Goal: Task Accomplishment & Management: Complete application form

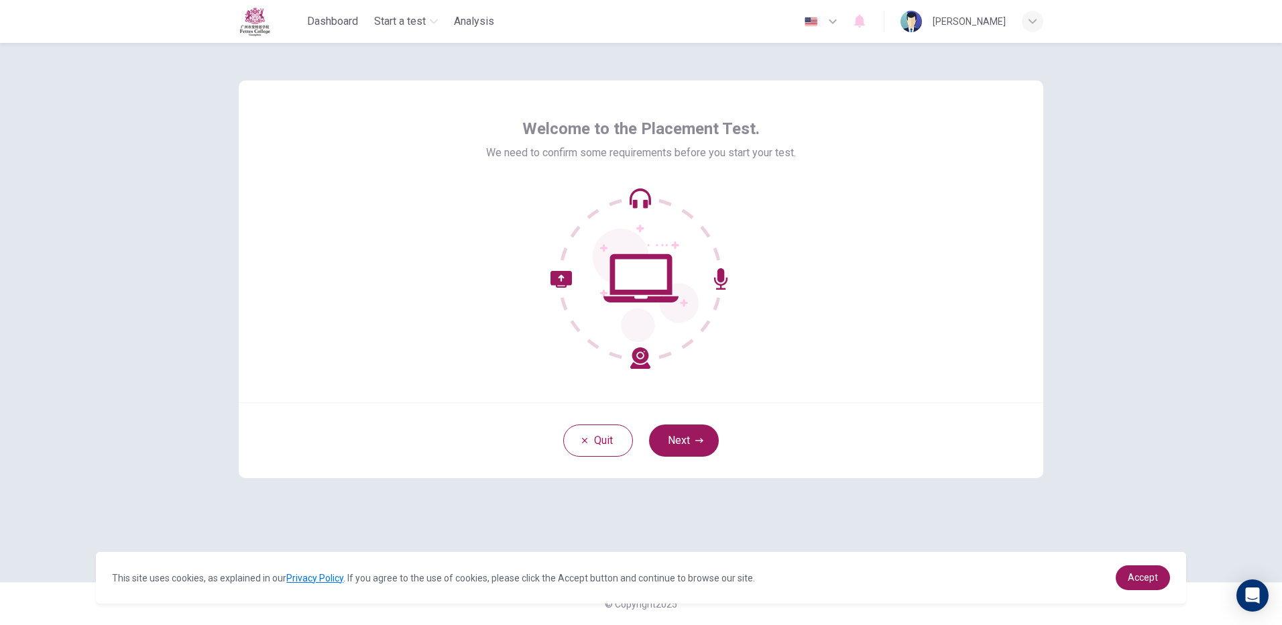
click at [687, 435] on button "Next" at bounding box center [684, 440] width 70 height 32
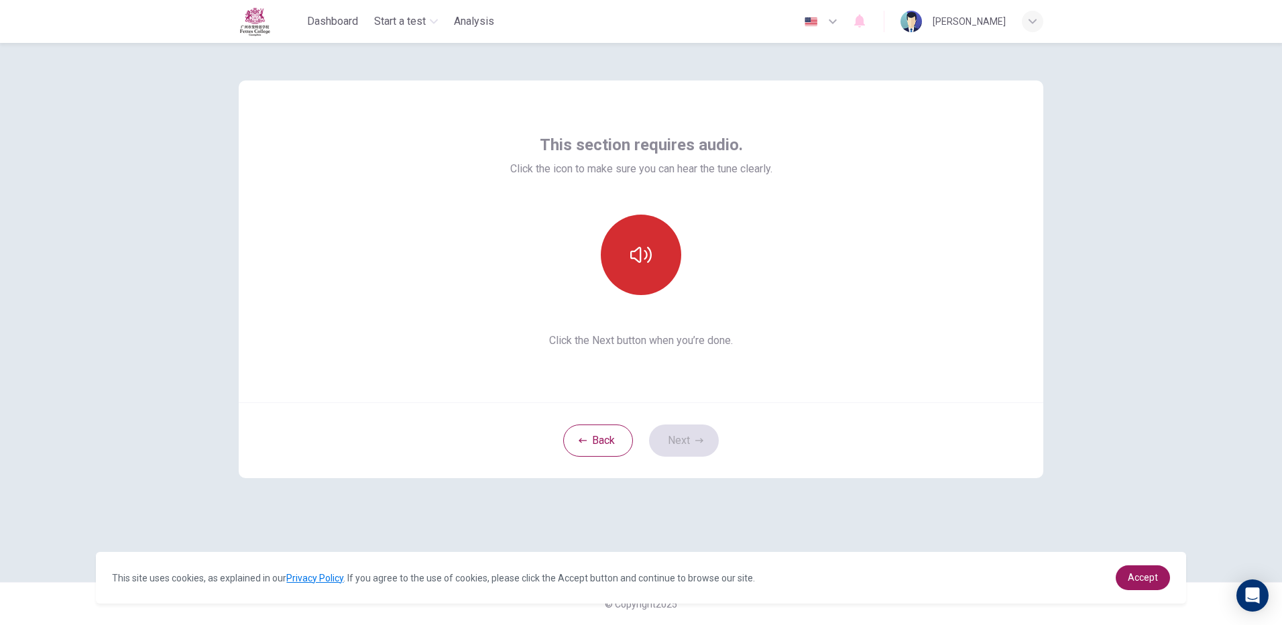
click at [652, 246] on button "button" at bounding box center [641, 255] width 80 height 80
drag, startPoint x: 665, startPoint y: 434, endPoint x: 710, endPoint y: 442, distance: 45.6
click at [671, 432] on button "Next" at bounding box center [684, 440] width 70 height 32
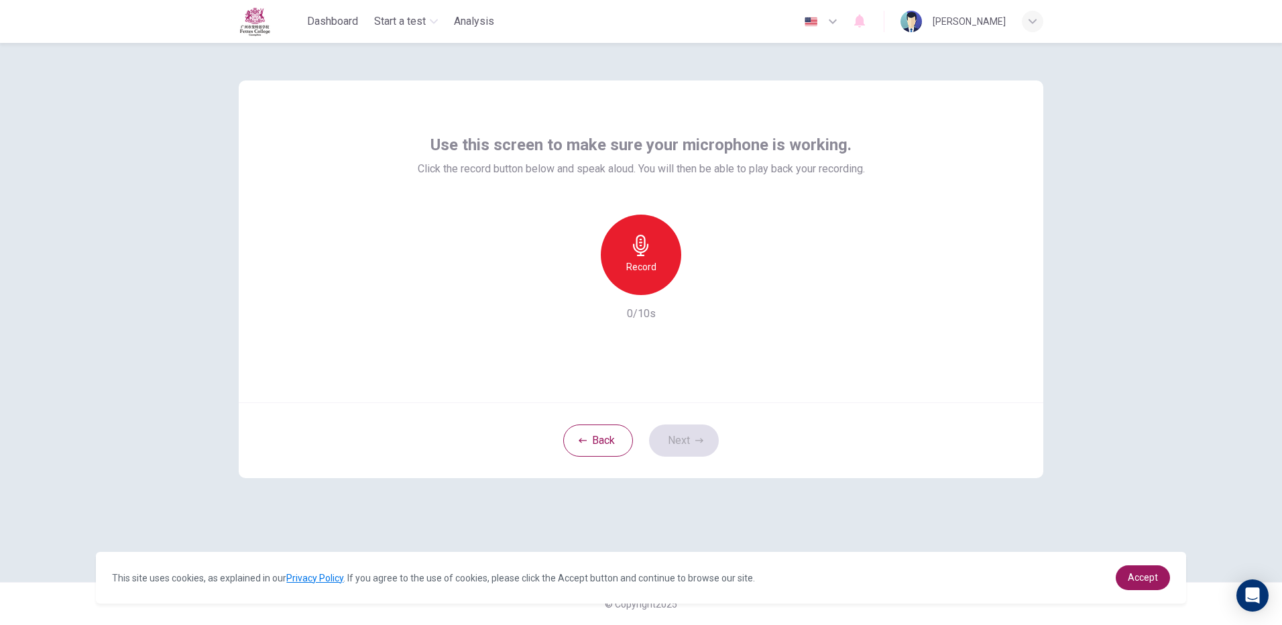
click at [622, 272] on div "Record" at bounding box center [641, 255] width 80 height 80
click at [643, 261] on h6 "Stop" at bounding box center [641, 267] width 20 height 16
click at [704, 286] on icon "button" at bounding box center [704, 284] width 6 height 8
click at [700, 436] on icon "button" at bounding box center [699, 440] width 8 height 8
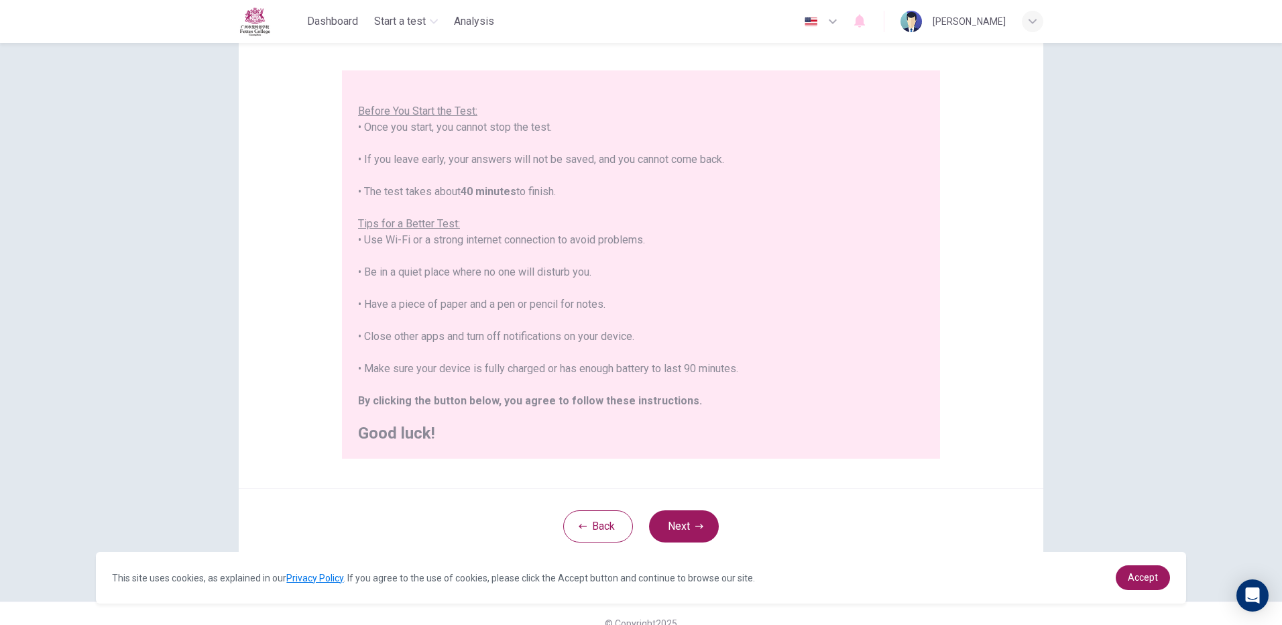
scroll to position [121, 0]
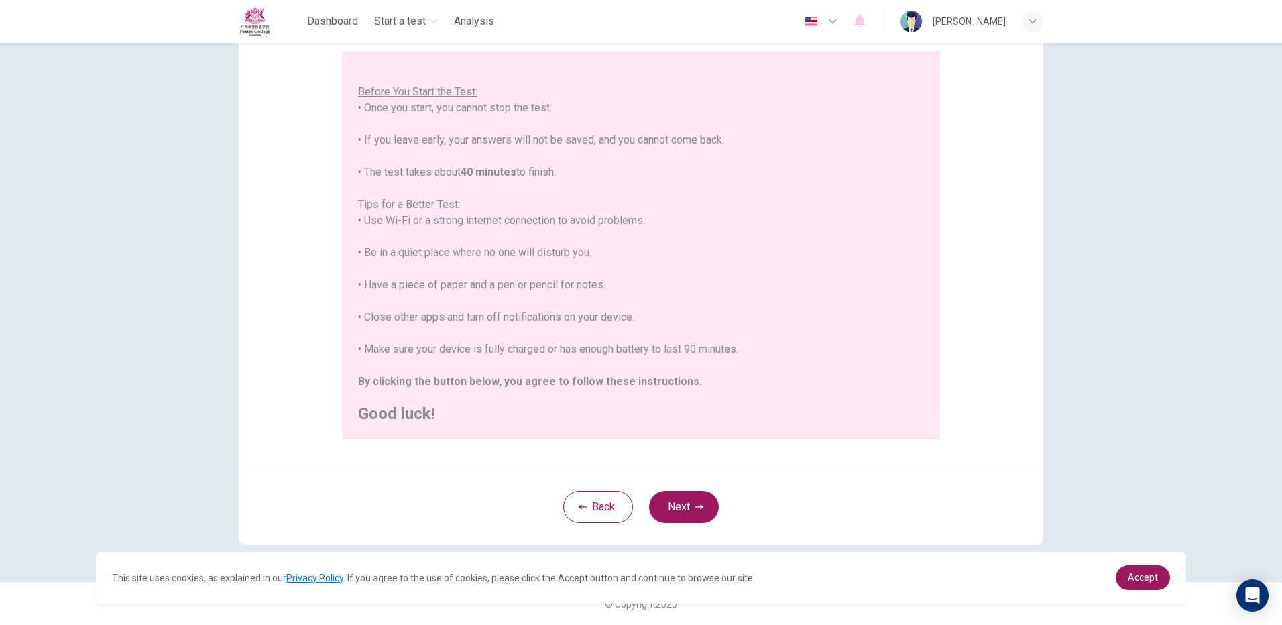
drag, startPoint x: 707, startPoint y: 503, endPoint x: 711, endPoint y: 497, distance: 7.8
click at [711, 498] on button "Next" at bounding box center [684, 507] width 70 height 32
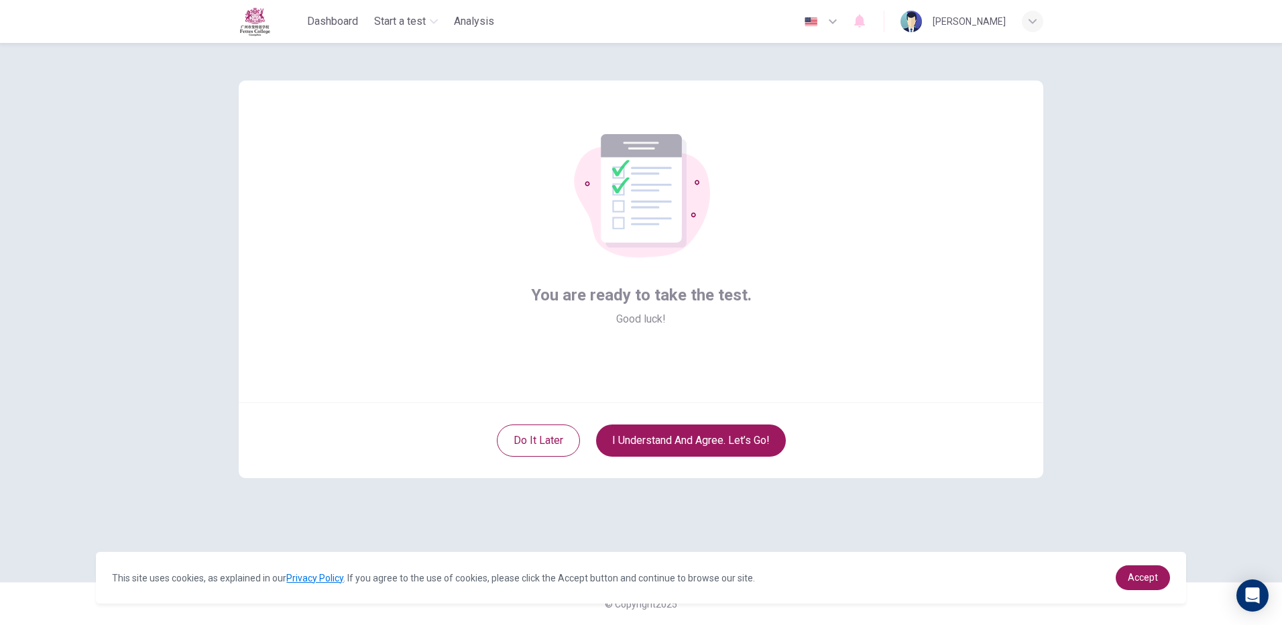
scroll to position [0, 0]
drag, startPoint x: 713, startPoint y: 412, endPoint x: 707, endPoint y: 420, distance: 10.6
click at [713, 412] on div "Do it later I understand and agree. Let’s go!" at bounding box center [641, 440] width 804 height 76
click at [715, 438] on button "I understand and agree. Let’s go!" at bounding box center [691, 440] width 190 height 32
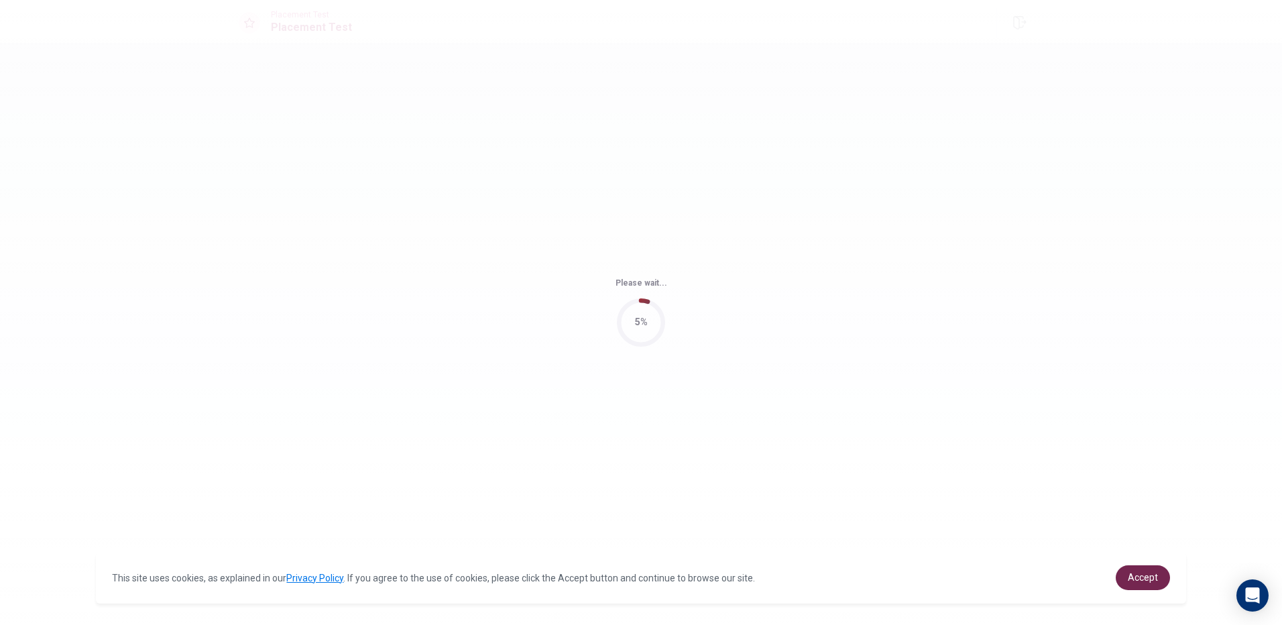
click at [1152, 576] on span "Accept" at bounding box center [1143, 577] width 30 height 11
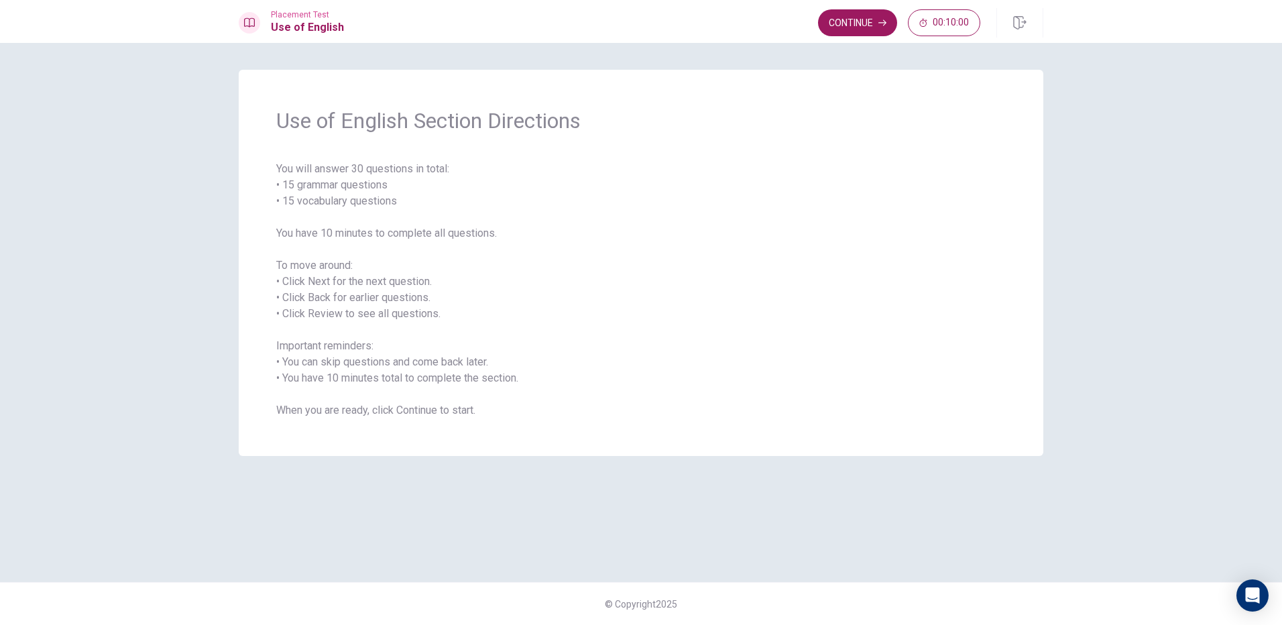
drag, startPoint x: 853, startPoint y: 18, endPoint x: 841, endPoint y: 25, distance: 13.6
click at [845, 23] on button "Continue" at bounding box center [857, 22] width 79 height 27
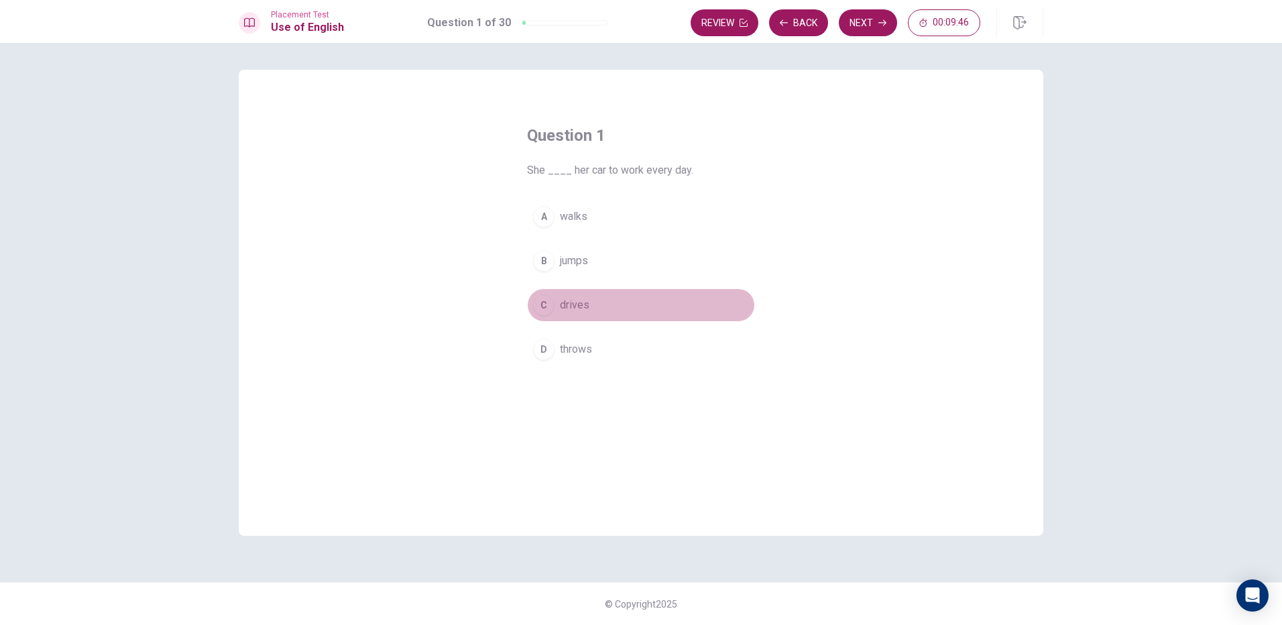
click at [573, 300] on span "drives" at bounding box center [574, 305] width 29 height 16
click at [638, 312] on button "C drives" at bounding box center [641, 305] width 228 height 34
click at [867, 24] on button "Next" at bounding box center [868, 22] width 58 height 27
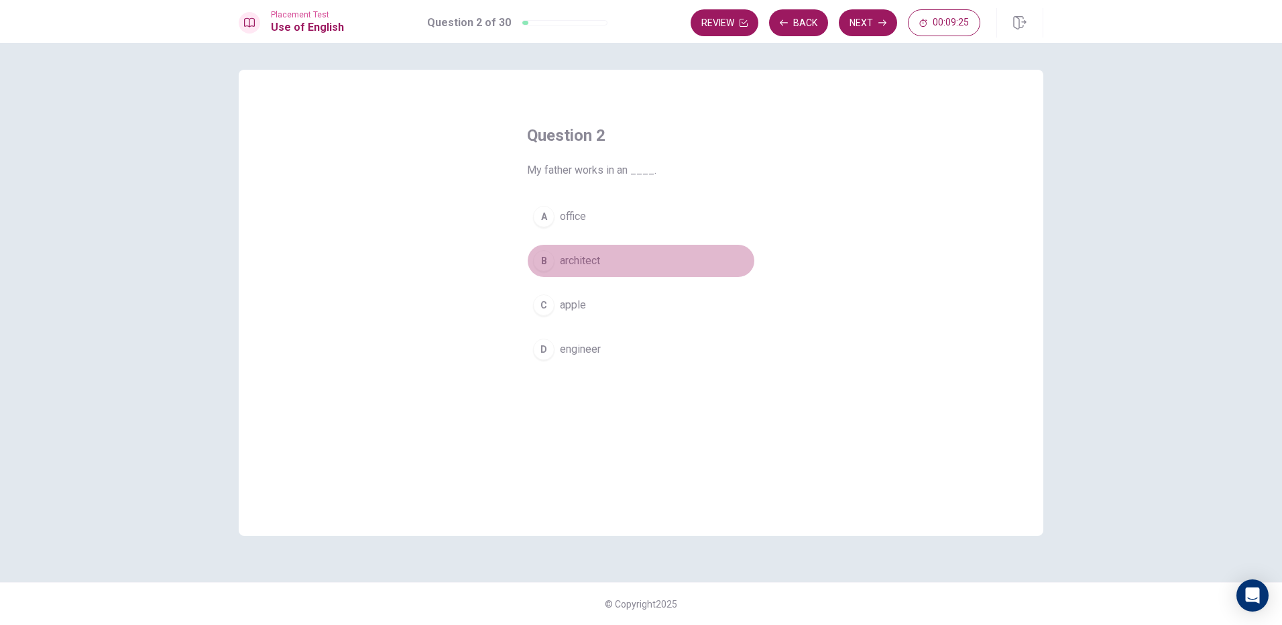
click at [597, 266] on span "architect" at bounding box center [580, 261] width 40 height 16
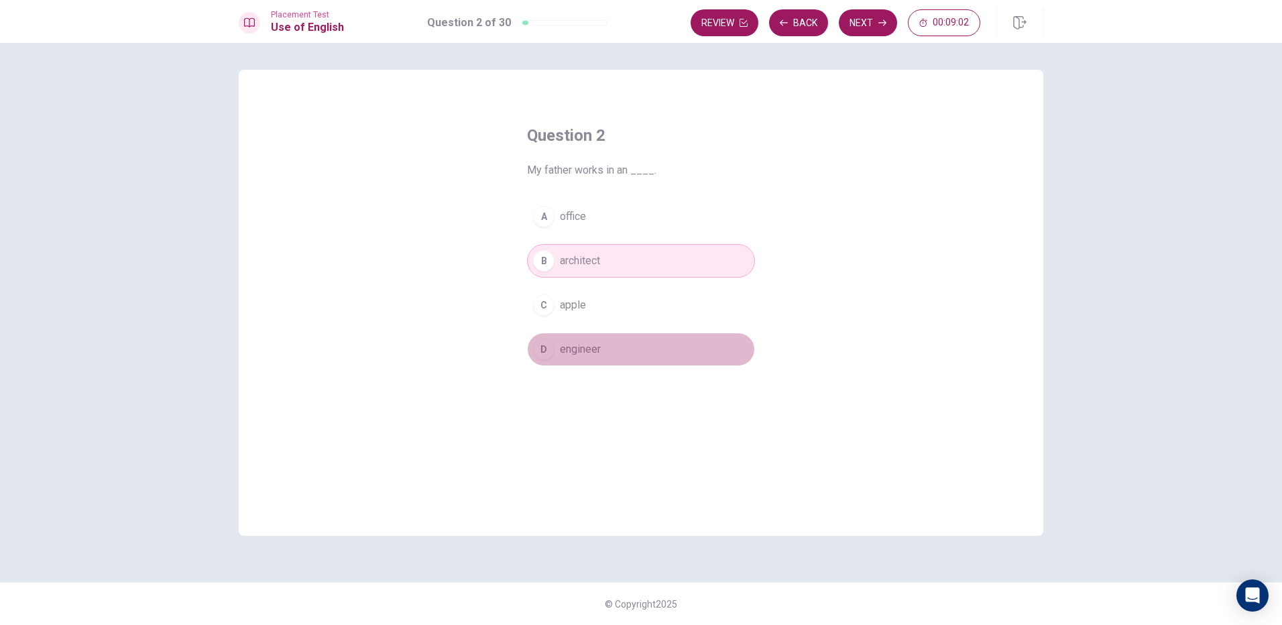
click at [570, 349] on span "engineer" at bounding box center [580, 349] width 41 height 16
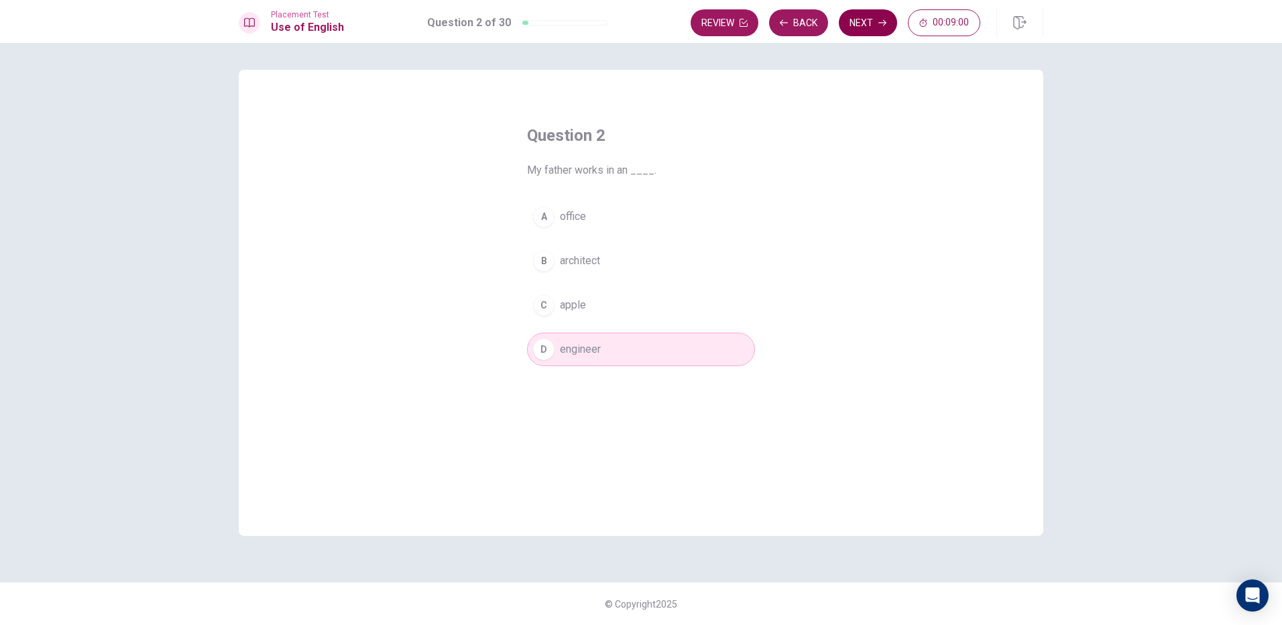
click at [870, 22] on button "Next" at bounding box center [868, 22] width 58 height 27
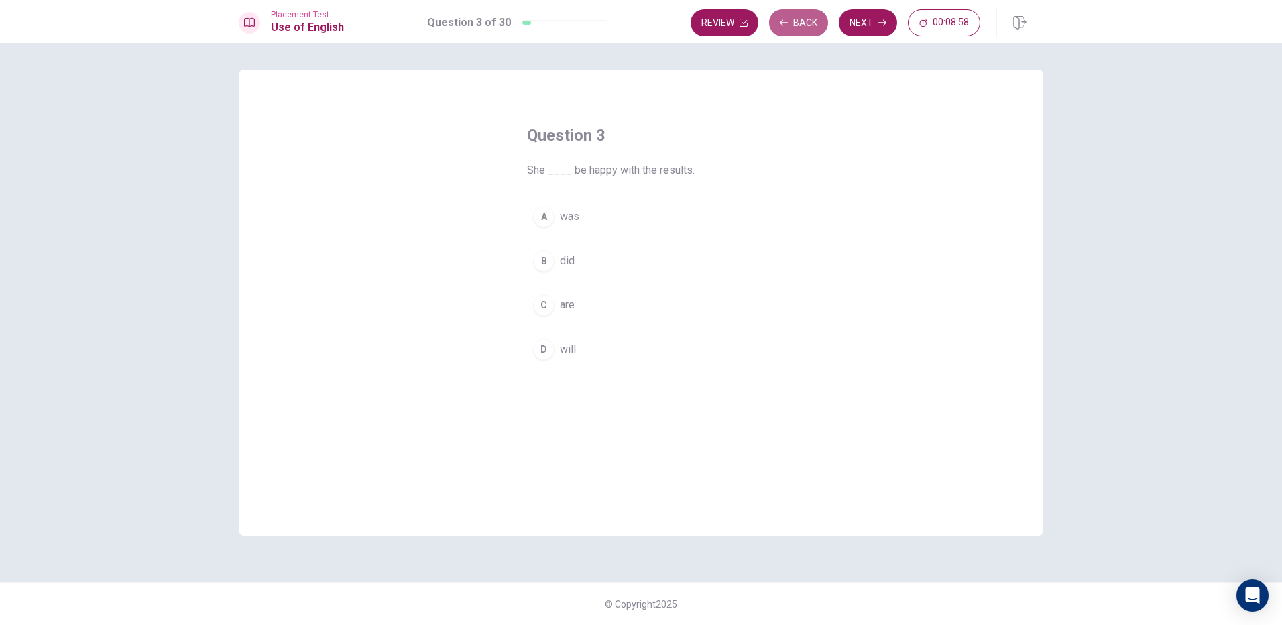
drag, startPoint x: 780, startPoint y: 13, endPoint x: 781, endPoint y: 38, distance: 24.1
click at [781, 16] on button "Back" at bounding box center [798, 22] width 59 height 27
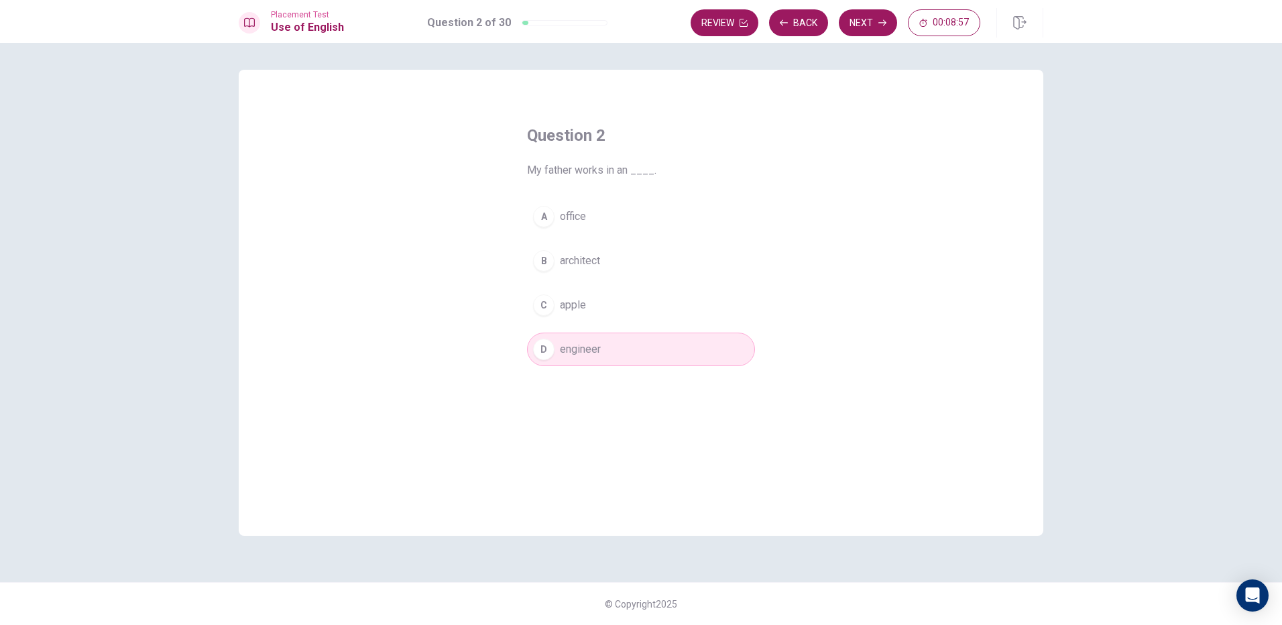
drag, startPoint x: 586, startPoint y: 248, endPoint x: 597, endPoint y: 241, distance: 13.6
click at [588, 247] on button "B architect" at bounding box center [641, 261] width 228 height 34
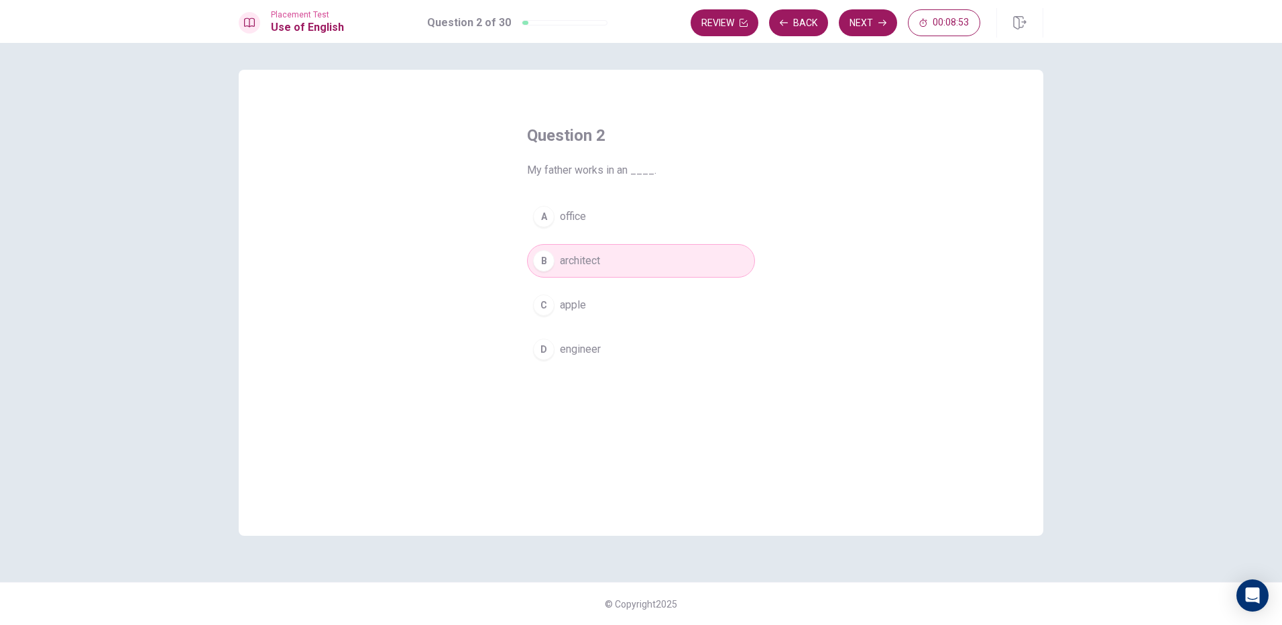
click at [607, 212] on button "A office" at bounding box center [641, 217] width 228 height 34
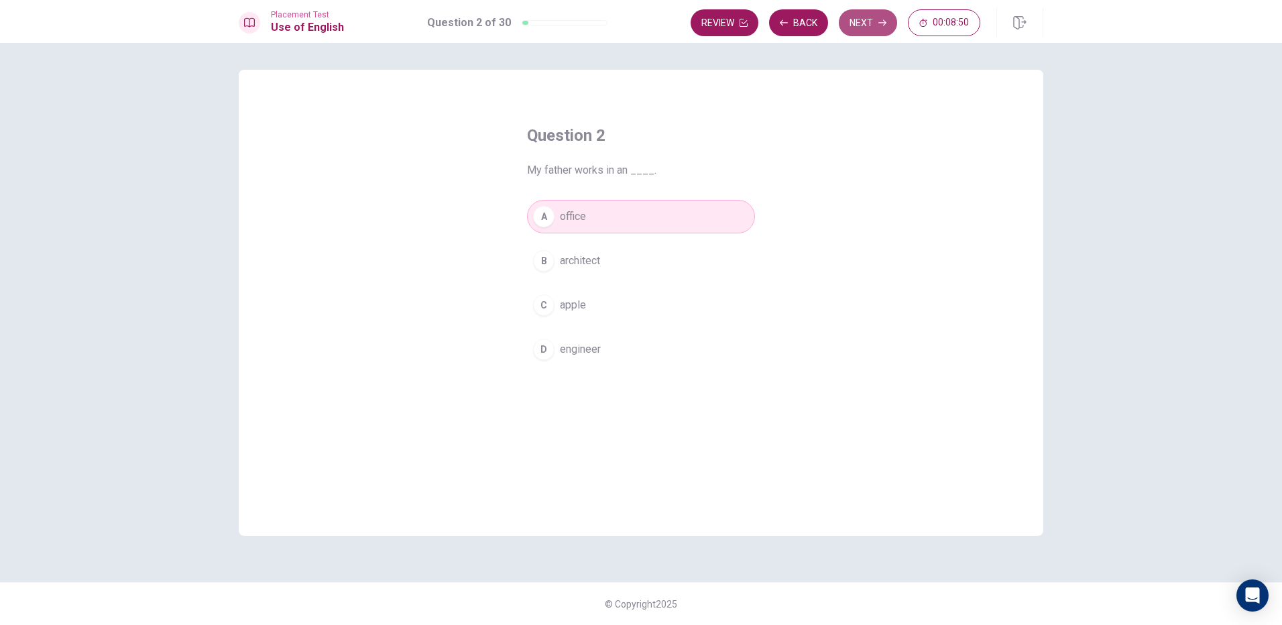
click at [856, 19] on button "Next" at bounding box center [868, 22] width 58 height 27
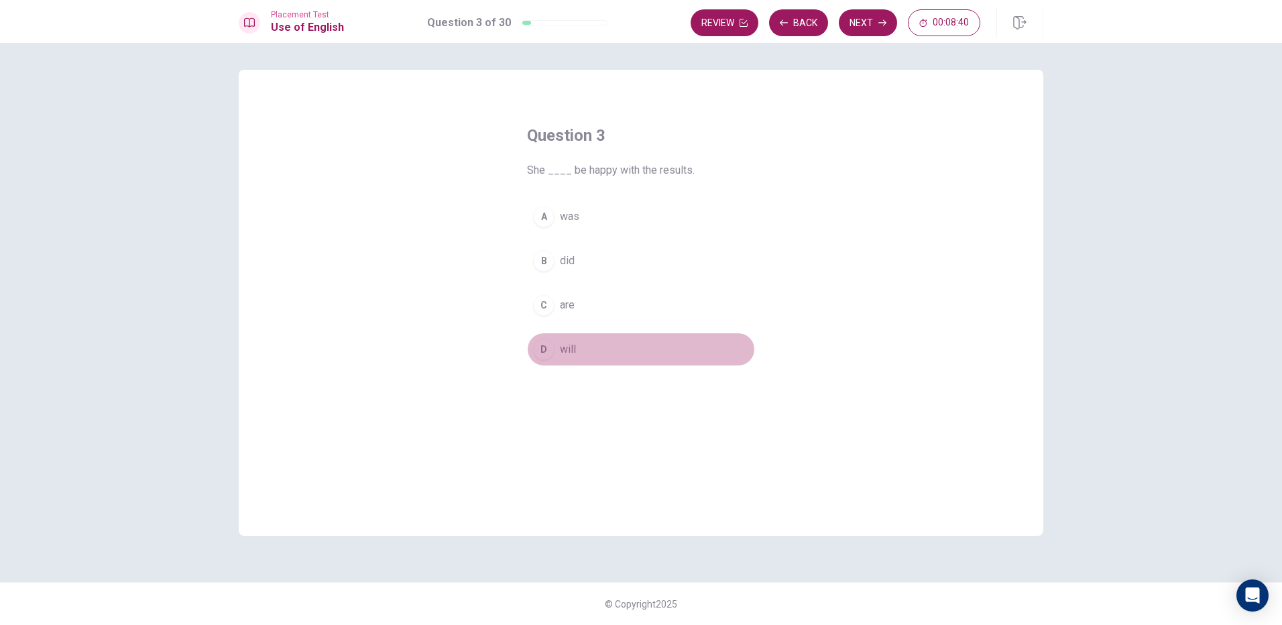
click at [591, 341] on button "D will" at bounding box center [641, 350] width 228 height 34
click at [858, 18] on button "Next" at bounding box center [868, 22] width 58 height 27
click at [585, 314] on button "C sky" at bounding box center [641, 305] width 228 height 34
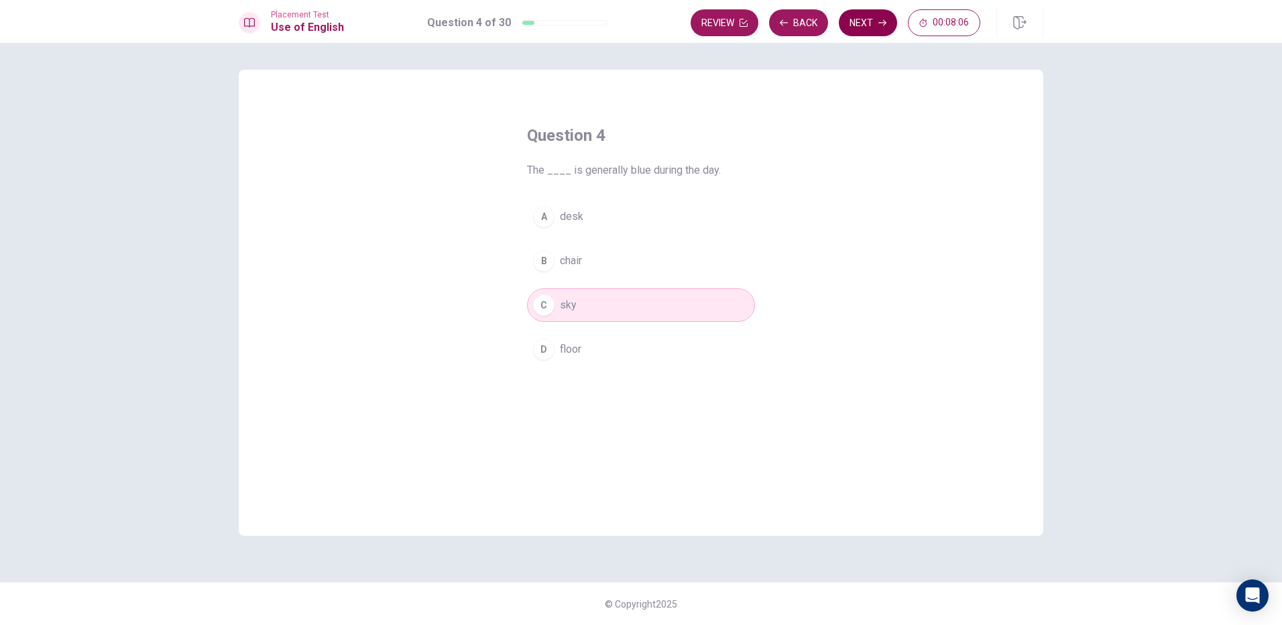
click at [871, 31] on button "Next" at bounding box center [868, 22] width 58 height 27
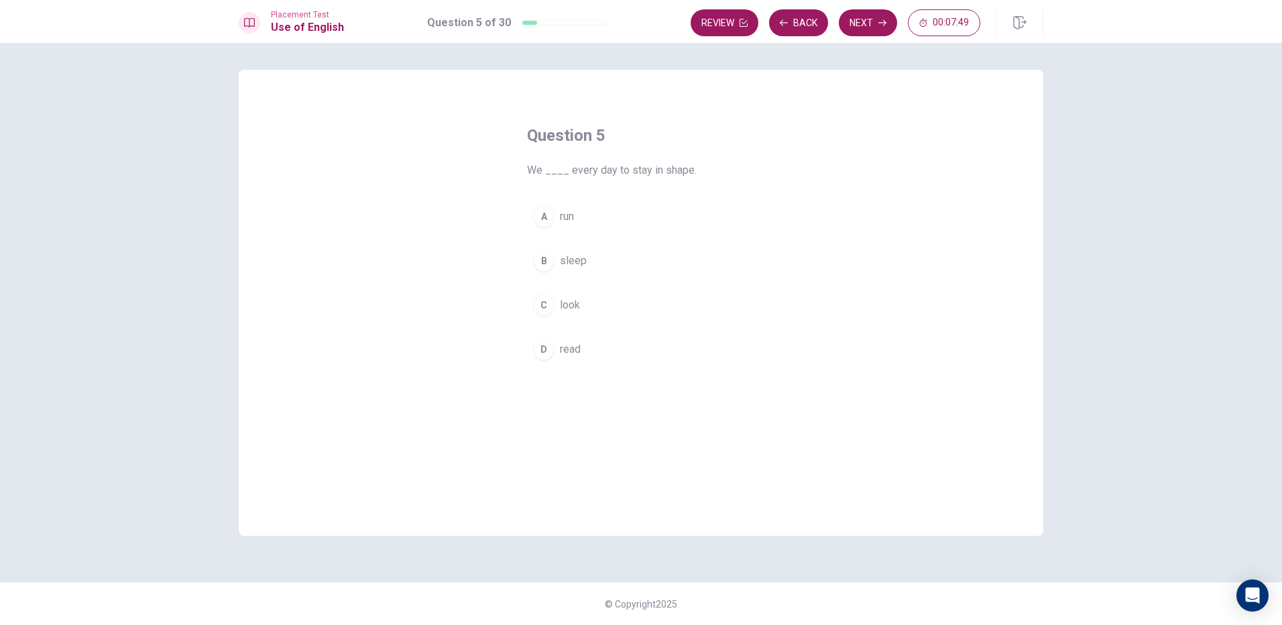
drag, startPoint x: 658, startPoint y: 165, endPoint x: 725, endPoint y: 178, distance: 68.2
click at [725, 178] on span "We ____ every day to stay in shape." at bounding box center [641, 170] width 228 height 16
drag, startPoint x: 684, startPoint y: 172, endPoint x: 649, endPoint y: 171, distance: 34.9
click at [648, 173] on span "We ____ every day to stay in shape." at bounding box center [641, 170] width 228 height 16
drag, startPoint x: 659, startPoint y: 166, endPoint x: 675, endPoint y: 166, distance: 16.1
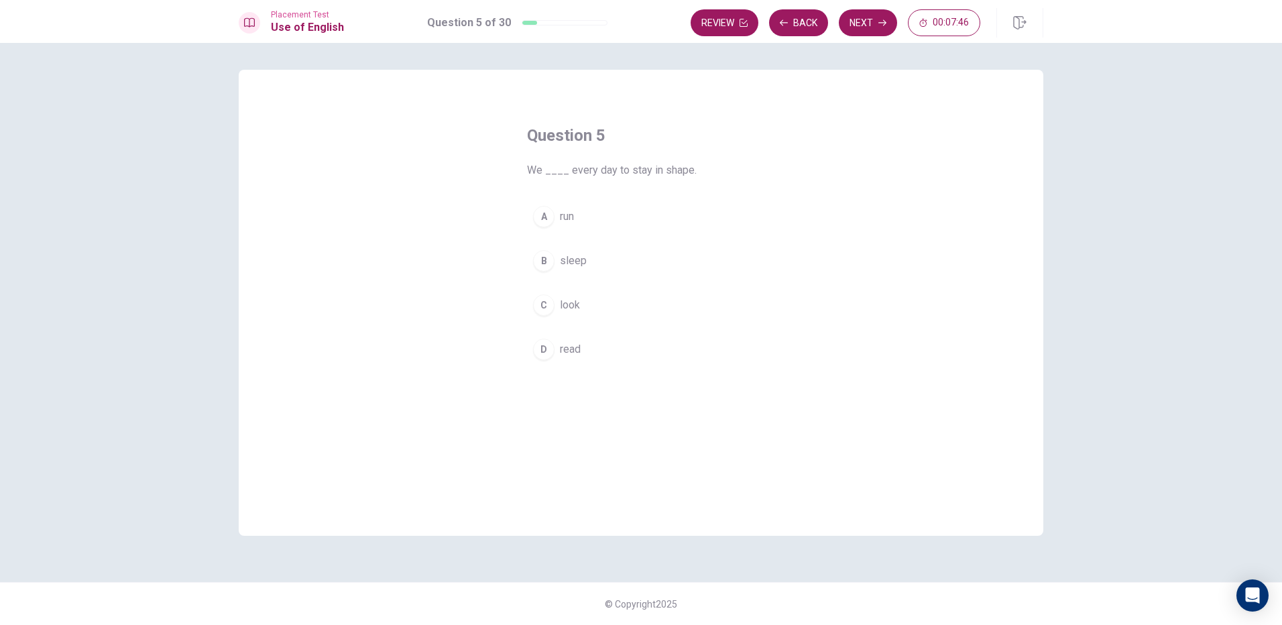
click at [675, 166] on span "We ____ every day to stay in shape." at bounding box center [641, 170] width 228 height 16
click at [591, 260] on button "B sleep" at bounding box center [641, 261] width 228 height 34
click at [855, 17] on button "Next" at bounding box center [868, 22] width 58 height 27
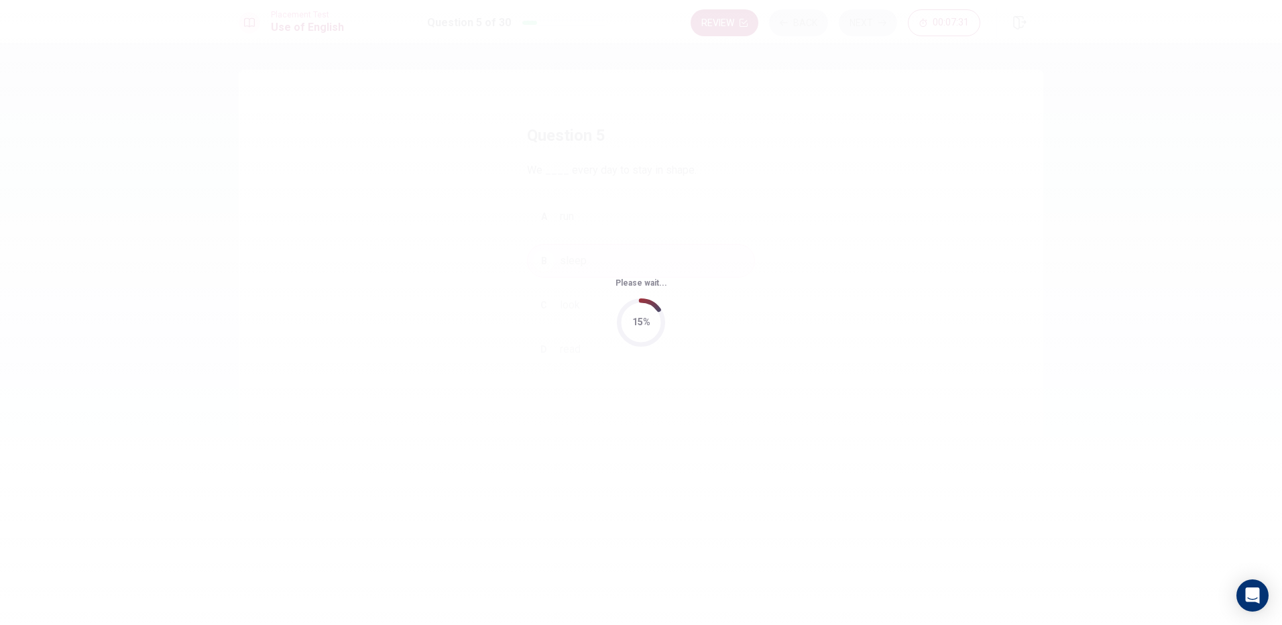
click at [787, 202] on div "Please wait... 15%" at bounding box center [641, 312] width 1282 height 625
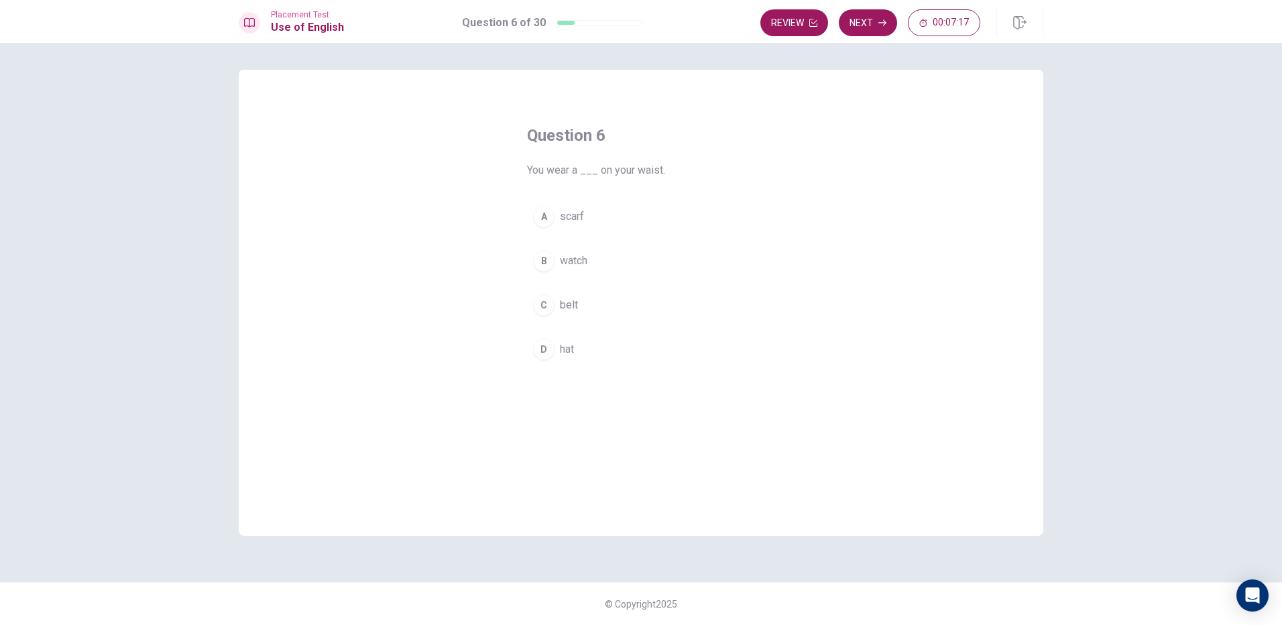
click at [571, 308] on span "belt" at bounding box center [569, 305] width 18 height 16
click at [625, 352] on button "D hat" at bounding box center [641, 350] width 228 height 34
click at [642, 217] on button "A scarf" at bounding box center [641, 217] width 228 height 34
drag, startPoint x: 600, startPoint y: 284, endPoint x: 607, endPoint y: 288, distance: 8.2
click at [605, 288] on div "A scarf B watch C belt D hat" at bounding box center [641, 283] width 228 height 166
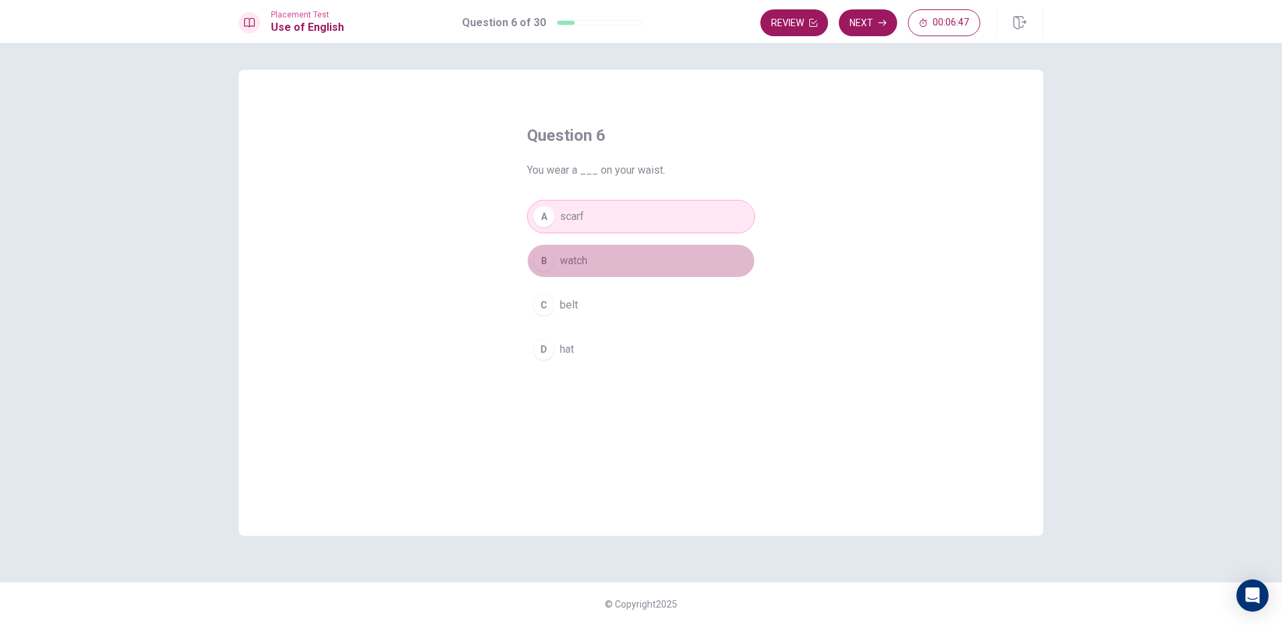
drag, startPoint x: 618, startPoint y: 266, endPoint x: 563, endPoint y: 282, distance: 57.3
click at [611, 269] on button "B watch" at bounding box center [641, 261] width 228 height 34
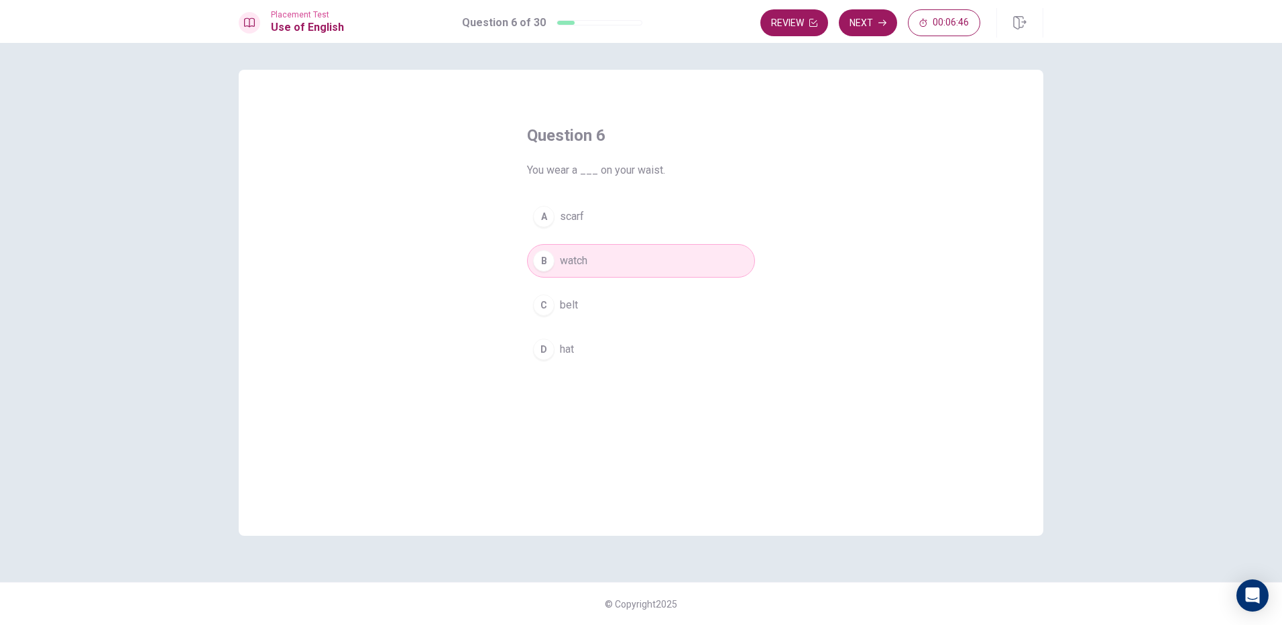
drag, startPoint x: 560, startPoint y: 301, endPoint x: 567, endPoint y: 301, distance: 7.4
click at [565, 301] on span "belt" at bounding box center [569, 305] width 18 height 16
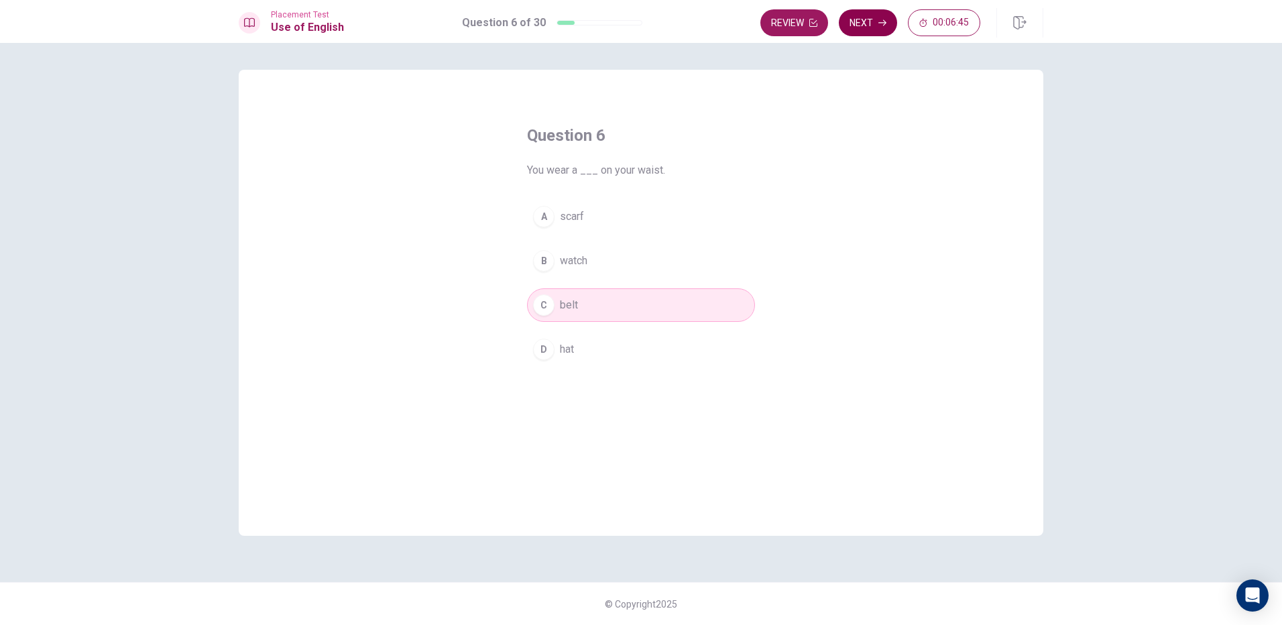
click at [891, 15] on button "Next" at bounding box center [868, 22] width 58 height 27
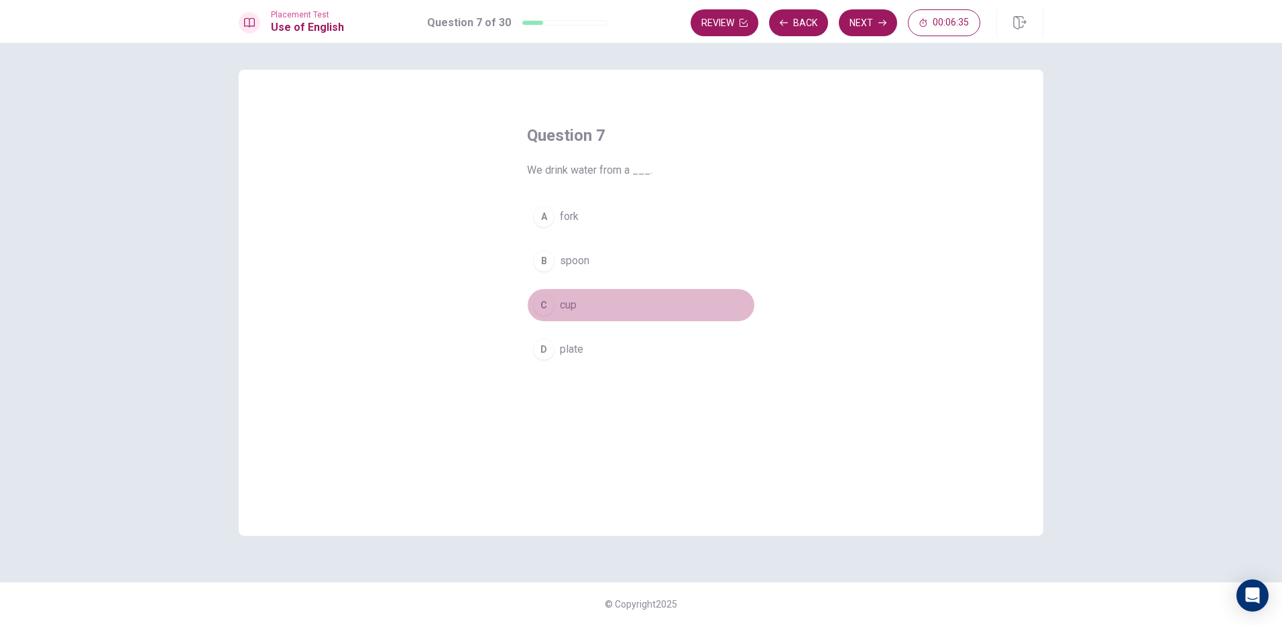
drag, startPoint x: 570, startPoint y: 301, endPoint x: 597, endPoint y: 303, distance: 26.9
click at [594, 303] on button "C cup" at bounding box center [641, 305] width 228 height 34
click at [861, 19] on button "Next" at bounding box center [868, 22] width 58 height 27
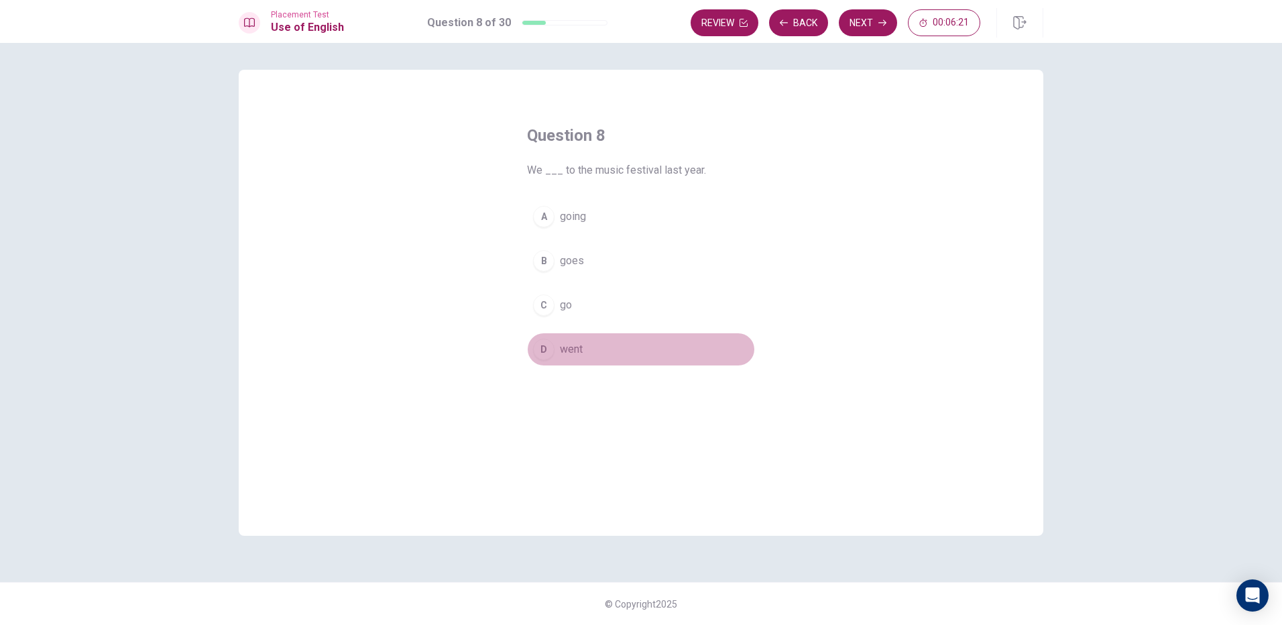
click at [592, 334] on button "D went" at bounding box center [641, 350] width 228 height 34
click at [854, 21] on button "Next" at bounding box center [868, 22] width 58 height 27
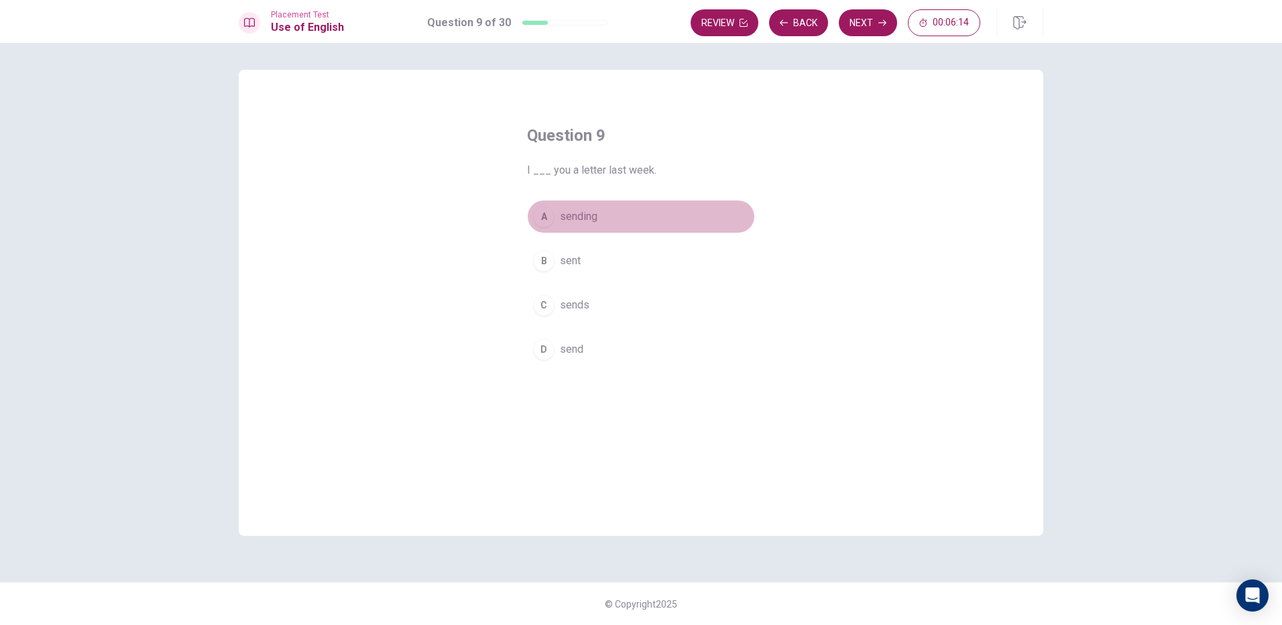
click at [556, 227] on button "A sending" at bounding box center [641, 217] width 228 height 34
click at [601, 274] on button "B sent" at bounding box center [641, 261] width 228 height 34
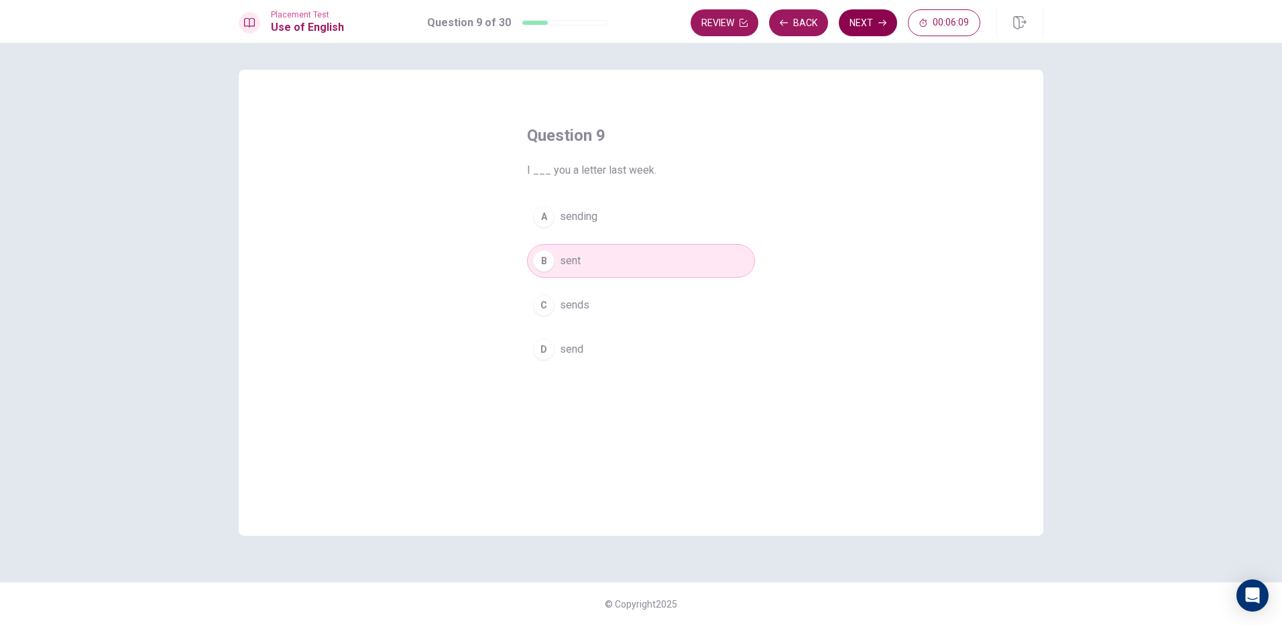
drag, startPoint x: 876, startPoint y: 1, endPoint x: 868, endPoint y: 19, distance: 20.7
click at [874, 2] on div "Placement Test Use of English Question 9 of 30 Review Back Next 00:06:09" at bounding box center [641, 21] width 1282 height 43
drag, startPoint x: 868, startPoint y: 25, endPoint x: 871, endPoint y: 46, distance: 21.0
click at [868, 27] on button "Next" at bounding box center [868, 22] width 58 height 27
click at [598, 215] on button "A Did" at bounding box center [641, 217] width 228 height 34
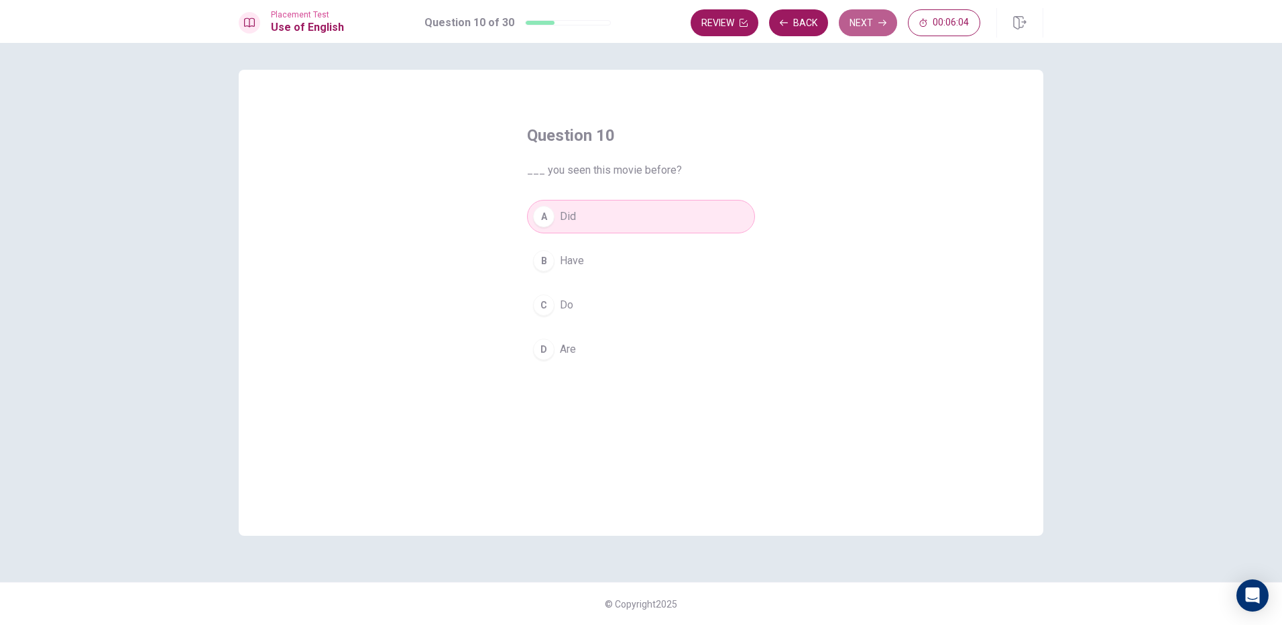
click at [873, 21] on button "Next" at bounding box center [868, 22] width 58 height 27
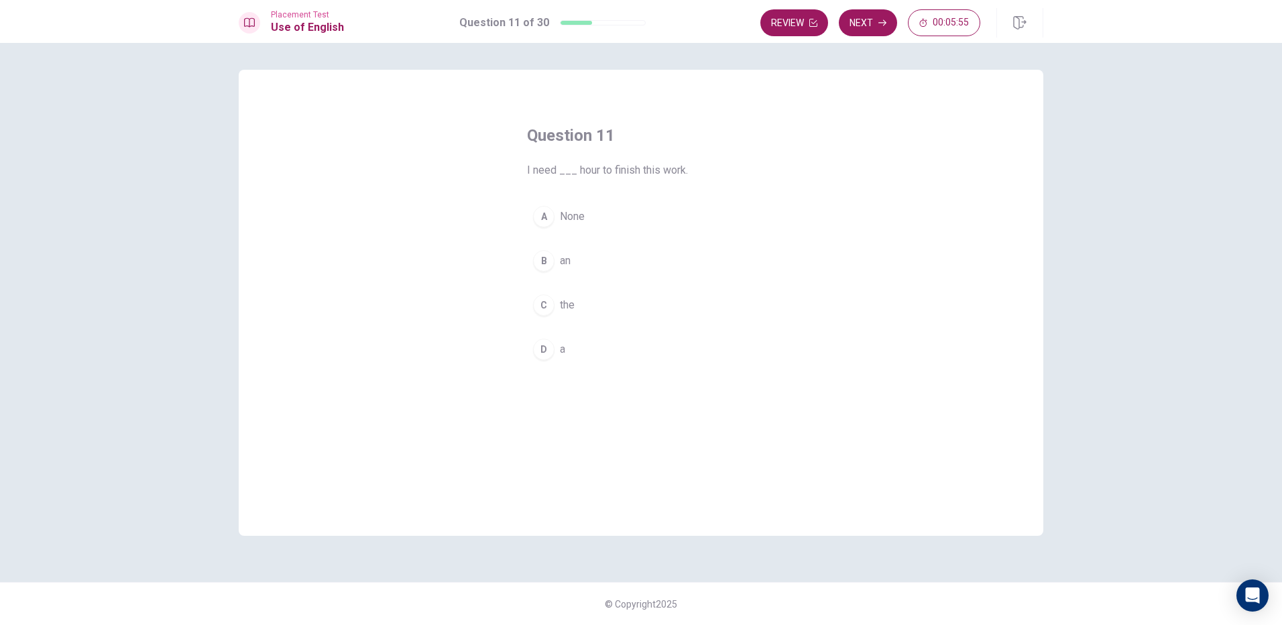
click at [580, 312] on button "C the" at bounding box center [641, 305] width 228 height 34
click at [591, 359] on button "D a" at bounding box center [641, 350] width 228 height 34
click at [868, 23] on button "Next" at bounding box center [868, 22] width 58 height 27
click at [634, 209] on button "A was studying" at bounding box center [641, 217] width 228 height 34
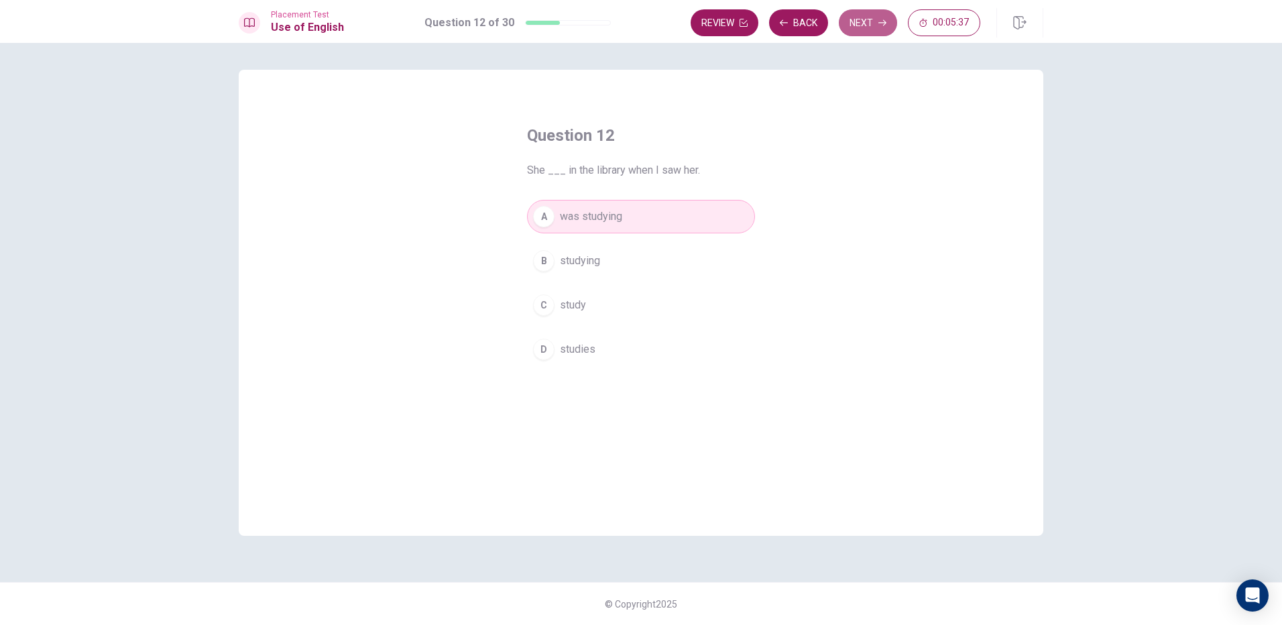
click at [878, 14] on button "Next" at bounding box center [868, 22] width 58 height 27
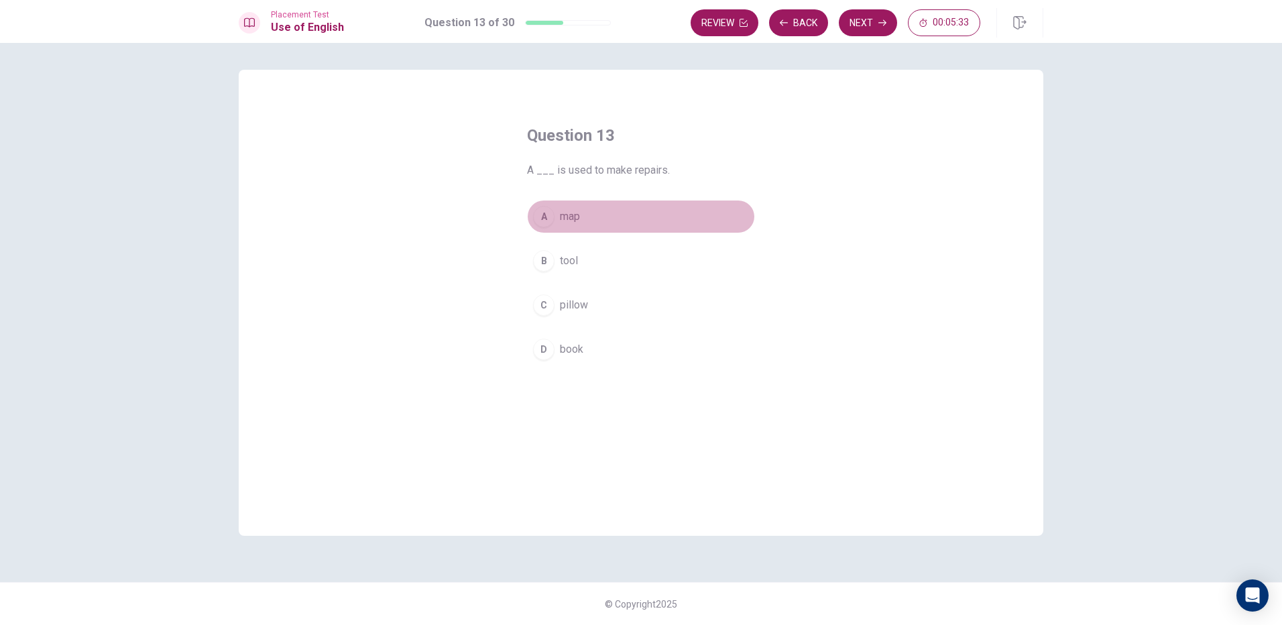
click at [605, 221] on button "A map" at bounding box center [641, 217] width 228 height 34
click at [628, 327] on div "A map B tool C pillow D book" at bounding box center [641, 283] width 228 height 166
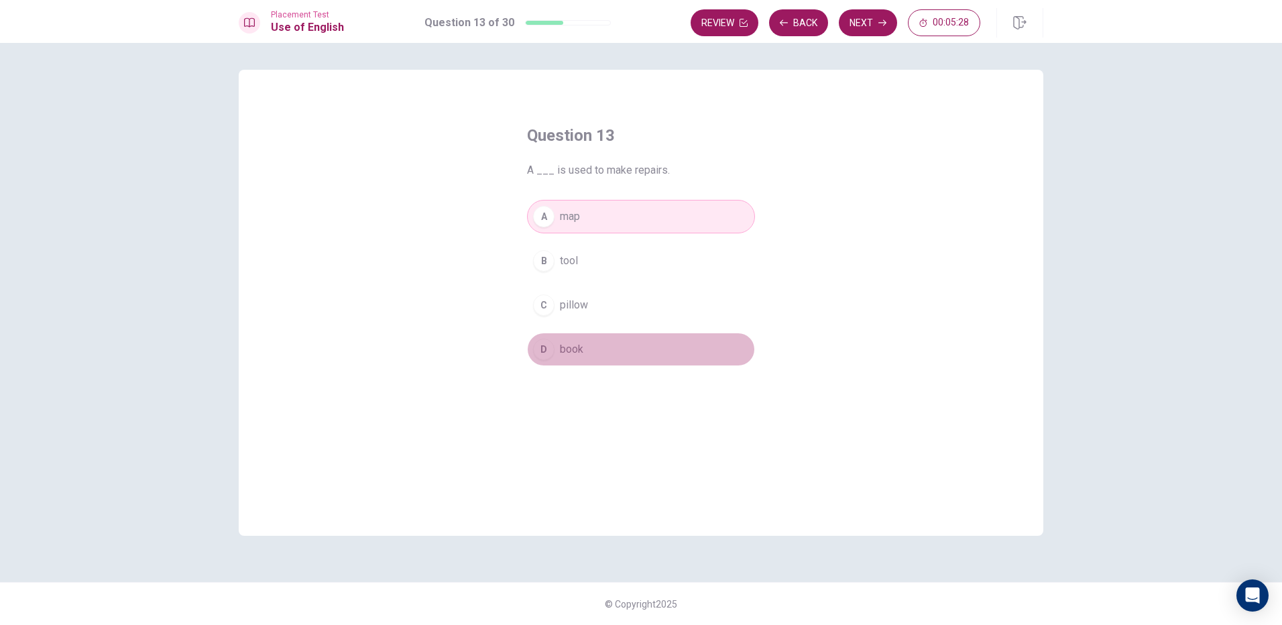
click at [616, 347] on button "D book" at bounding box center [641, 350] width 228 height 34
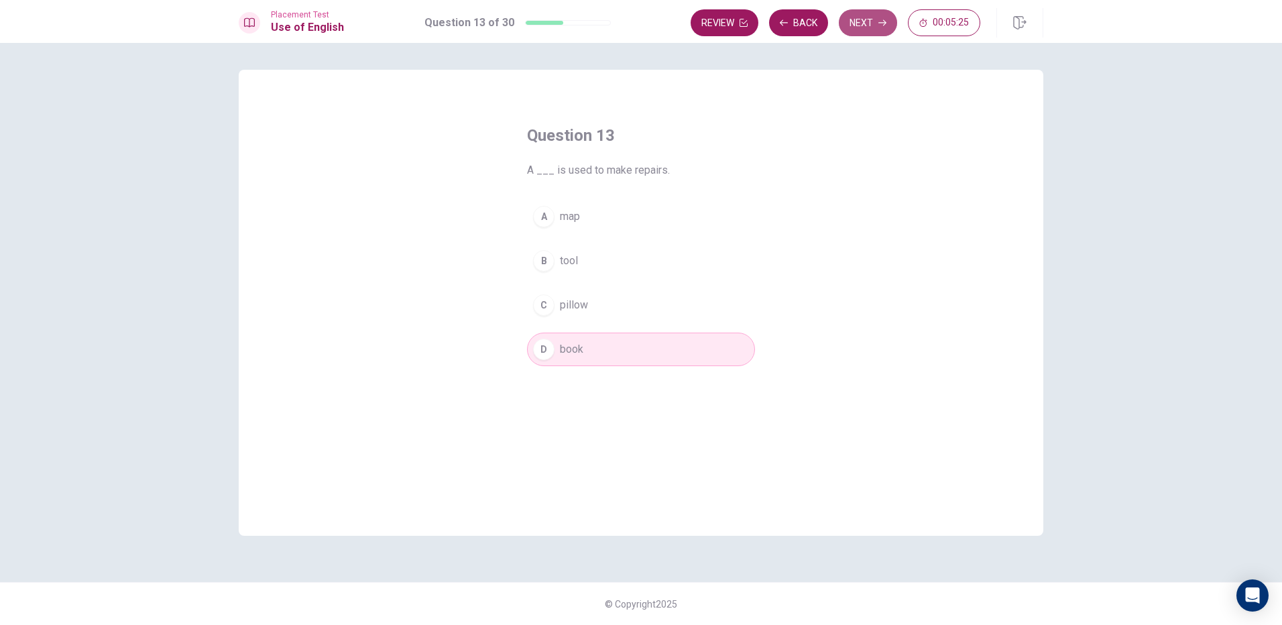
click at [867, 25] on button "Next" at bounding box center [868, 22] width 58 height 27
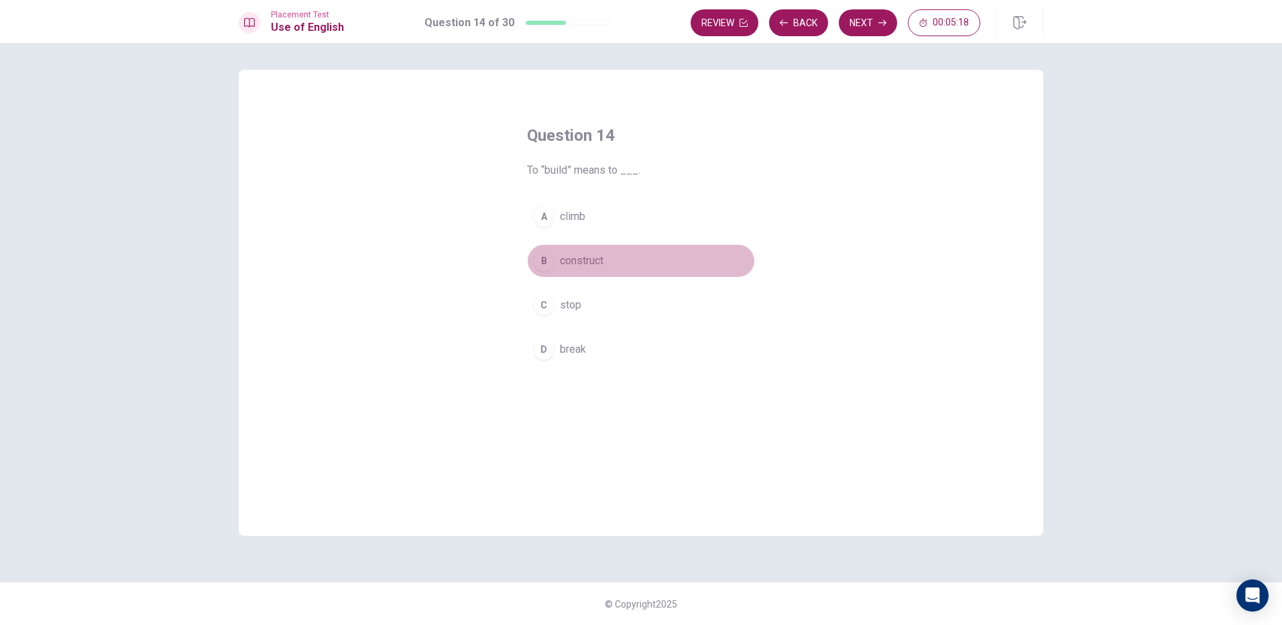
click at [596, 265] on span "construct" at bounding box center [582, 261] width 44 height 16
click at [857, 17] on button "Next" at bounding box center [868, 22] width 58 height 27
click at [600, 298] on button "C Deny" at bounding box center [641, 305] width 228 height 34
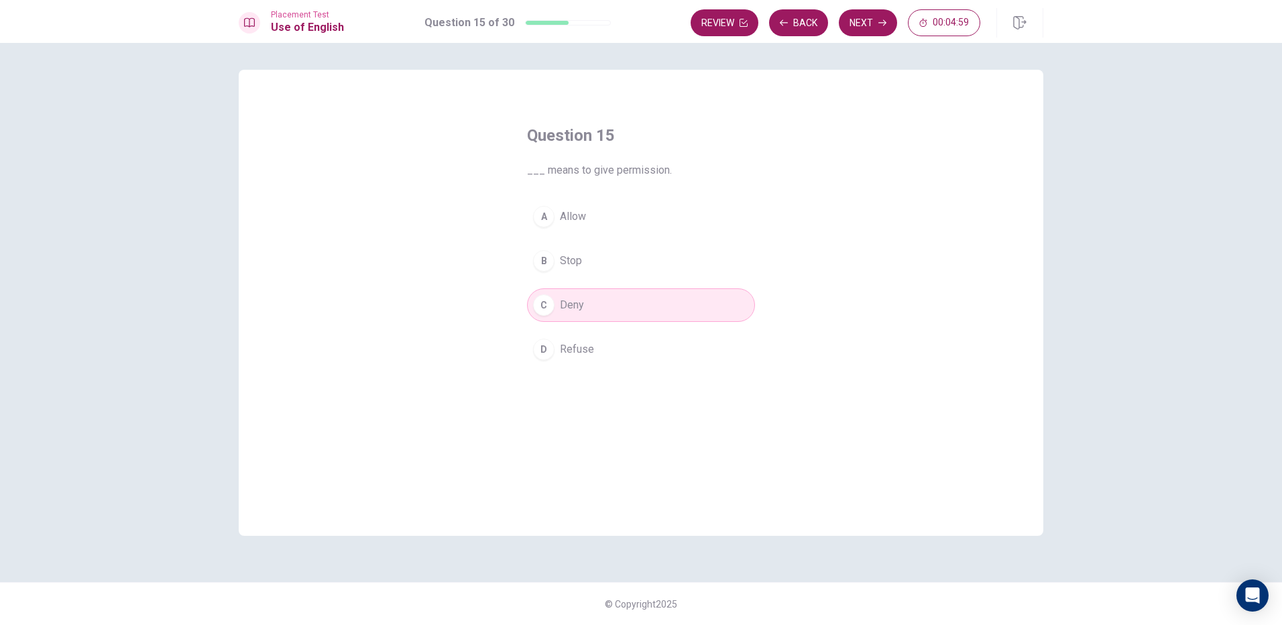
click at [605, 347] on button "D Refuse" at bounding box center [641, 350] width 228 height 34
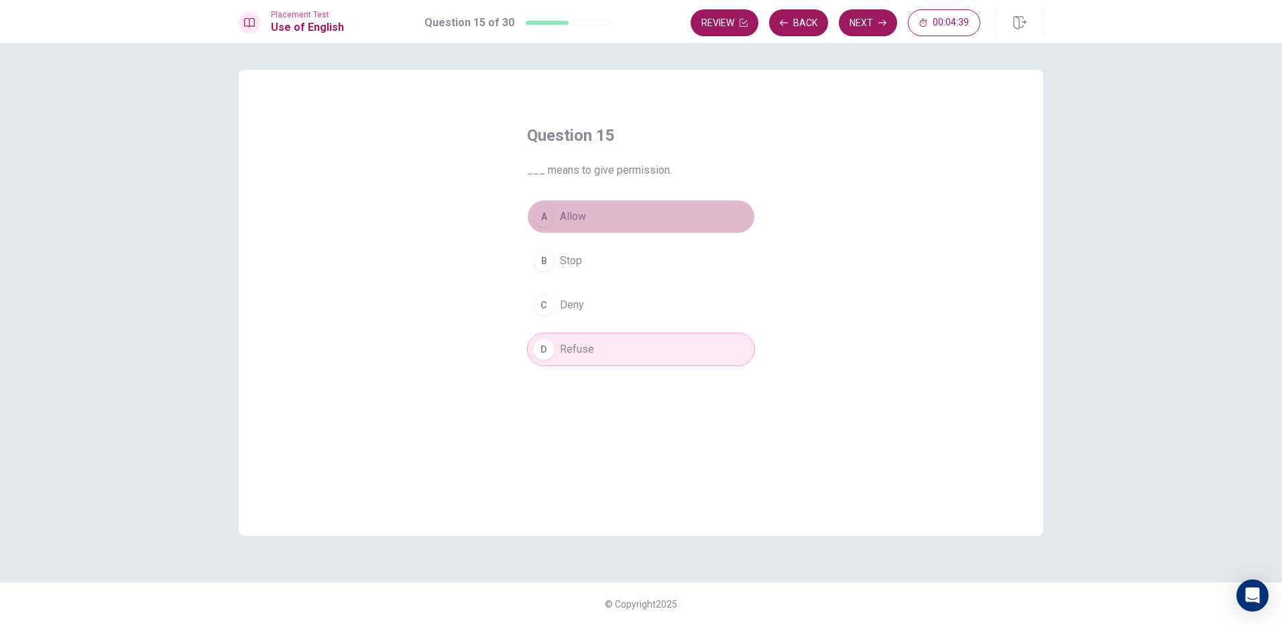
click at [684, 221] on button "A Allow" at bounding box center [641, 217] width 228 height 34
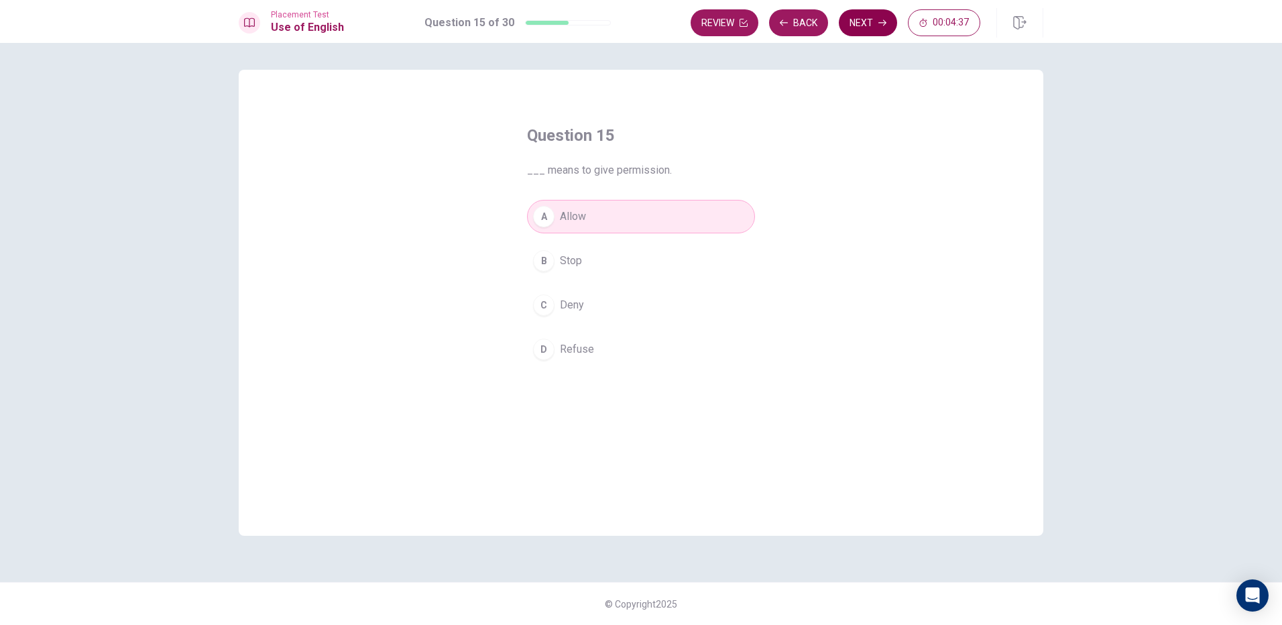
click at [871, 17] on button "Next" at bounding box center [868, 22] width 58 height 27
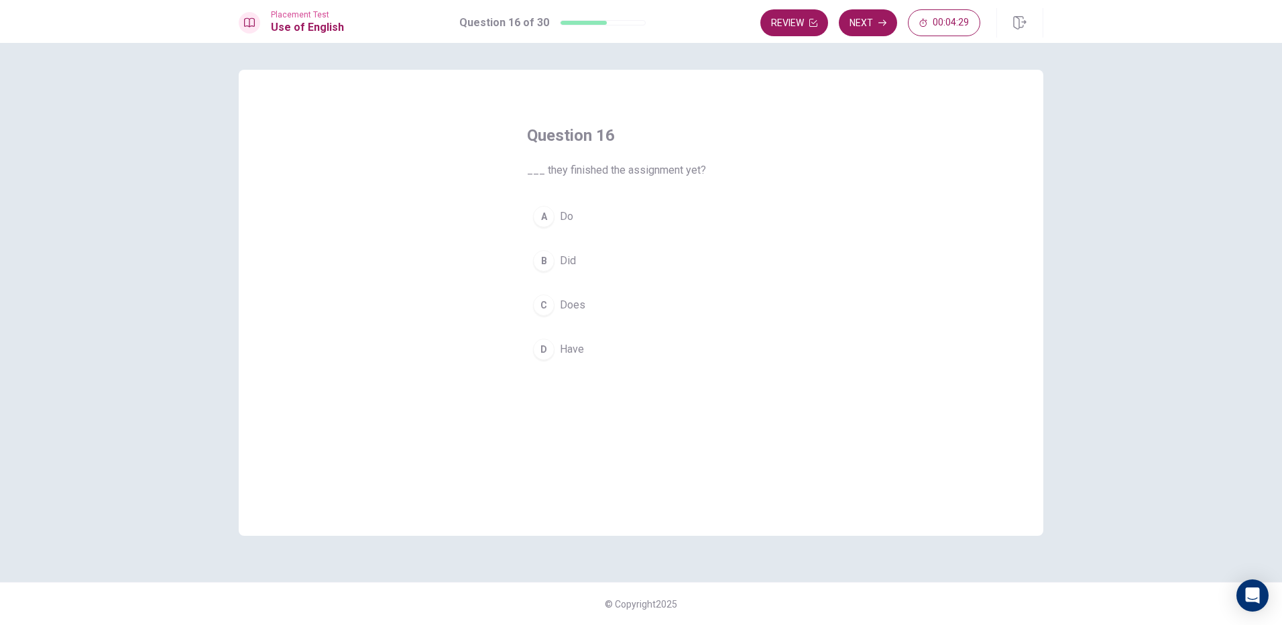
click at [593, 266] on button "B Did" at bounding box center [641, 261] width 228 height 34
click at [880, 19] on icon "button" at bounding box center [882, 23] width 8 height 8
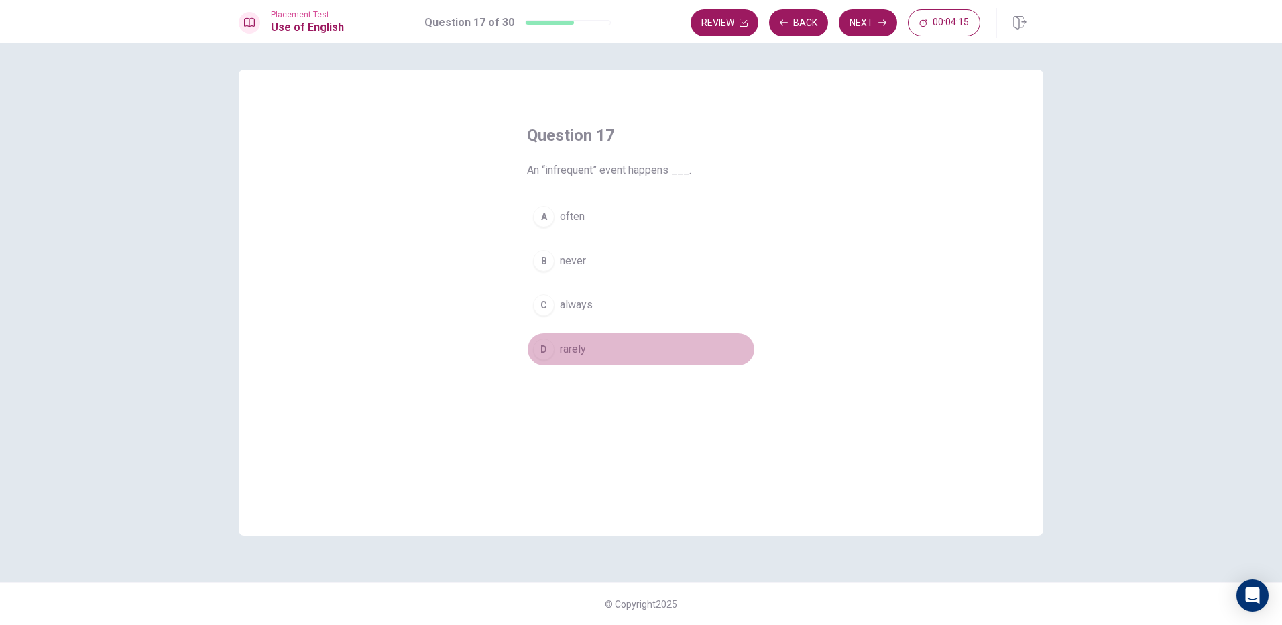
click at [586, 355] on button "D rarely" at bounding box center [641, 350] width 228 height 34
click at [630, 280] on div "A often B never C always D rarely" at bounding box center [641, 283] width 228 height 166
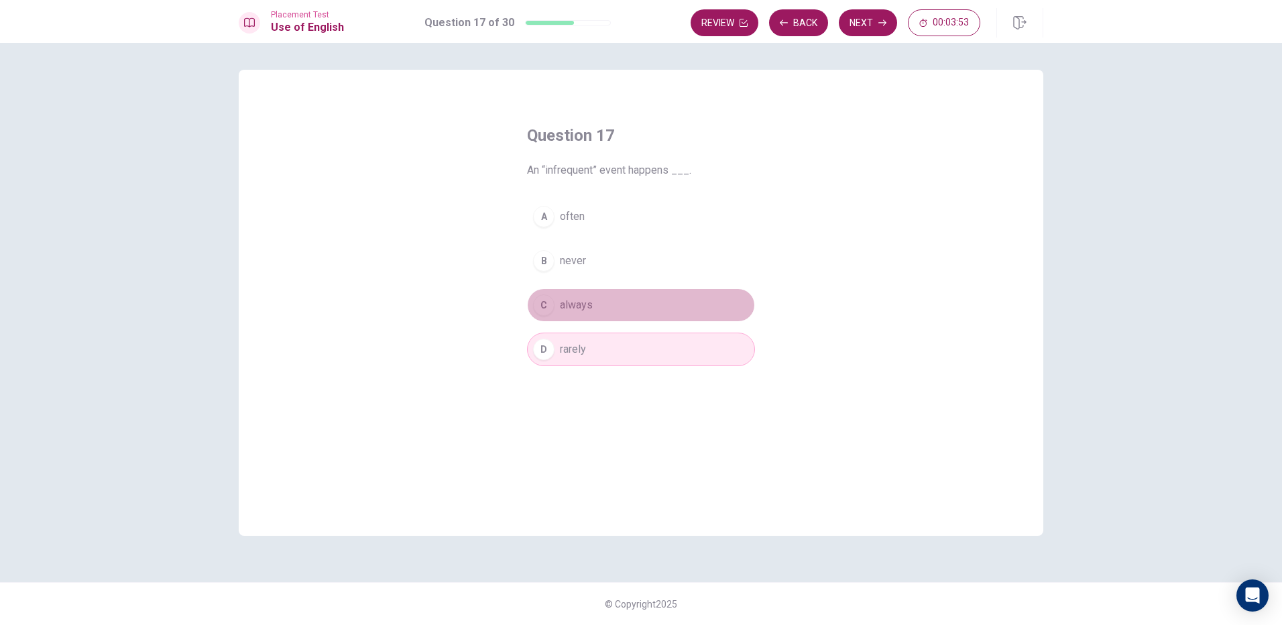
click at [615, 298] on button "C always" at bounding box center [641, 305] width 228 height 34
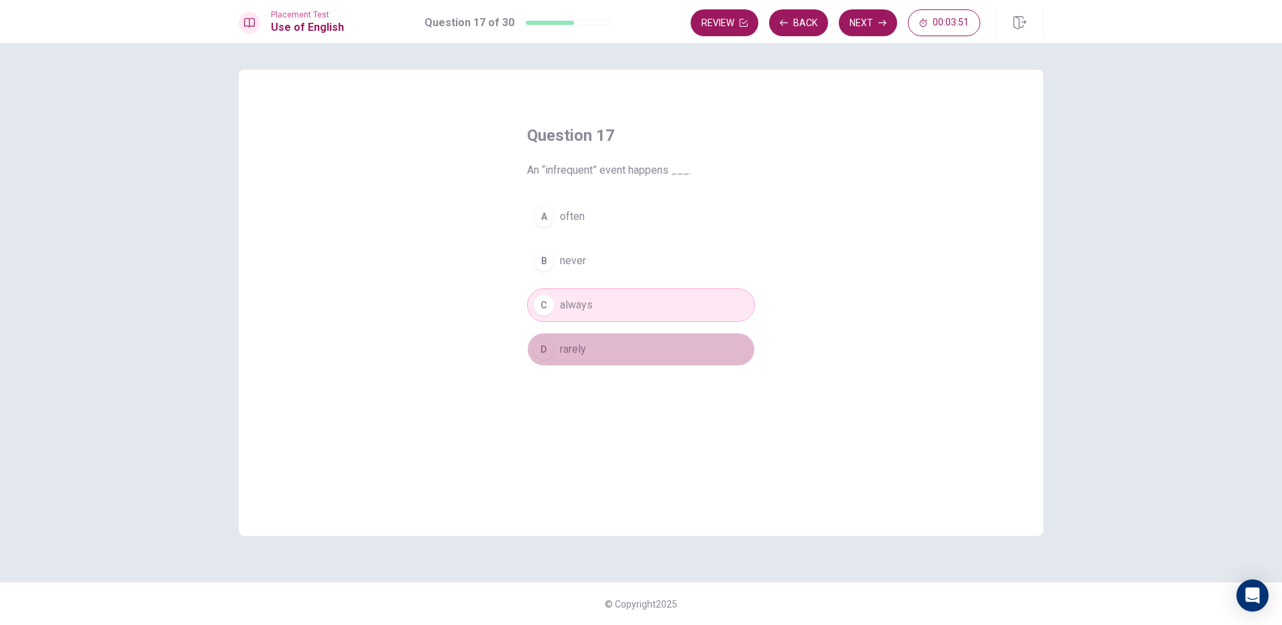
click at [619, 357] on button "D rarely" at bounding box center [641, 350] width 228 height 34
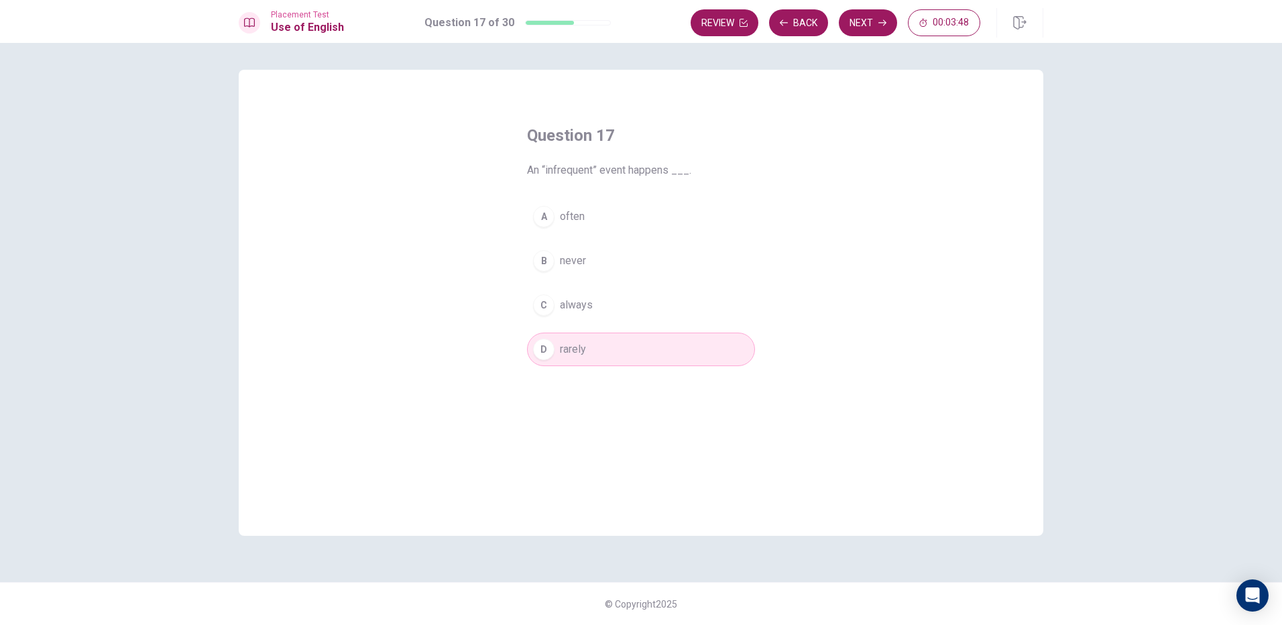
drag, startPoint x: 898, startPoint y: 6, endPoint x: 847, endPoint y: 36, distance: 58.6
click at [875, 17] on div "Placement Test Use of English Question 17 of 30 Review Back Next 00:03:48" at bounding box center [641, 21] width 1282 height 43
click at [847, 36] on div "Review Back Next 00:03:48" at bounding box center [867, 22] width 353 height 29
drag, startPoint x: 876, startPoint y: 17, endPoint x: 819, endPoint y: 50, distance: 65.8
click at [873, 17] on button "Next" at bounding box center [868, 22] width 58 height 27
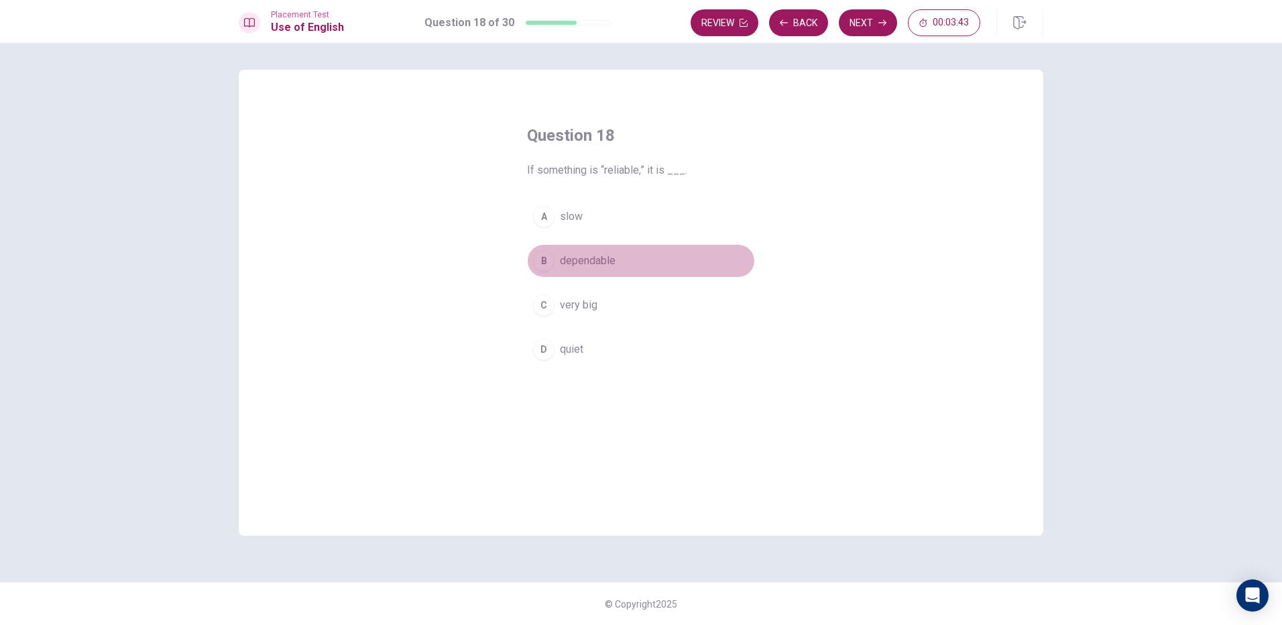
click at [581, 268] on span "dependable" at bounding box center [588, 261] width 56 height 16
click at [863, 16] on button "Next" at bounding box center [868, 22] width 58 height 27
click at [599, 261] on span "will buying" at bounding box center [585, 261] width 50 height 16
drag, startPoint x: 874, startPoint y: 14, endPoint x: 855, endPoint y: 27, distance: 23.6
click at [872, 15] on button "Next" at bounding box center [868, 22] width 58 height 27
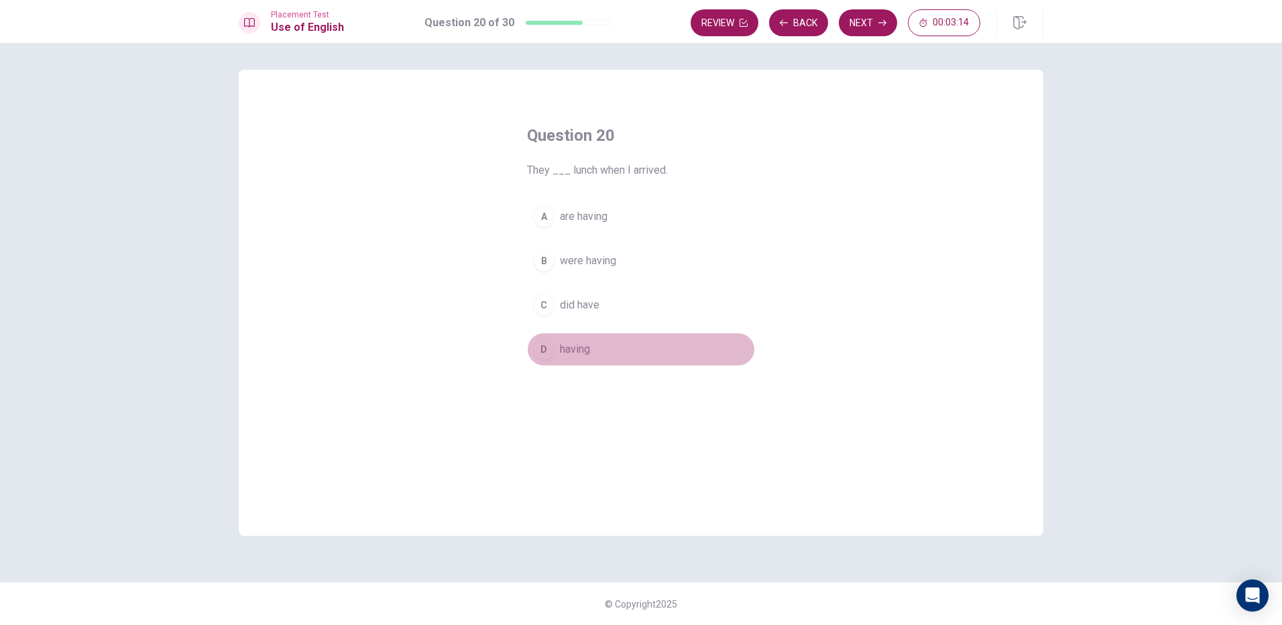
click at [611, 351] on button "D having" at bounding box center [641, 350] width 228 height 34
click at [619, 228] on button "A are having" at bounding box center [641, 217] width 228 height 34
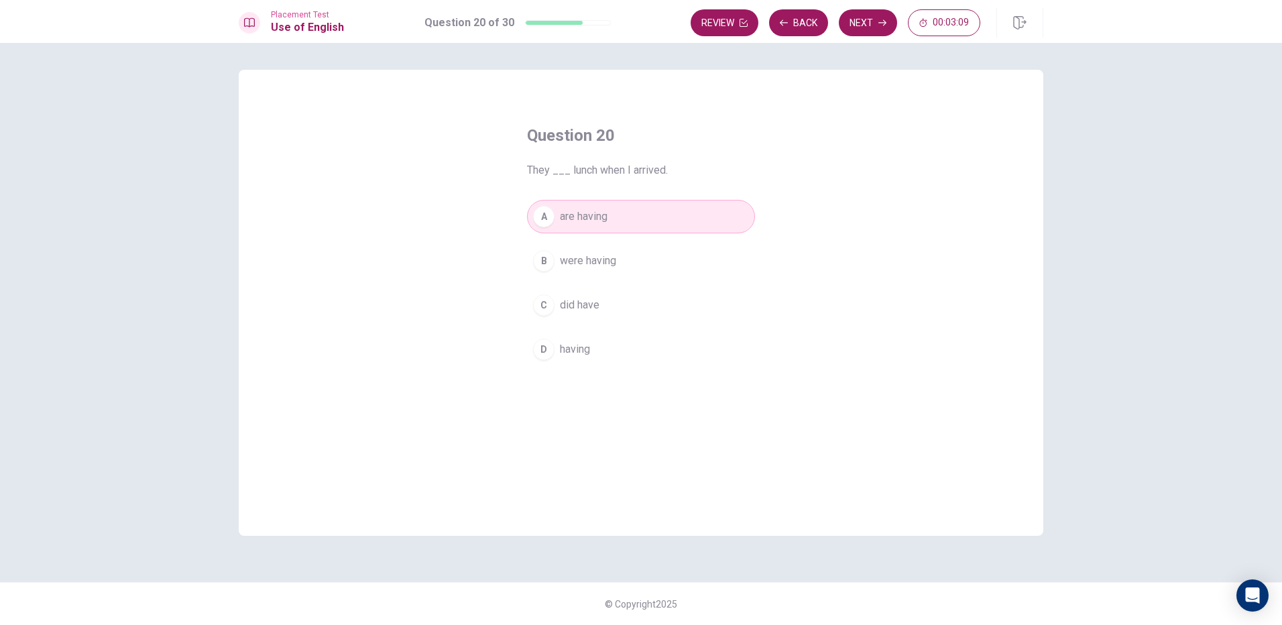
click at [864, 9] on button "Next" at bounding box center [868, 22] width 58 height 27
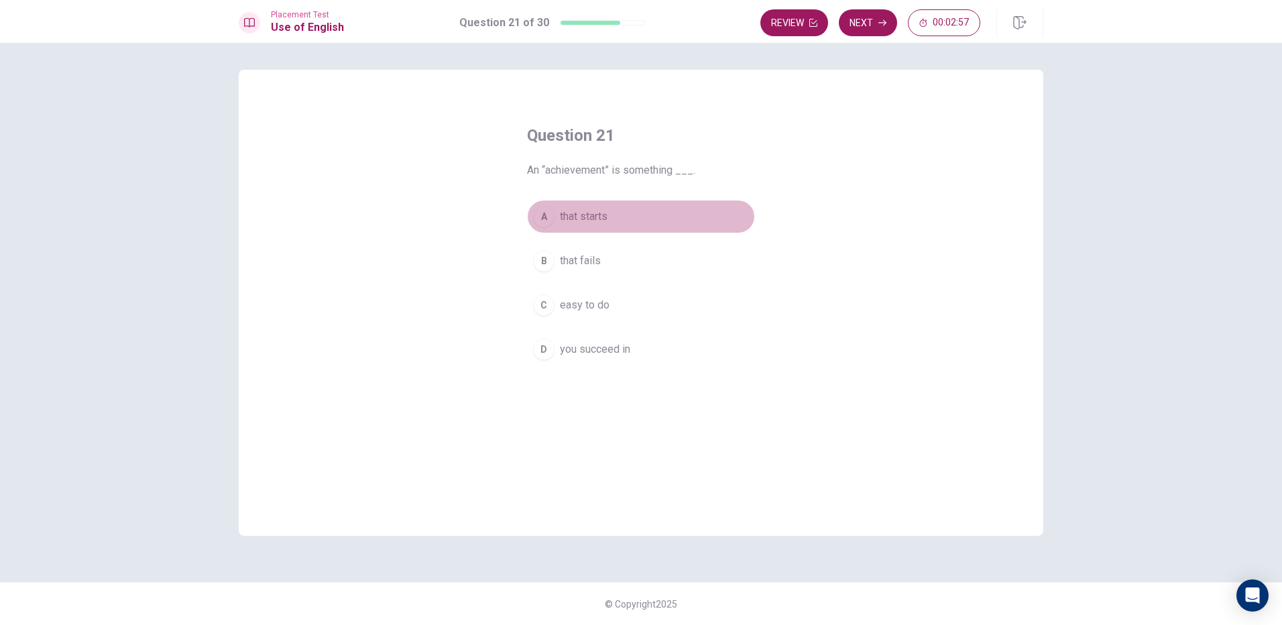
click at [607, 221] on span "that starts" at bounding box center [584, 216] width 48 height 16
drag, startPoint x: 550, startPoint y: 172, endPoint x: 580, endPoint y: 164, distance: 30.6
click at [580, 164] on span "An “achievement” is something ___." at bounding box center [641, 170] width 228 height 16
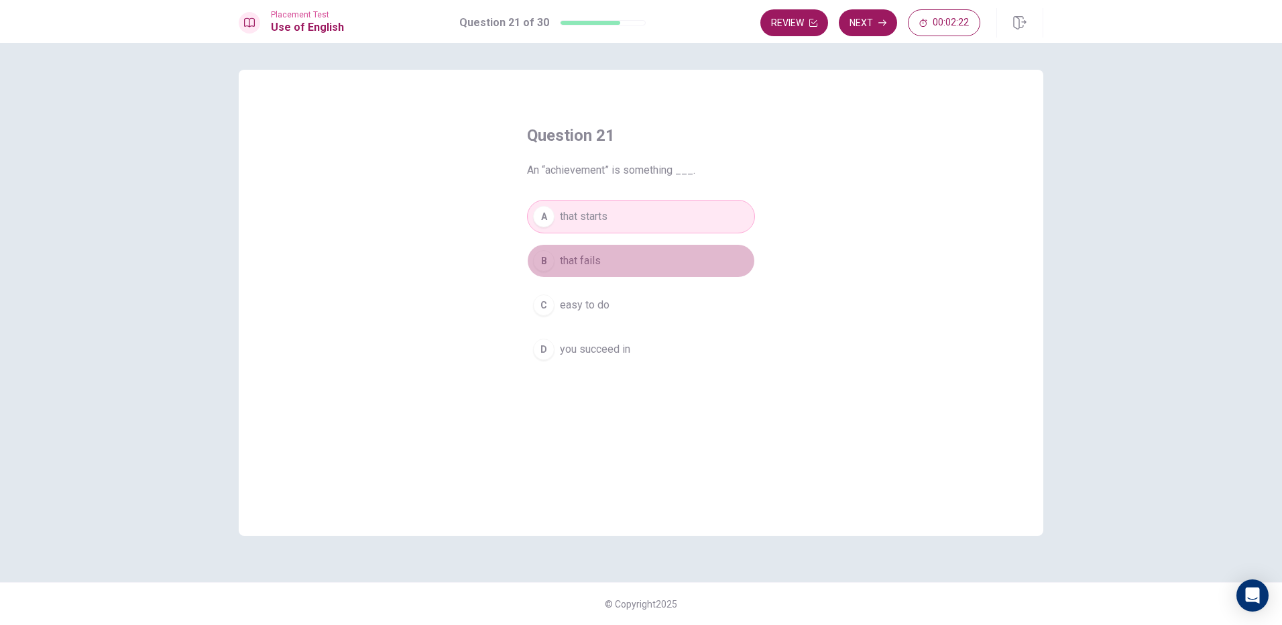
click at [613, 269] on button "B that fails" at bounding box center [641, 261] width 228 height 34
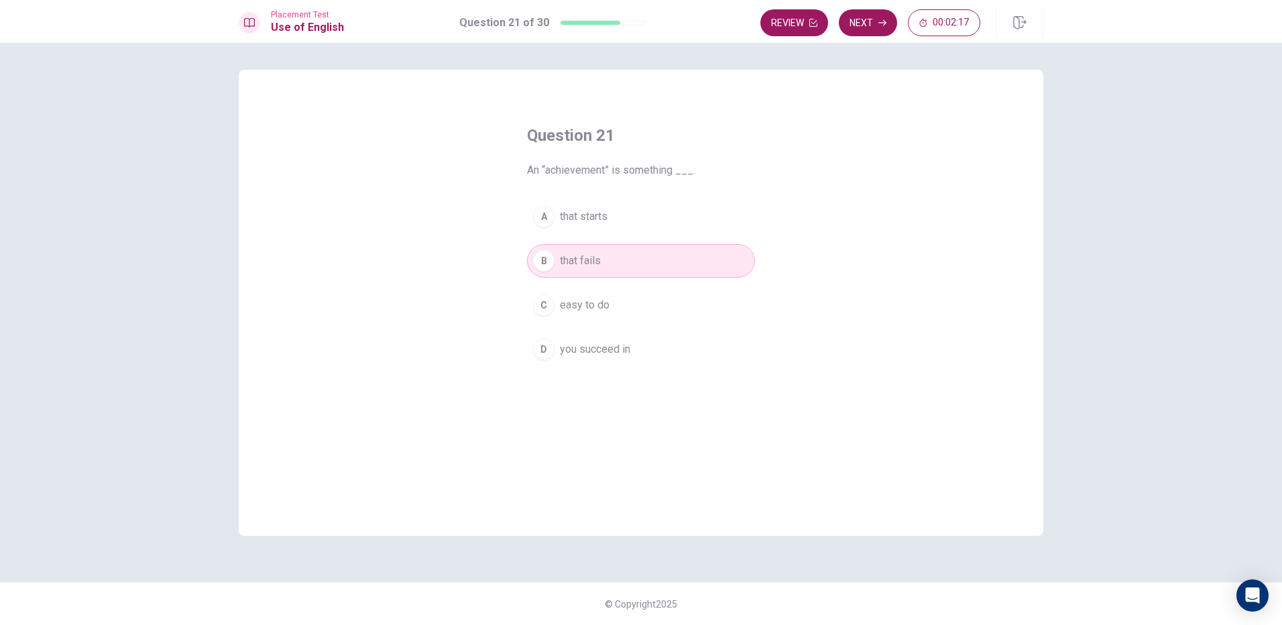
click at [638, 310] on button "C easy to do" at bounding box center [641, 305] width 228 height 34
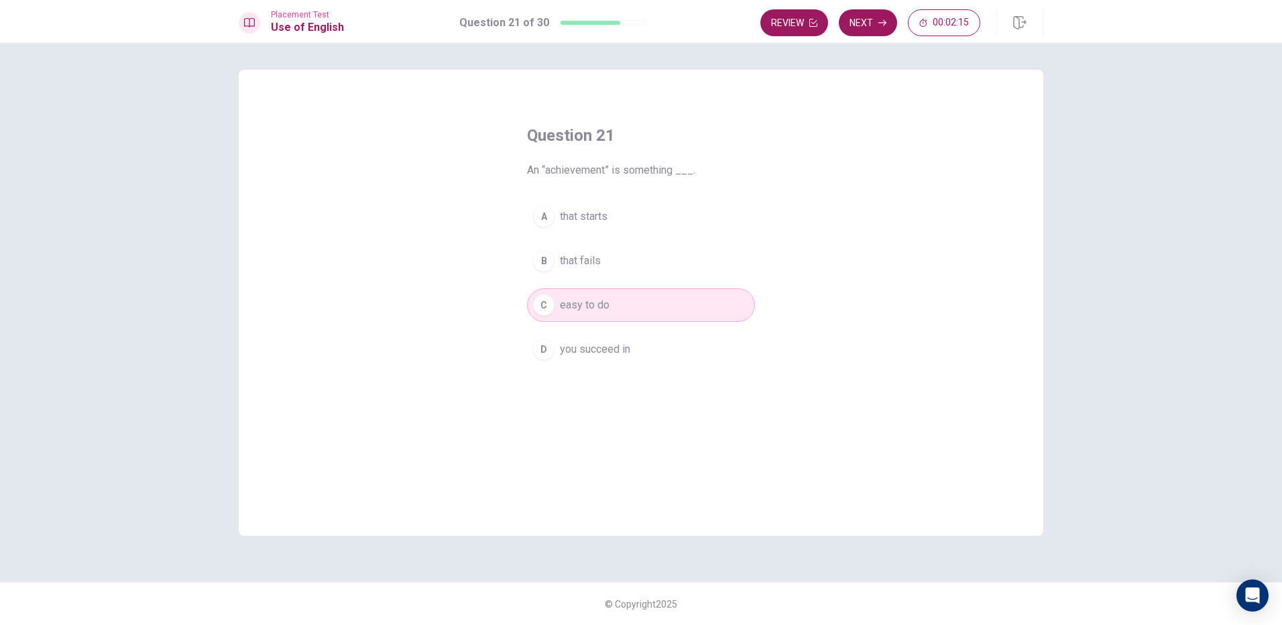
click at [876, 21] on button "Next" at bounding box center [868, 22] width 58 height 27
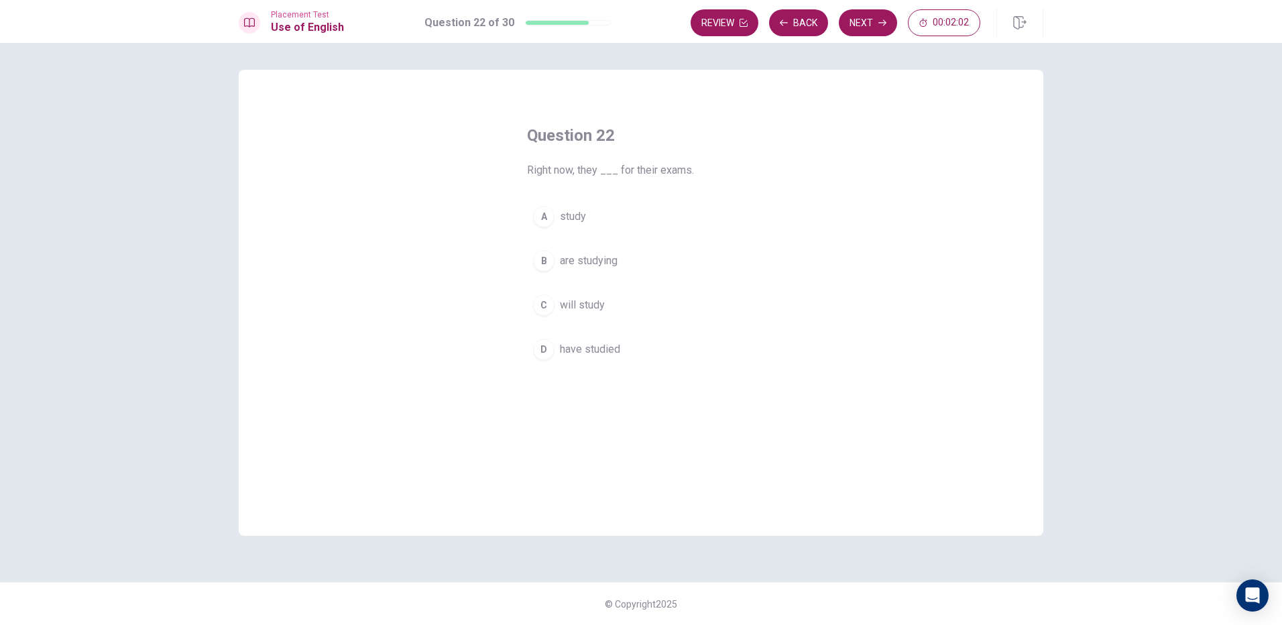
click at [585, 237] on div "A study B are studying C will study D have studied" at bounding box center [641, 283] width 228 height 166
click at [580, 222] on span "study" at bounding box center [573, 216] width 26 height 16
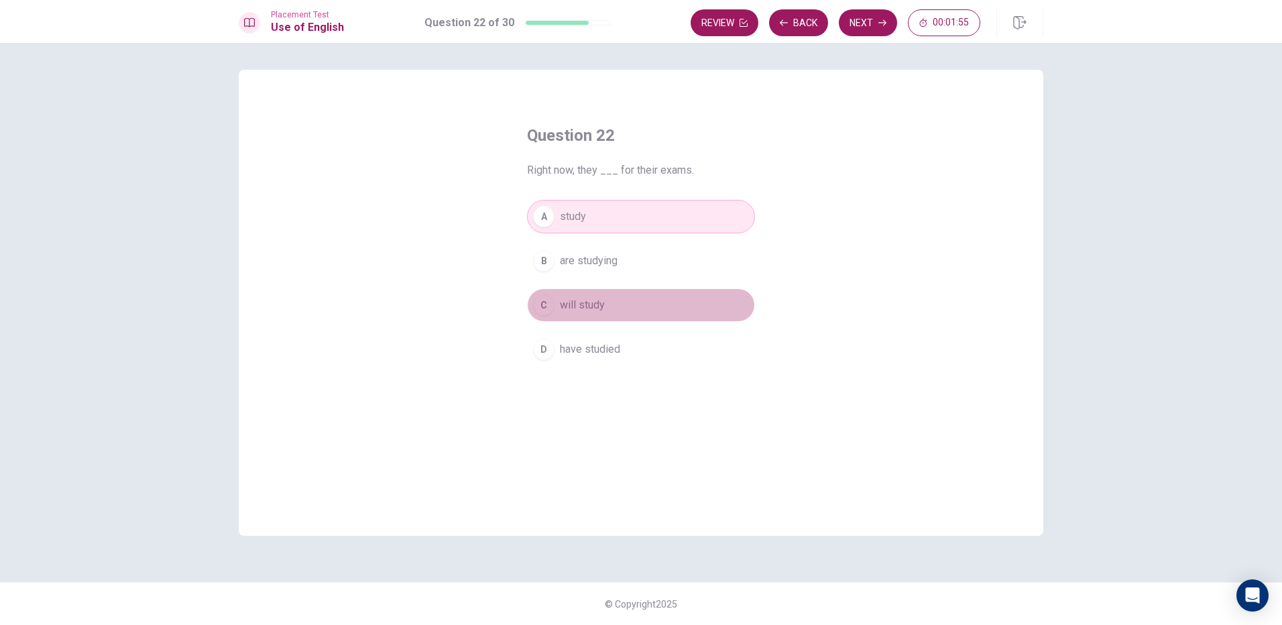
click at [600, 303] on span "will study" at bounding box center [582, 305] width 45 height 16
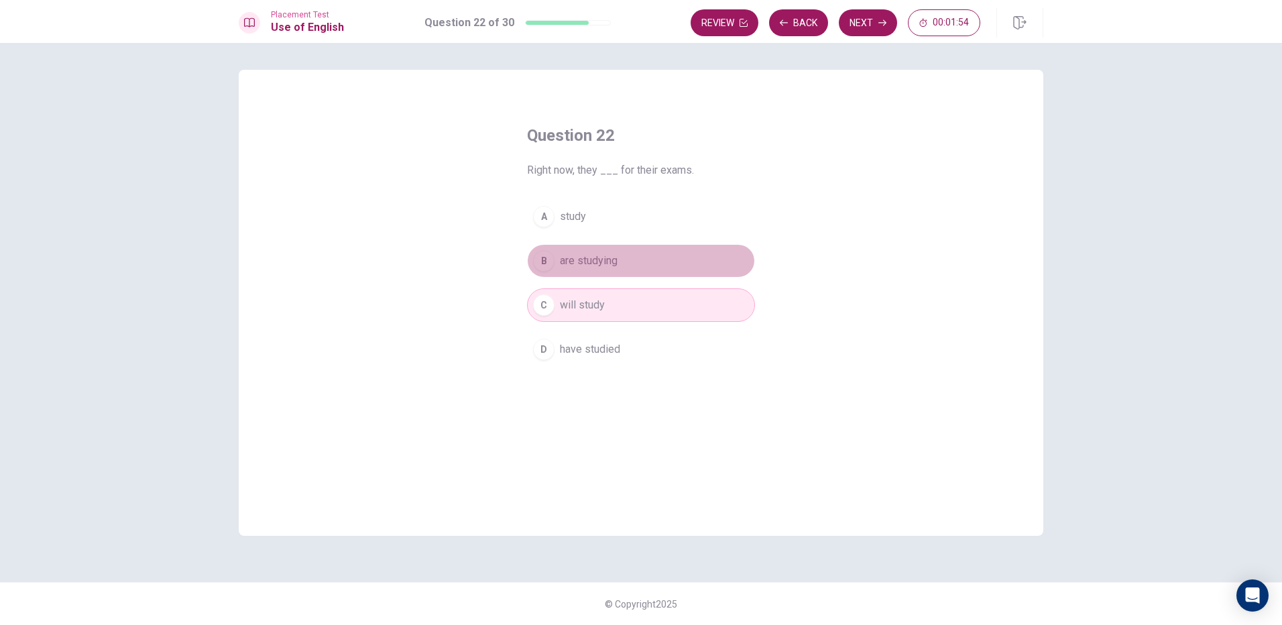
click at [607, 249] on button "B are studying" at bounding box center [641, 261] width 228 height 34
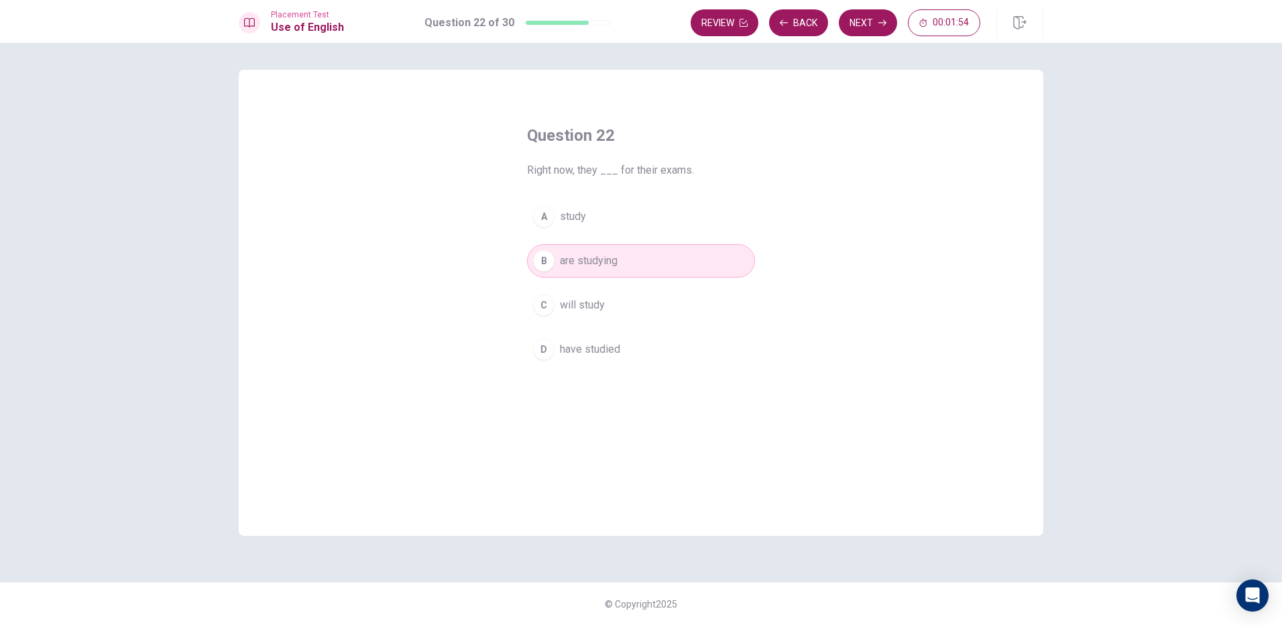
click at [615, 202] on button "A study" at bounding box center [641, 217] width 228 height 34
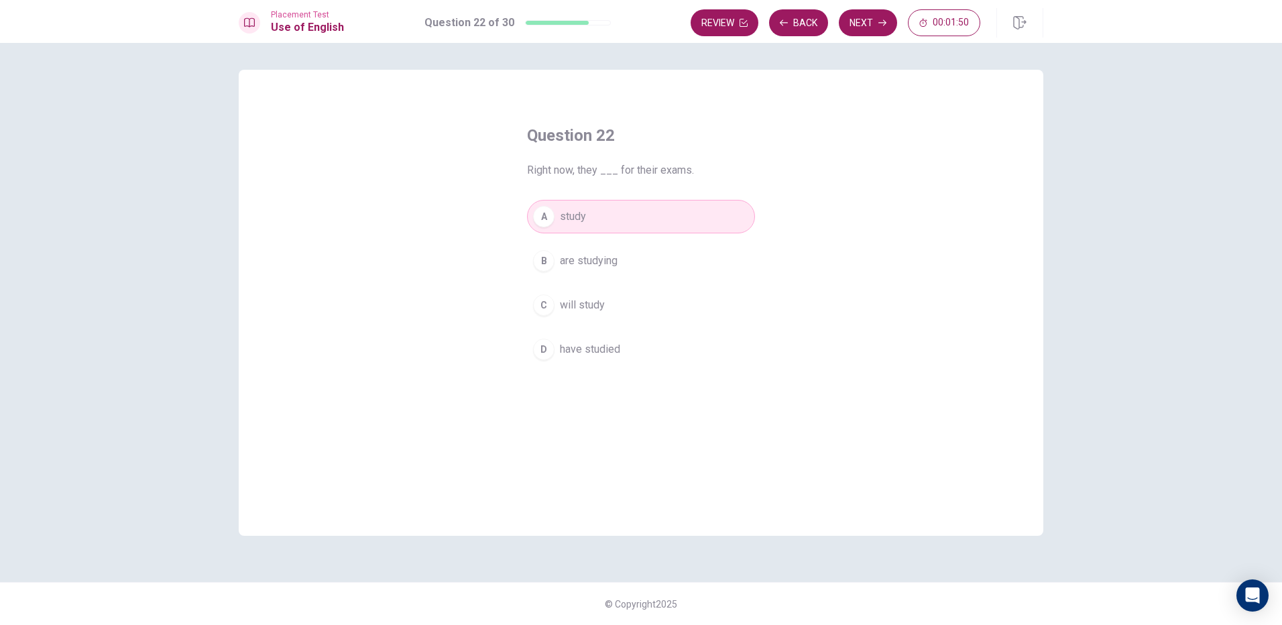
click at [625, 335] on button "D have studied" at bounding box center [641, 350] width 228 height 34
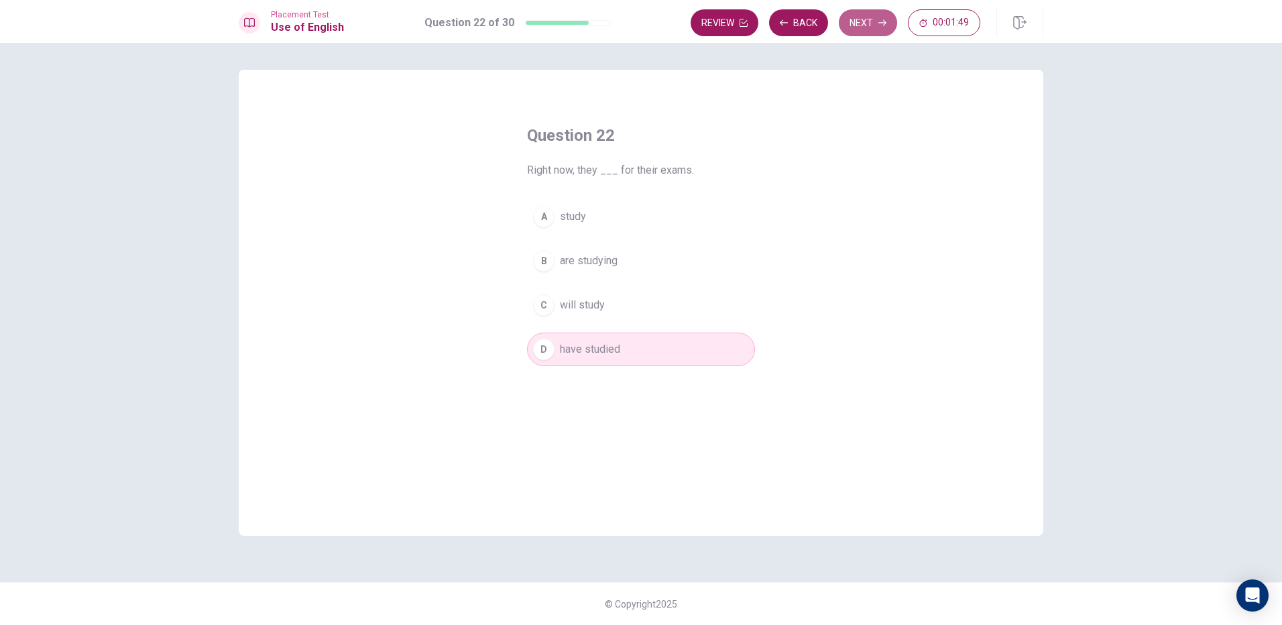
click at [878, 33] on button "Next" at bounding box center [868, 22] width 58 height 27
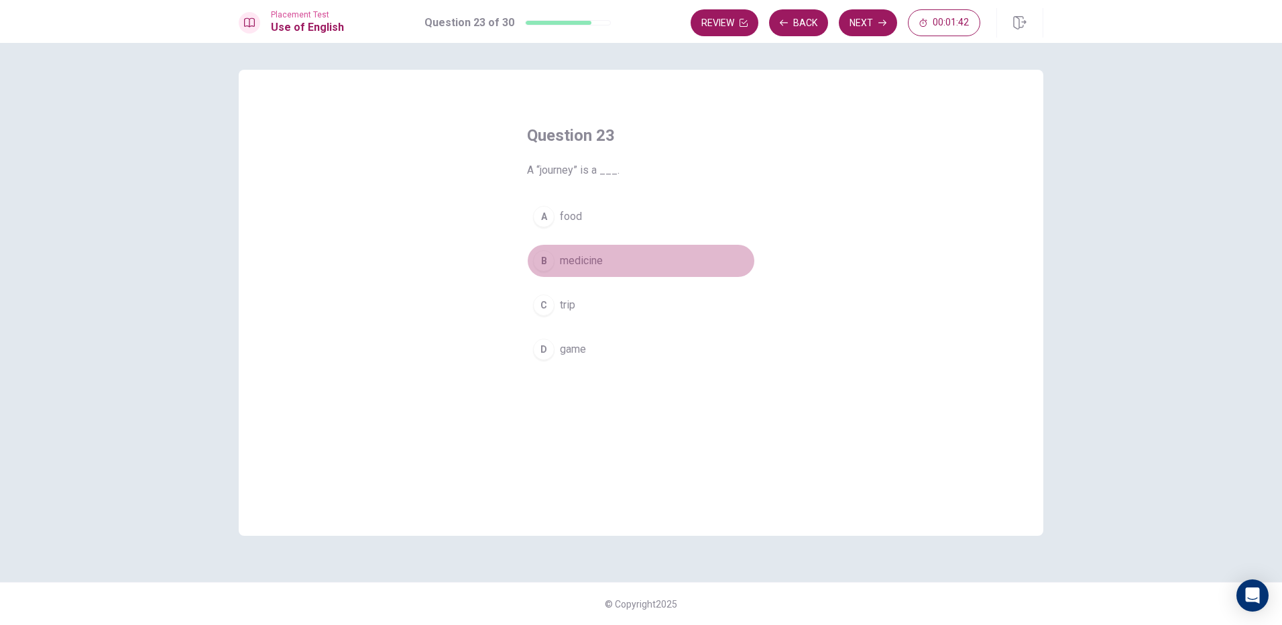
click at [589, 263] on span "medicine" at bounding box center [581, 261] width 43 height 16
drag, startPoint x: 601, startPoint y: 297, endPoint x: 599, endPoint y: 304, distance: 7.5
click at [599, 304] on button "C trip" at bounding box center [641, 305] width 228 height 34
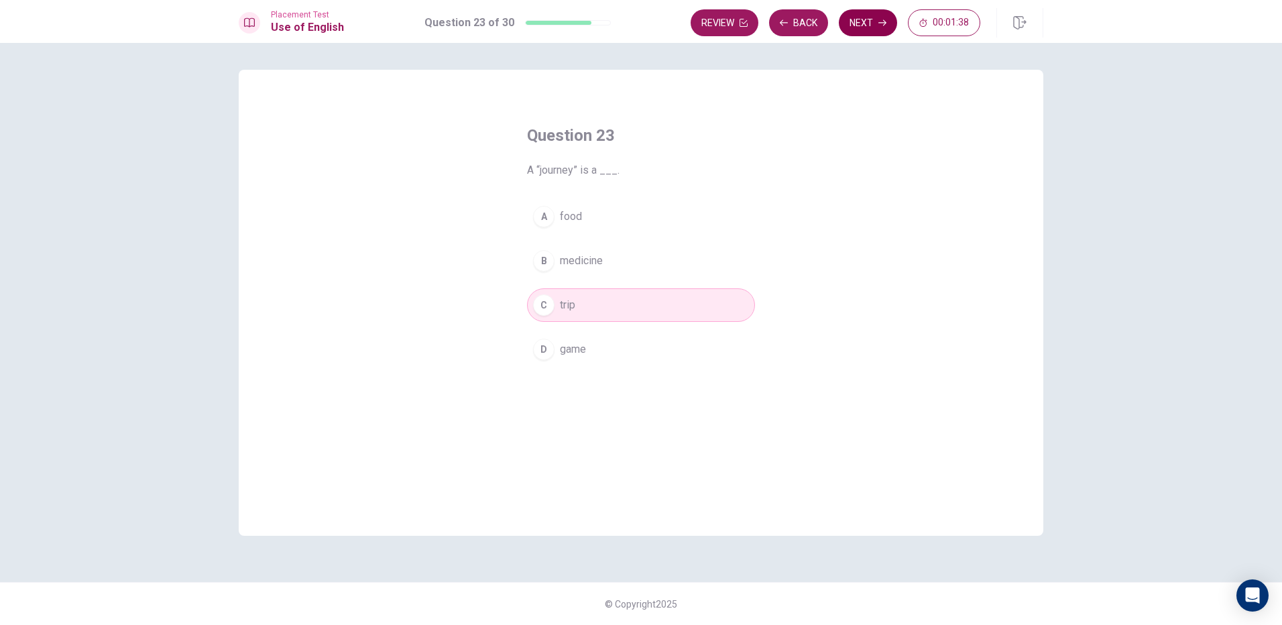
drag, startPoint x: 884, startPoint y: 7, endPoint x: 865, endPoint y: 25, distance: 26.6
click at [875, 11] on div "Placement Test Use of English Question 23 of 30 Review Back Next 00:01:38" at bounding box center [641, 21] width 1282 height 43
click at [863, 34] on button "Next" at bounding box center [868, 22] width 58 height 27
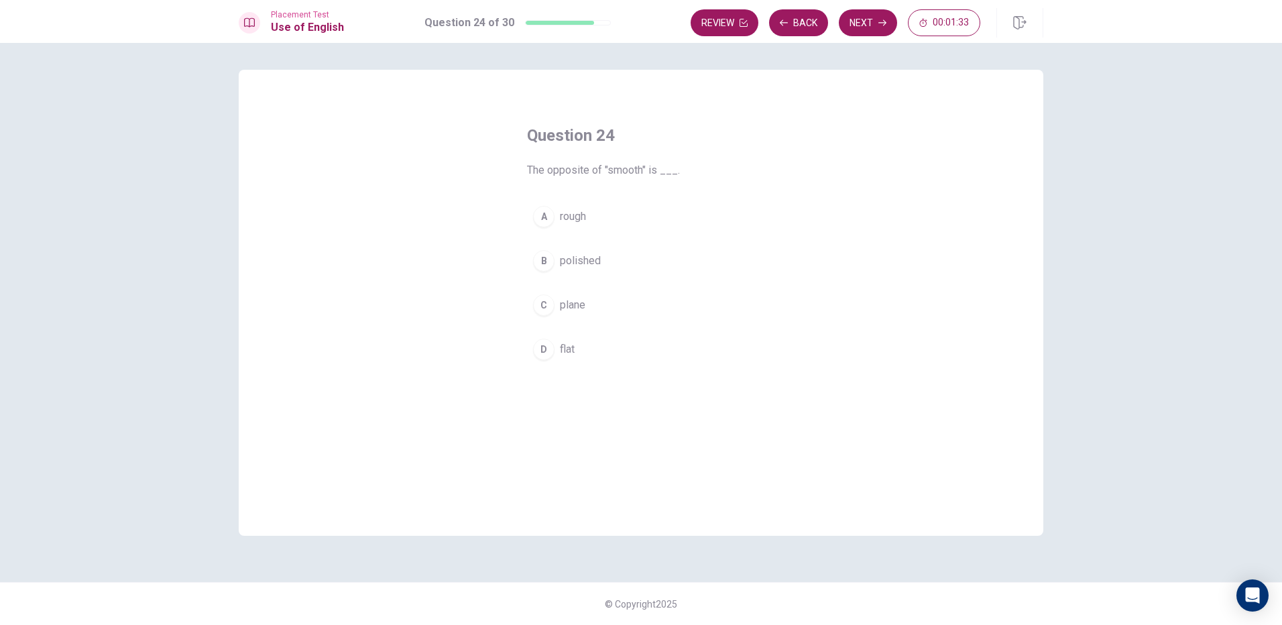
click at [591, 260] on span "polished" at bounding box center [580, 261] width 41 height 16
click at [605, 215] on button "A rough" at bounding box center [641, 217] width 228 height 34
drag, startPoint x: 882, startPoint y: 27, endPoint x: 879, endPoint y: 54, distance: 27.0
click at [888, 42] on div "Placement Test Use of English Question 24 of 30 Review Back Next 00:01:27" at bounding box center [641, 21] width 1282 height 43
drag, startPoint x: 869, startPoint y: 9, endPoint x: 862, endPoint y: 19, distance: 12.1
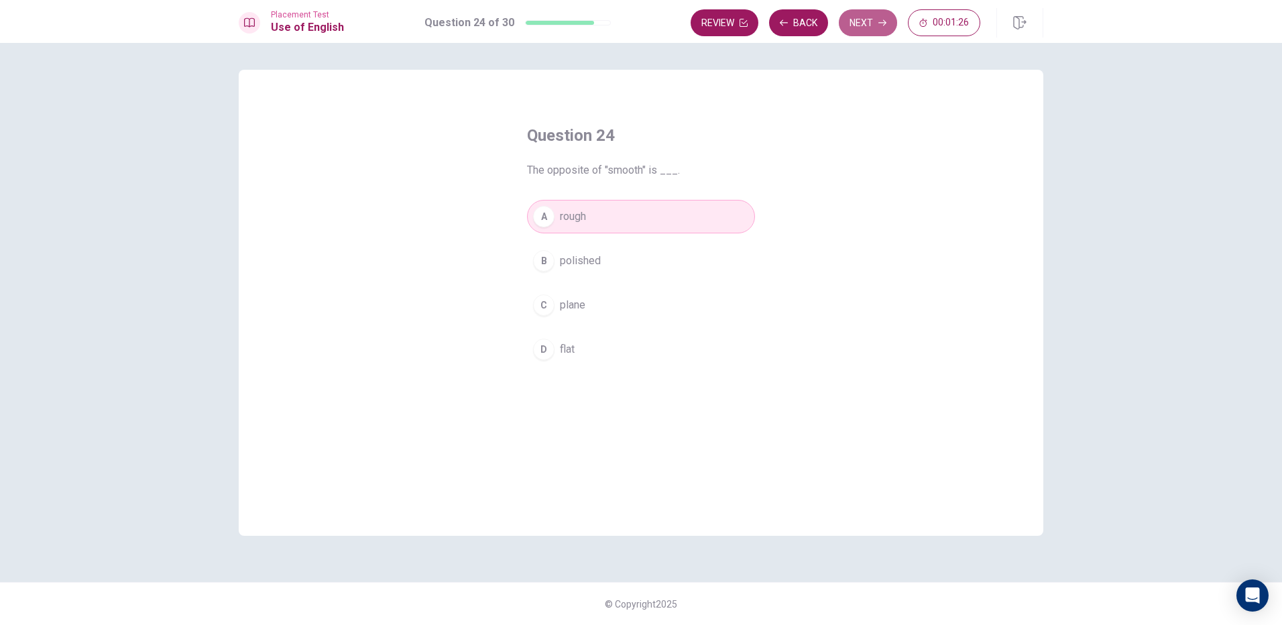
click at [868, 13] on button "Next" at bounding box center [868, 22] width 58 height 27
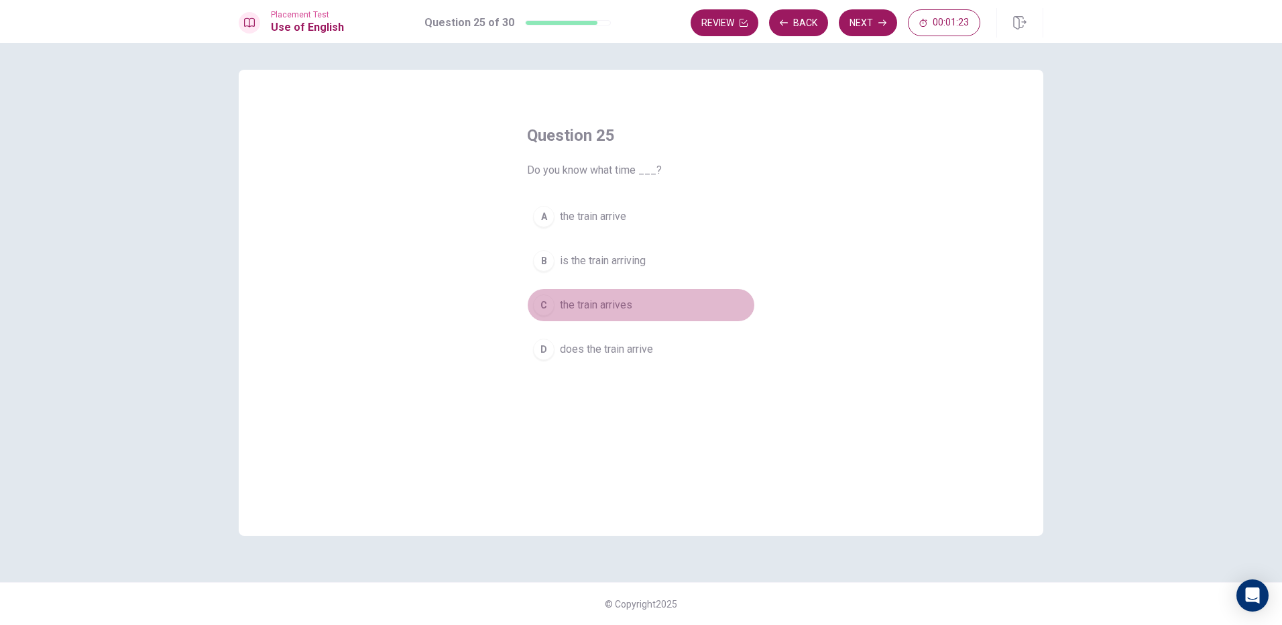
click at [601, 312] on button "C the train arrives" at bounding box center [641, 305] width 228 height 34
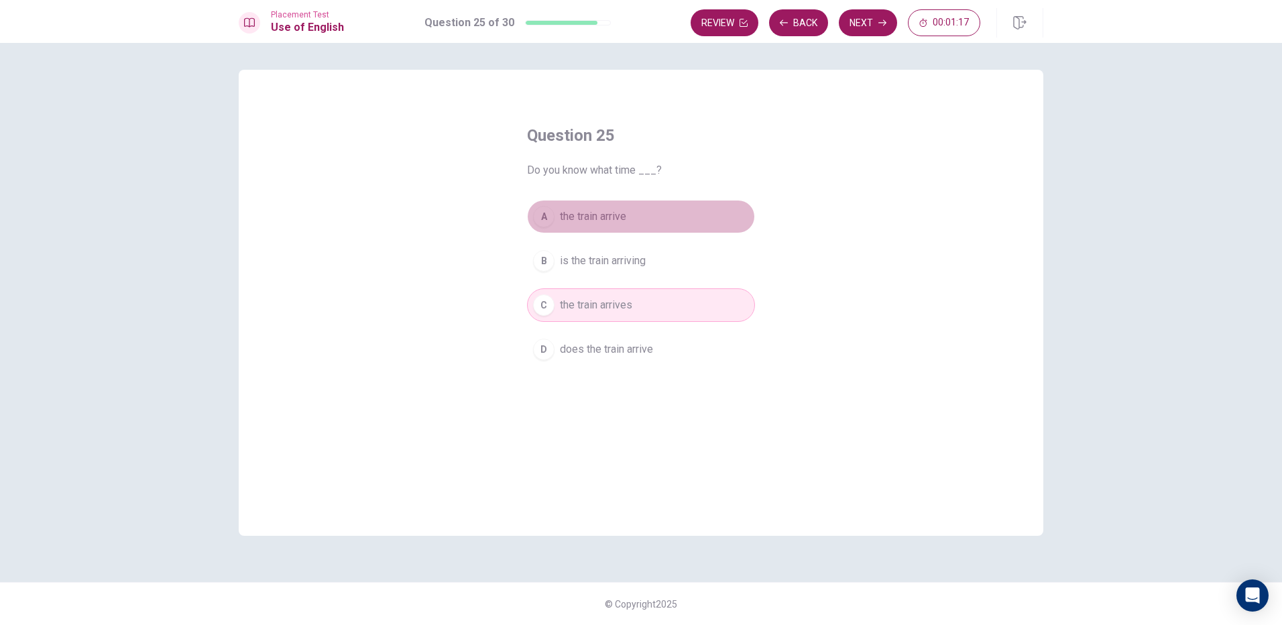
click at [630, 221] on button "A the train arrive" at bounding box center [641, 217] width 228 height 34
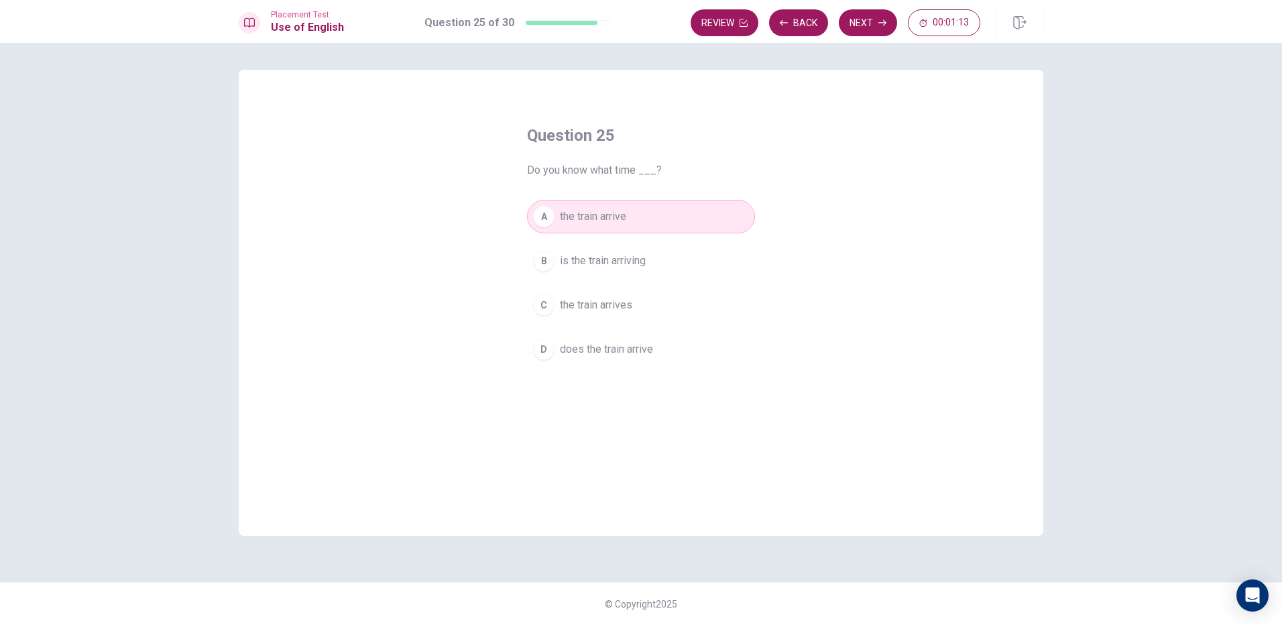
drag, startPoint x: 882, startPoint y: 19, endPoint x: 876, endPoint y: 24, distance: 8.1
click at [878, 22] on icon "button" at bounding box center [882, 23] width 8 height 8
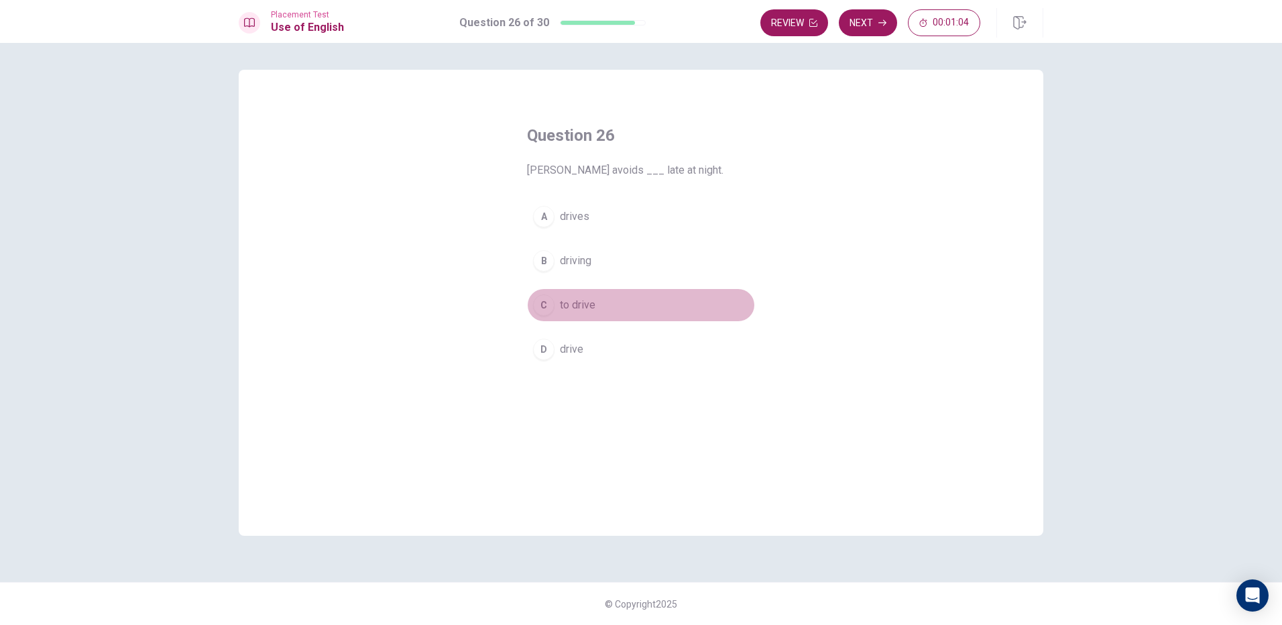
drag, startPoint x: 634, startPoint y: 302, endPoint x: 637, endPoint y: 296, distance: 7.5
click at [636, 298] on button "C to drive" at bounding box center [641, 305] width 228 height 34
drag, startPoint x: 880, startPoint y: 17, endPoint x: 872, endPoint y: 20, distance: 7.8
click at [874, 19] on button "Next" at bounding box center [868, 22] width 58 height 27
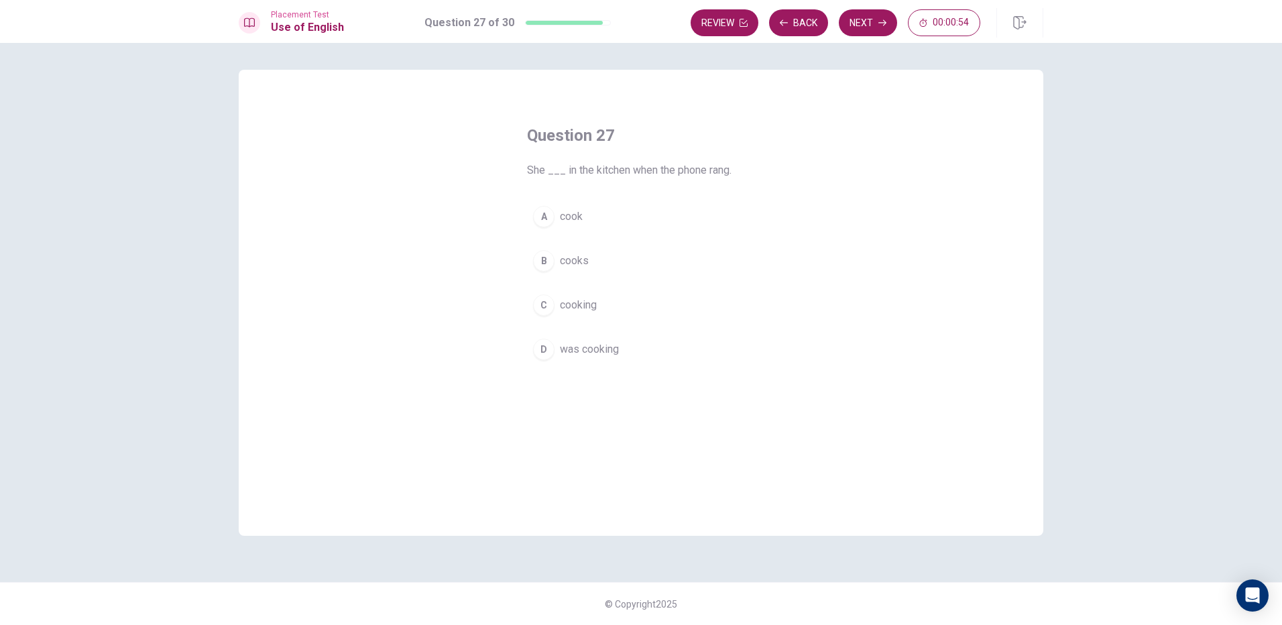
click at [583, 293] on button "C cooking" at bounding box center [641, 305] width 228 height 34
click at [663, 352] on button "D was cooking" at bounding box center [641, 350] width 228 height 34
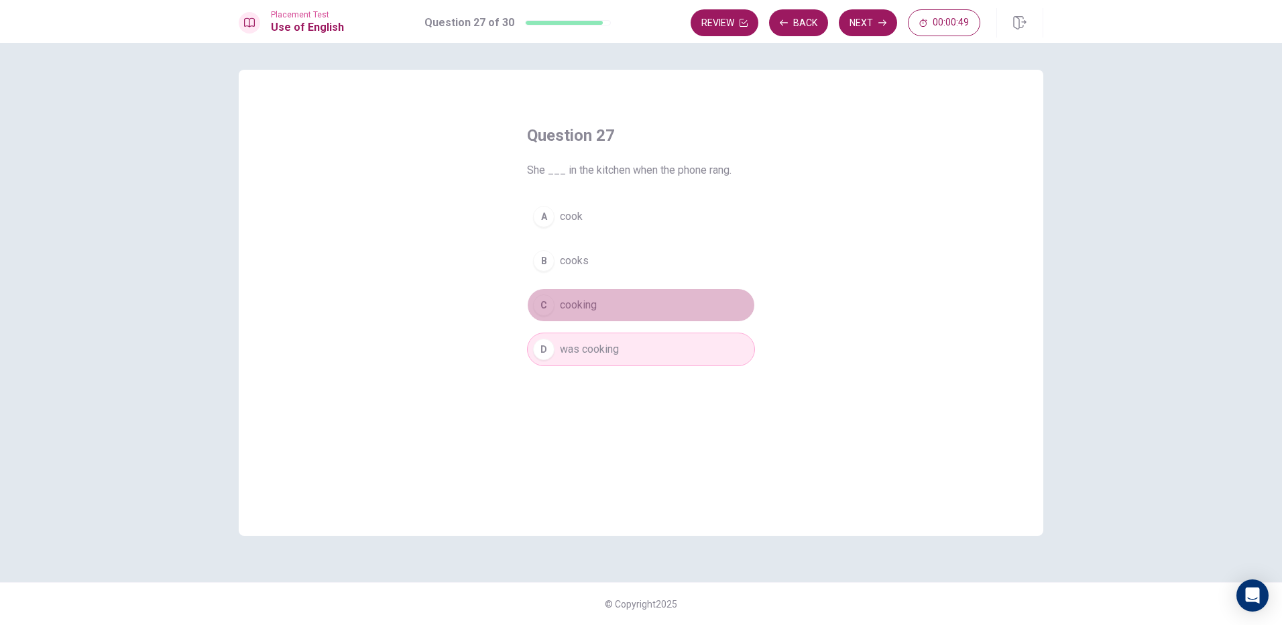
click at [666, 297] on button "C cooking" at bounding box center [641, 305] width 228 height 34
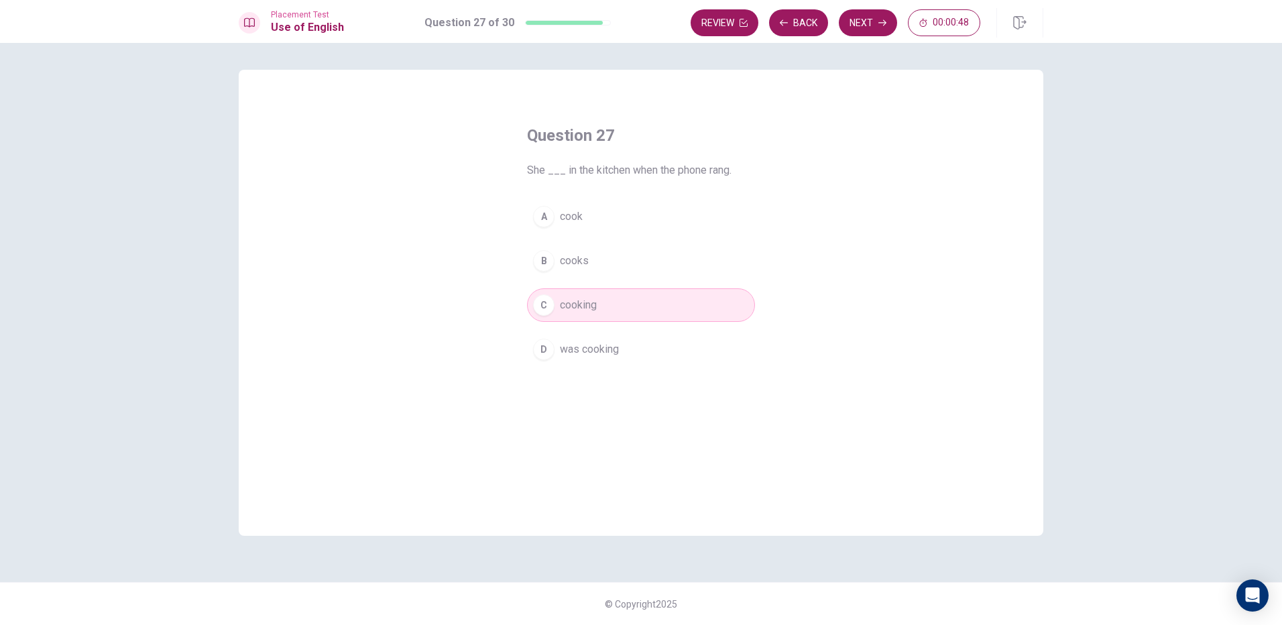
drag, startPoint x: 875, startPoint y: 9, endPoint x: 870, endPoint y: 27, distance: 18.2
click at [874, 11] on button "Next" at bounding box center [868, 22] width 58 height 27
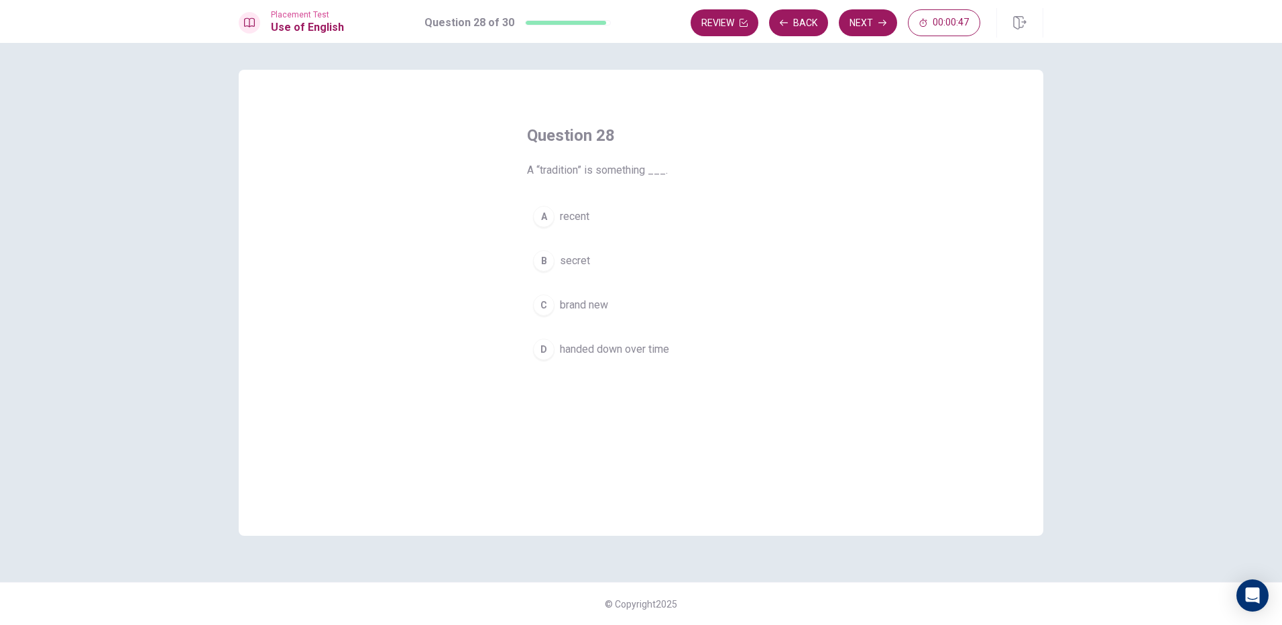
drag, startPoint x: 581, startPoint y: 267, endPoint x: 588, endPoint y: 277, distance: 11.5
click at [585, 274] on button "B secret" at bounding box center [641, 261] width 228 height 34
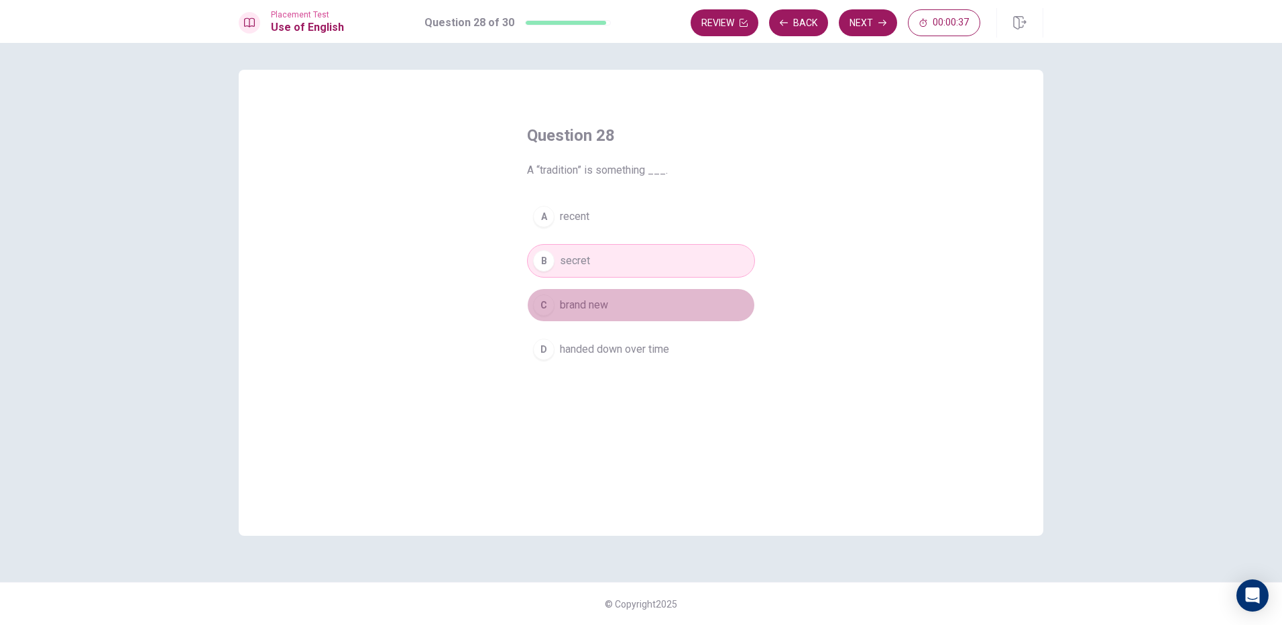
click at [601, 304] on span "brand new" at bounding box center [584, 305] width 48 height 16
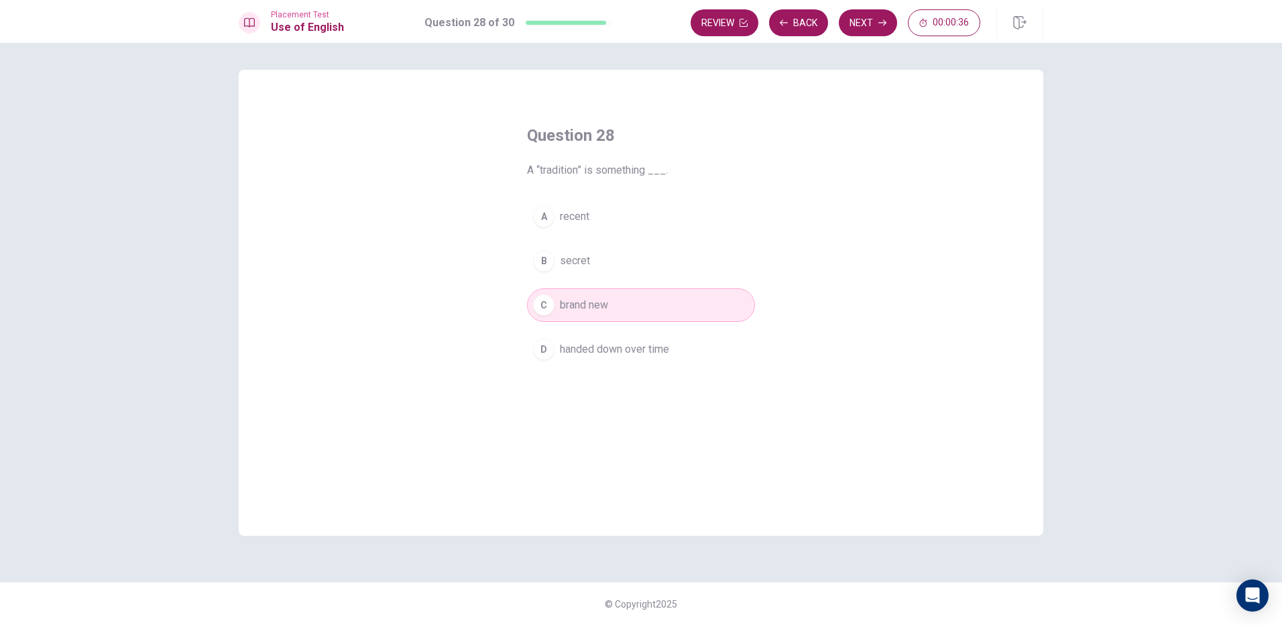
click at [673, 357] on button "D handed down over time" at bounding box center [641, 350] width 228 height 34
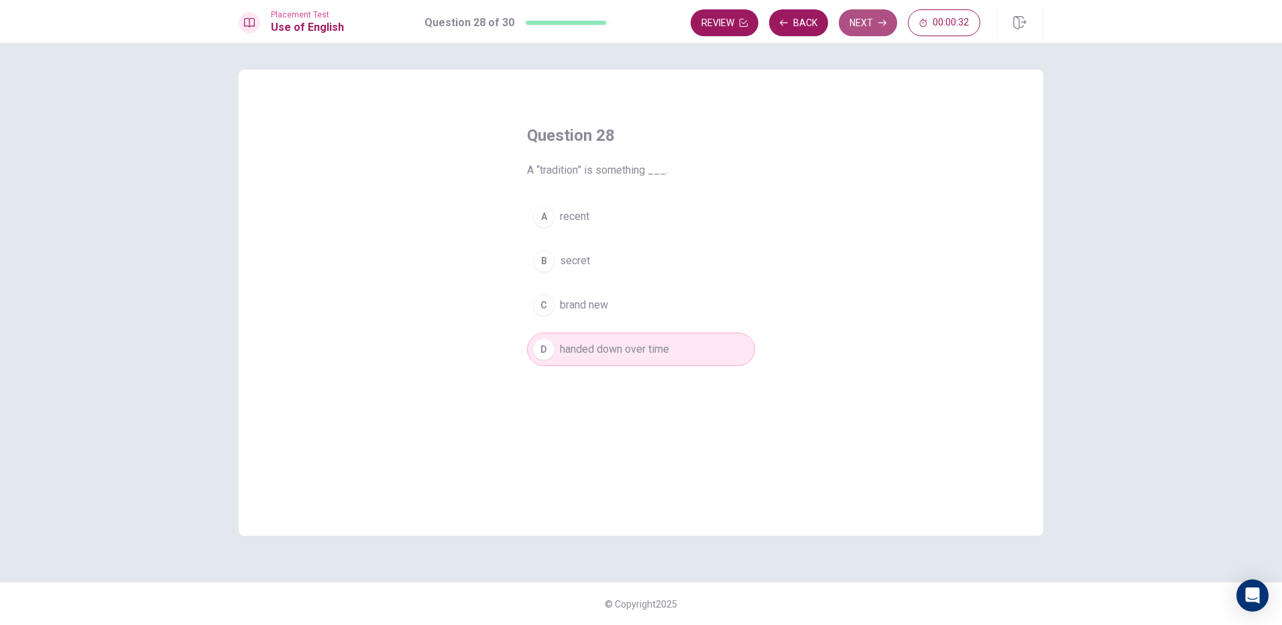
click at [865, 18] on button "Next" at bounding box center [868, 22] width 58 height 27
click at [593, 302] on span "necessary" at bounding box center [584, 305] width 49 height 16
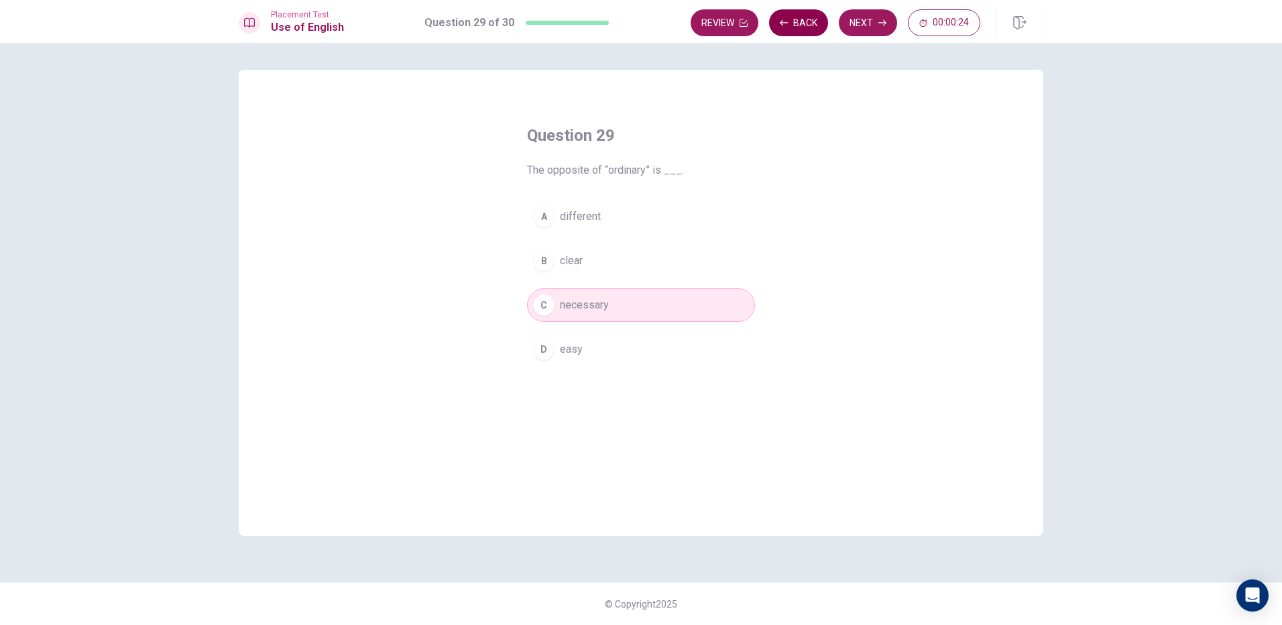
drag, startPoint x: 790, startPoint y: 26, endPoint x: 783, endPoint y: 65, distance: 39.6
click at [790, 39] on div "Placement Test Use of English Question 29 of 30 Review Back Next 00:00:24" at bounding box center [641, 21] width 1282 height 43
click at [859, 32] on button "Next" at bounding box center [868, 22] width 58 height 27
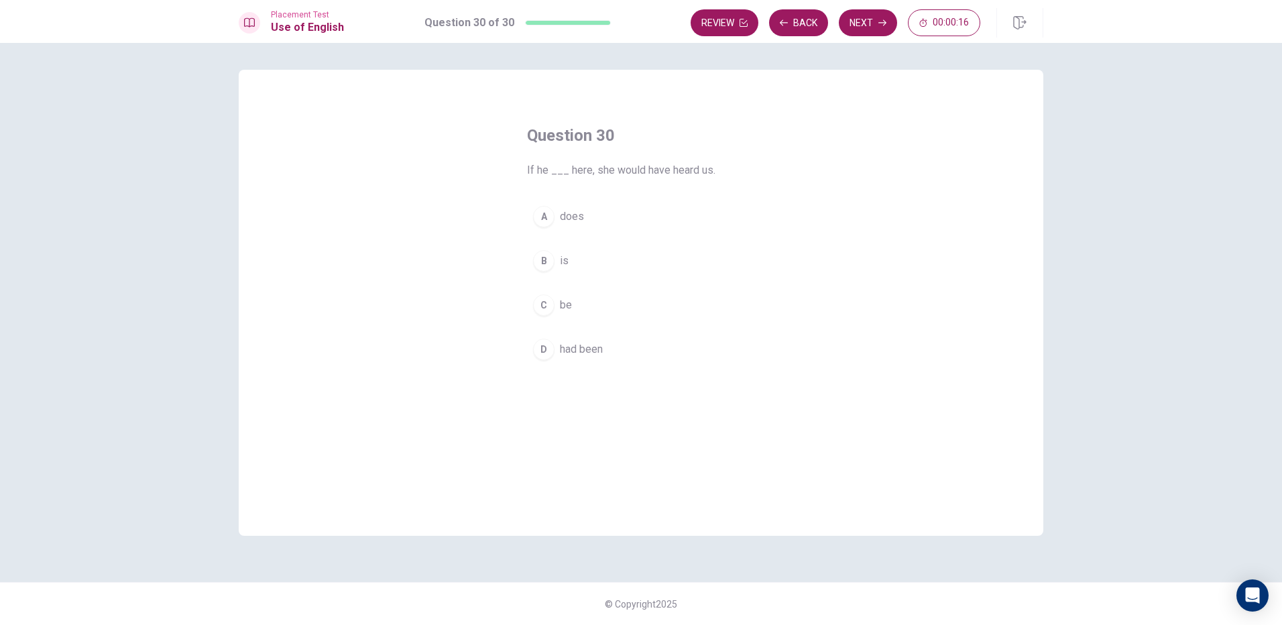
click at [607, 238] on div "A does B is C be D had been" at bounding box center [641, 283] width 228 height 166
click at [608, 219] on button "A does" at bounding box center [641, 217] width 228 height 34
click at [586, 243] on div "A does B is C be D had been" at bounding box center [641, 283] width 228 height 166
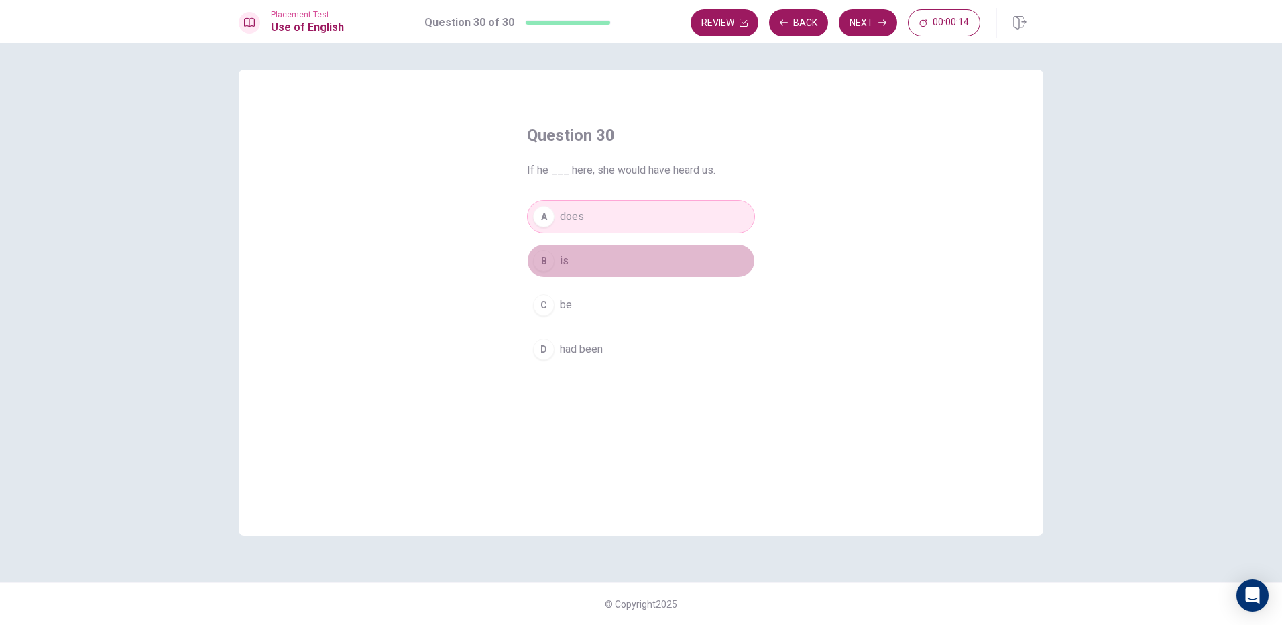
click at [583, 257] on button "B is" at bounding box center [641, 261] width 228 height 34
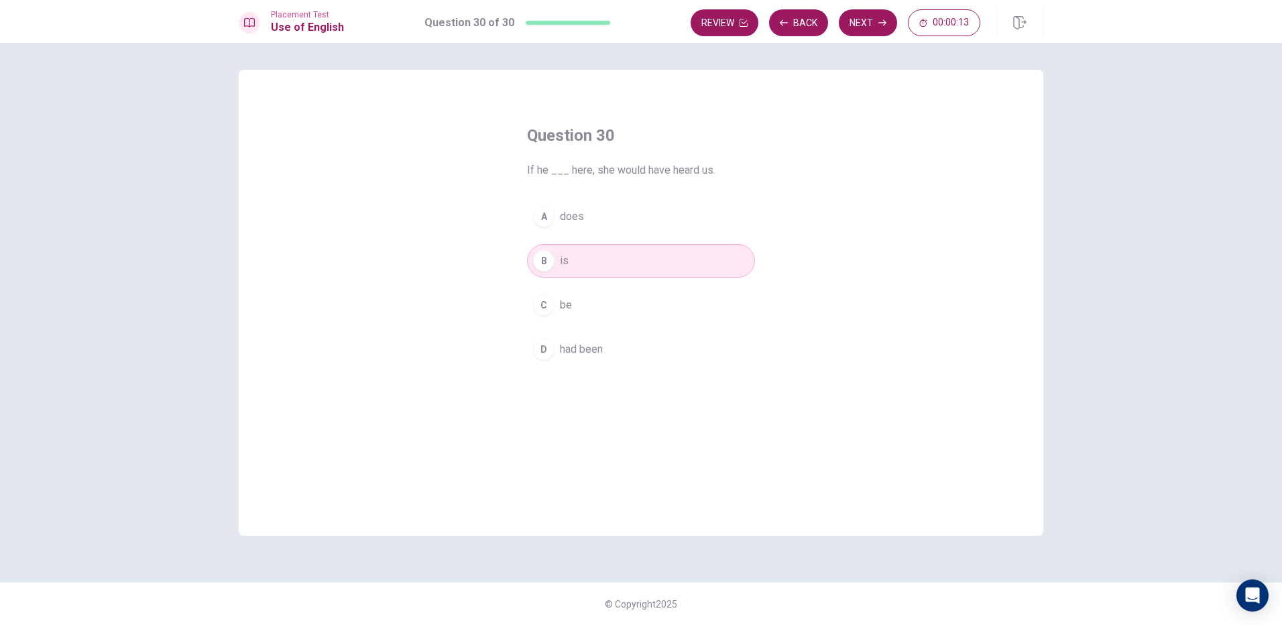
click at [577, 294] on button "C be" at bounding box center [641, 305] width 228 height 34
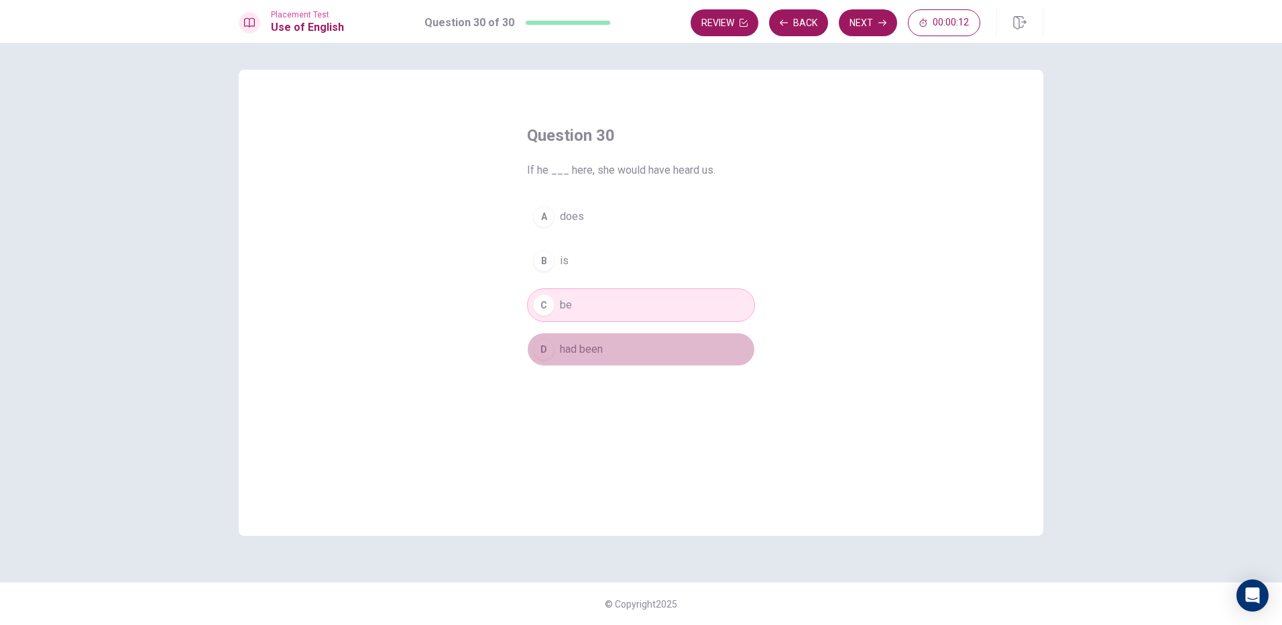
click at [608, 348] on button "D had been" at bounding box center [641, 350] width 228 height 34
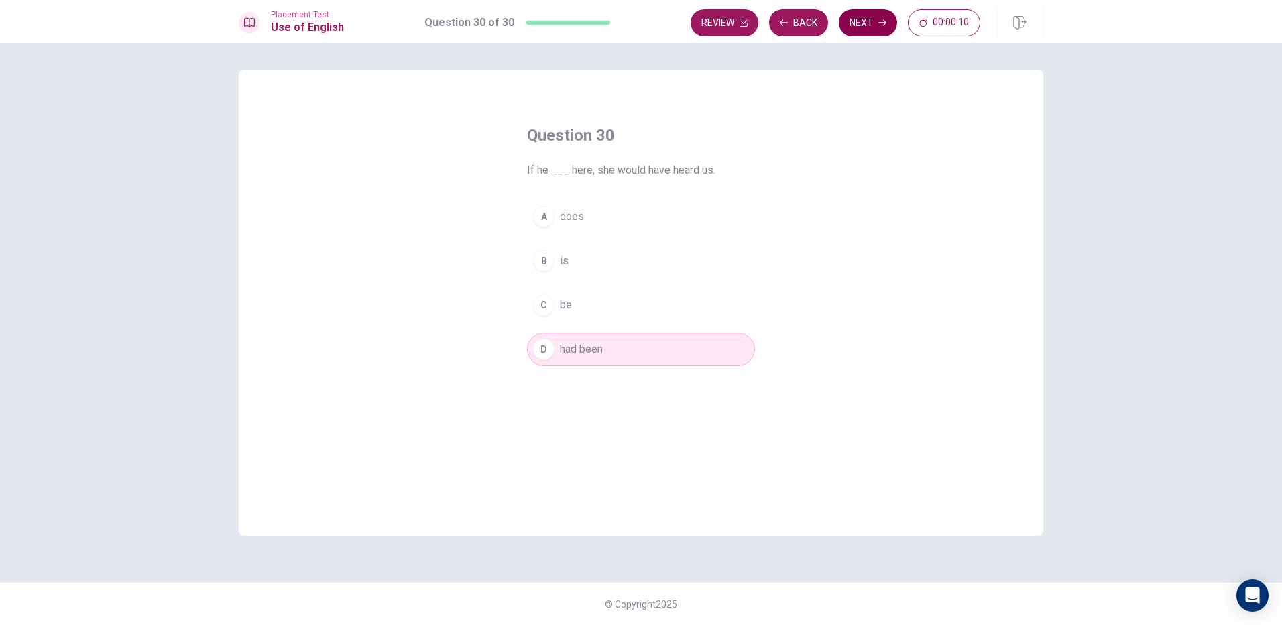
click at [859, 19] on button "Next" at bounding box center [868, 22] width 58 height 27
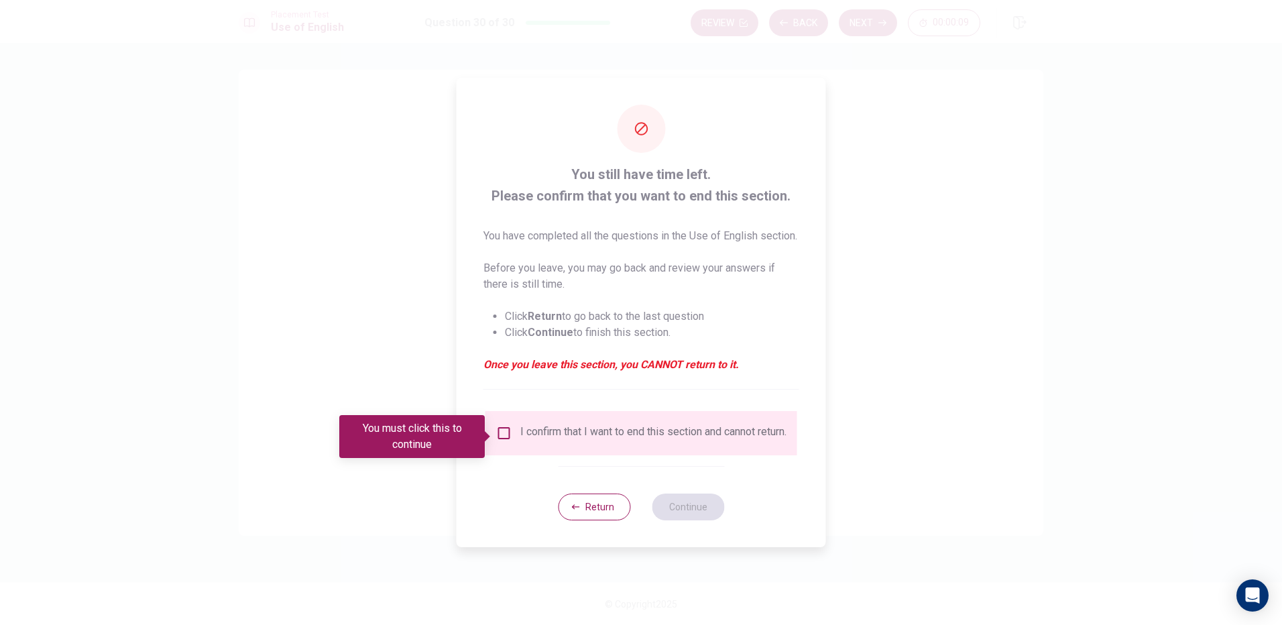
drag, startPoint x: 501, startPoint y: 433, endPoint x: 523, endPoint y: 447, distance: 25.7
click at [522, 441] on div "I confirm that I want to end this section and cannot return." at bounding box center [641, 433] width 290 height 16
click at [603, 518] on button "Return" at bounding box center [594, 506] width 72 height 27
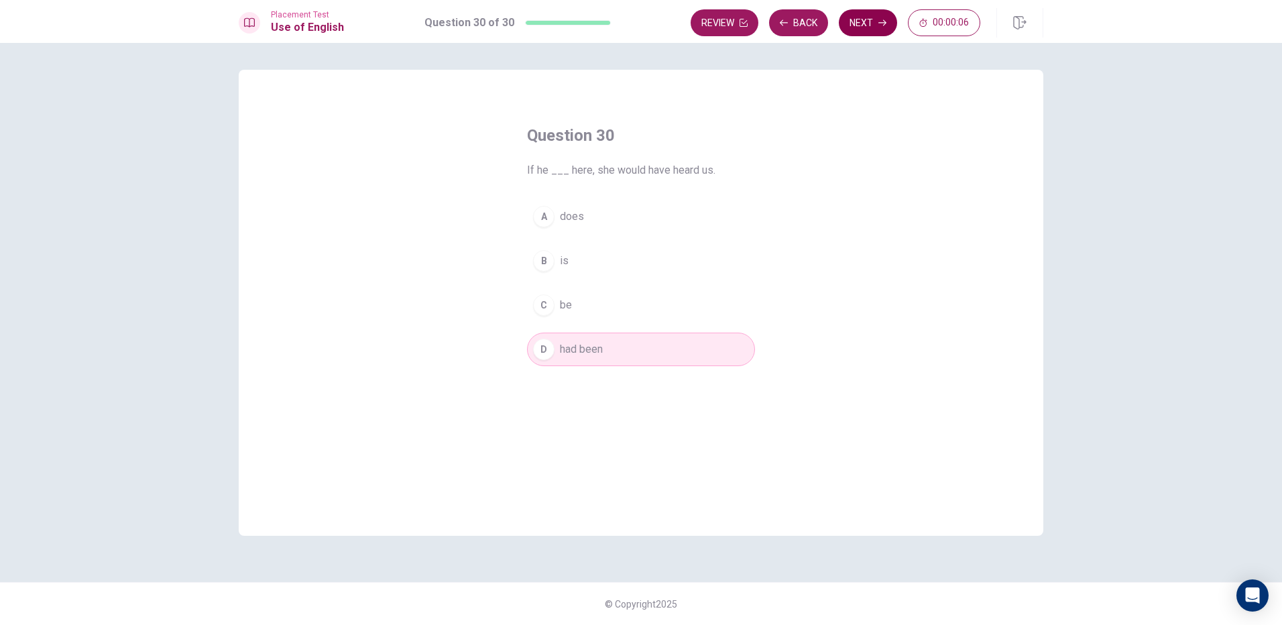
drag, startPoint x: 883, startPoint y: 25, endPoint x: 878, endPoint y: 34, distance: 9.9
click at [878, 34] on button "Next" at bounding box center [868, 22] width 58 height 27
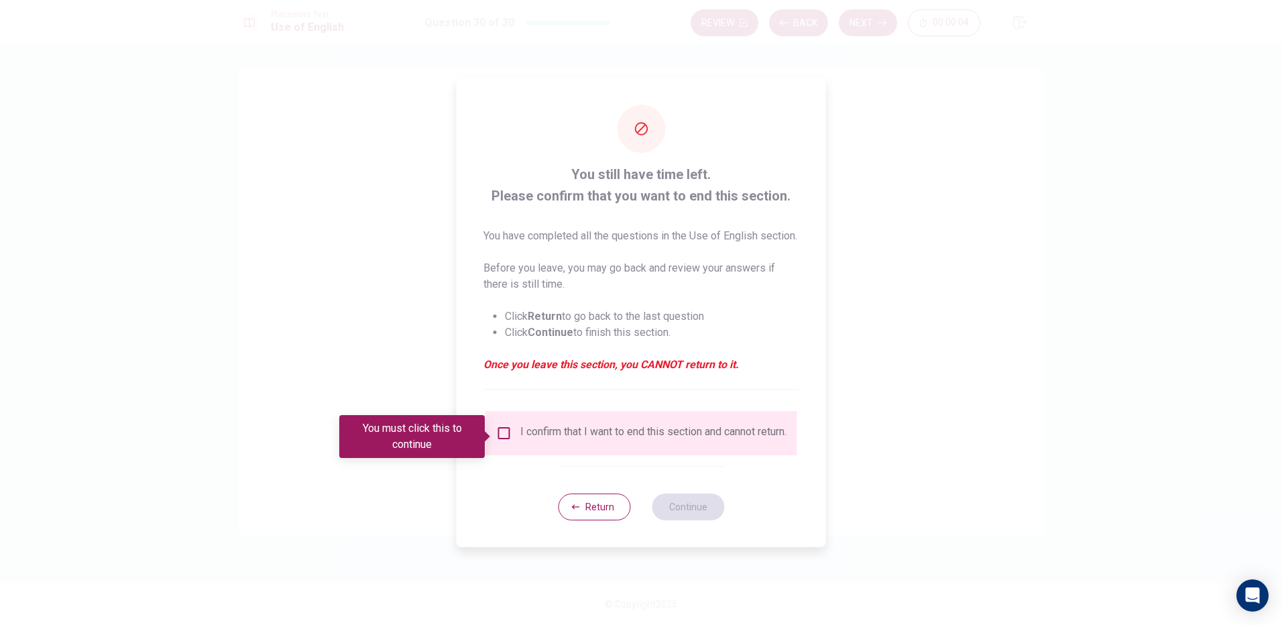
drag, startPoint x: 489, startPoint y: 425, endPoint x: 499, endPoint y: 436, distance: 15.7
click at [491, 430] on div "You must click this to continue" at bounding box center [416, 436] width 155 height 43
click at [503, 440] on input "You must click this to continue" at bounding box center [504, 433] width 16 height 16
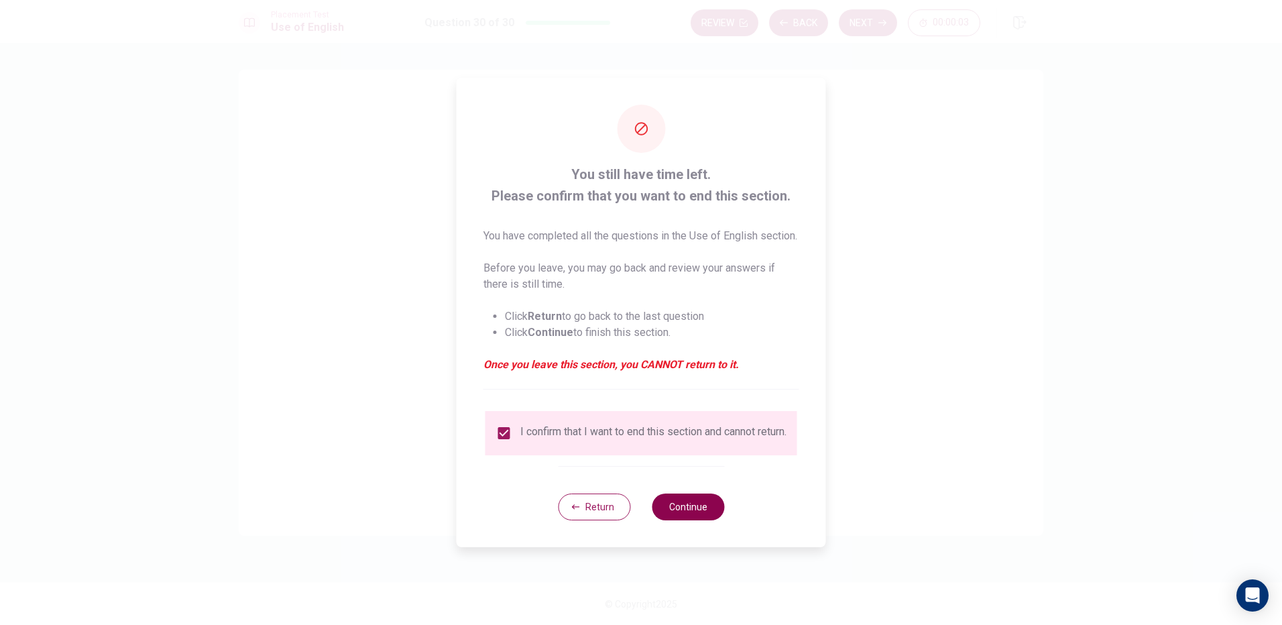
drag, startPoint x: 693, startPoint y: 516, endPoint x: 704, endPoint y: 530, distance: 18.6
click at [705, 520] on button "Continue" at bounding box center [688, 506] width 72 height 27
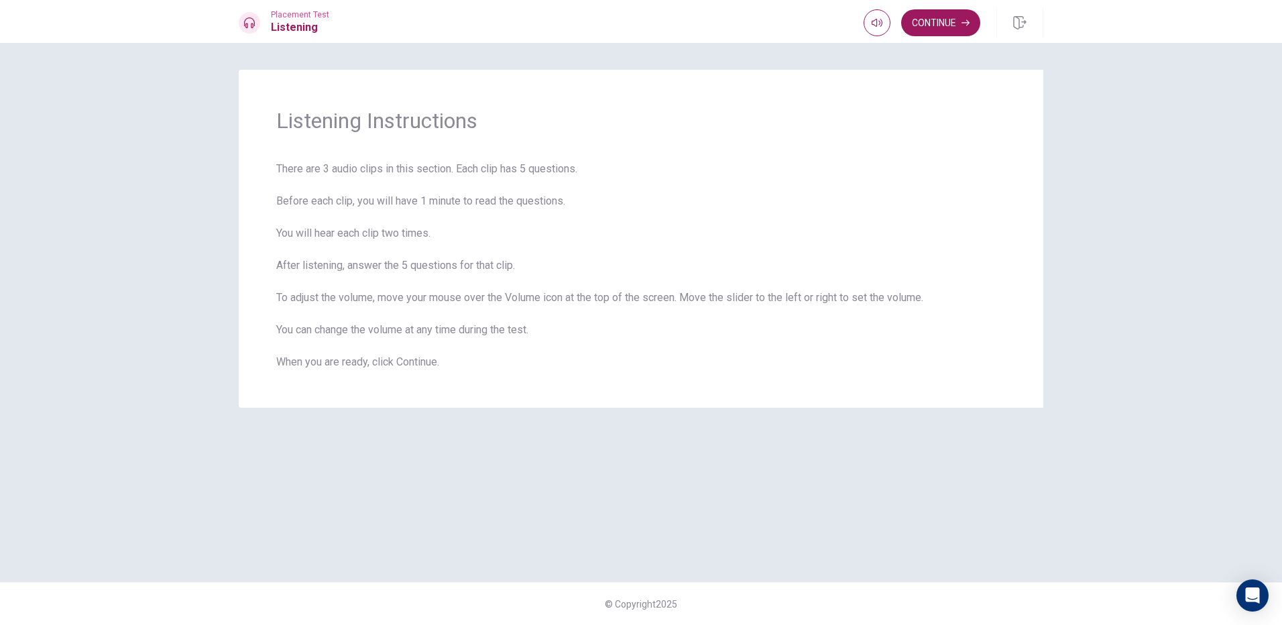
click at [957, 6] on div "Placement Test Listening Continue" at bounding box center [641, 21] width 1282 height 43
click at [946, 21] on button "Continue" at bounding box center [940, 22] width 79 height 27
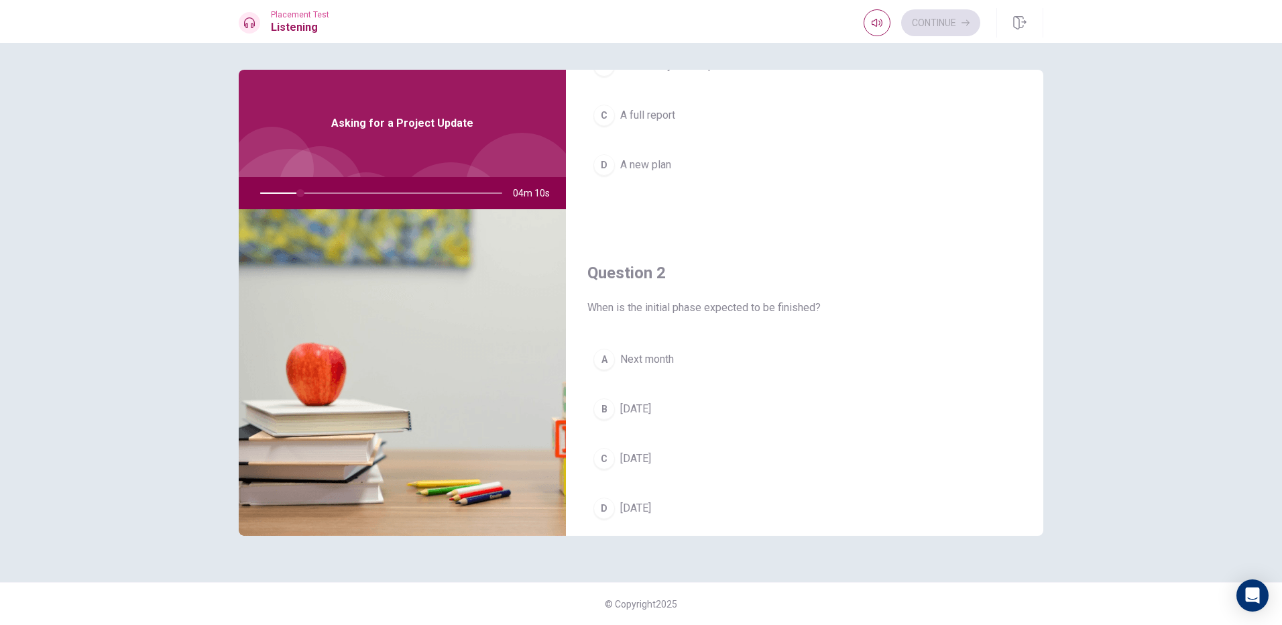
scroll to position [201, 0]
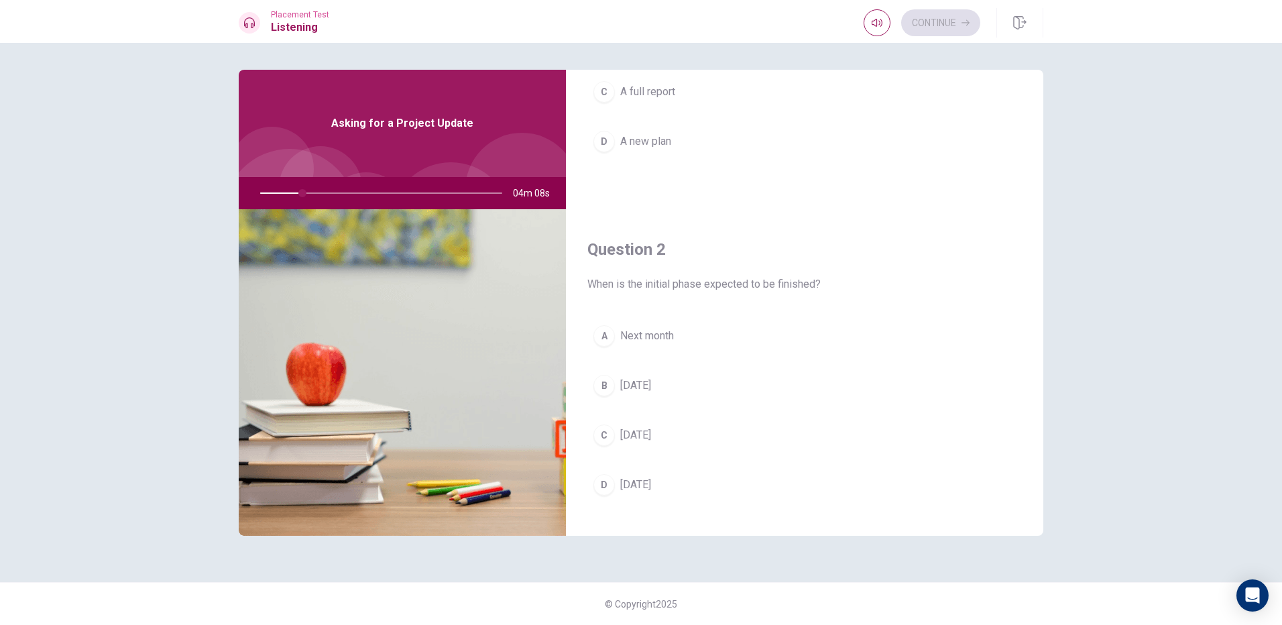
click at [300, 192] on div at bounding box center [378, 193] width 269 height 32
click at [295, 195] on div at bounding box center [378, 193] width 269 height 32
click at [300, 191] on div at bounding box center [378, 193] width 269 height 32
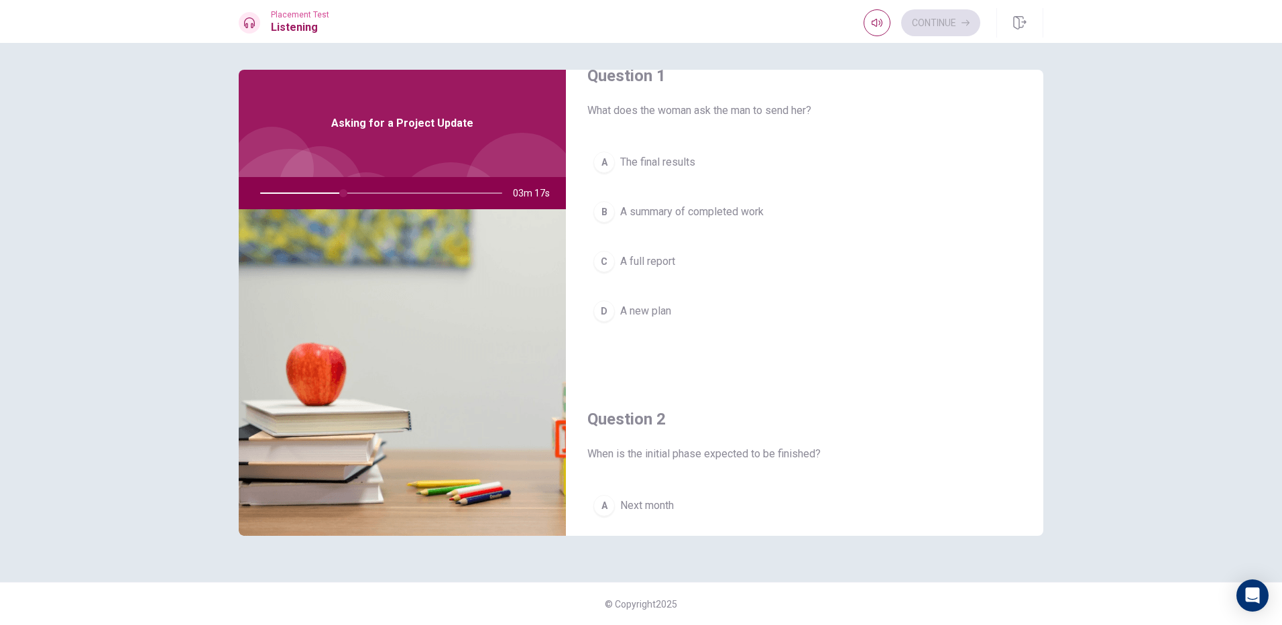
scroll to position [0, 0]
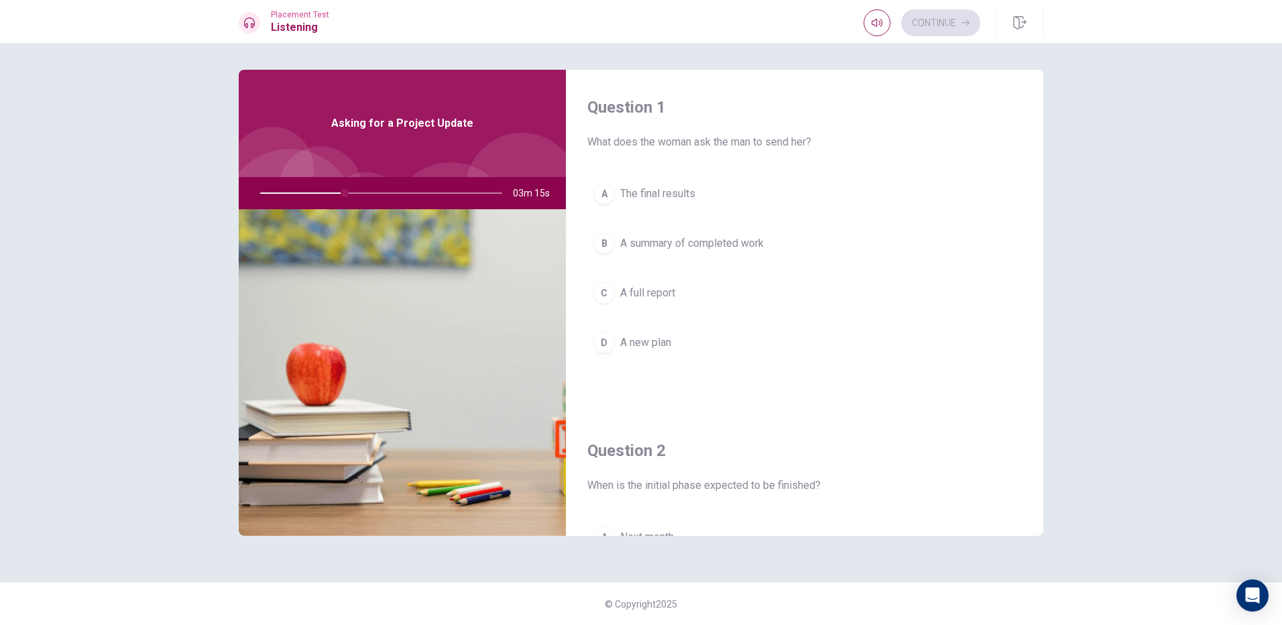
click at [665, 340] on span "A new plan" at bounding box center [645, 343] width 51 height 16
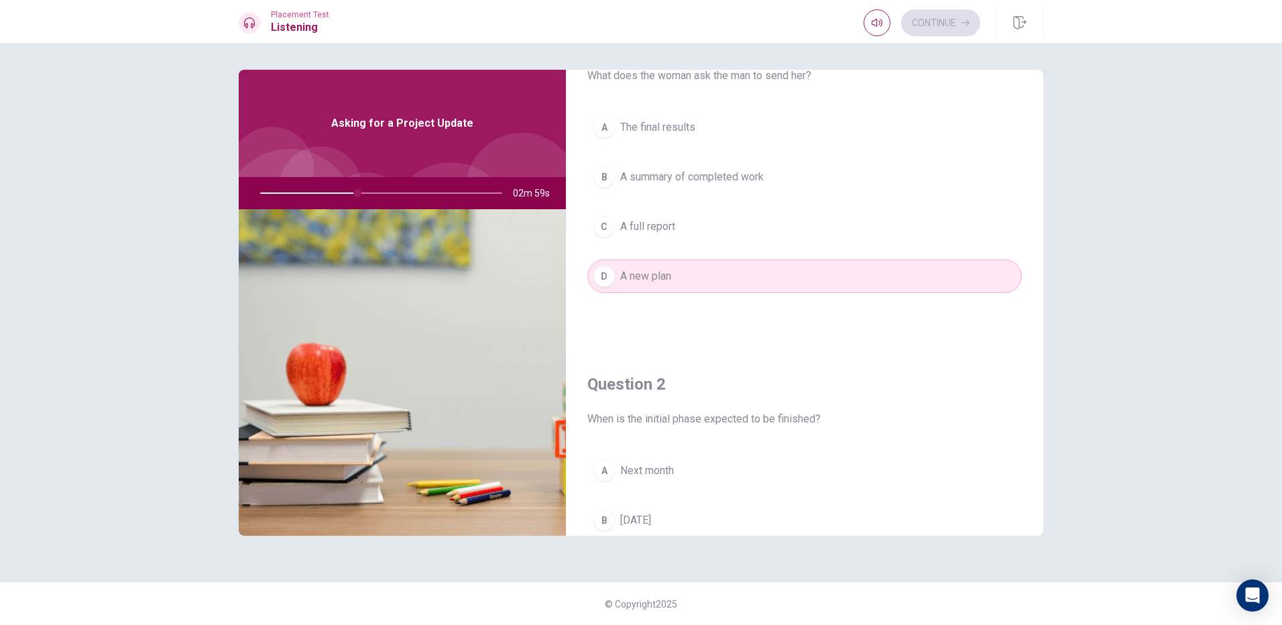
scroll to position [67, 0]
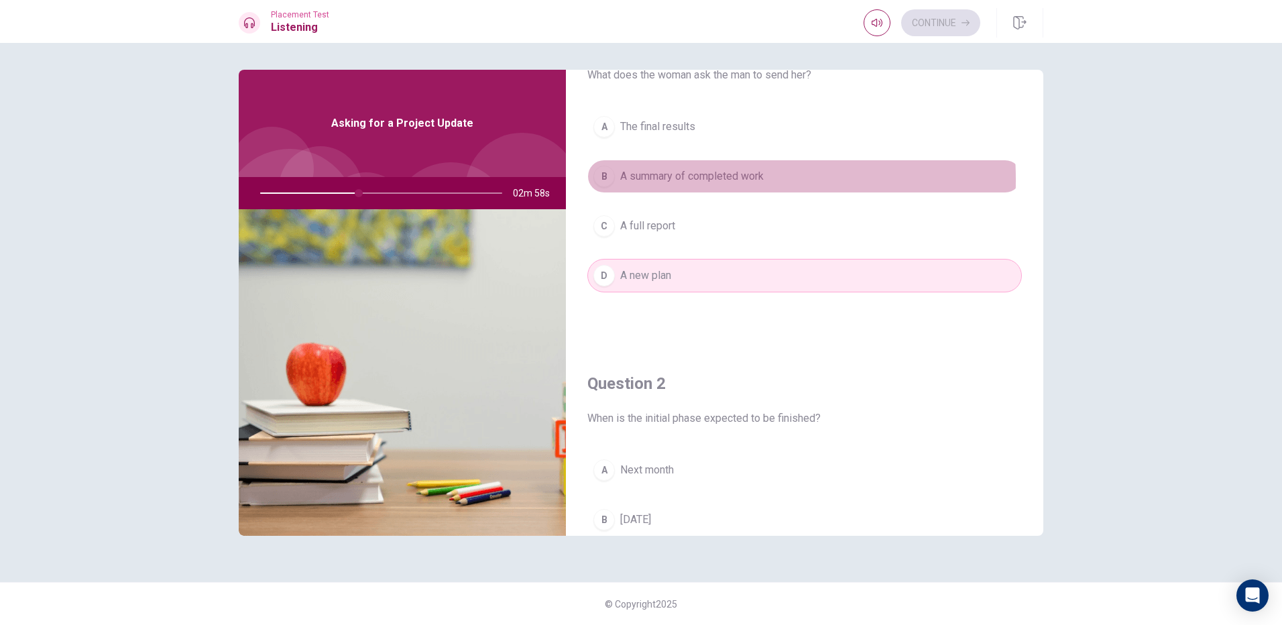
drag, startPoint x: 669, startPoint y: 180, endPoint x: 676, endPoint y: 215, distance: 35.6
click at [669, 180] on span "A summary of completed work" at bounding box center [691, 176] width 143 height 16
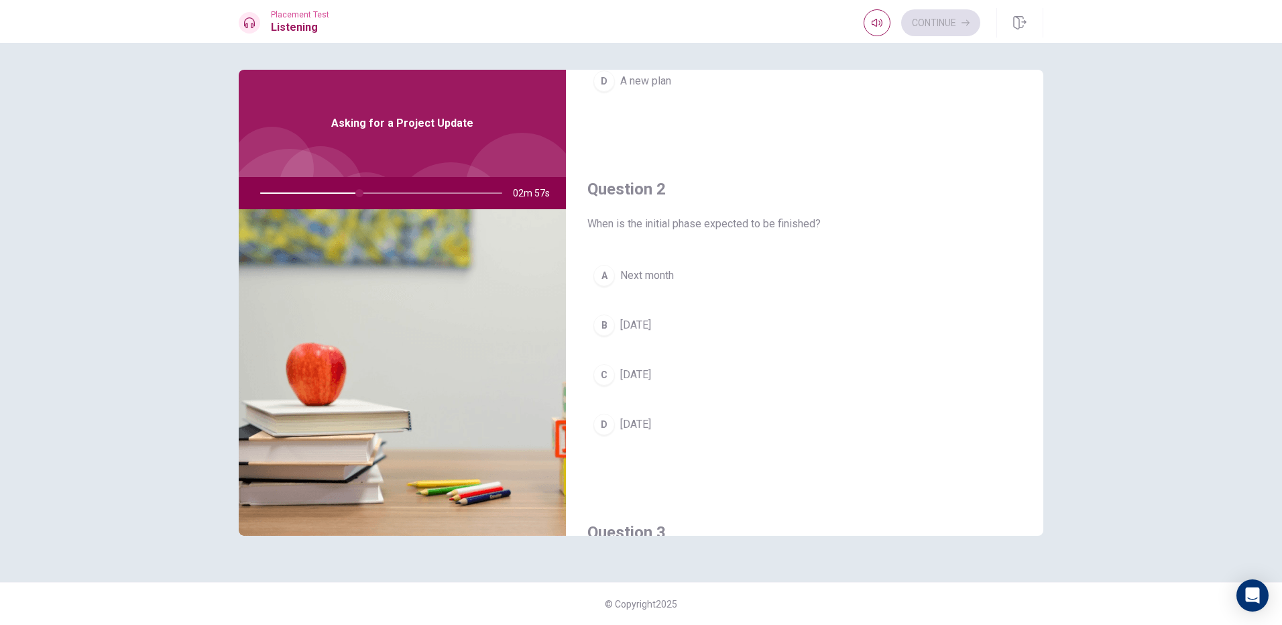
scroll to position [335, 0]
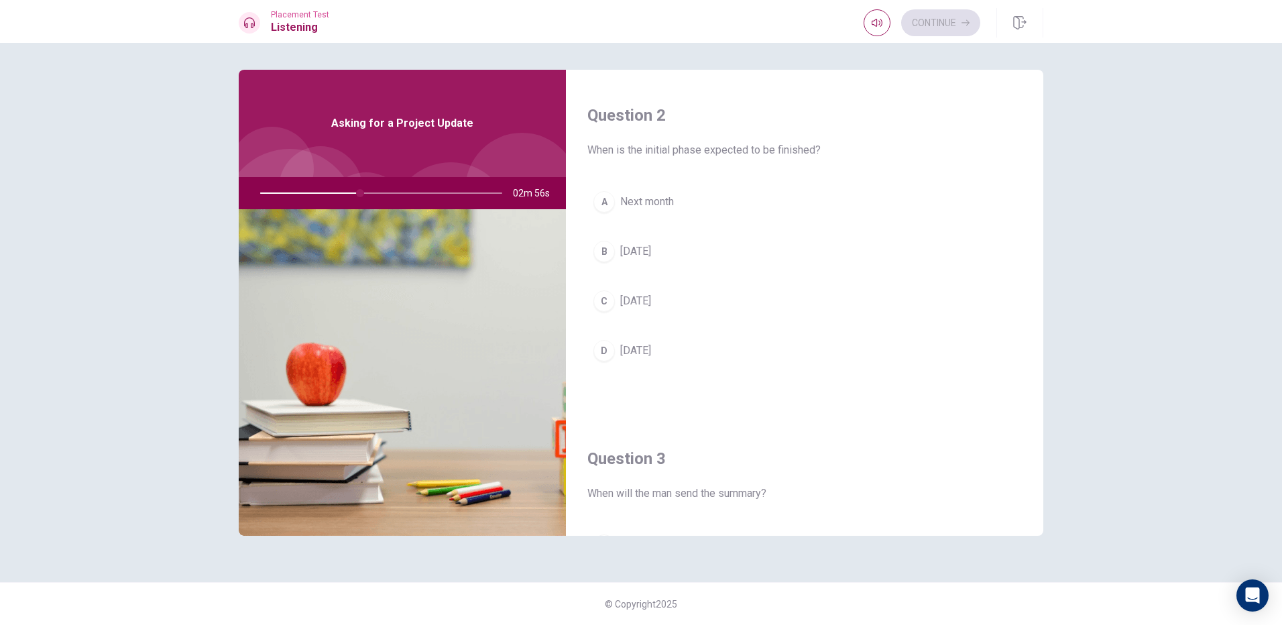
click at [694, 345] on button "D [DATE]" at bounding box center [804, 351] width 434 height 34
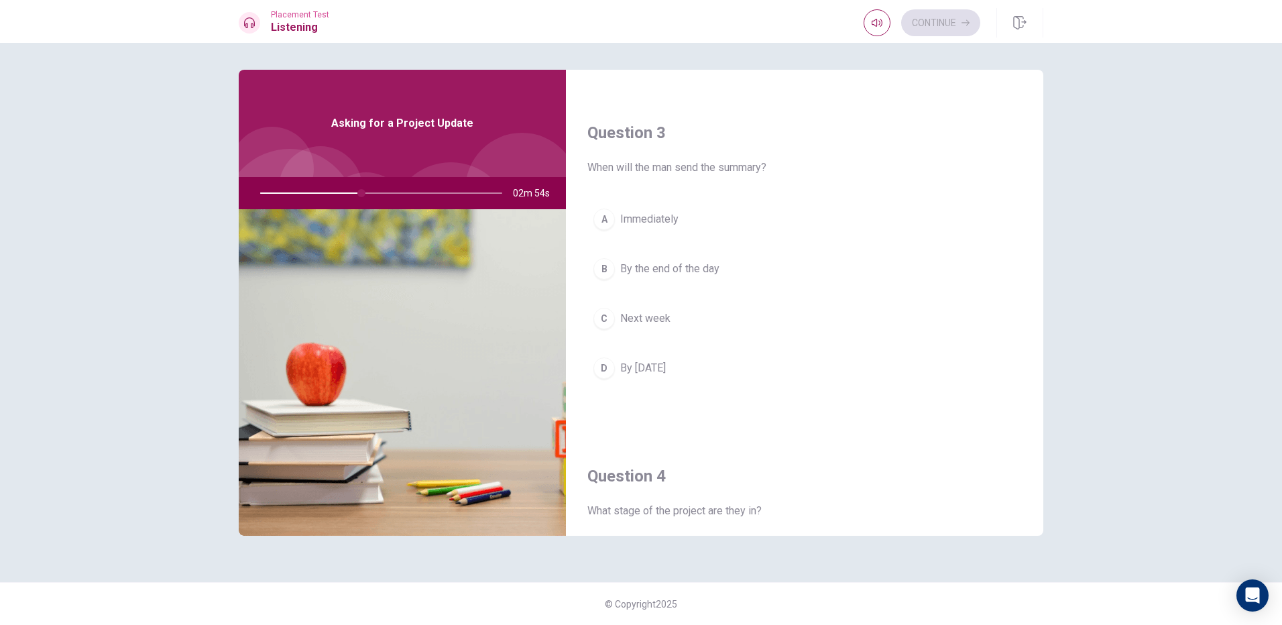
scroll to position [670, 0]
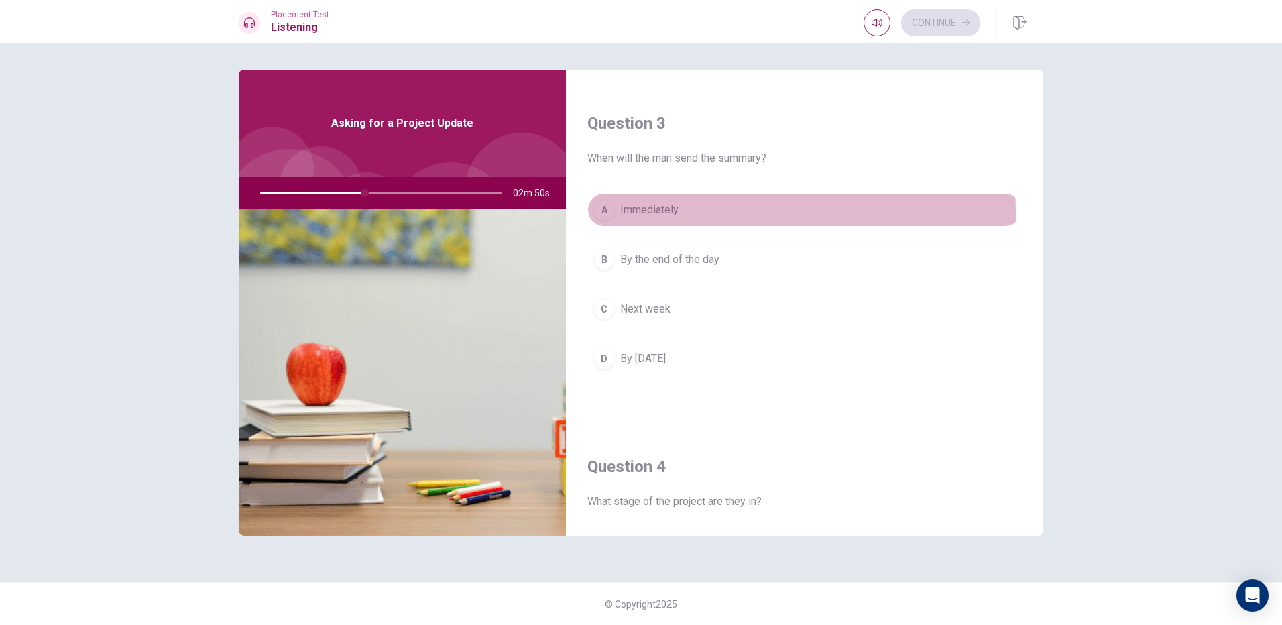
click at [656, 213] on span "Immediately" at bounding box center [649, 210] width 58 height 16
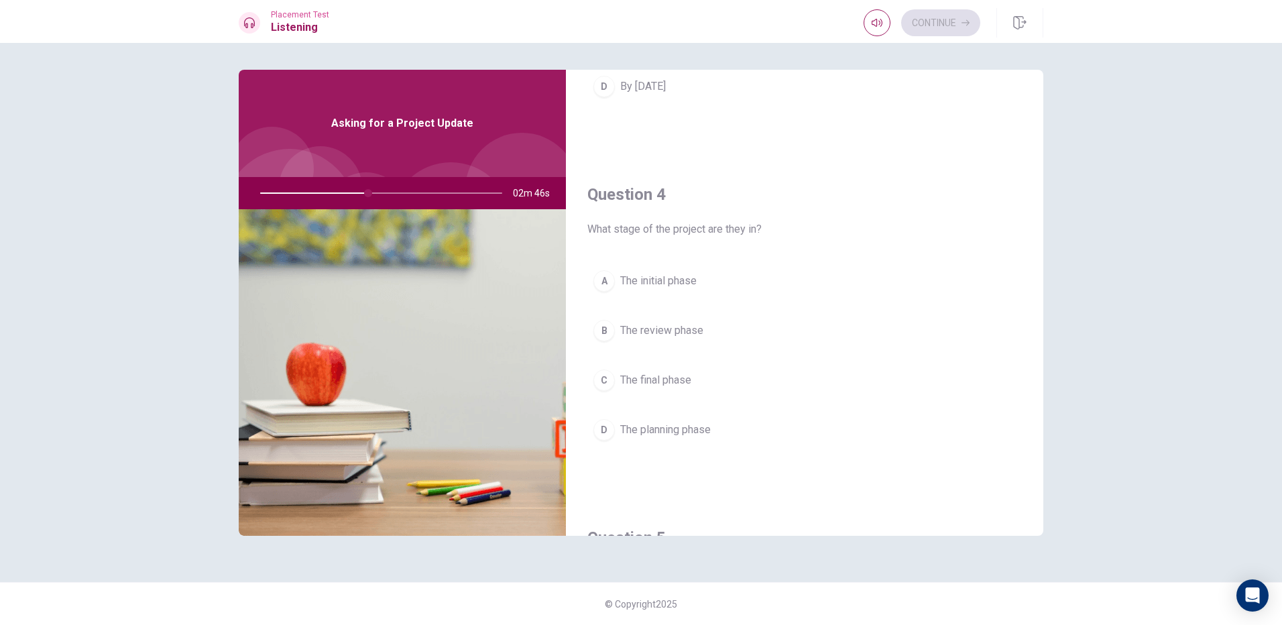
scroll to position [1006, 0]
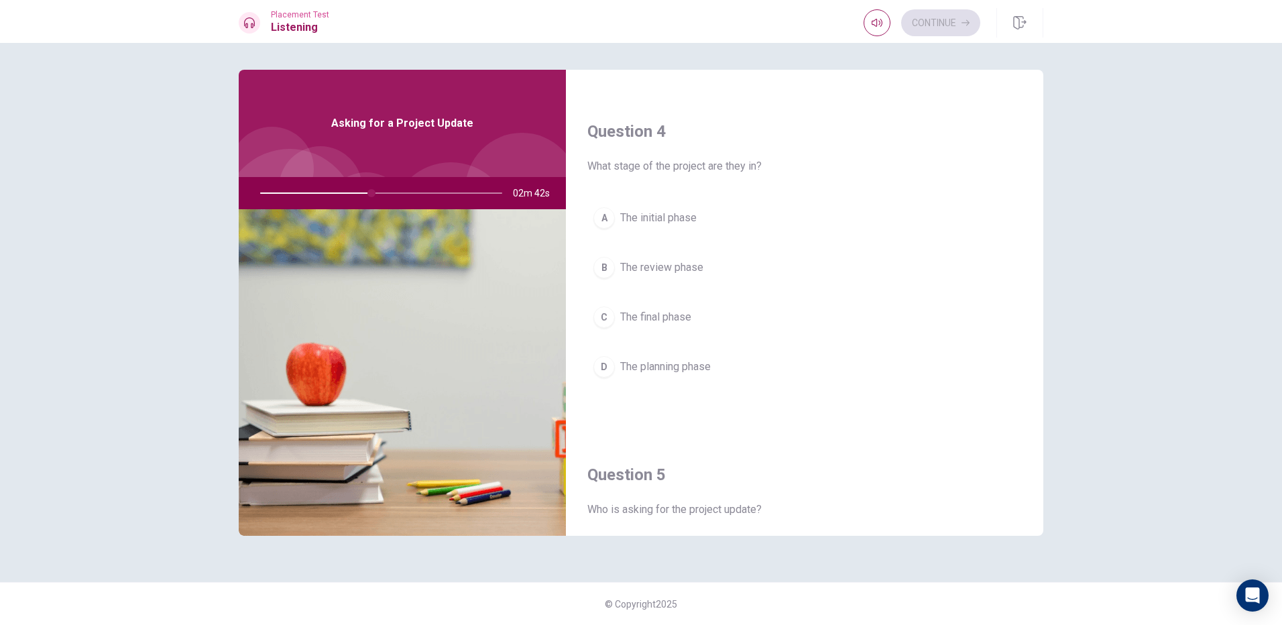
click at [665, 371] on span "The planning phase" at bounding box center [665, 367] width 91 height 16
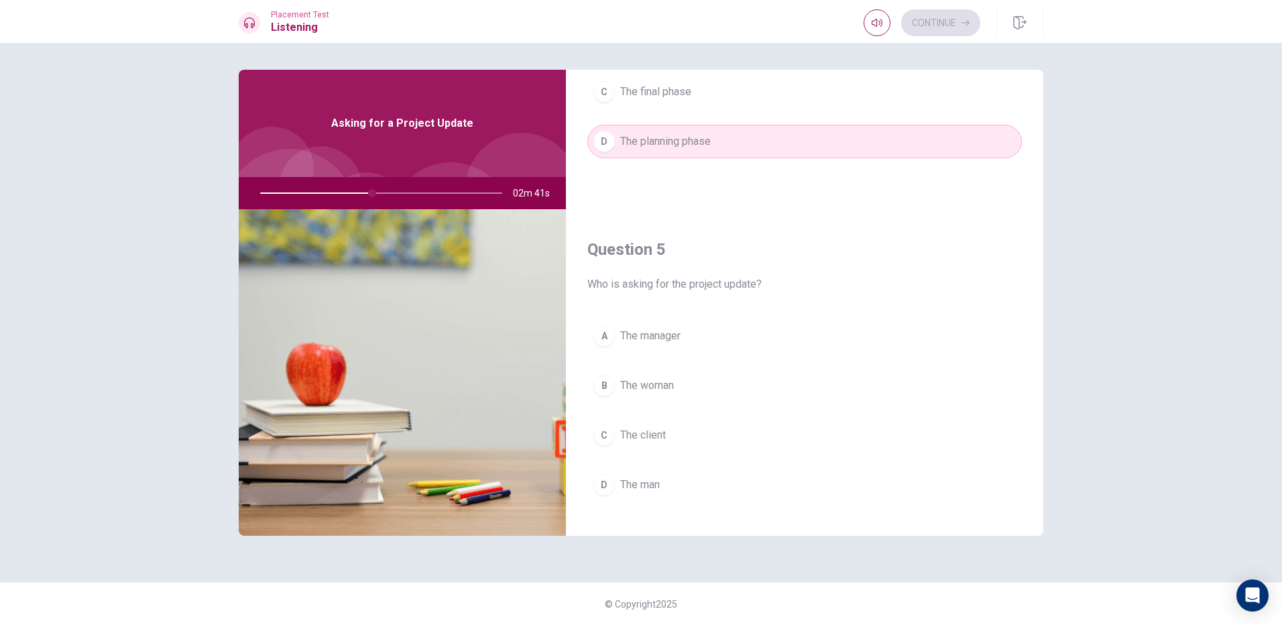
scroll to position [1250, 0]
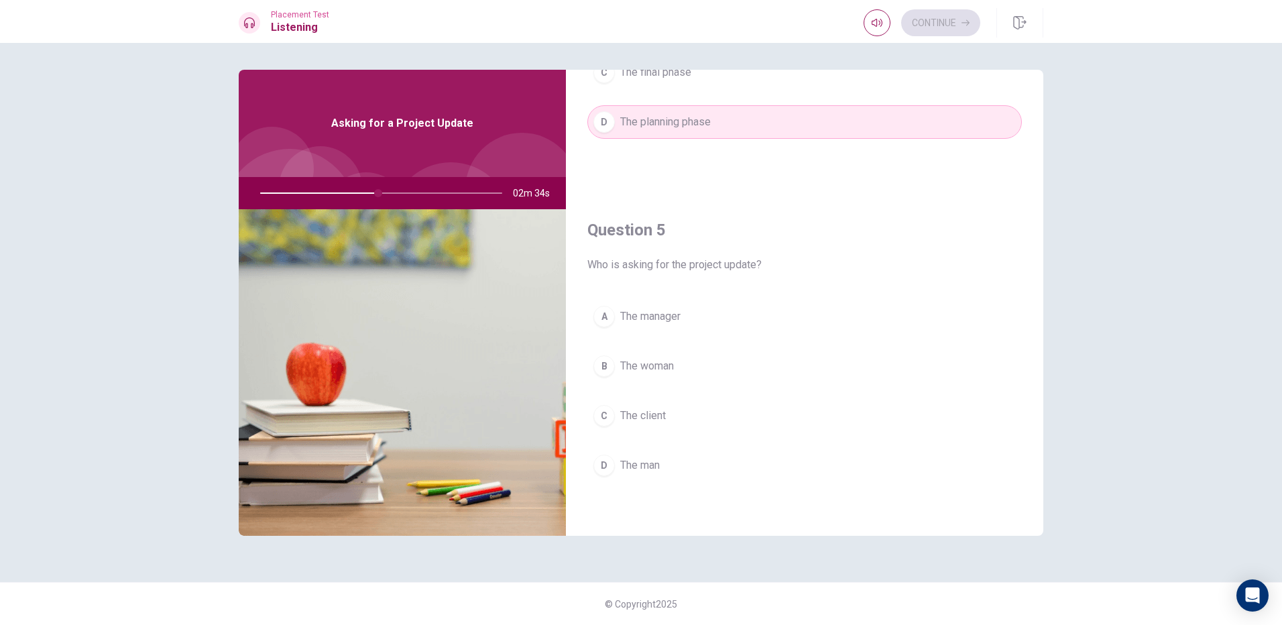
click at [650, 424] on button "C The client" at bounding box center [804, 416] width 434 height 34
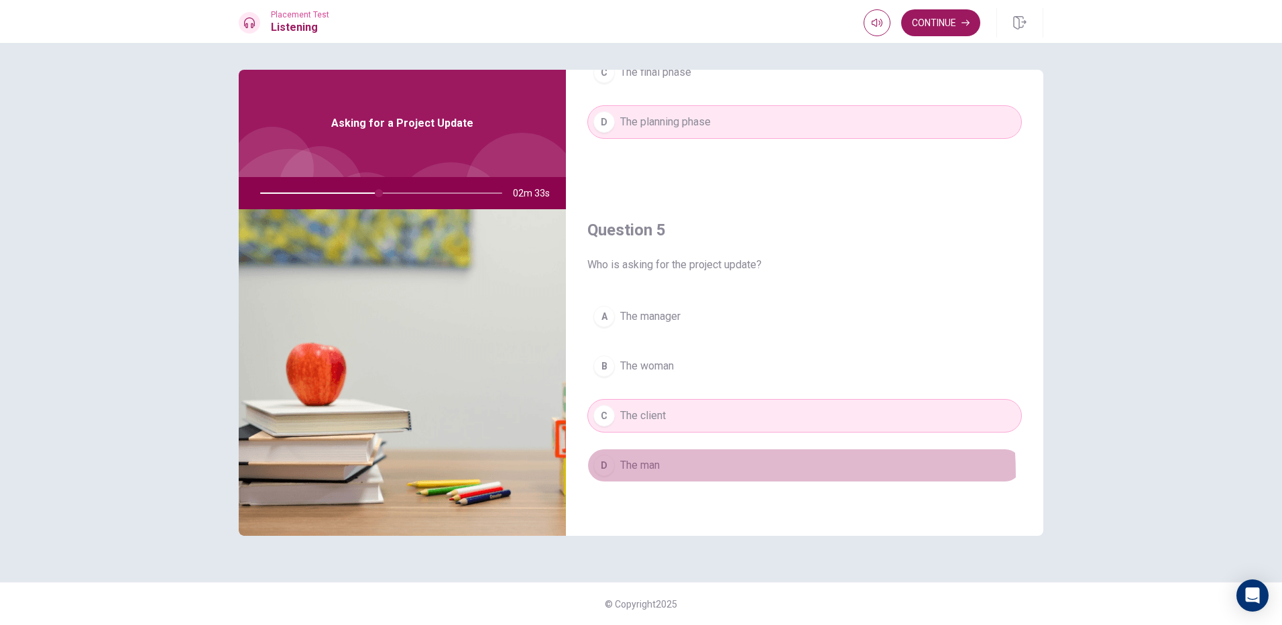
click at [635, 475] on button "D The man" at bounding box center [804, 466] width 434 height 34
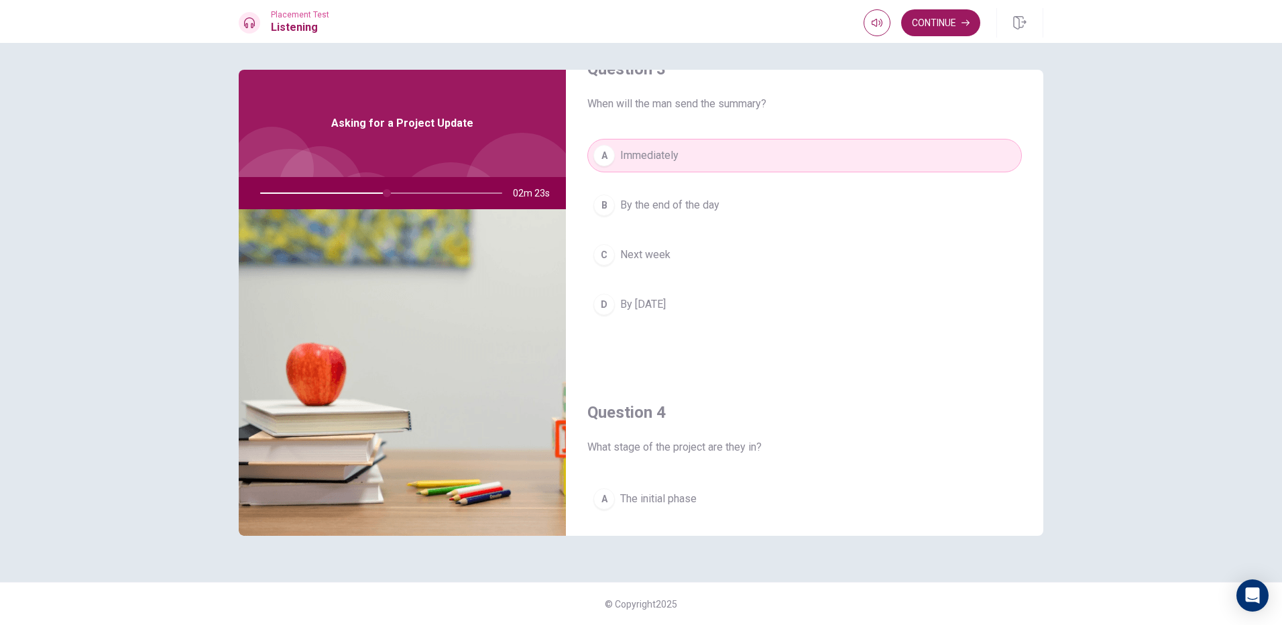
scroll to position [737, 0]
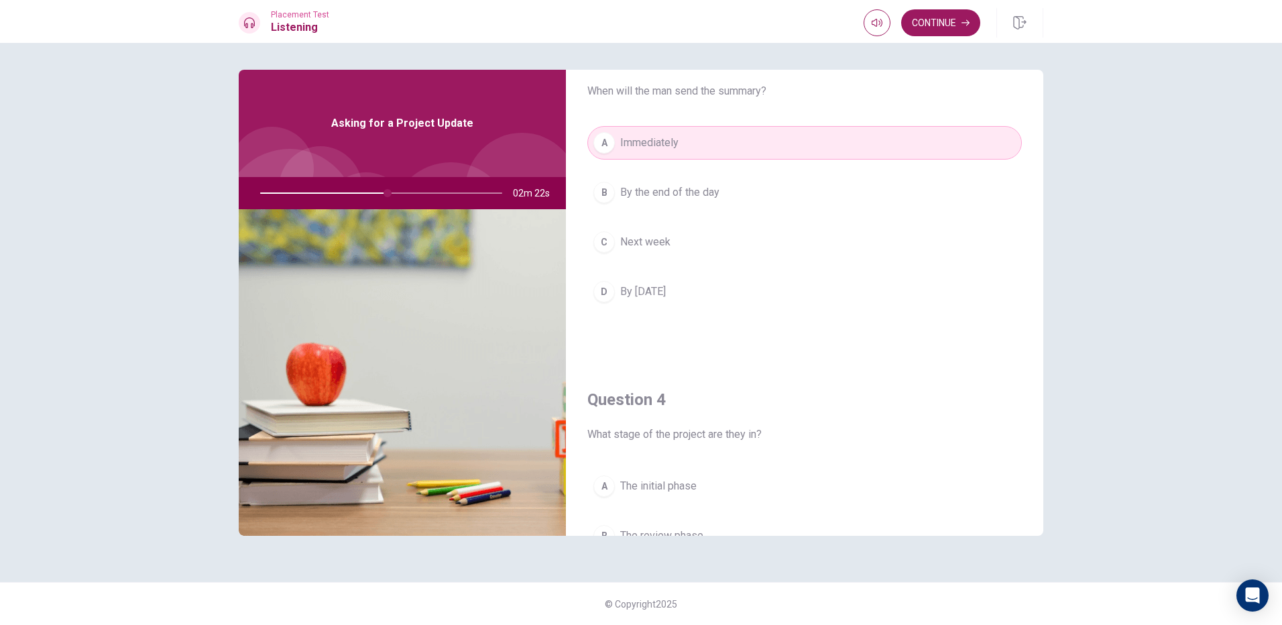
click at [718, 207] on button "B By the end of the day" at bounding box center [804, 193] width 434 height 34
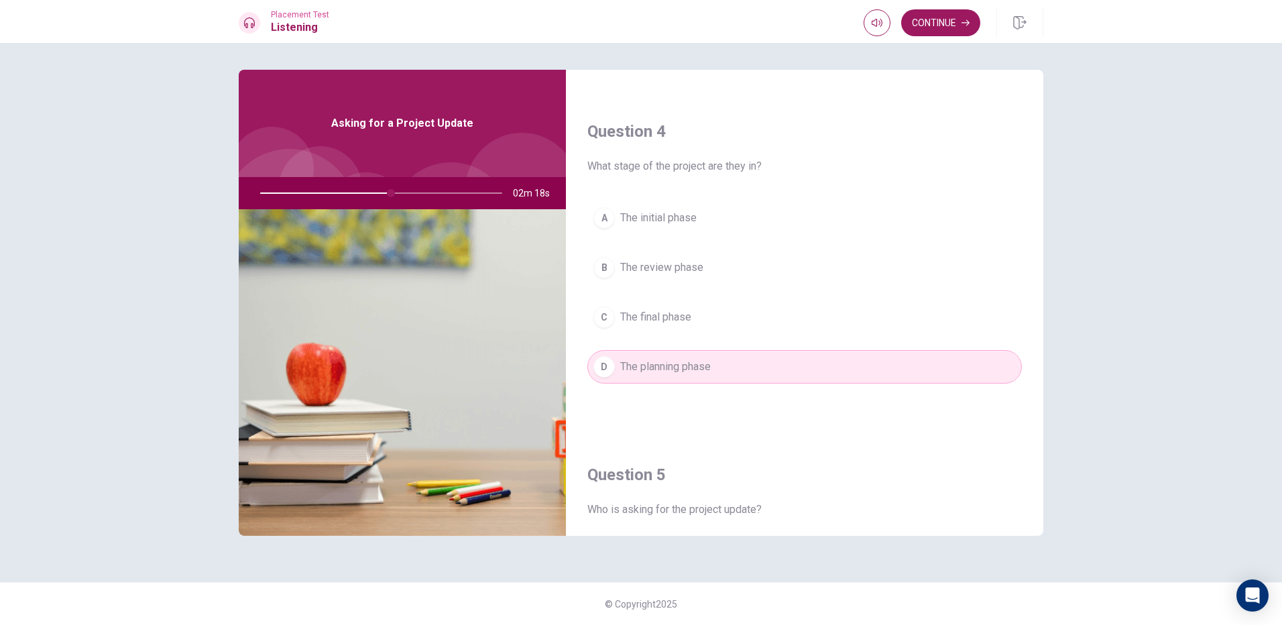
scroll to position [1073, 0]
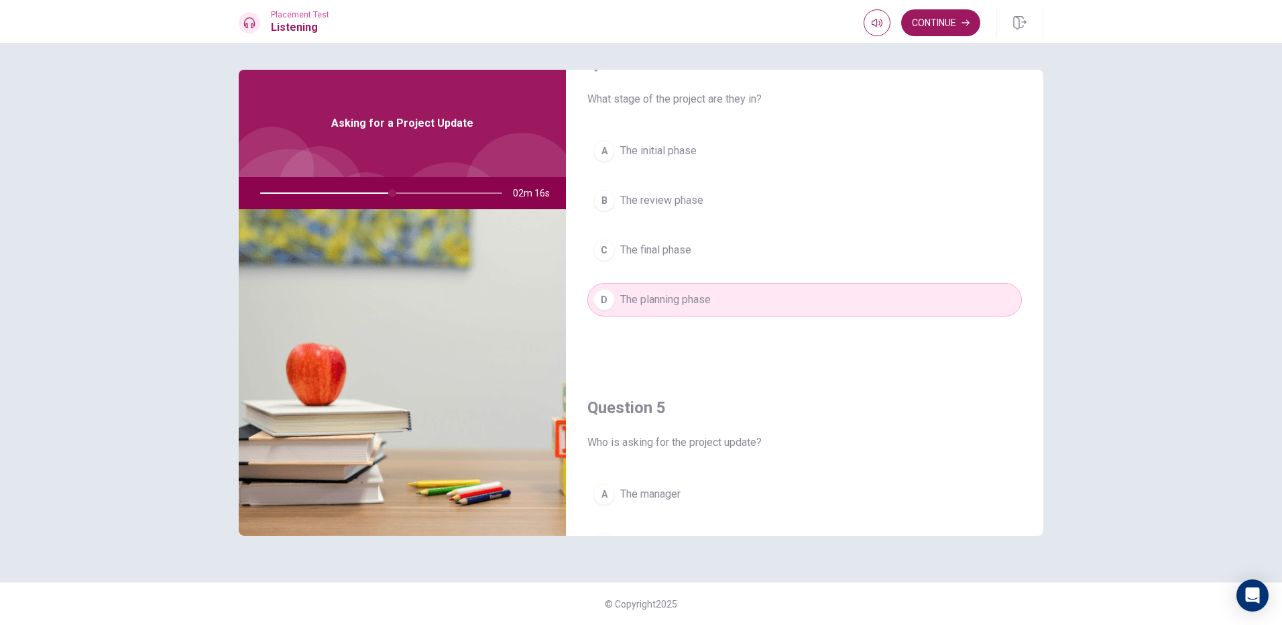
click at [675, 252] on span "The final phase" at bounding box center [655, 250] width 71 height 16
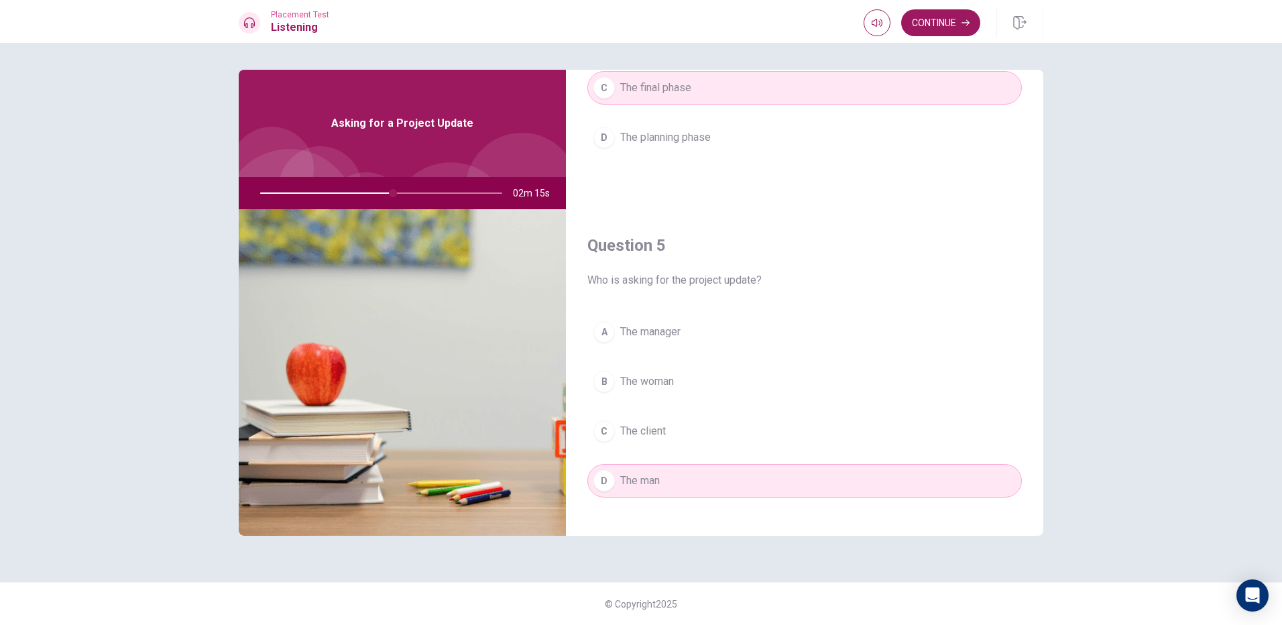
scroll to position [1250, 0]
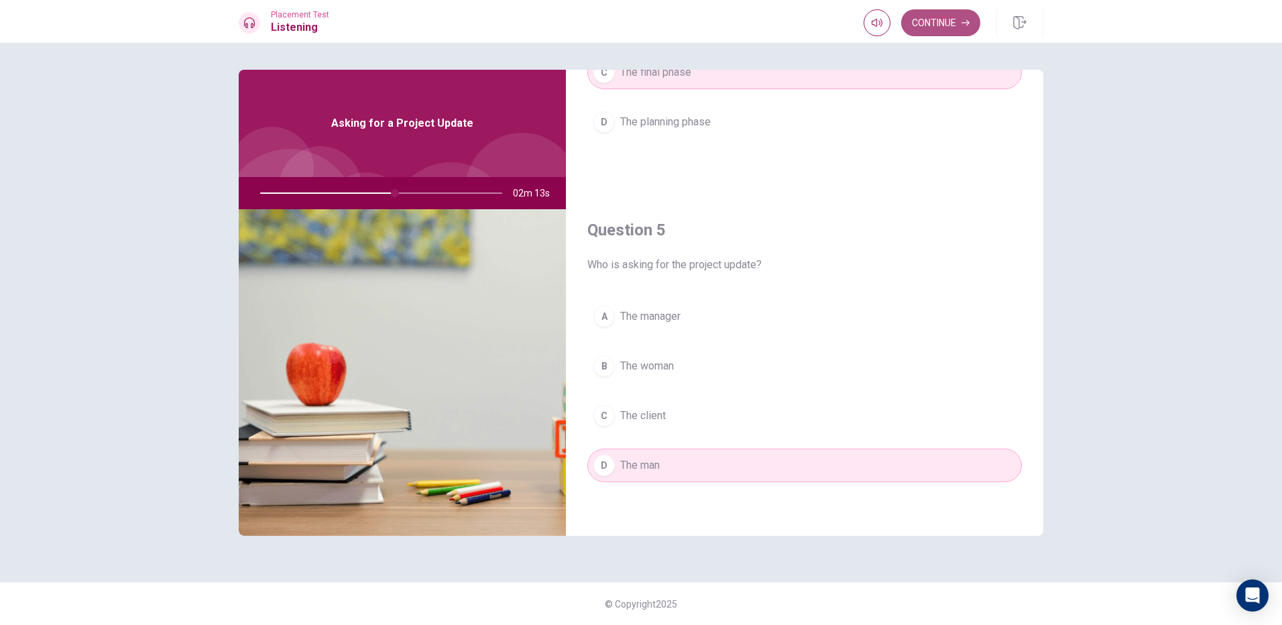
click at [931, 26] on button "Continue" at bounding box center [940, 22] width 79 height 27
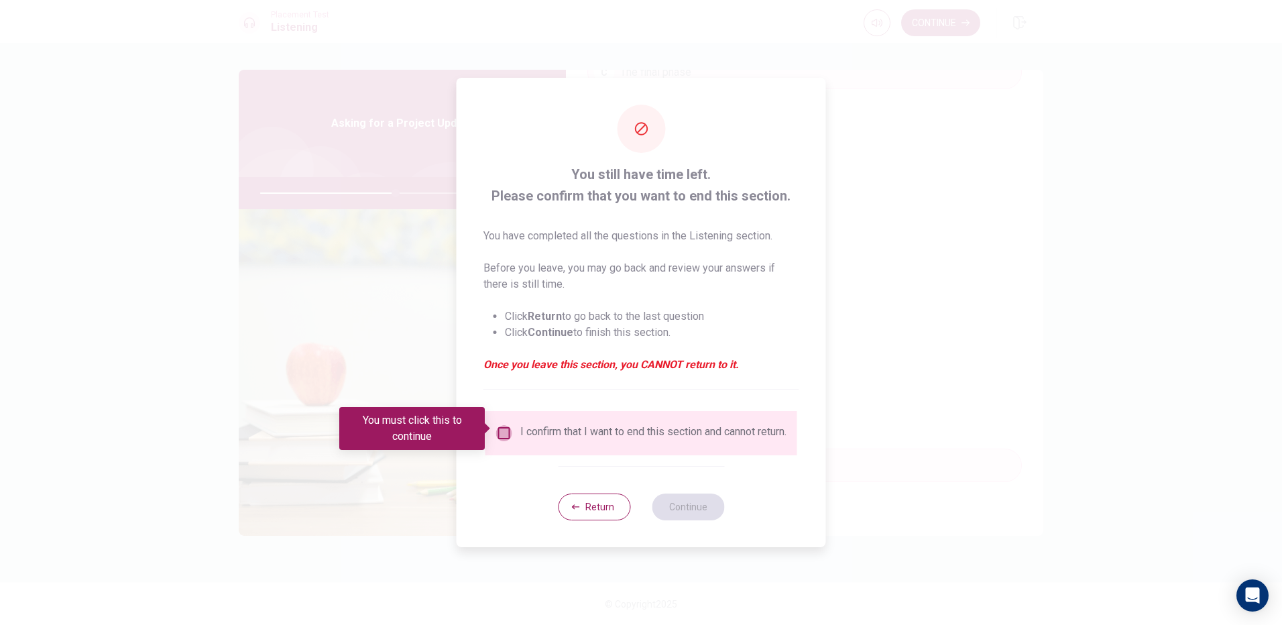
drag, startPoint x: 505, startPoint y: 428, endPoint x: 513, endPoint y: 428, distance: 8.0
click at [509, 428] on input "You must click this to continue" at bounding box center [504, 433] width 16 height 16
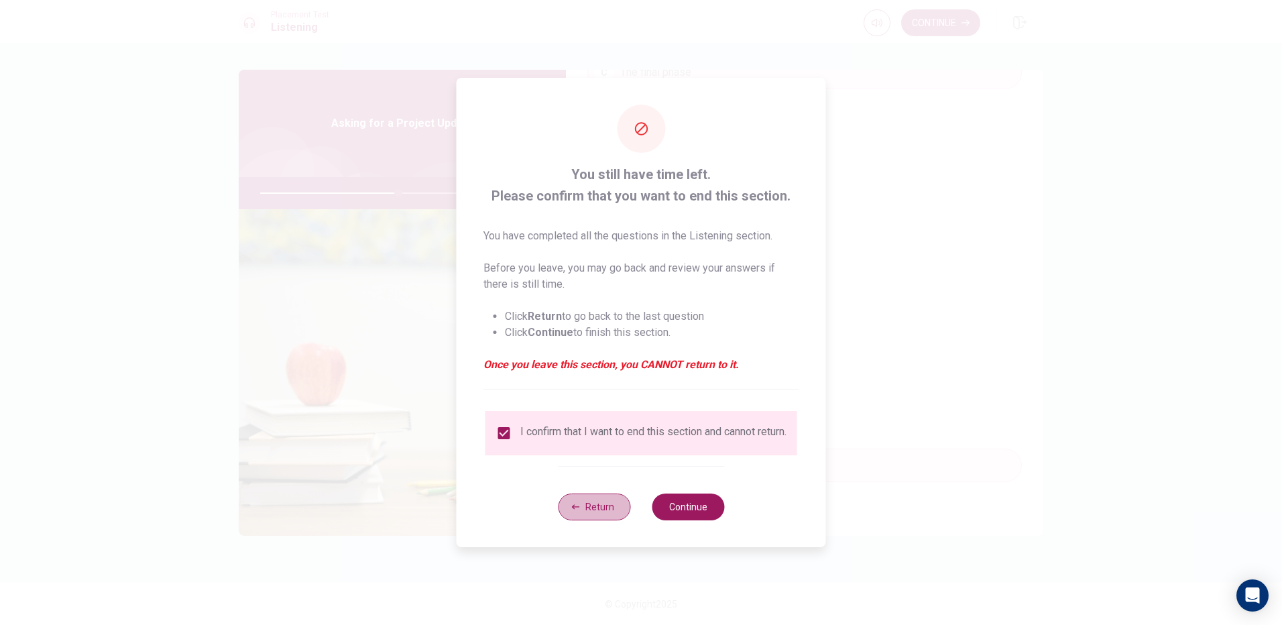
drag, startPoint x: 599, startPoint y: 507, endPoint x: 607, endPoint y: 498, distance: 12.3
click at [601, 504] on button "Return" at bounding box center [594, 506] width 72 height 27
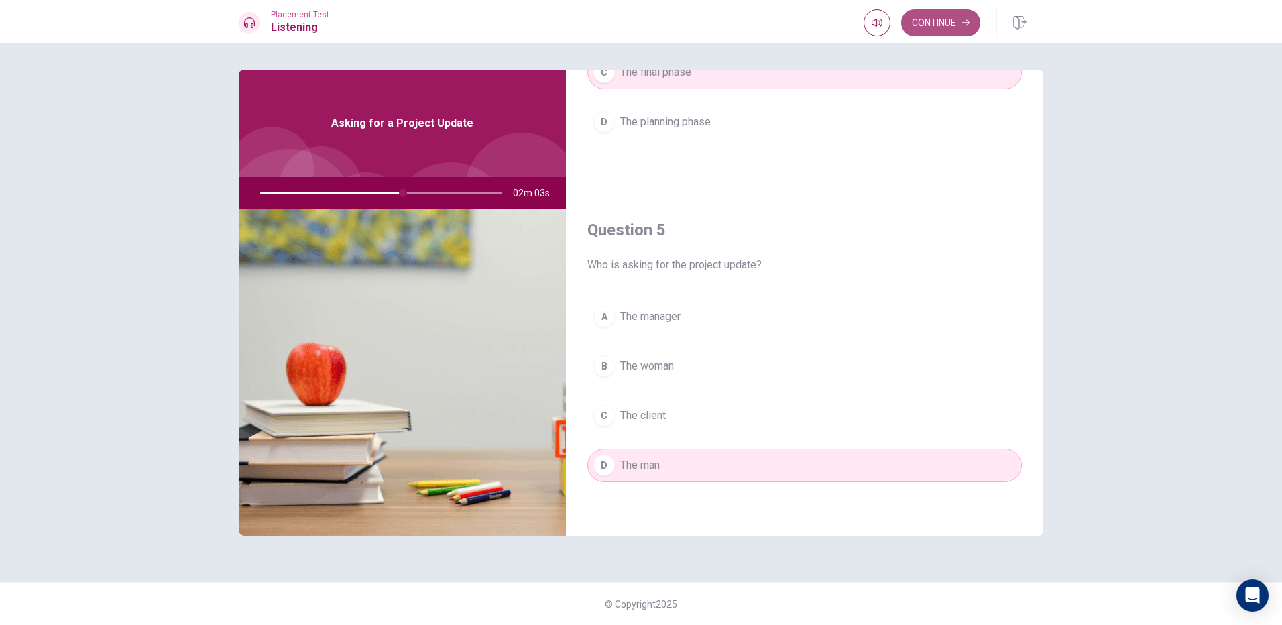
click at [942, 15] on button "Continue" at bounding box center [940, 22] width 79 height 27
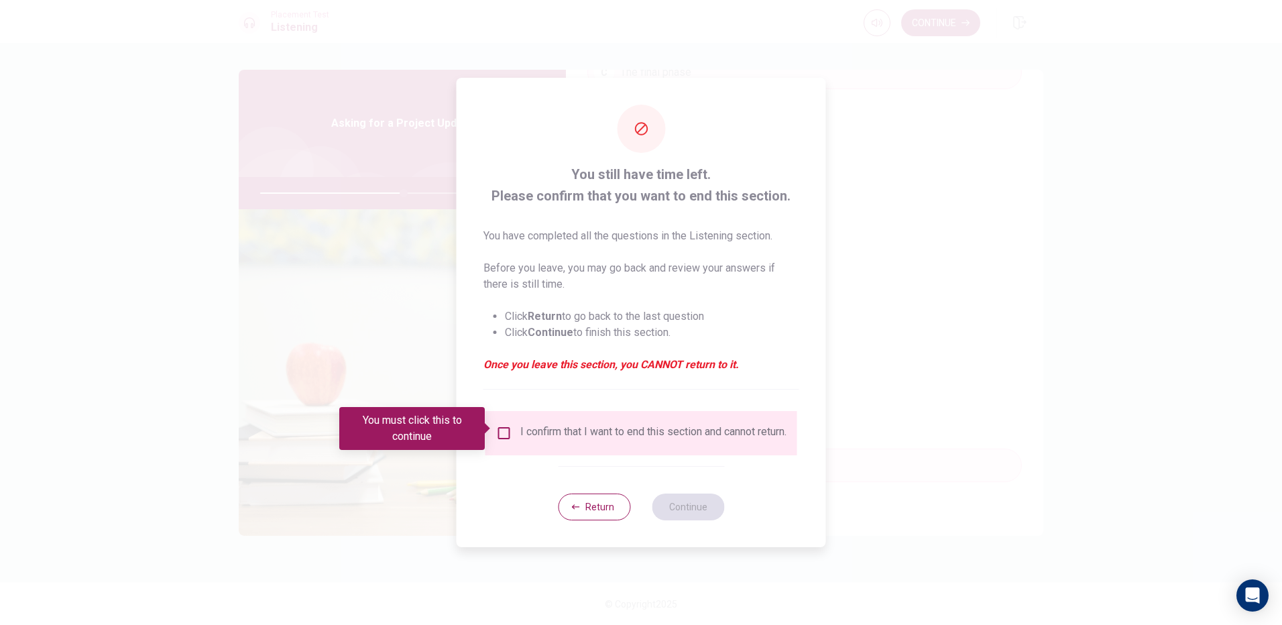
click at [492, 426] on span at bounding box center [488, 428] width 7 height 11
drag, startPoint x: 499, startPoint y: 423, endPoint x: 533, endPoint y: 468, distance: 56.0
click at [499, 425] on input "You must click this to continue" at bounding box center [504, 433] width 16 height 16
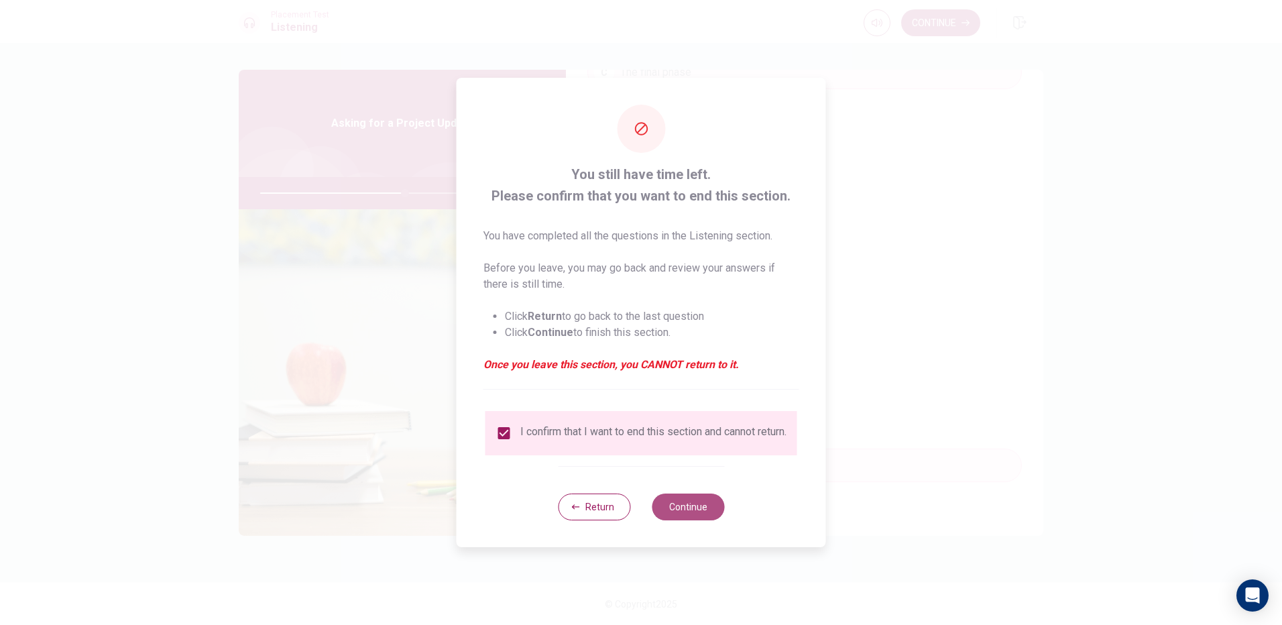
click at [703, 520] on button "Continue" at bounding box center [688, 506] width 72 height 27
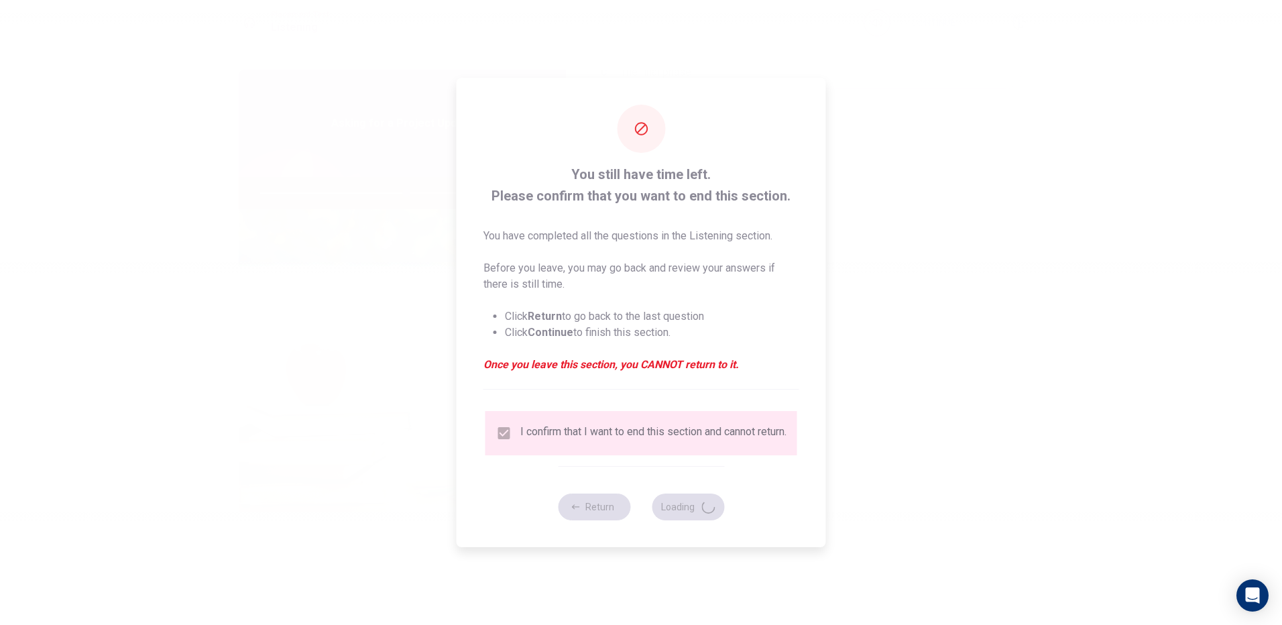
type input "61"
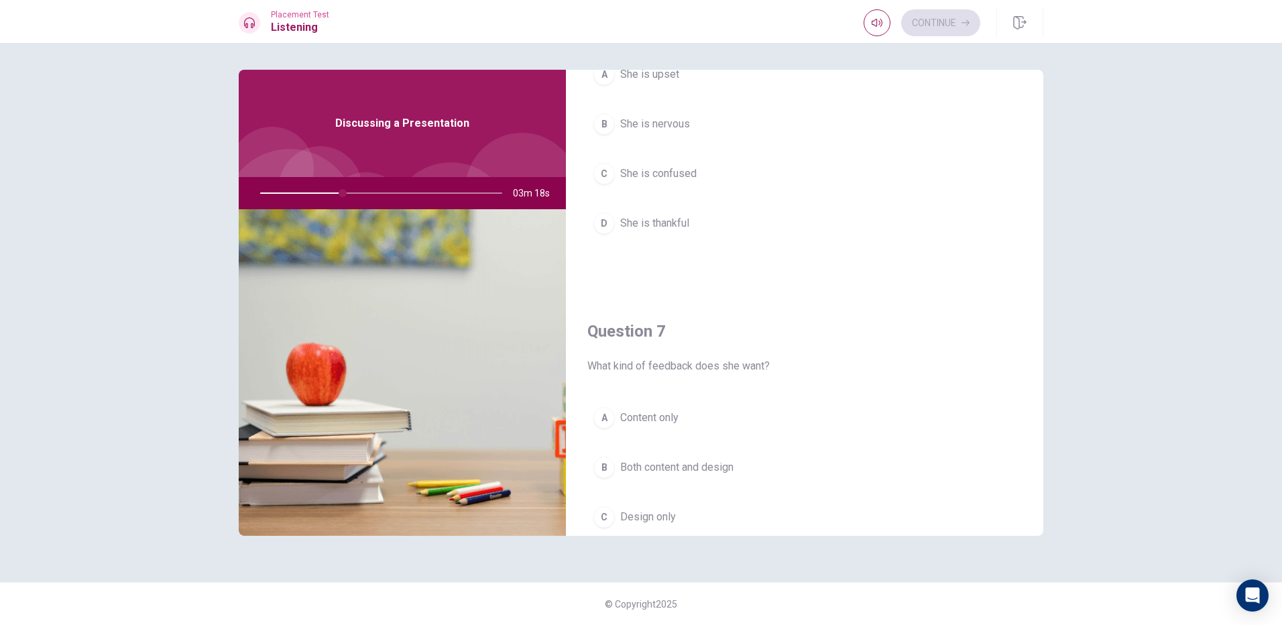
scroll to position [268, 0]
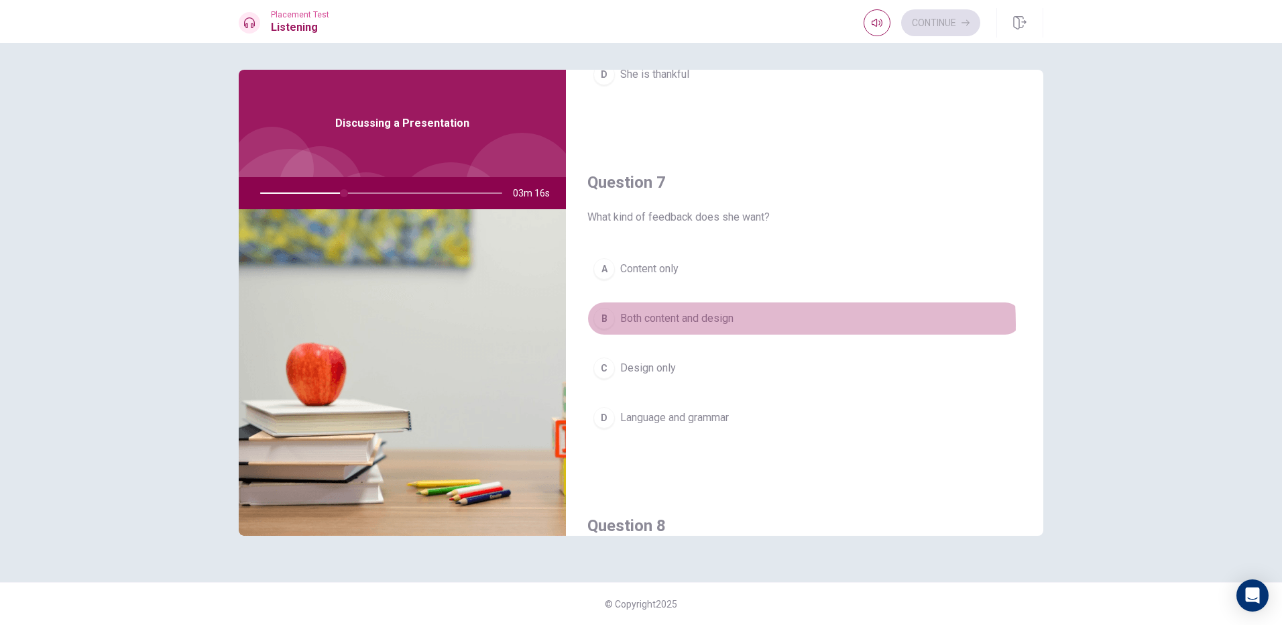
click at [693, 324] on span "Both content and design" at bounding box center [676, 318] width 113 height 16
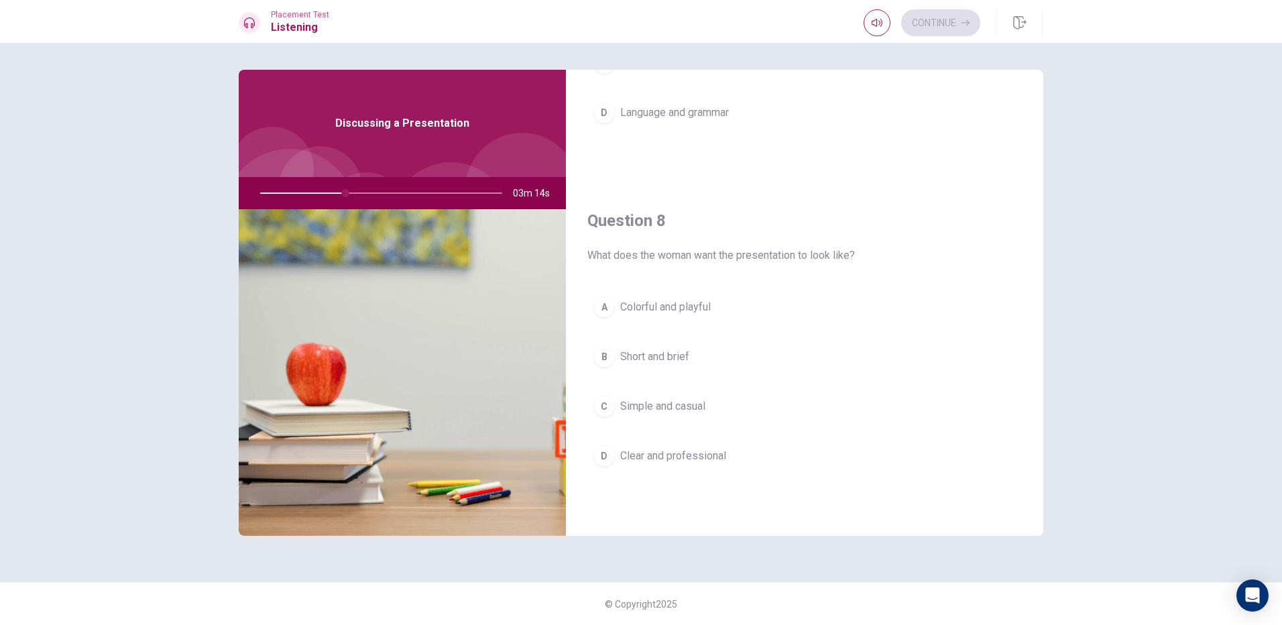
scroll to position [603, 0]
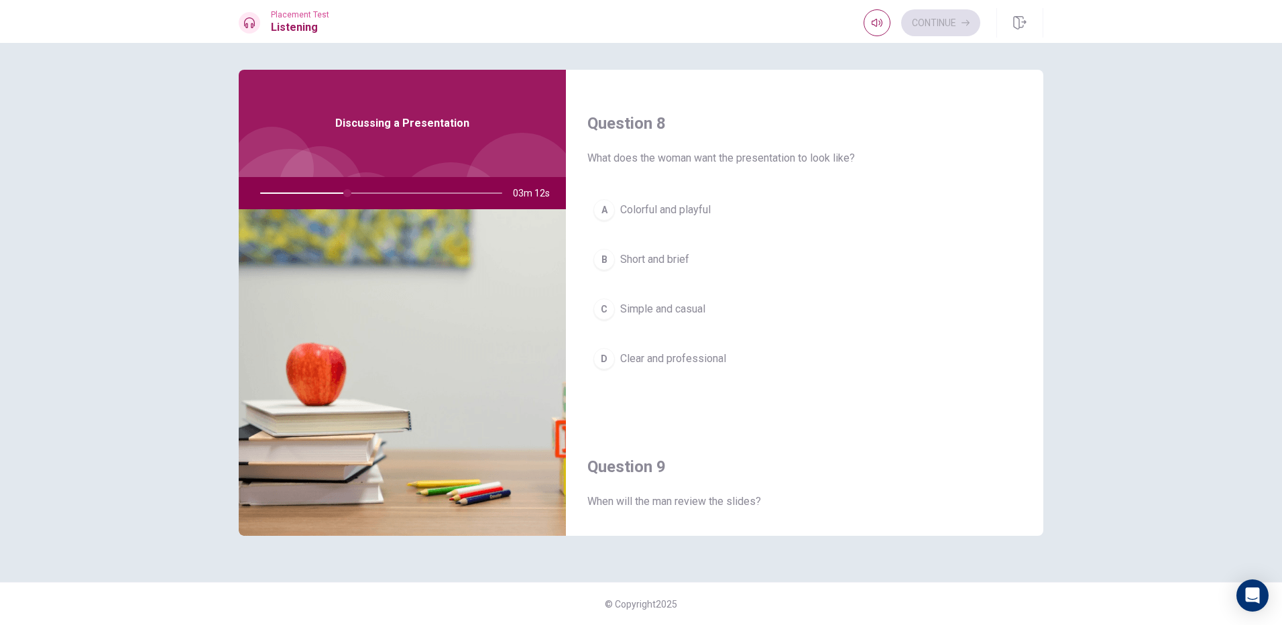
click at [695, 363] on span "Clear and professional" at bounding box center [673, 359] width 106 height 16
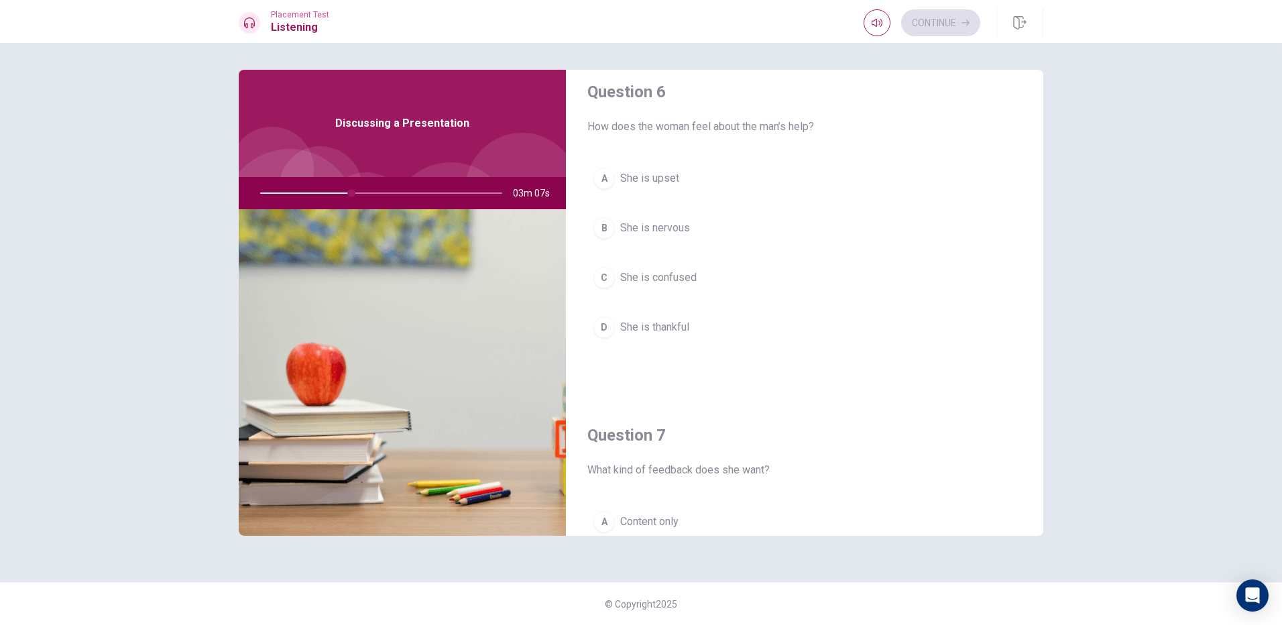
scroll to position [0, 0]
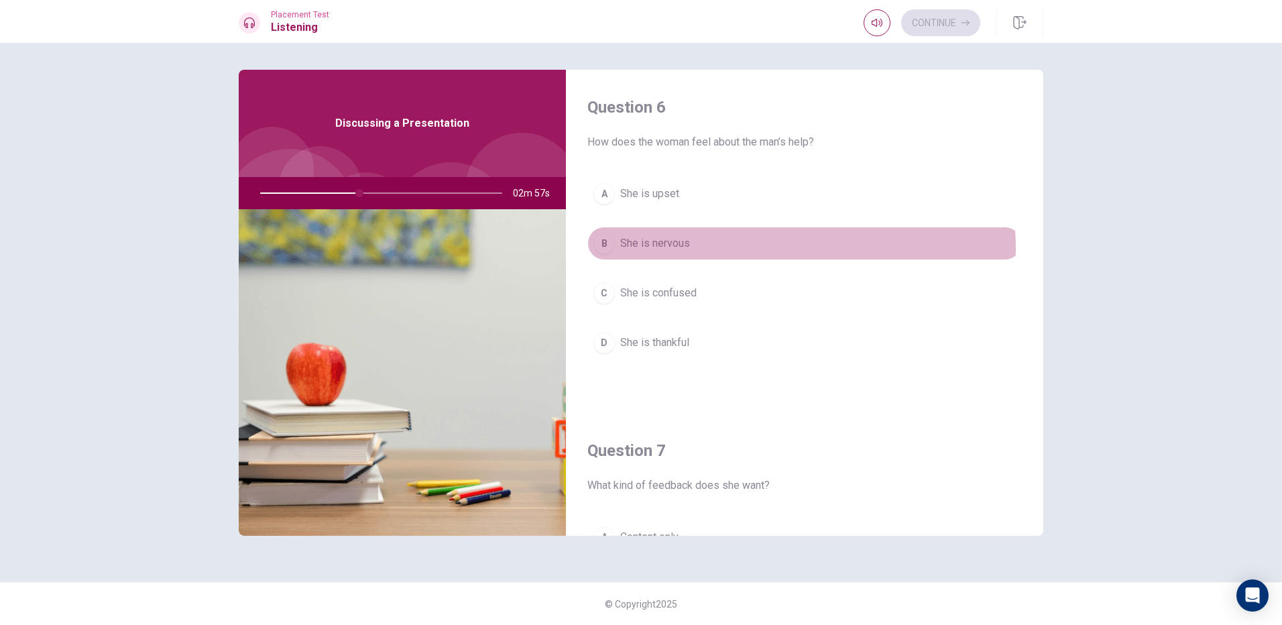
click at [668, 250] on span "She is nervous" at bounding box center [655, 243] width 70 height 16
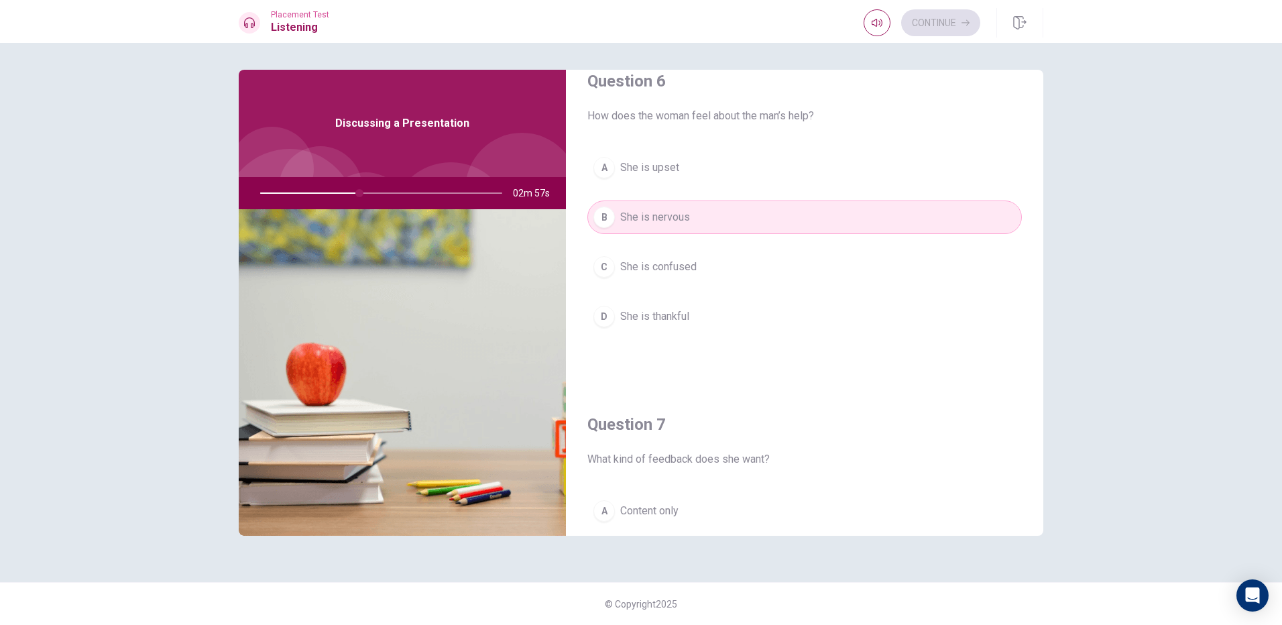
scroll to position [67, 0]
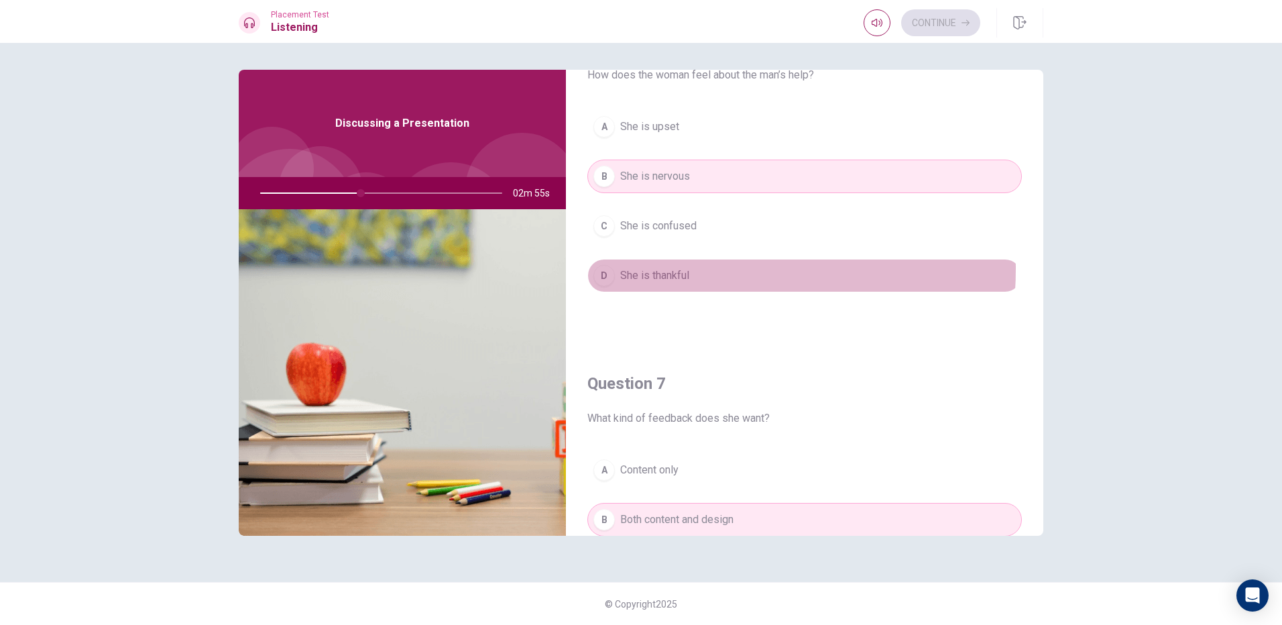
click at [670, 272] on span "She is thankful" at bounding box center [654, 275] width 69 height 16
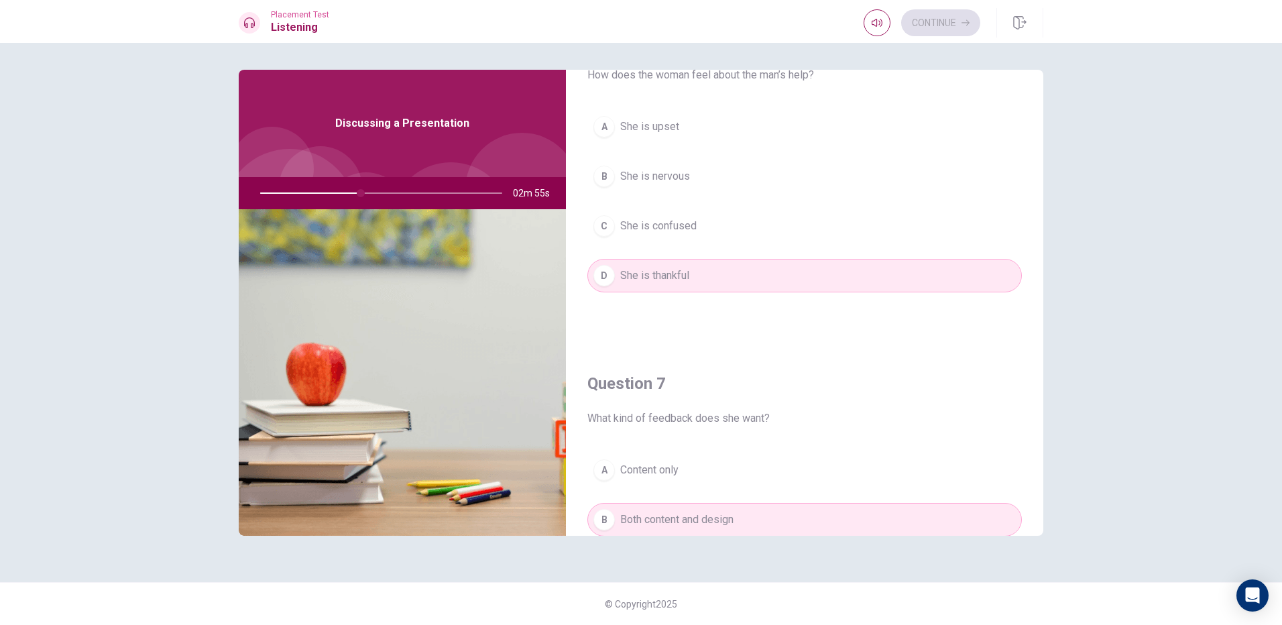
scroll to position [0, 0]
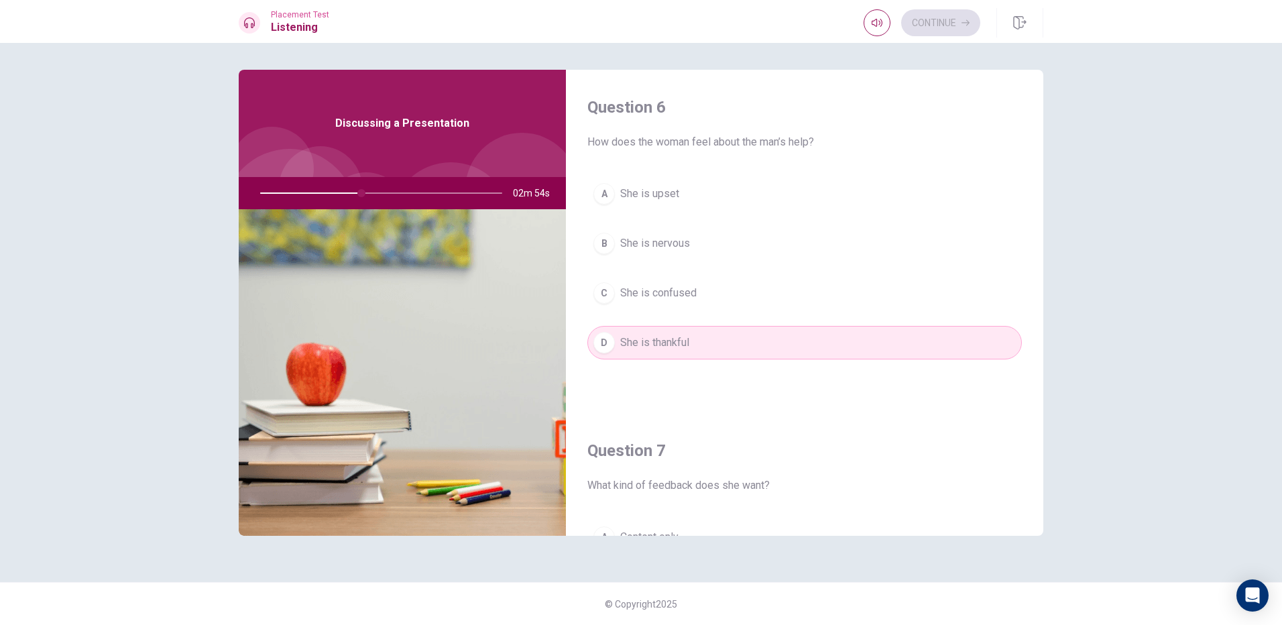
click at [676, 200] on span "She is upset" at bounding box center [649, 194] width 59 height 16
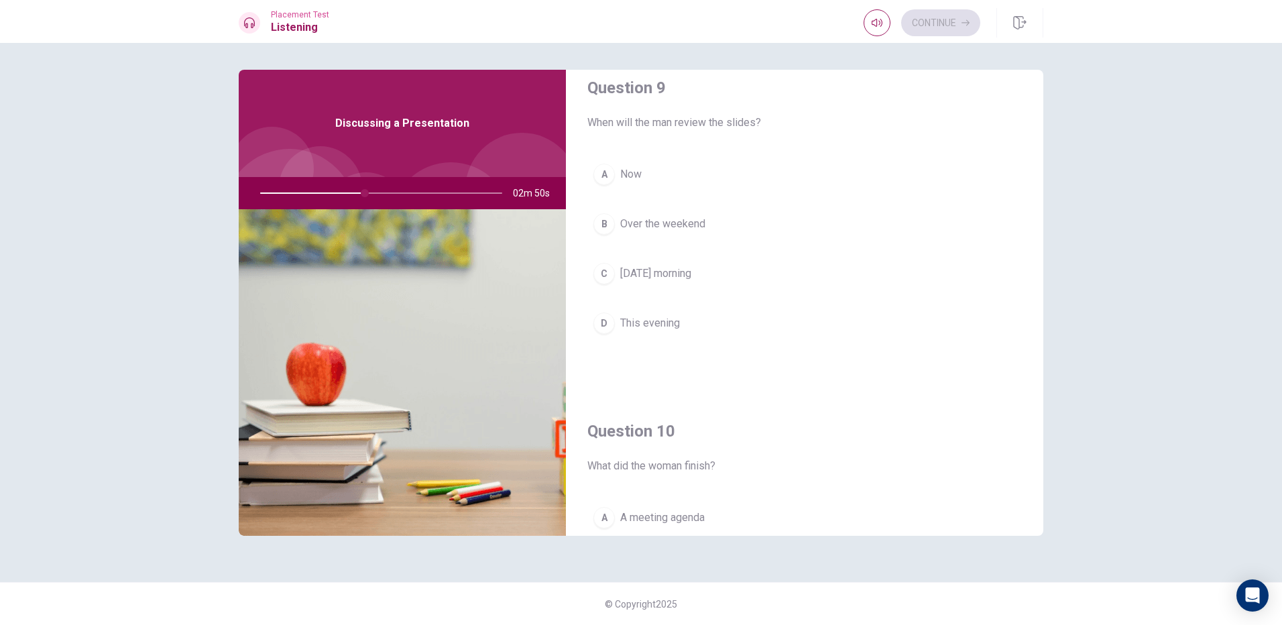
scroll to position [1073, 0]
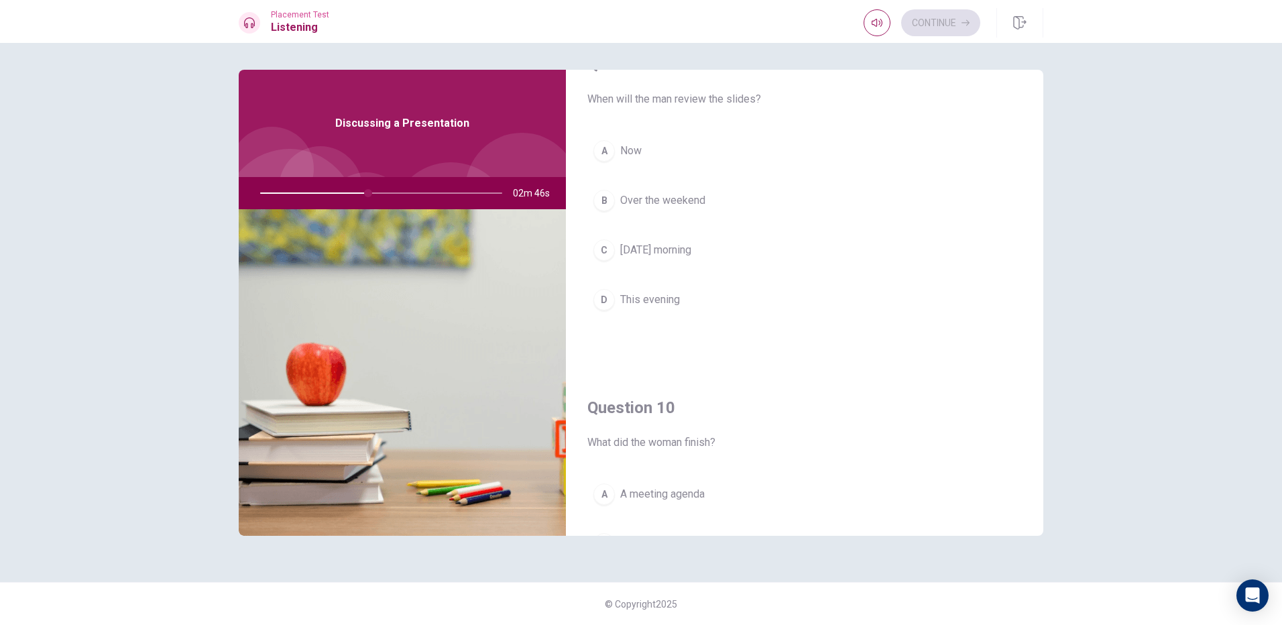
click at [658, 300] on span "This evening" at bounding box center [650, 300] width 60 height 16
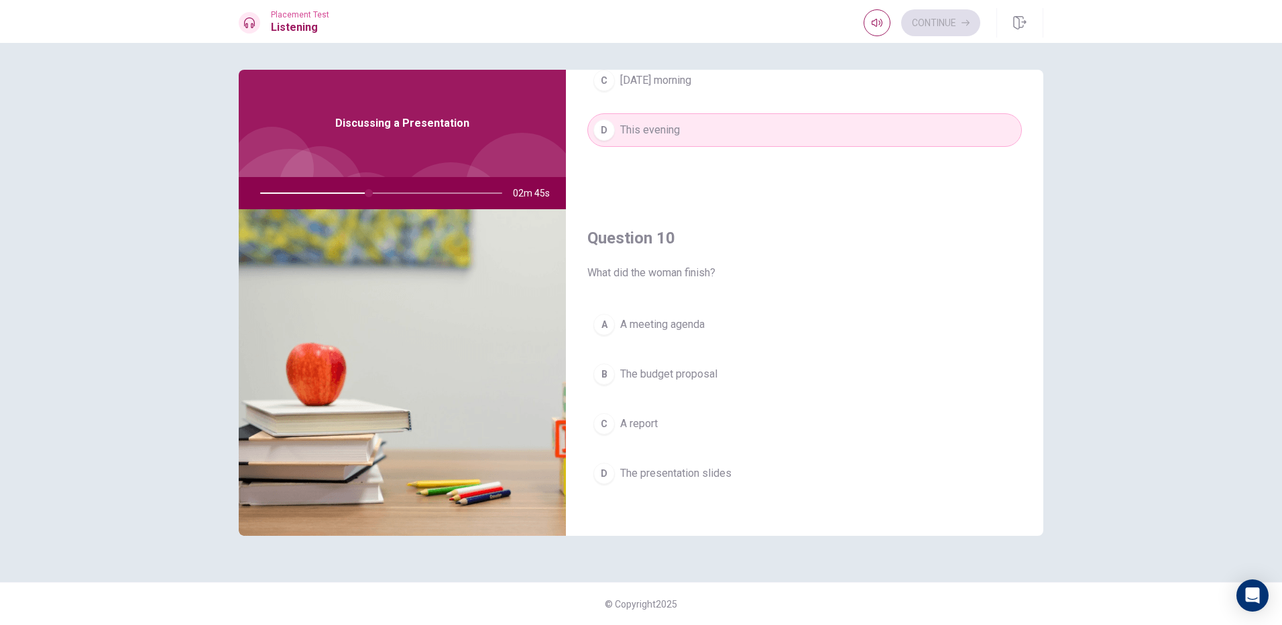
scroll to position [1250, 0]
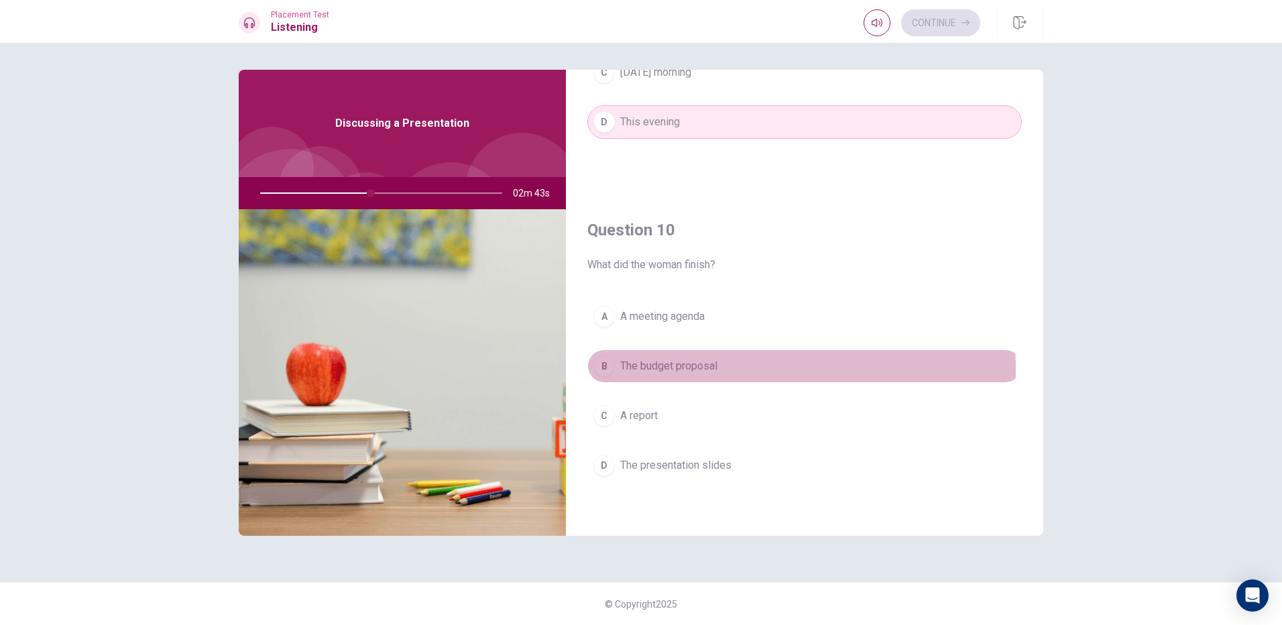
click at [695, 369] on span "The budget proposal" at bounding box center [668, 366] width 97 height 16
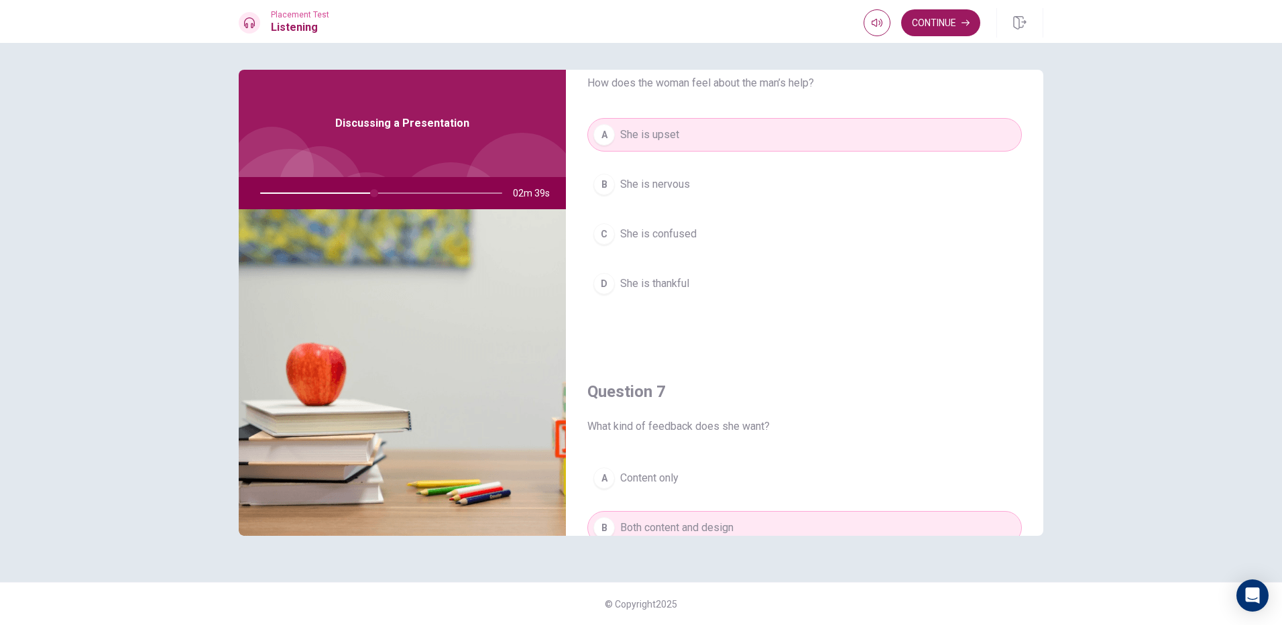
scroll to position [0, 0]
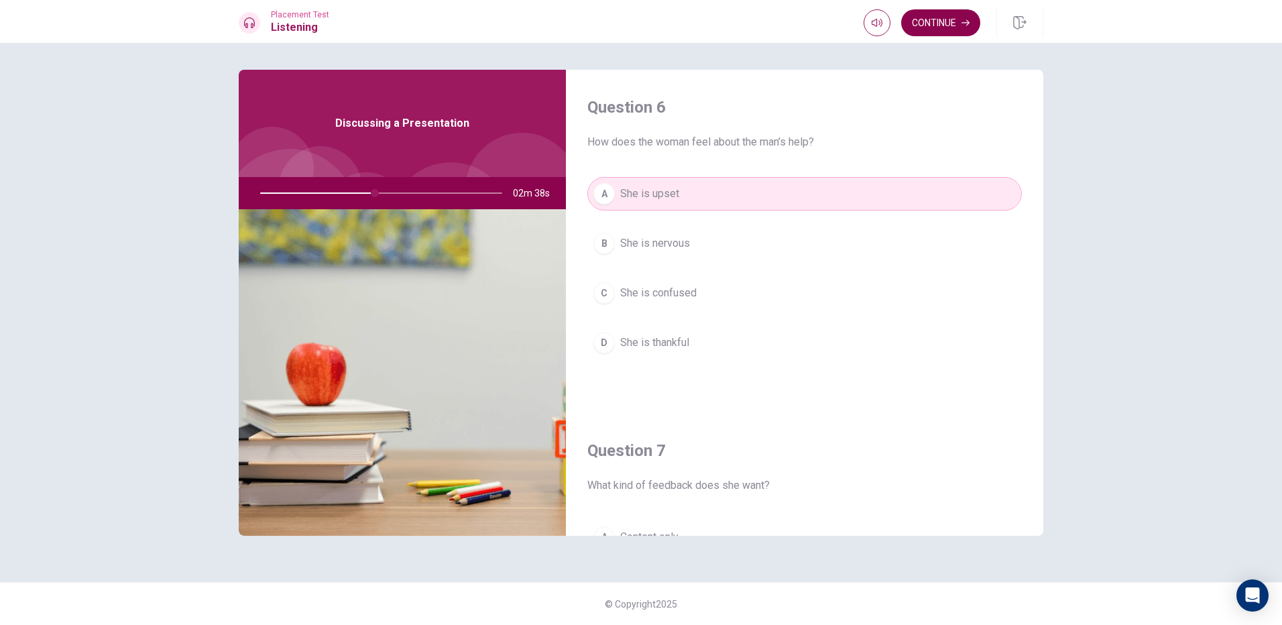
click at [961, 17] on button "Continue" at bounding box center [940, 22] width 79 height 27
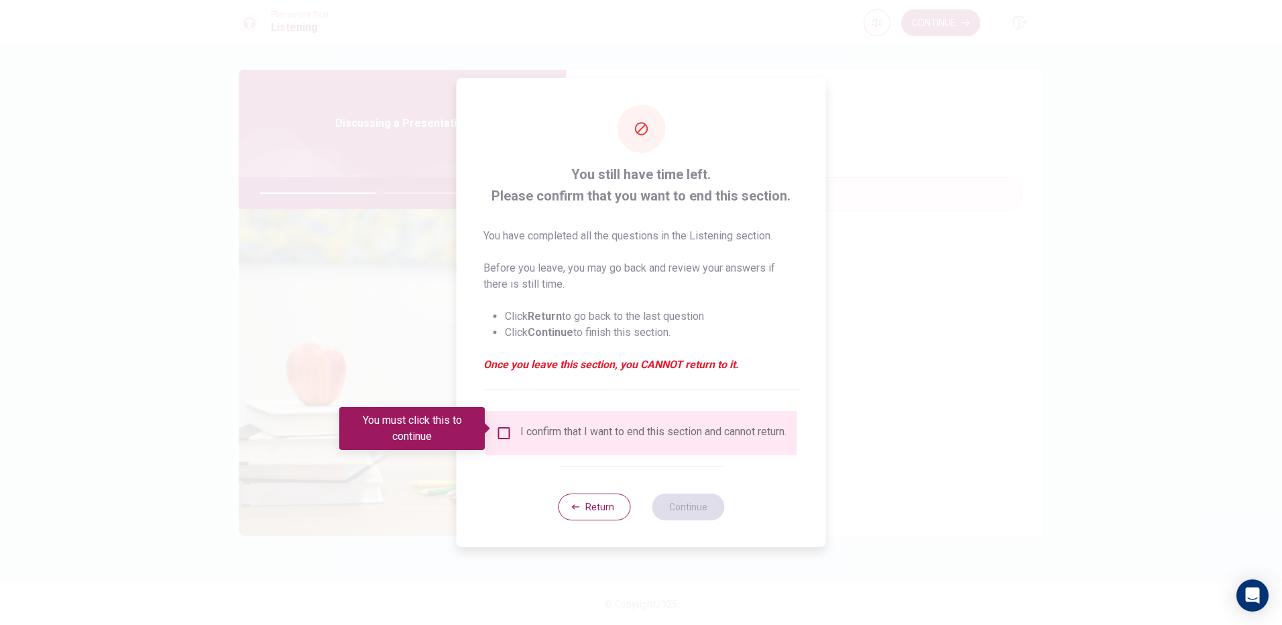
click at [497, 432] on input "You must click this to continue" at bounding box center [504, 433] width 16 height 16
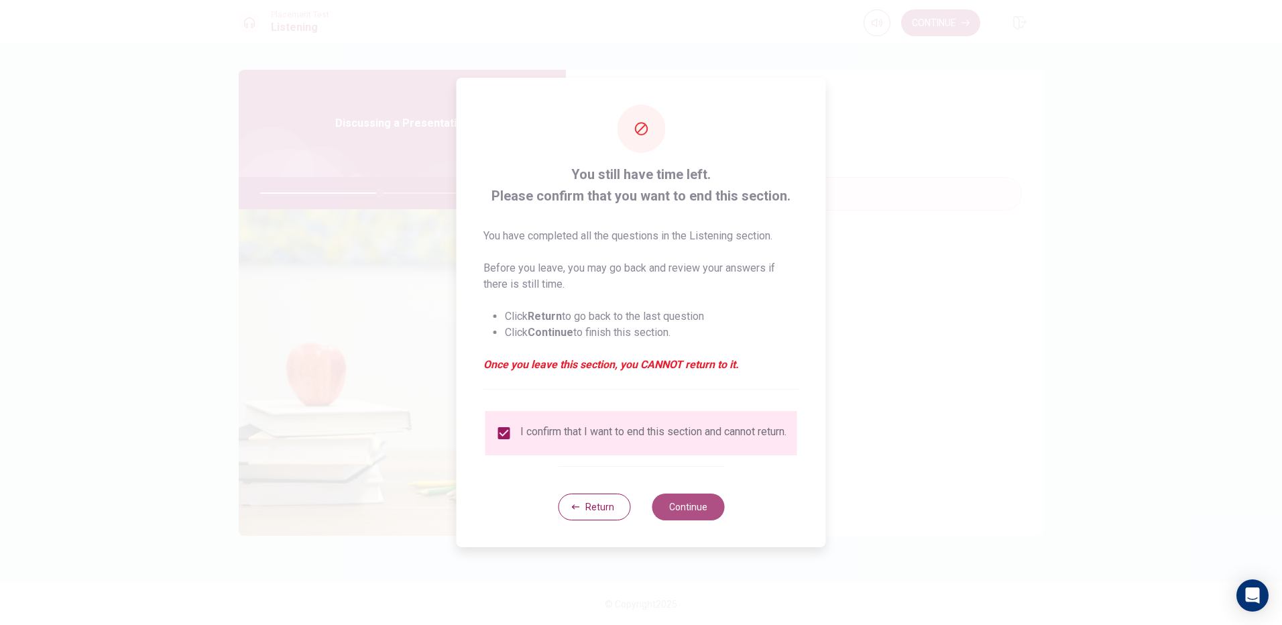
click at [699, 519] on button "Continue" at bounding box center [688, 506] width 72 height 27
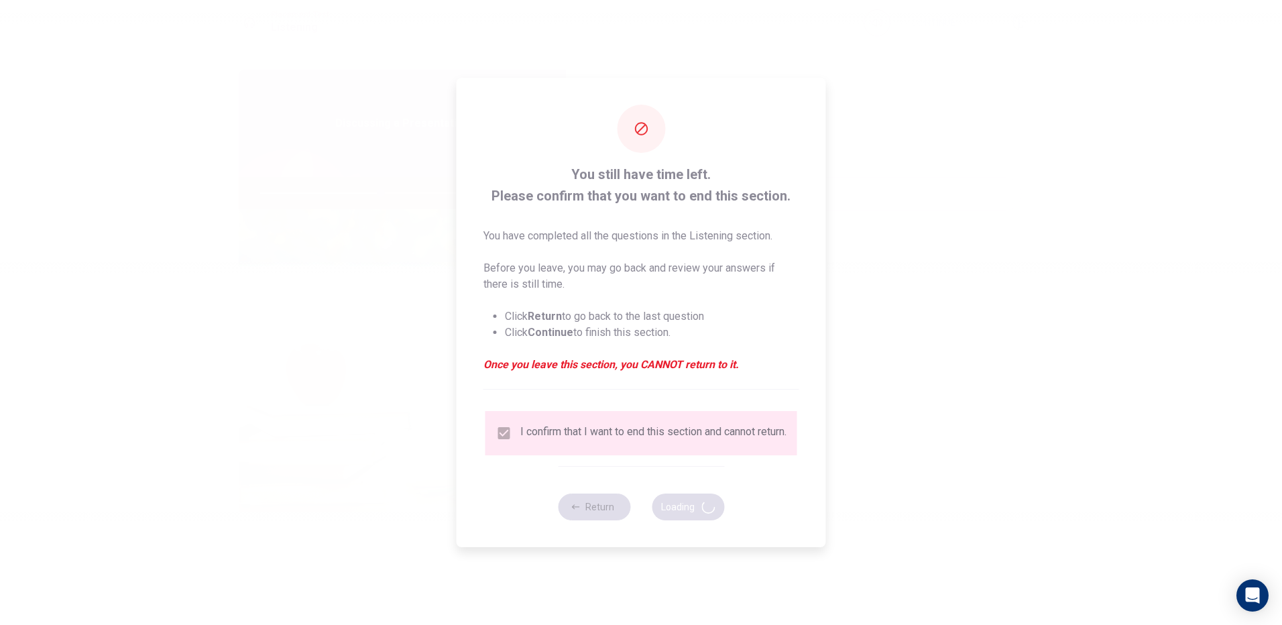
type input "50"
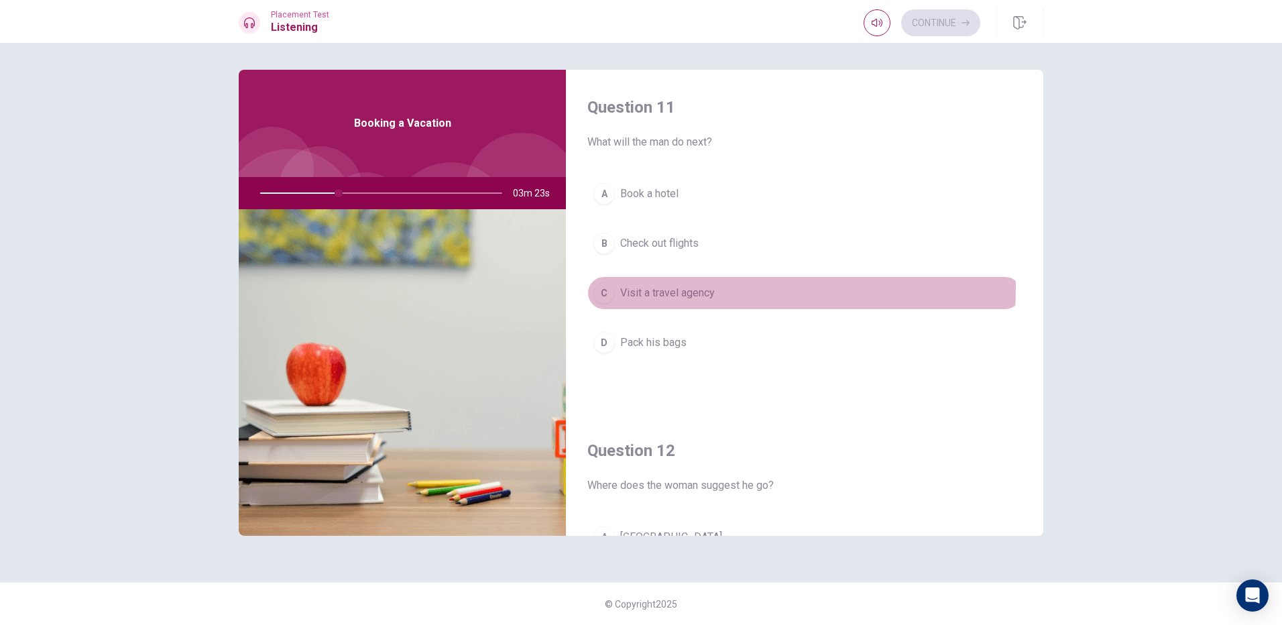
click at [649, 288] on span "Visit a travel agency" at bounding box center [667, 293] width 95 height 16
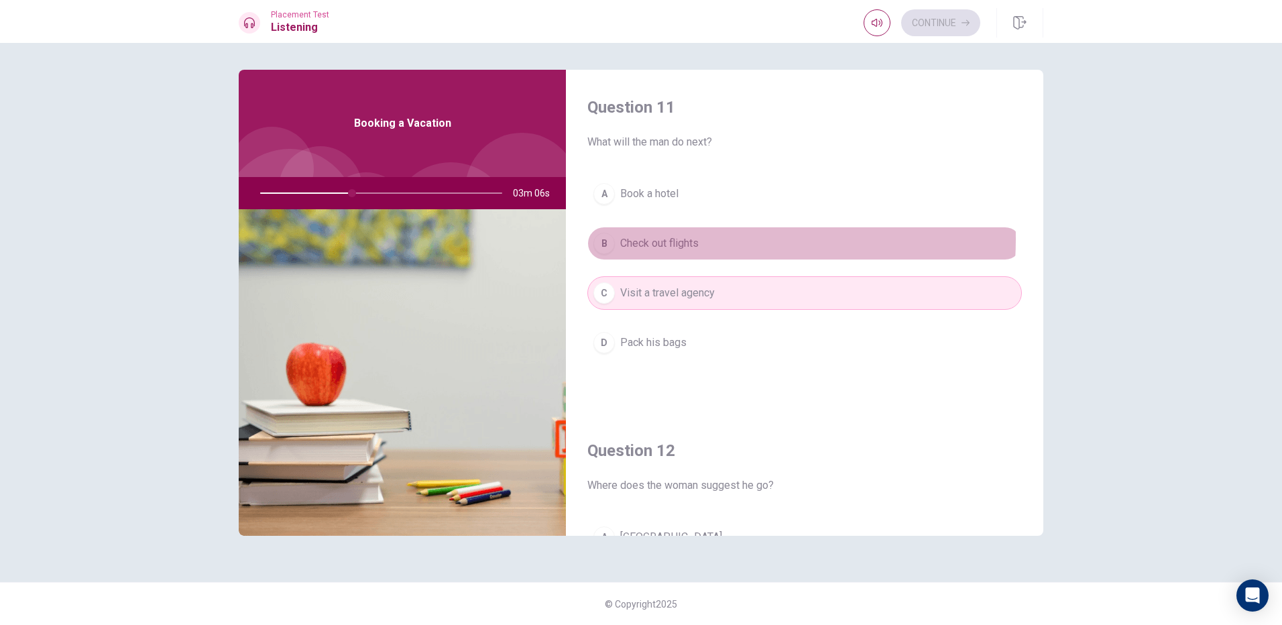
click at [654, 239] on span "Check out flights" at bounding box center [659, 243] width 78 height 16
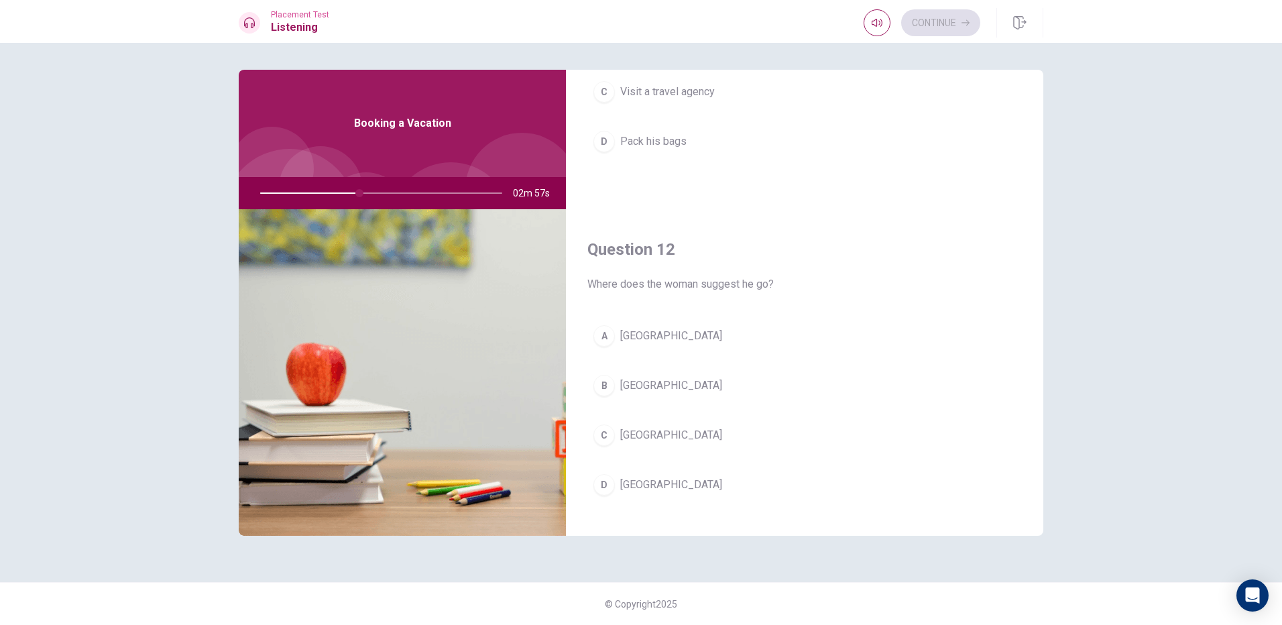
scroll to position [268, 0]
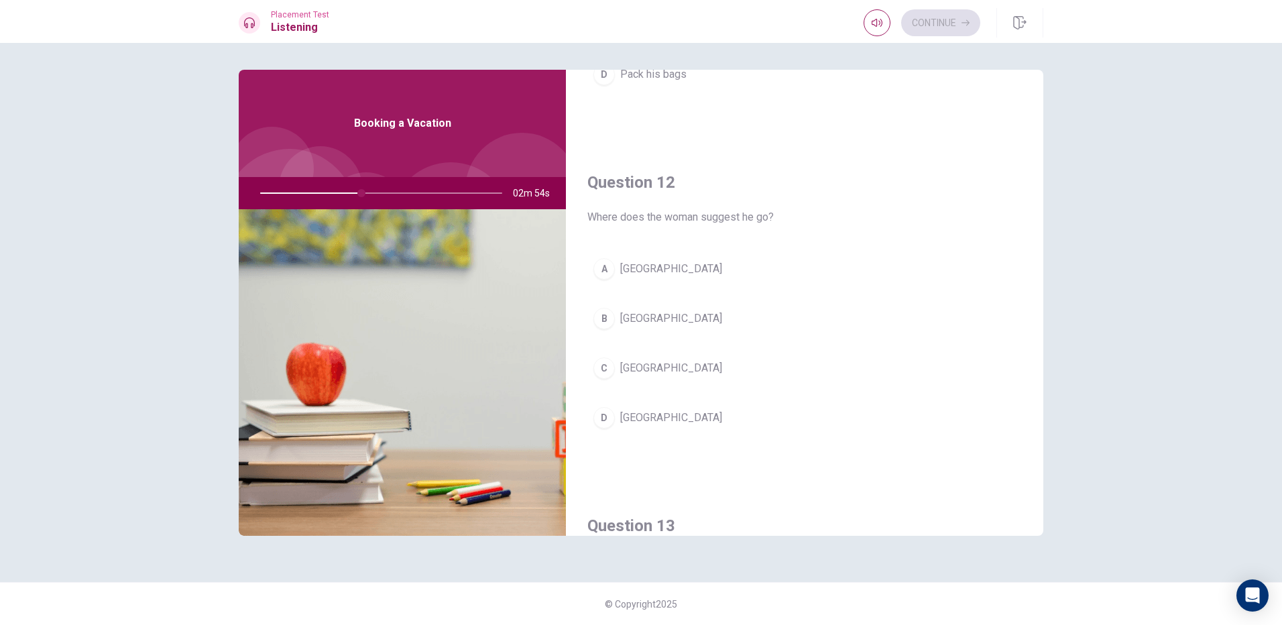
click at [646, 324] on span "[GEOGRAPHIC_DATA]" at bounding box center [671, 318] width 102 height 16
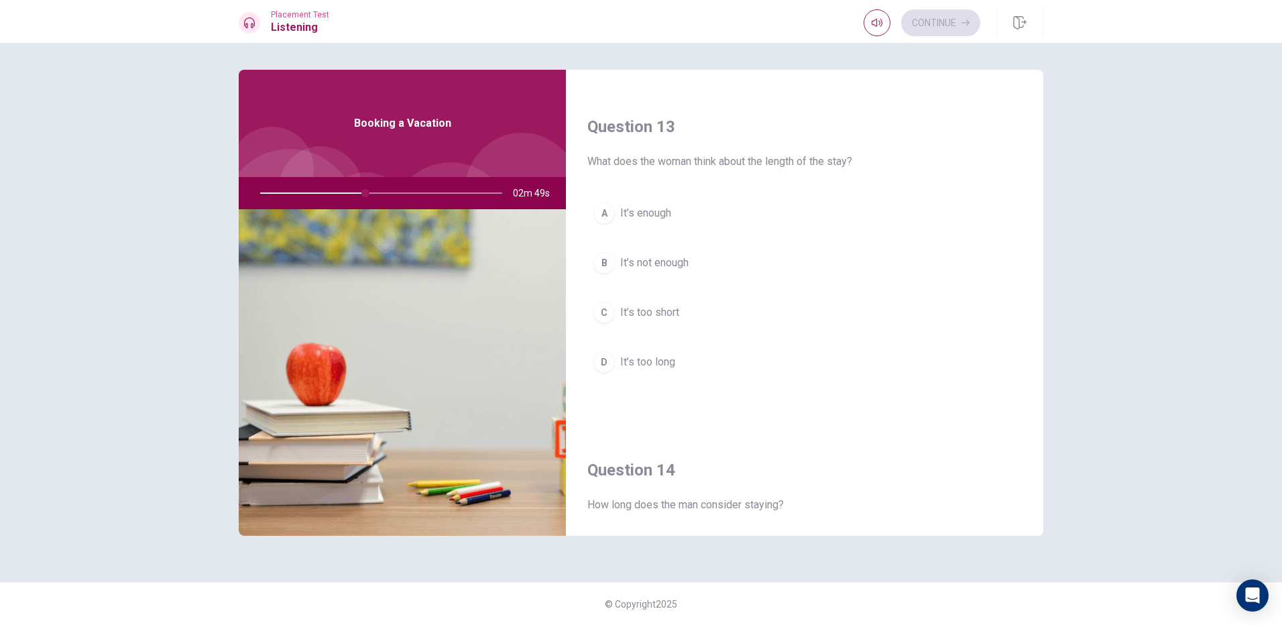
scroll to position [670, 0]
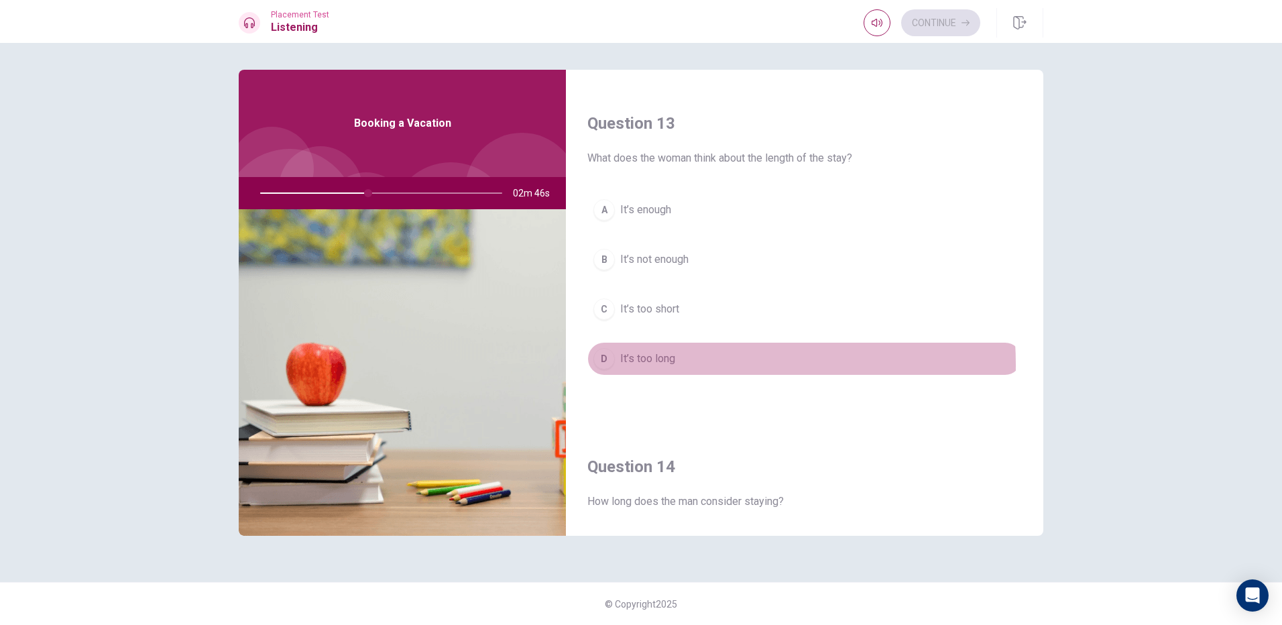
click at [660, 365] on span "It’s too long" at bounding box center [647, 359] width 55 height 16
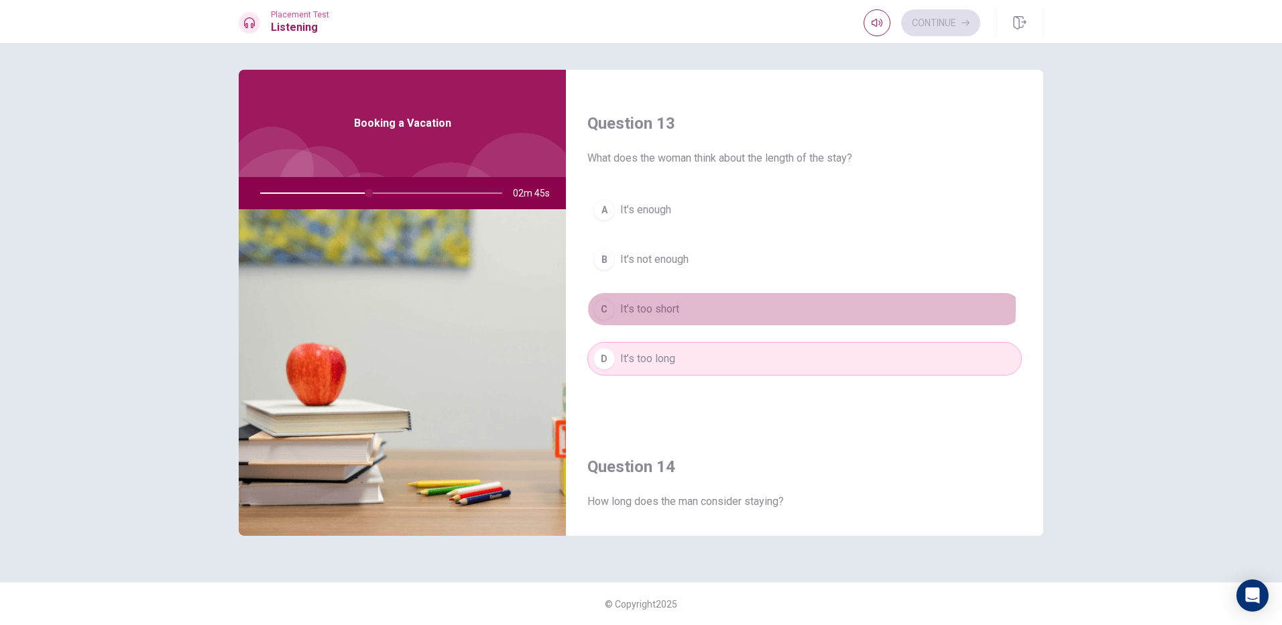
click at [664, 306] on span "It’s too short" at bounding box center [649, 309] width 59 height 16
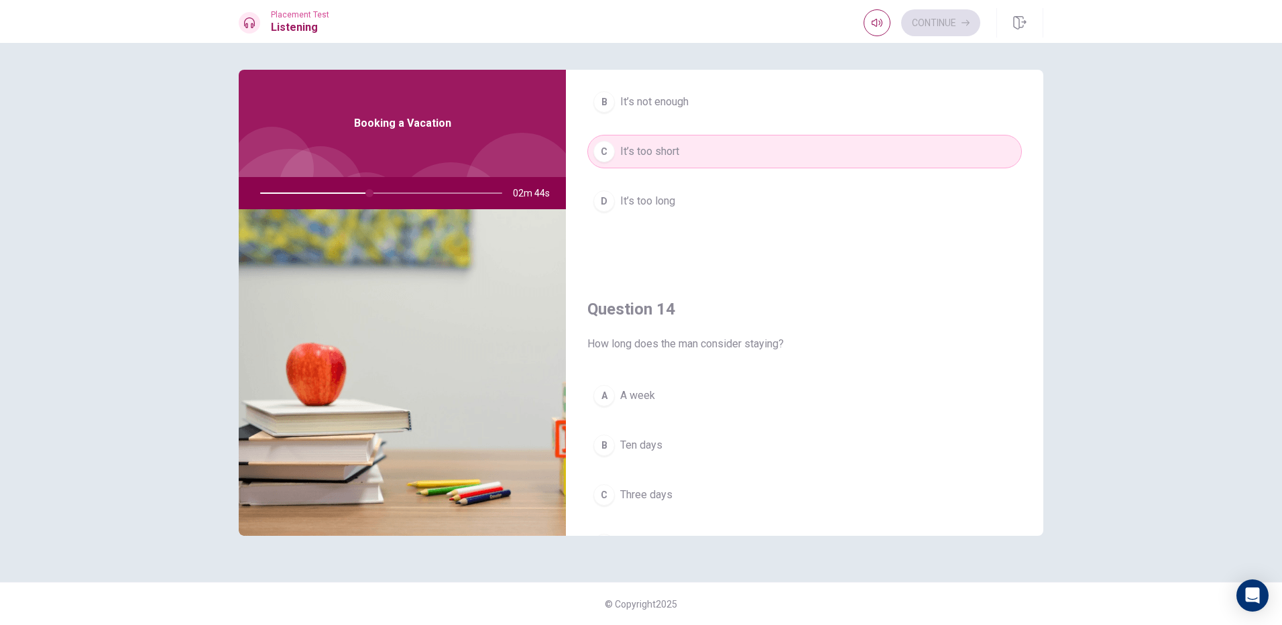
scroll to position [872, 0]
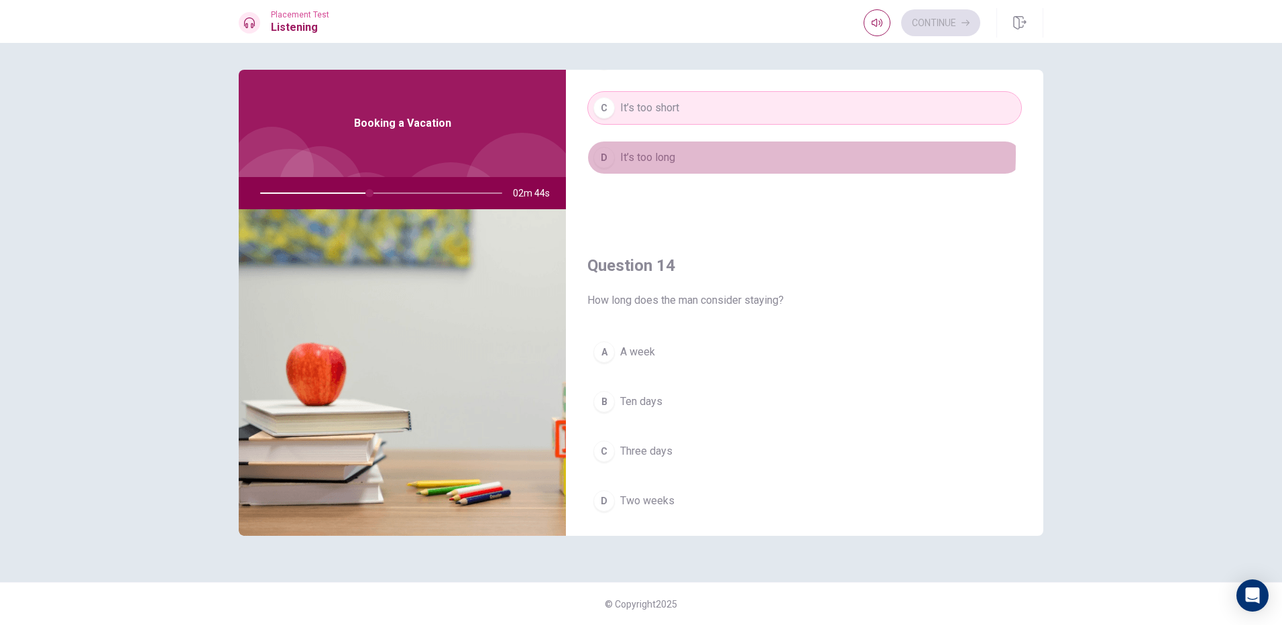
drag, startPoint x: 676, startPoint y: 154, endPoint x: 664, endPoint y: 193, distance: 41.6
click at [676, 156] on button "D It’s too long" at bounding box center [804, 158] width 434 height 34
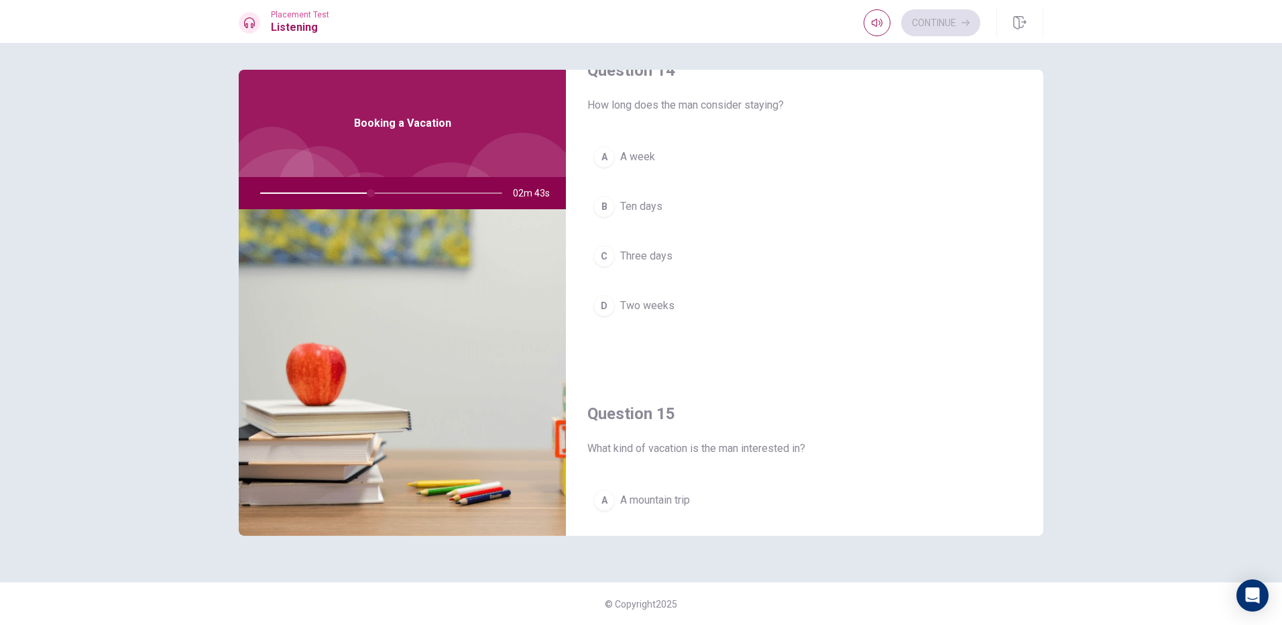
scroll to position [1073, 0]
click at [651, 299] on span "Two weeks" at bounding box center [647, 300] width 54 height 16
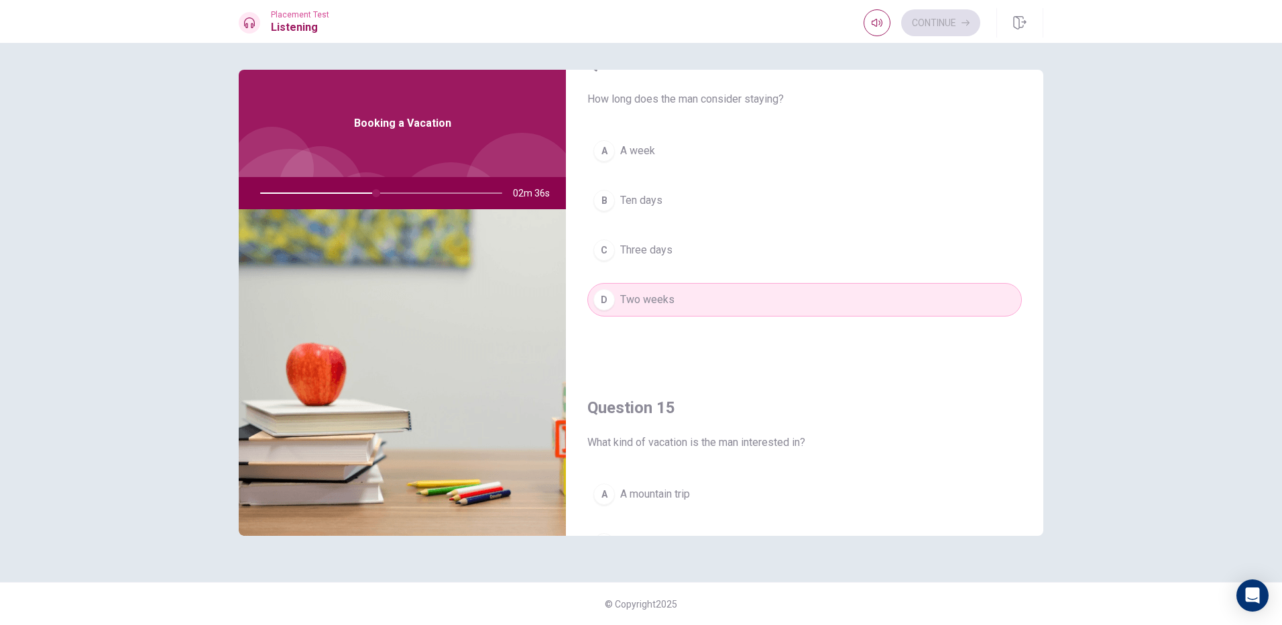
click at [643, 166] on button "A A week" at bounding box center [804, 151] width 434 height 34
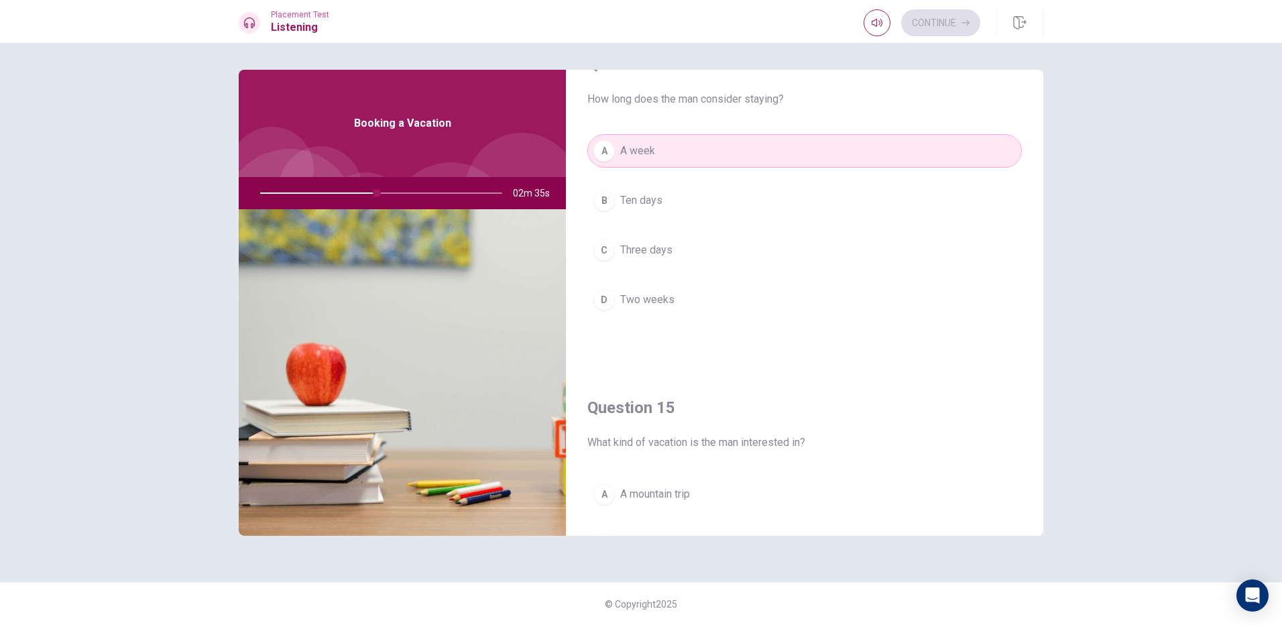
scroll to position [1250, 0]
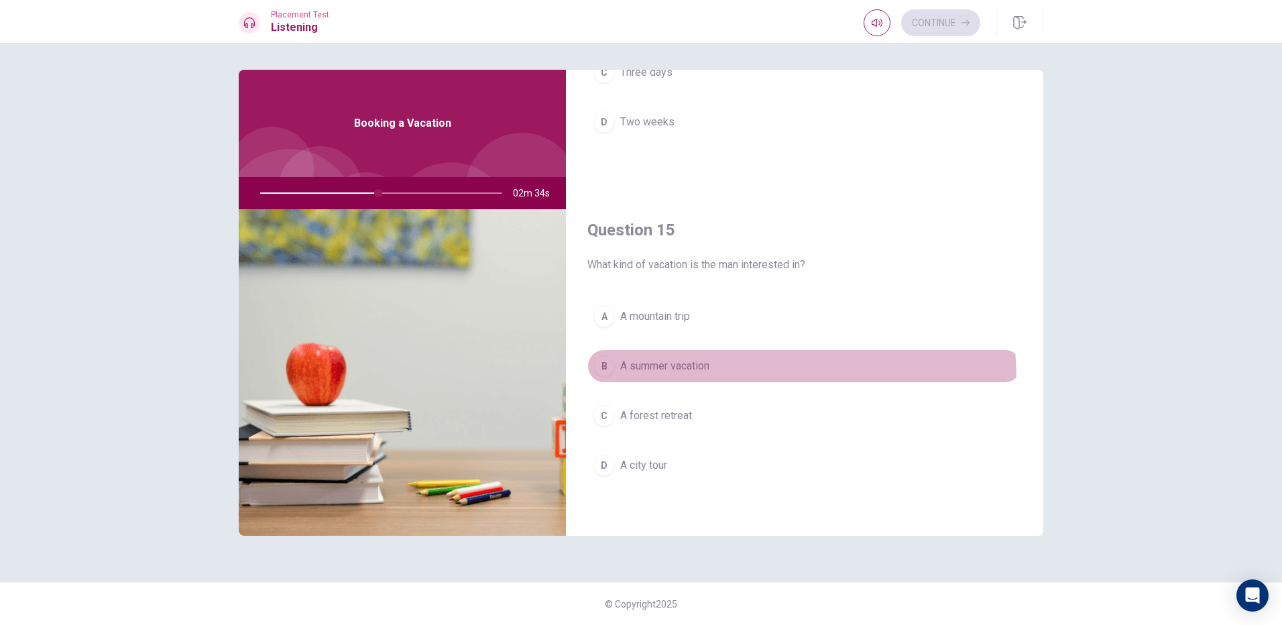
click at [670, 380] on button "B A summer vacation" at bounding box center [804, 366] width 434 height 34
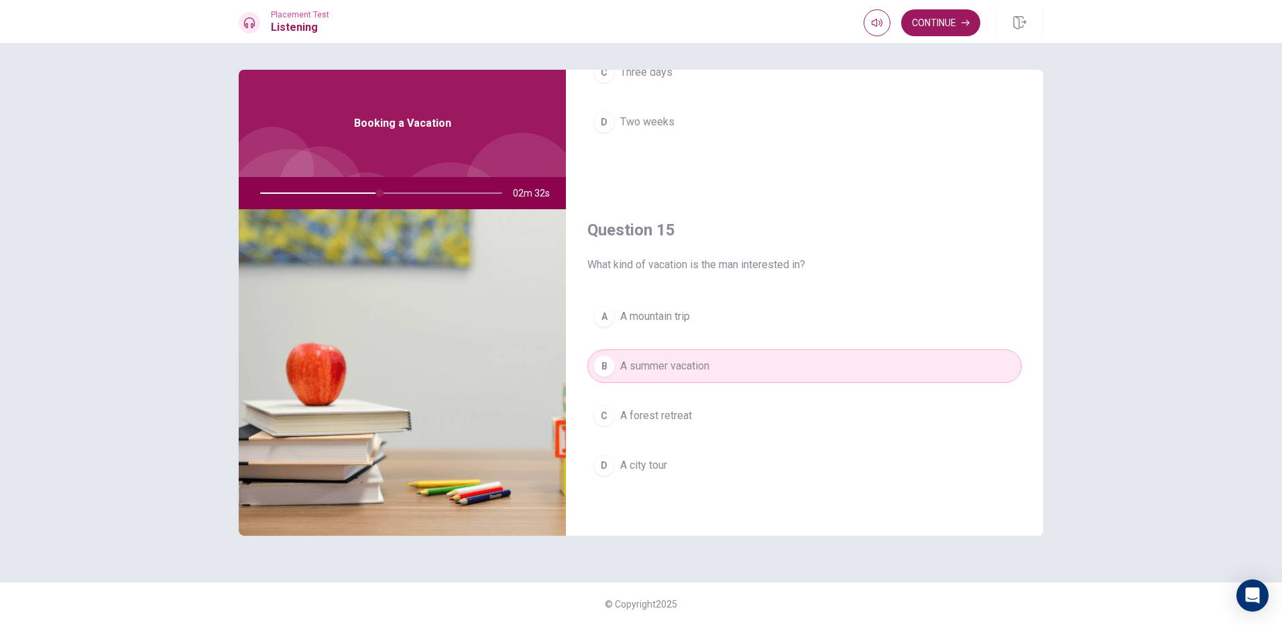
click at [958, 2] on div "Placement Test Listening Continue" at bounding box center [641, 21] width 1282 height 43
click at [952, 15] on button "Continue" at bounding box center [940, 22] width 79 height 27
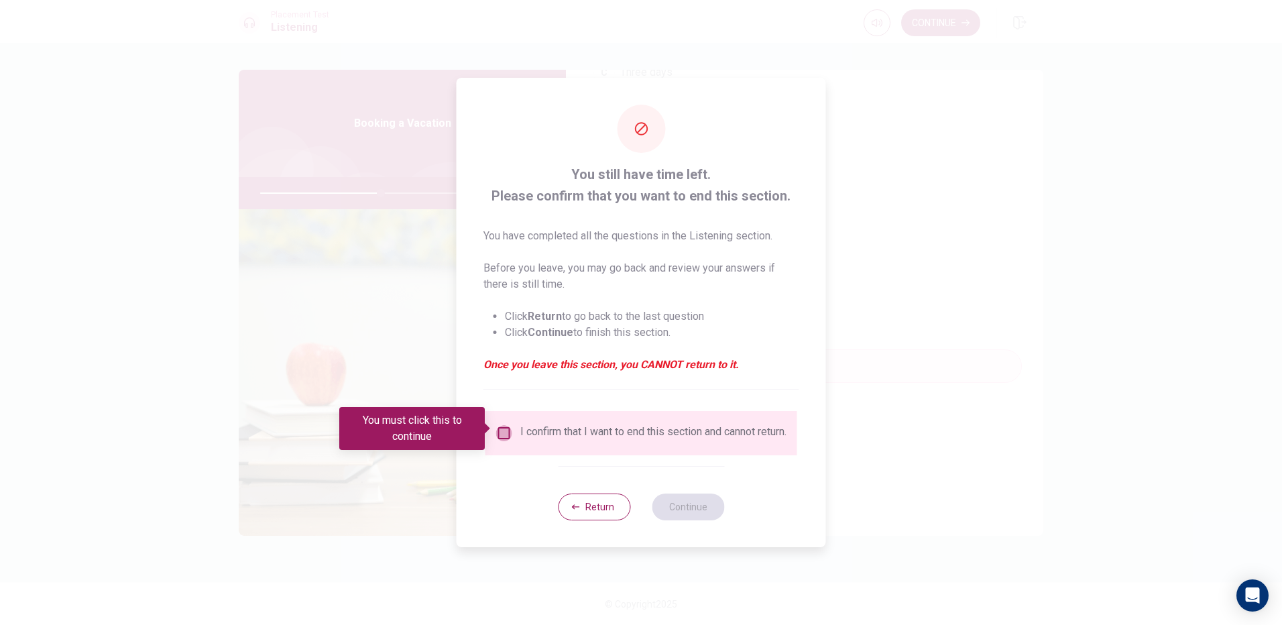
click at [502, 426] on input "You must click this to continue" at bounding box center [504, 433] width 16 height 16
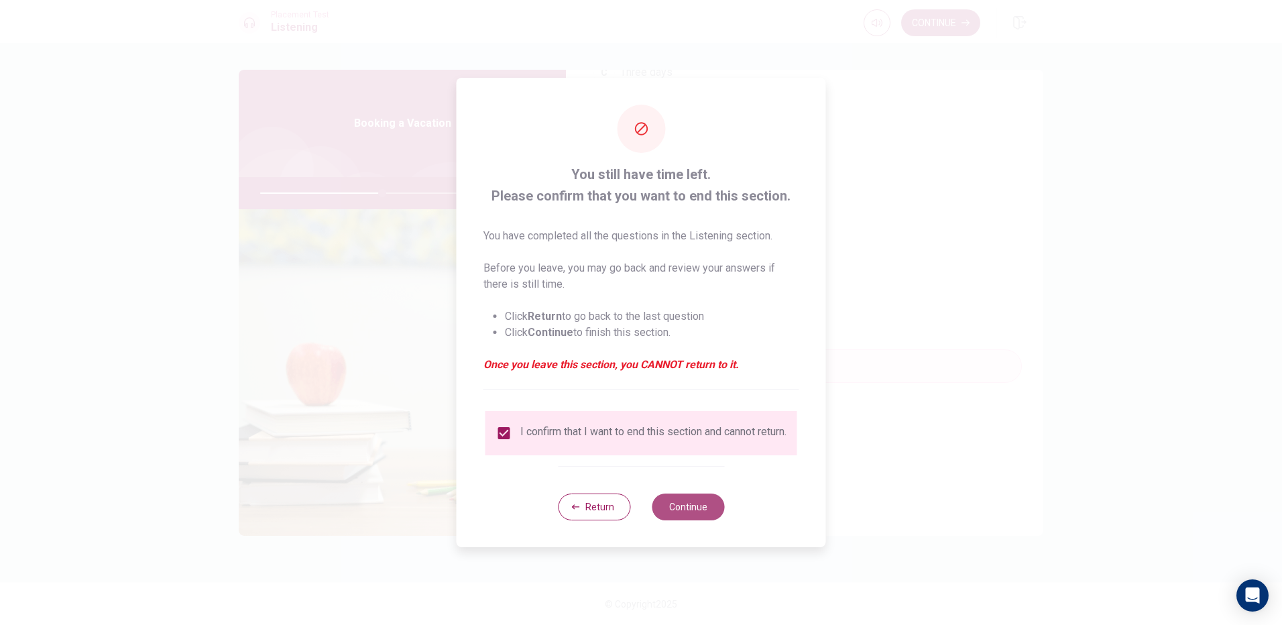
click at [682, 505] on button "Continue" at bounding box center [688, 506] width 72 height 27
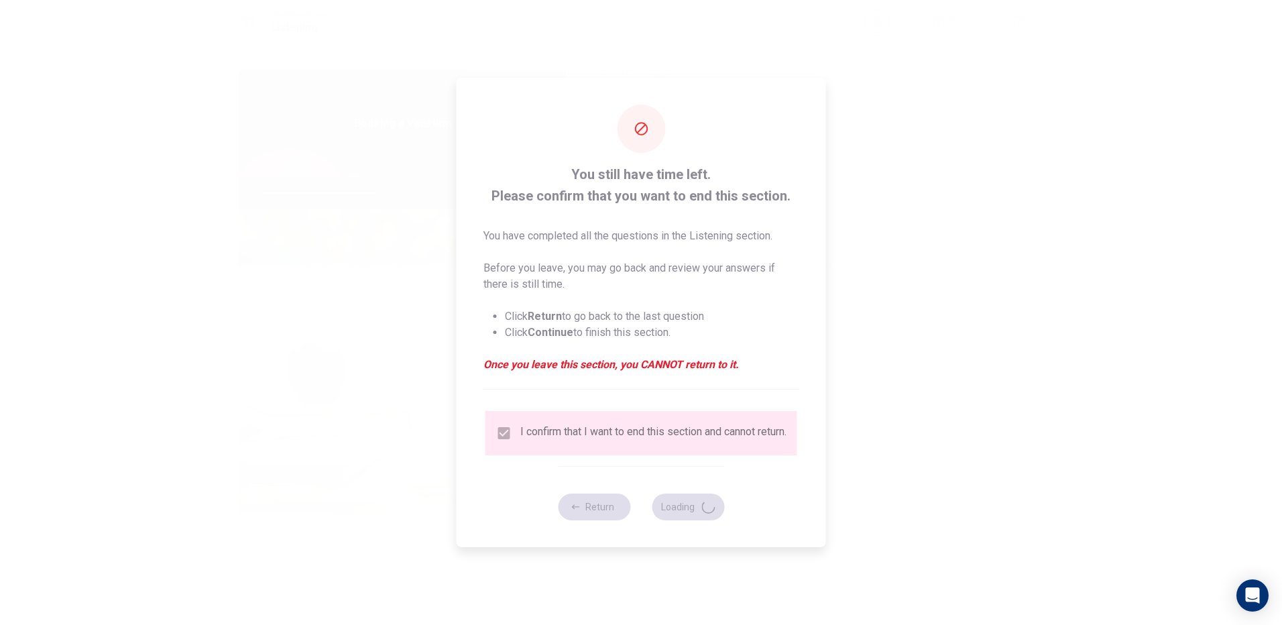
type input "51"
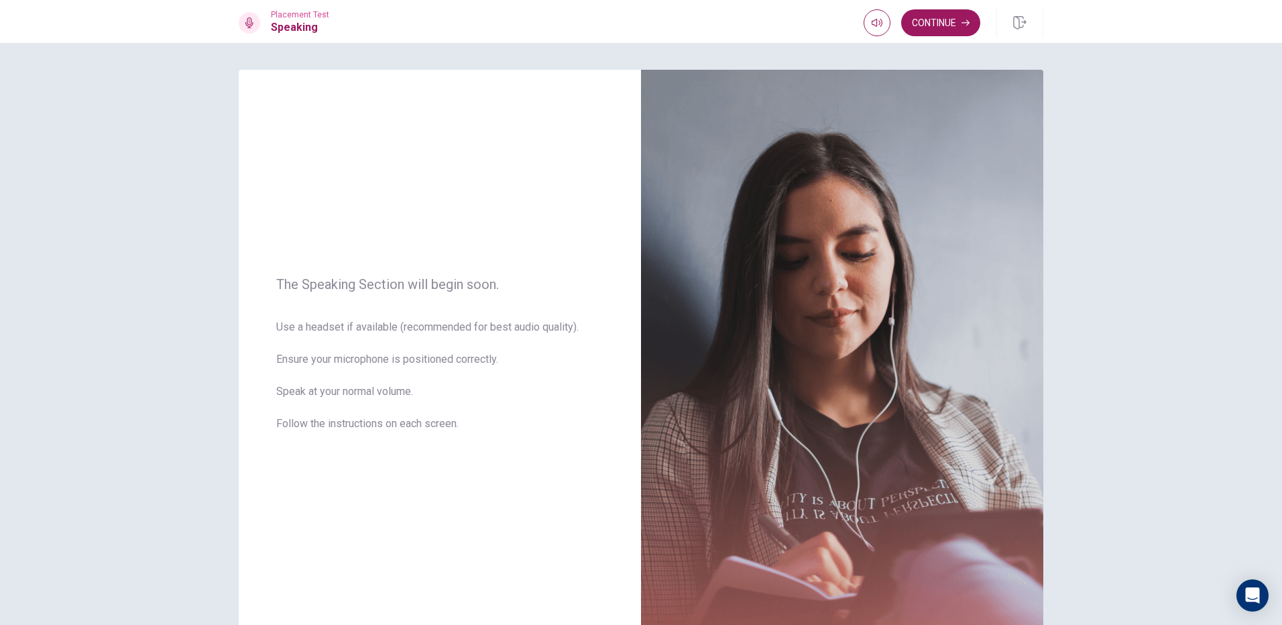
click at [950, 37] on div "Continue" at bounding box center [953, 22] width 180 height 29
click at [947, 28] on button "Continue" at bounding box center [940, 22] width 79 height 27
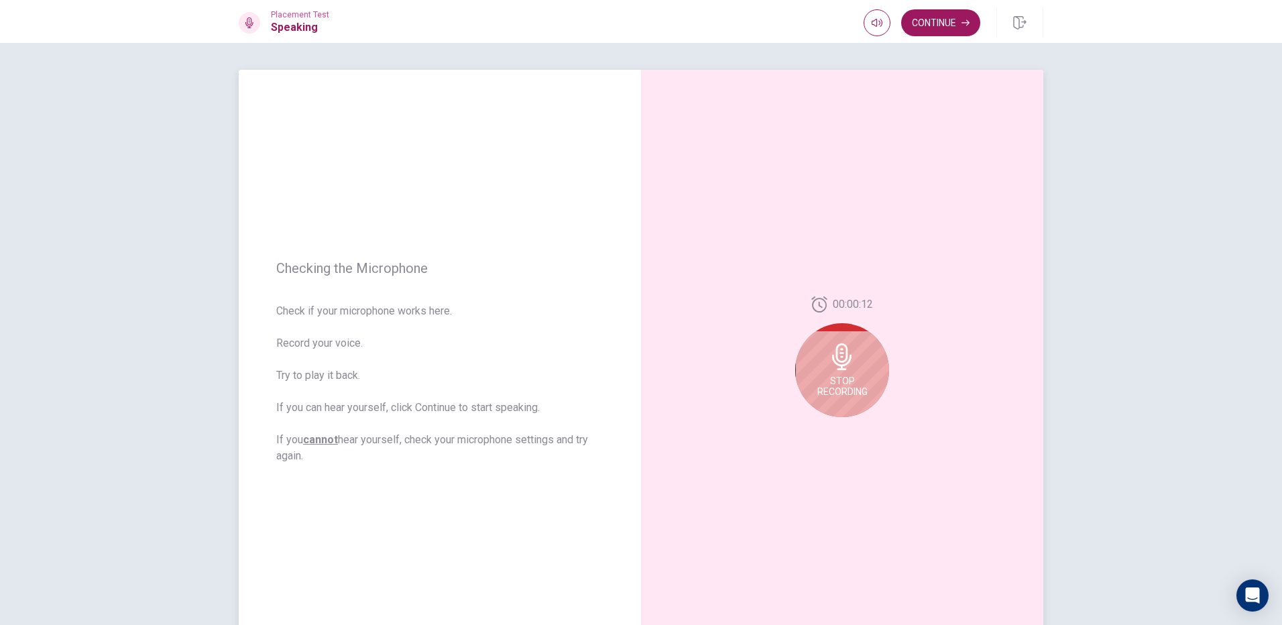
click at [846, 365] on icon at bounding box center [842, 356] width 27 height 27
click at [853, 427] on icon "Play Audio" at bounding box center [856, 428] width 6 height 8
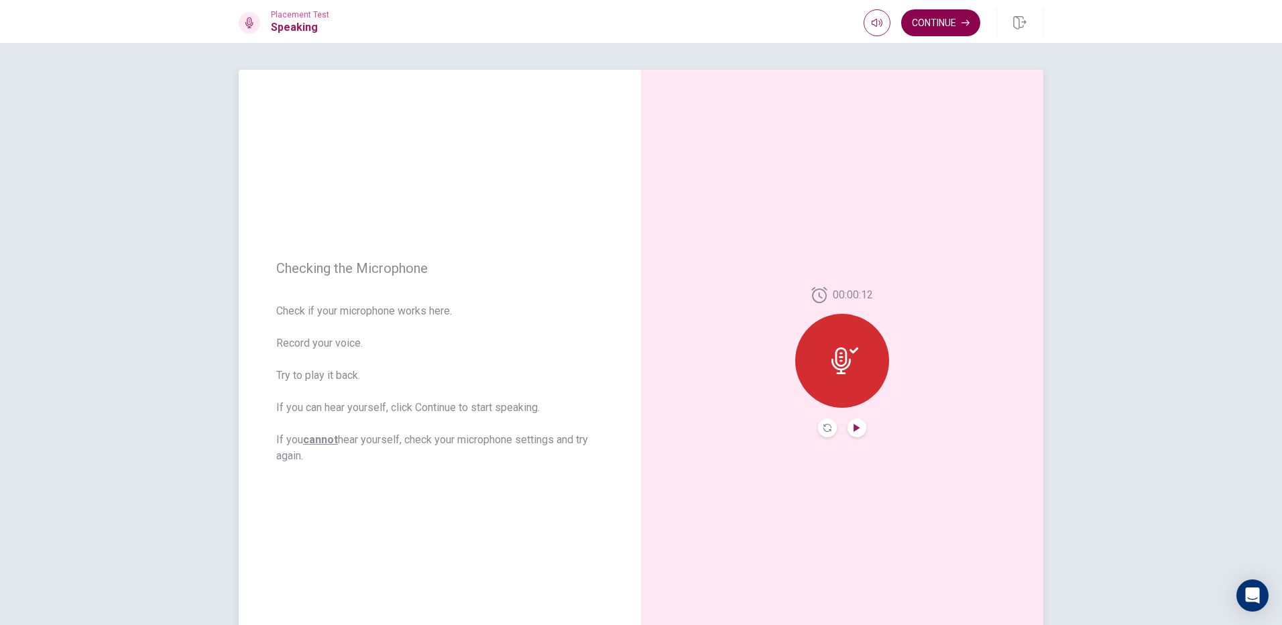
click at [956, 21] on button "Continue" at bounding box center [940, 22] width 79 height 27
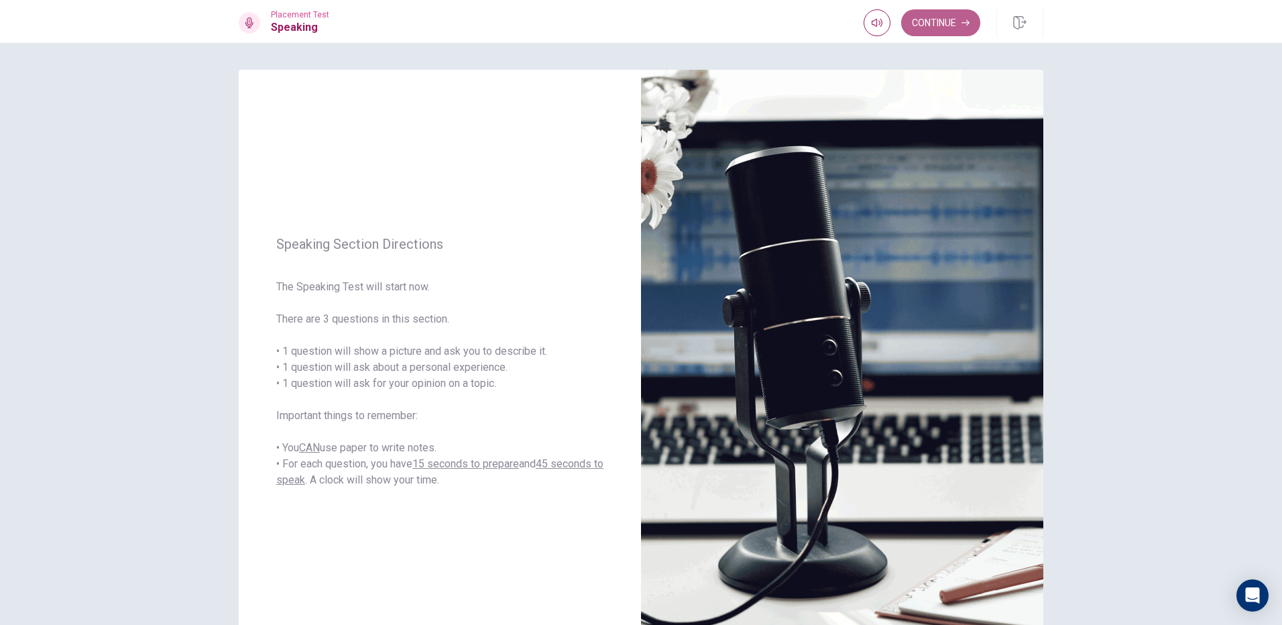
click at [941, 27] on button "Continue" at bounding box center [940, 22] width 79 height 27
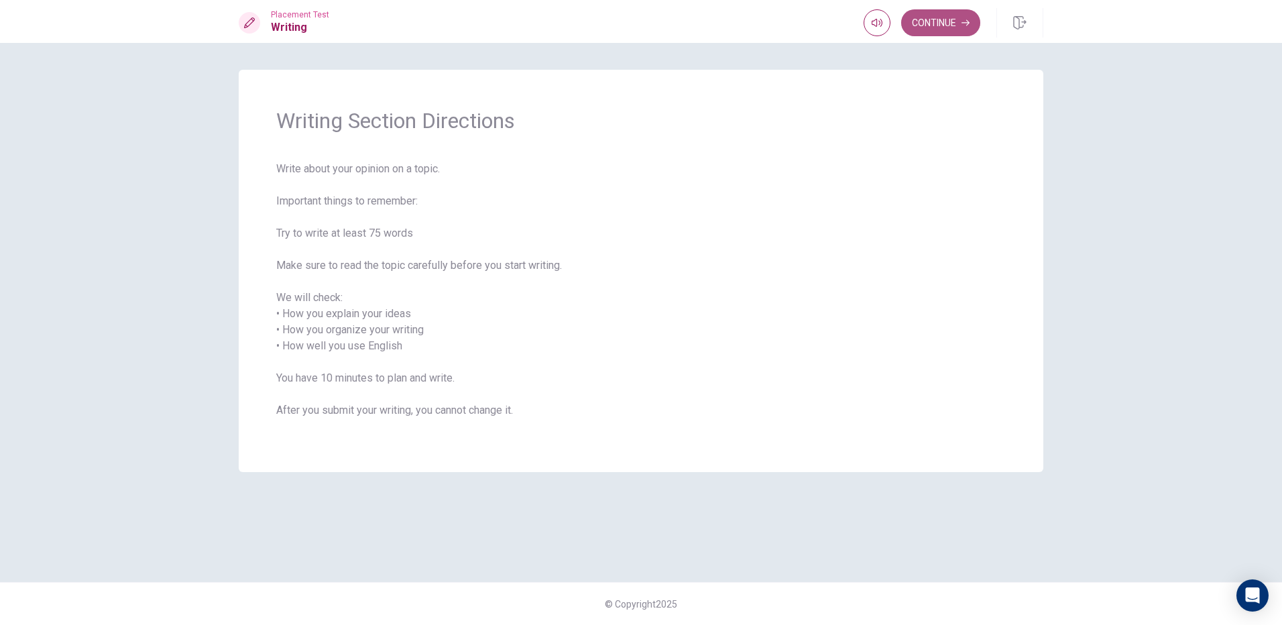
click at [910, 18] on button "Continue" at bounding box center [940, 22] width 79 height 27
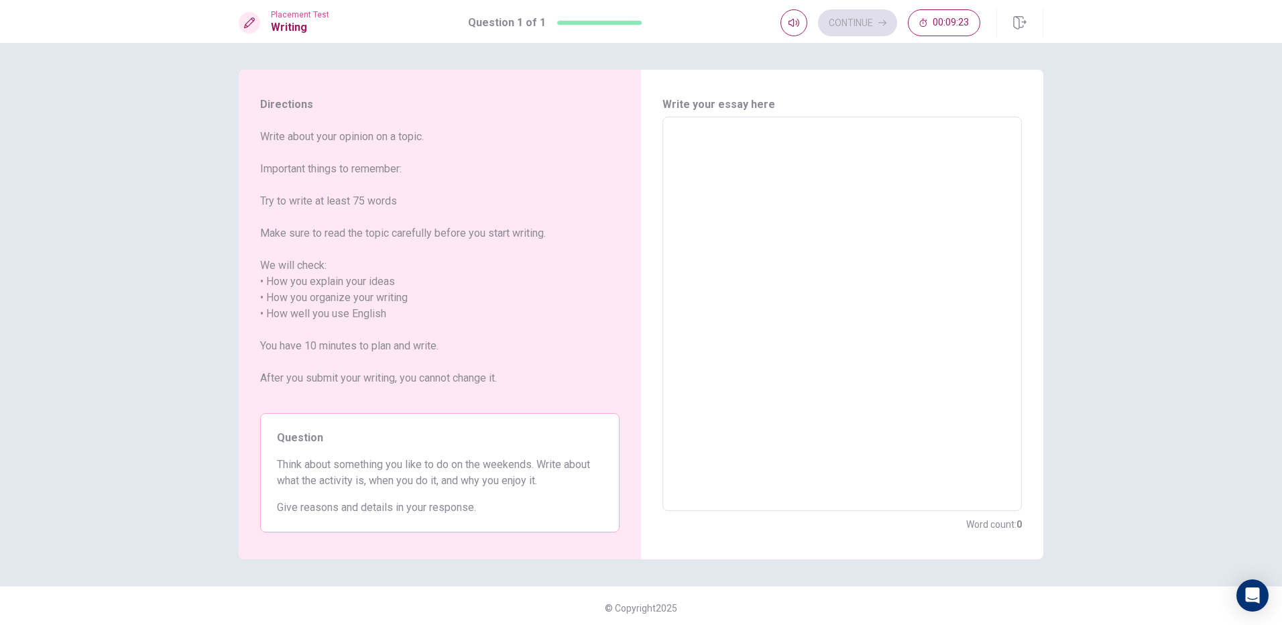
drag, startPoint x: 781, startPoint y: 211, endPoint x: 774, endPoint y: 210, distance: 7.4
click at [780, 211] on textarea at bounding box center [842, 314] width 341 height 372
drag, startPoint x: 735, startPoint y: 188, endPoint x: 729, endPoint y: 184, distance: 7.3
click at [733, 186] on textarea at bounding box center [842, 314] width 341 height 372
drag, startPoint x: 729, startPoint y: 184, endPoint x: 723, endPoint y: 181, distance: 7.5
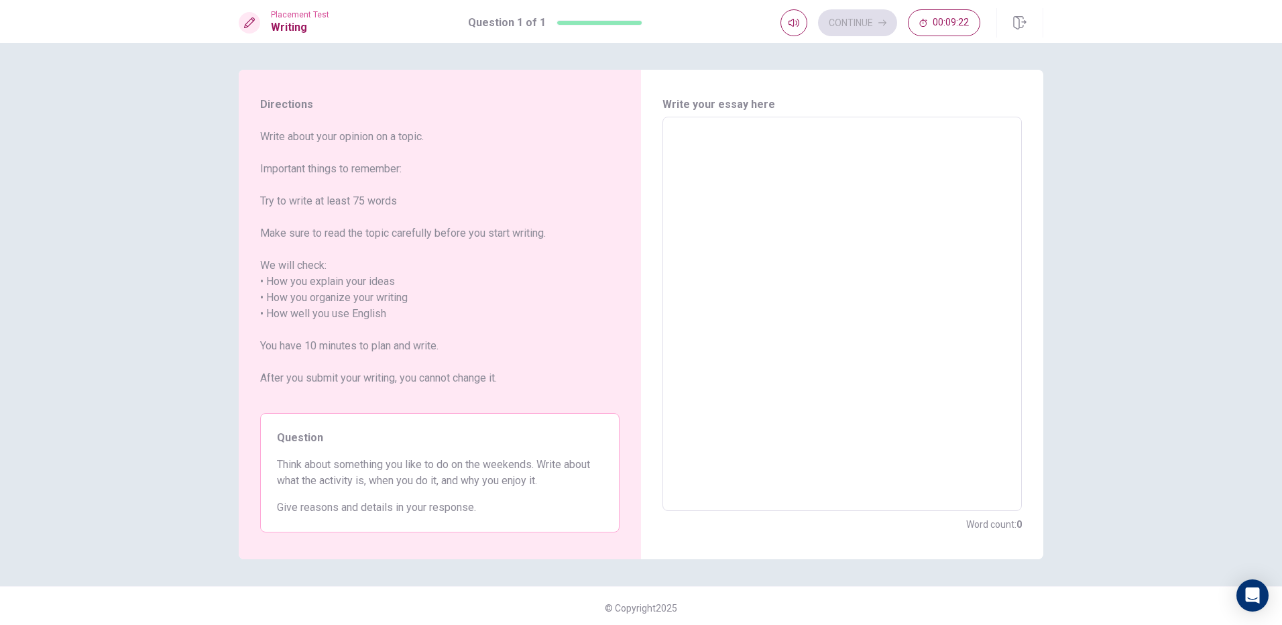
click at [724, 182] on textarea at bounding box center [842, 314] width 341 height 372
drag, startPoint x: 723, startPoint y: 181, endPoint x: 715, endPoint y: 180, distance: 8.2
click at [717, 181] on textarea at bounding box center [842, 314] width 341 height 372
click at [709, 178] on textarea at bounding box center [842, 314] width 341 height 372
click at [705, 173] on textarea at bounding box center [842, 314] width 341 height 372
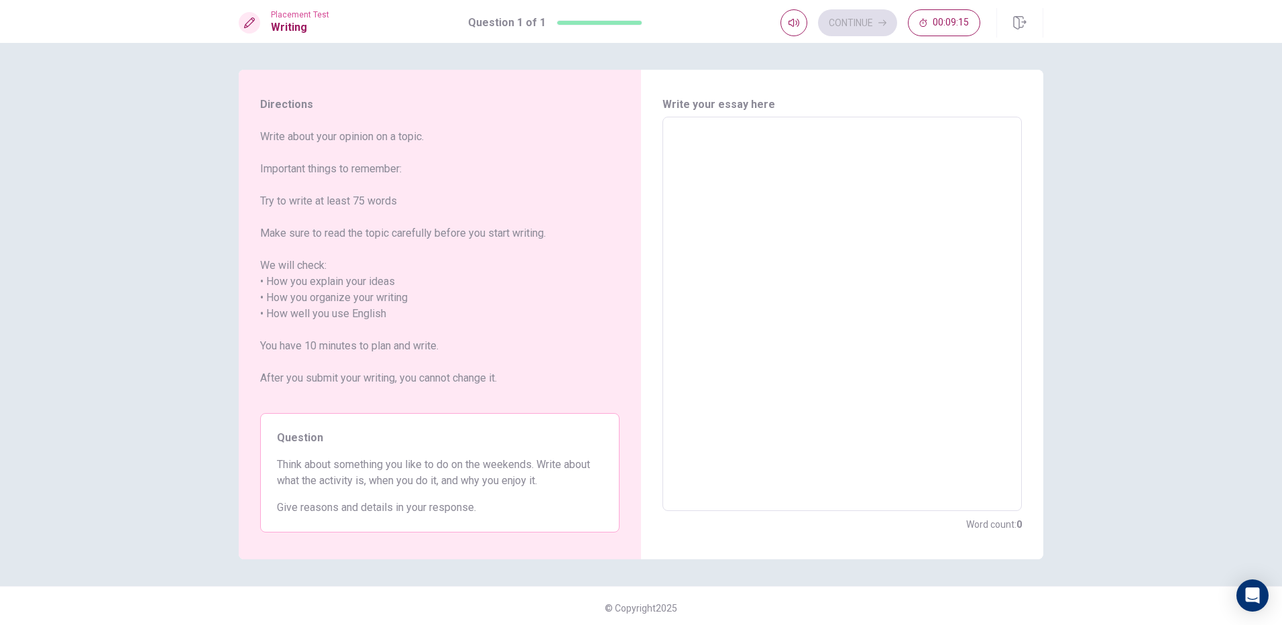
type textarea "A"
type textarea "x"
type textarea "An"
type textarea "x"
type textarea "An"
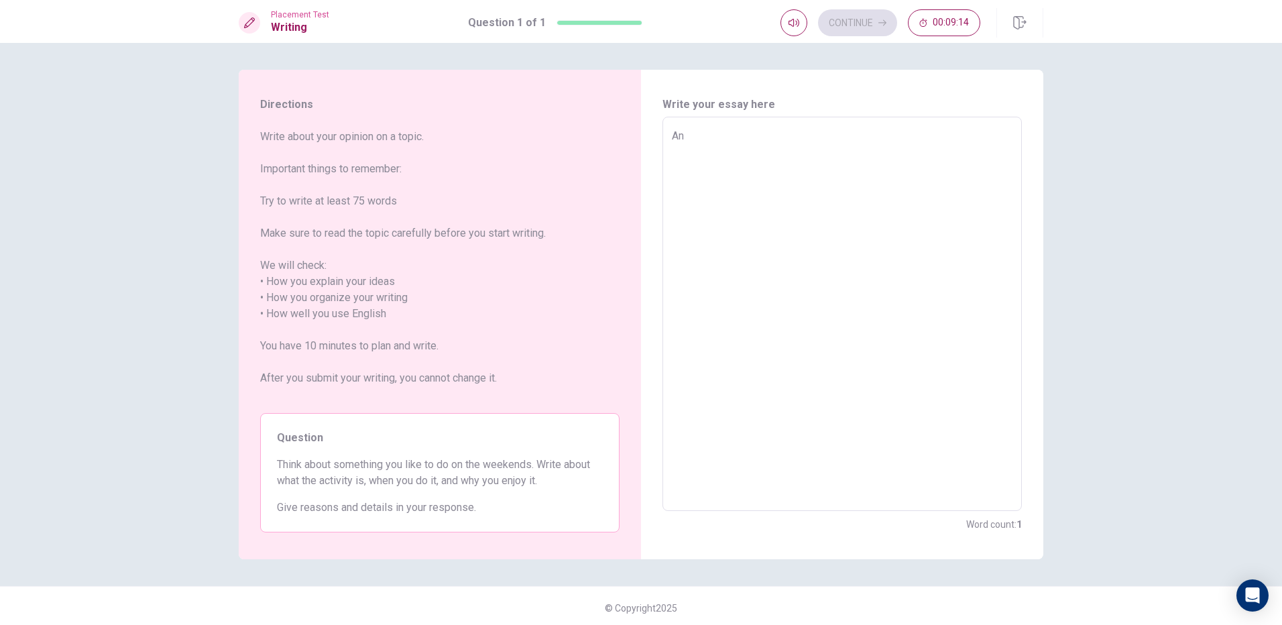
type textarea "x"
type textarea "An t"
type textarea "x"
type textarea "An th"
type textarea "x"
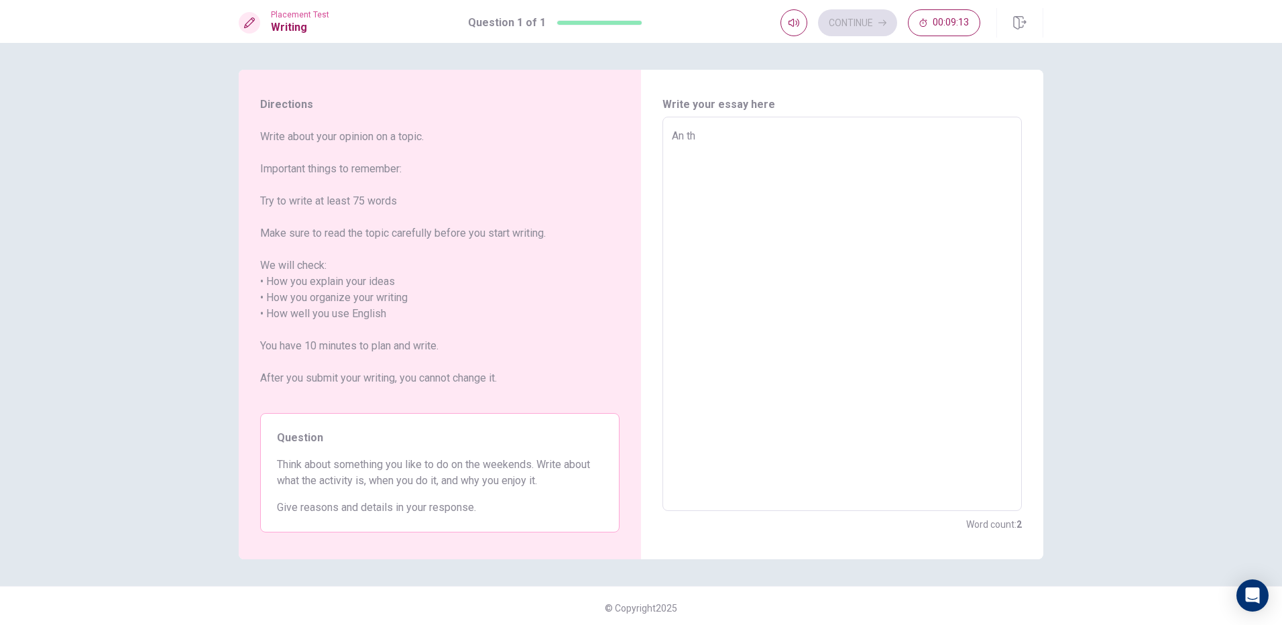
type textarea "An thr"
type textarea "x"
type textarea "An th"
type textarea "x"
type textarea "An the"
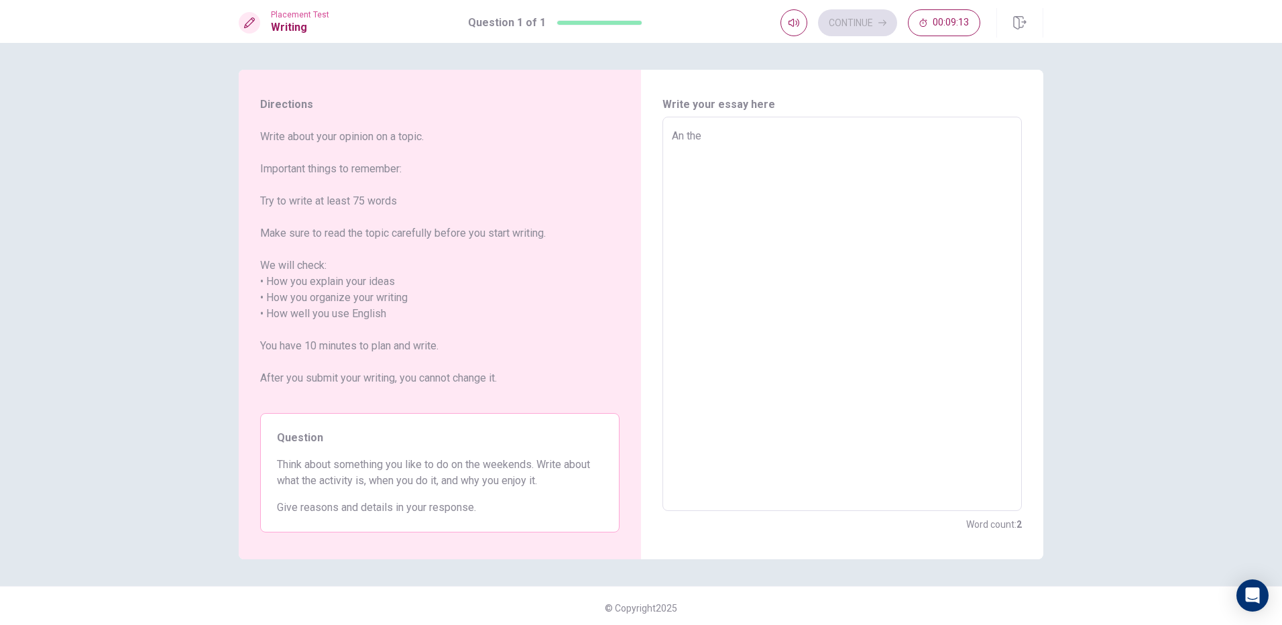
type textarea "x"
type textarea "An the"
type textarea "x"
type textarea "An the w"
type textarea "x"
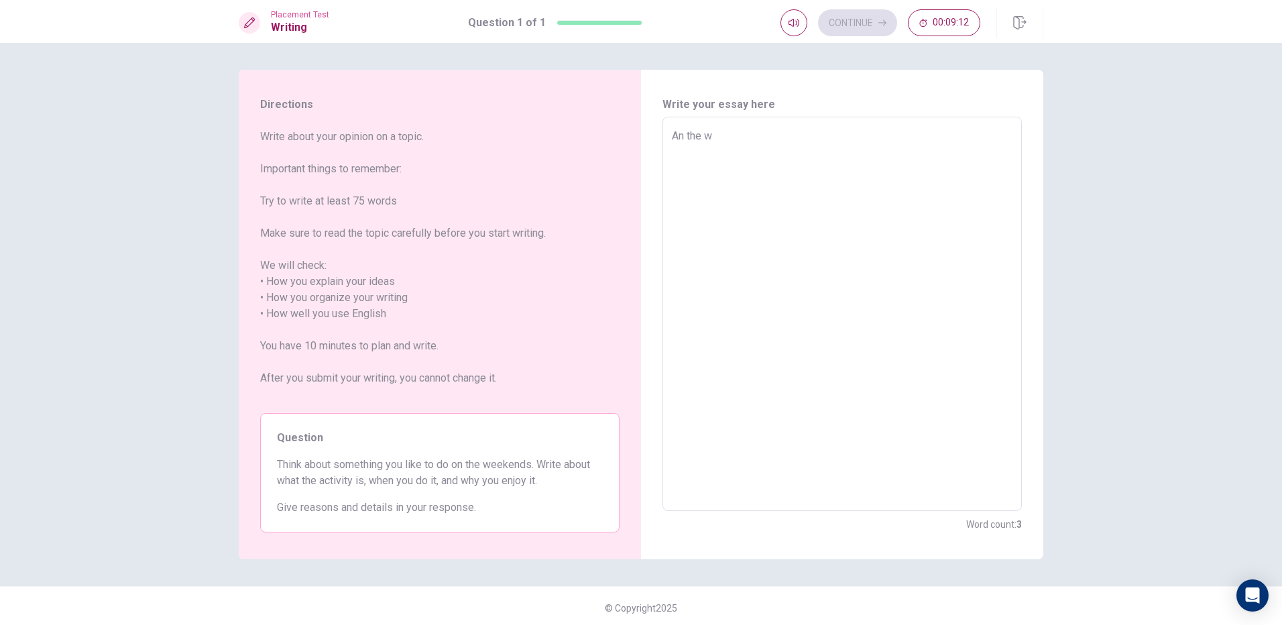
type textarea "An the we"
type textarea "x"
type textarea "An the wee"
type textarea "x"
type textarea "An the week"
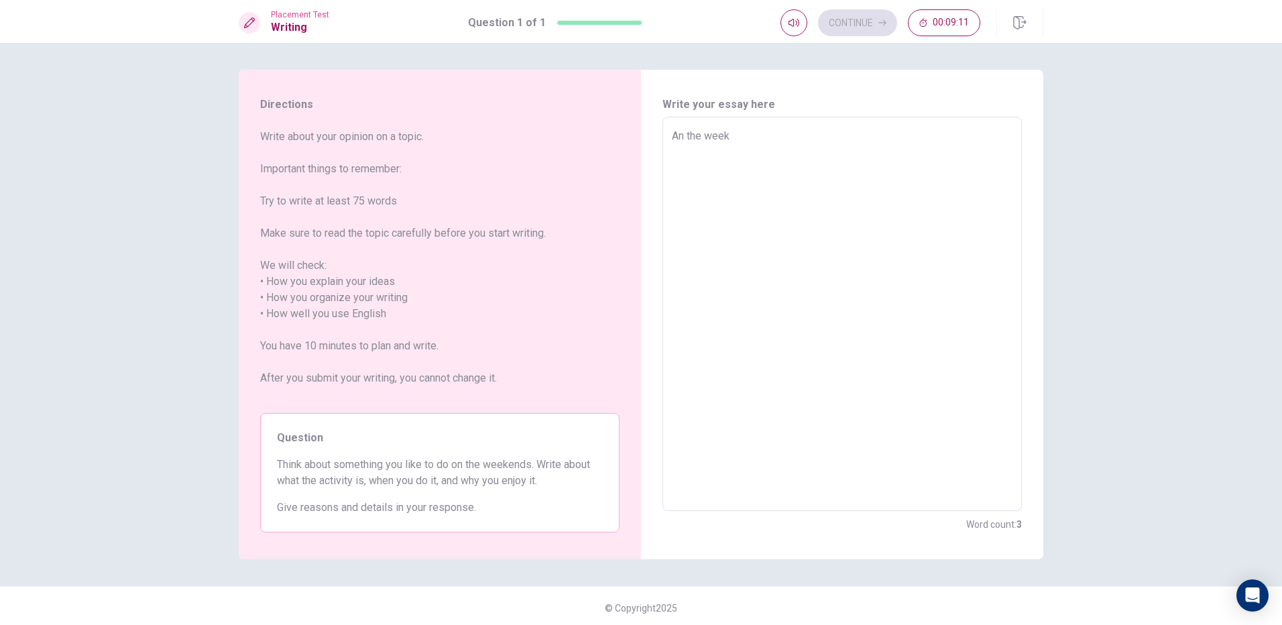
type textarea "x"
type textarea "An the weeke"
type textarea "x"
type textarea "An the weeken"
type textarea "x"
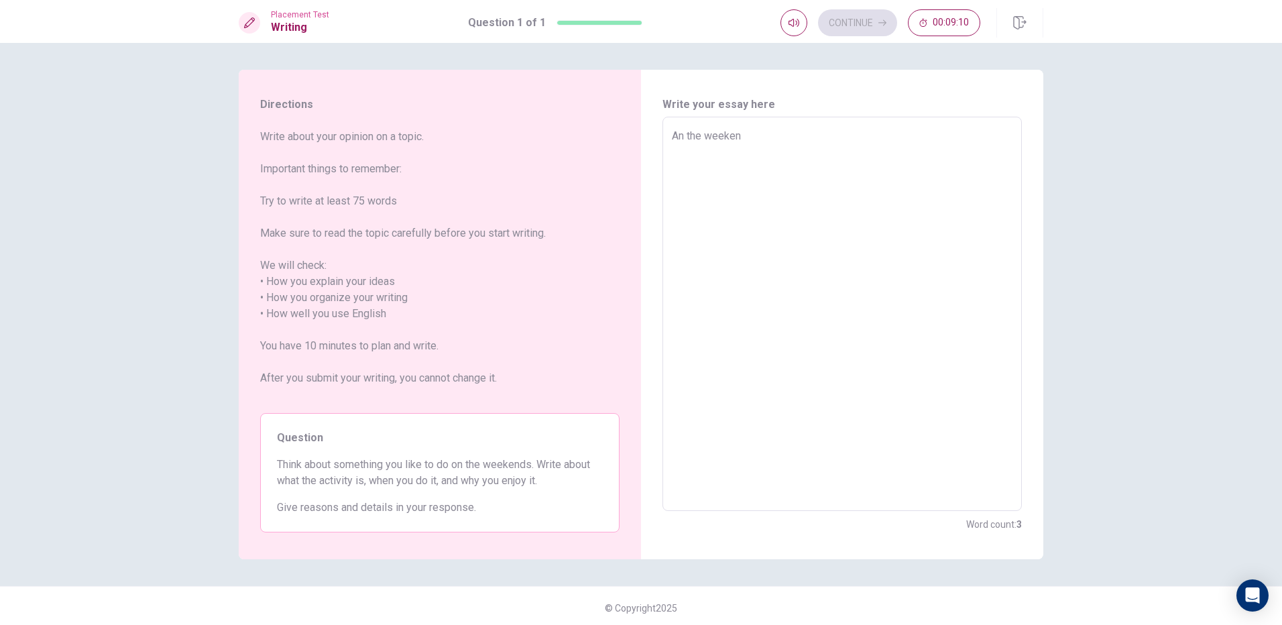
type textarea "An the weekend"
type textarea "x"
type textarea "An the weekend"
type textarea "x"
type textarea "An the weekend h"
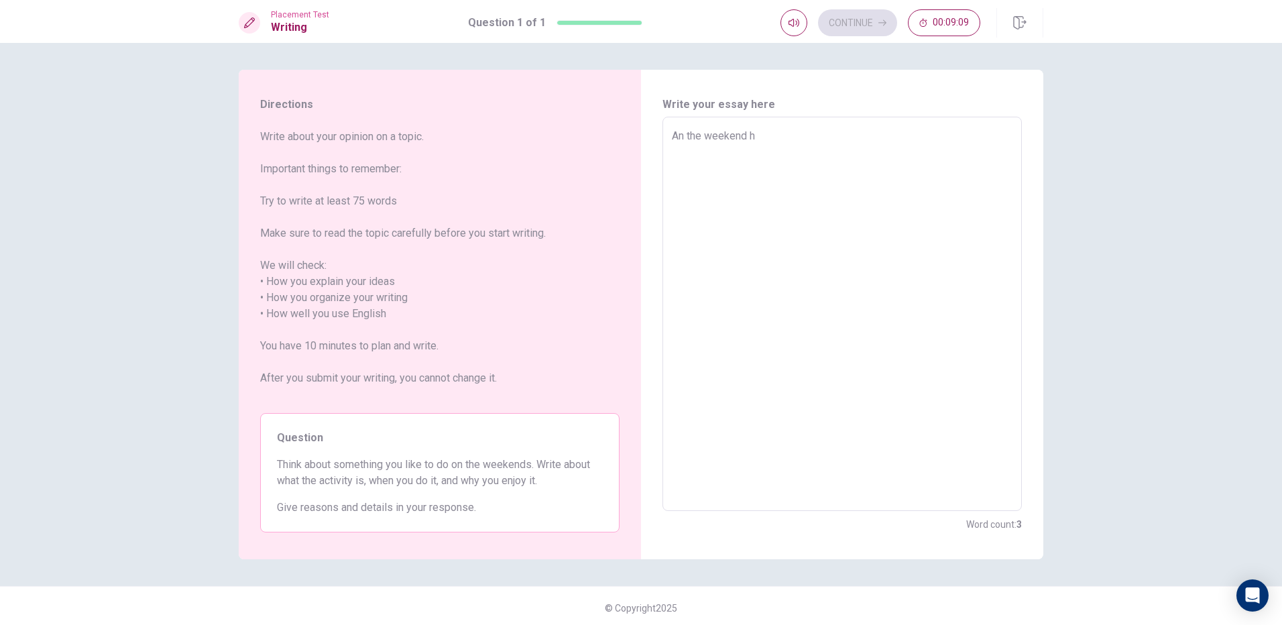
type textarea "x"
type textarea "An the weekend ha"
type textarea "x"
type textarea "An the weekend hav"
type textarea "x"
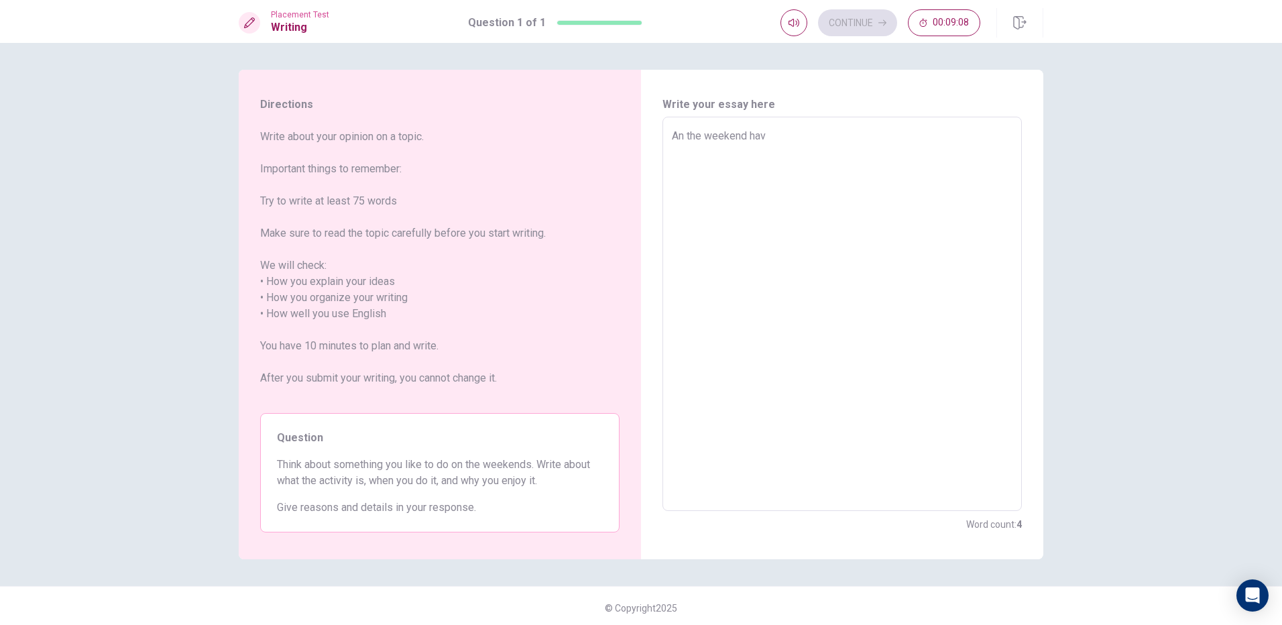
type textarea "An the weekend have"
type textarea "x"
type textarea "An the weekend have"
type textarea "x"
type textarea "An the weekend have m"
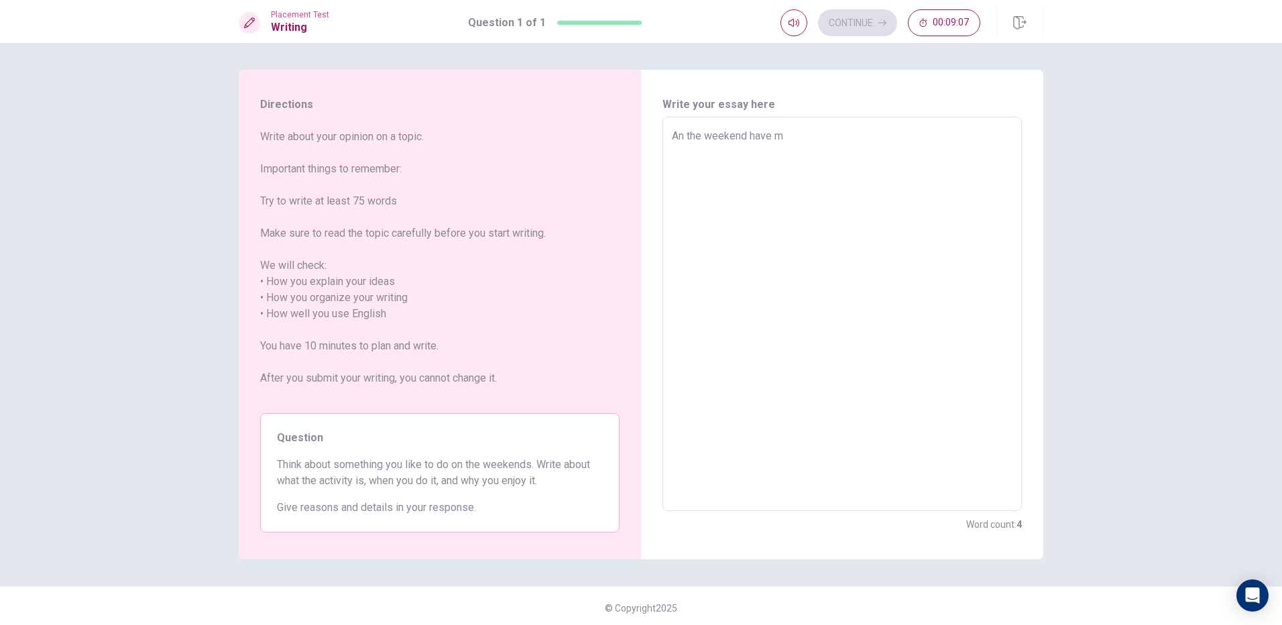
type textarea "x"
type textarea "An the weekend have ma"
type textarea "x"
type textarea "An the weekend have man"
type textarea "x"
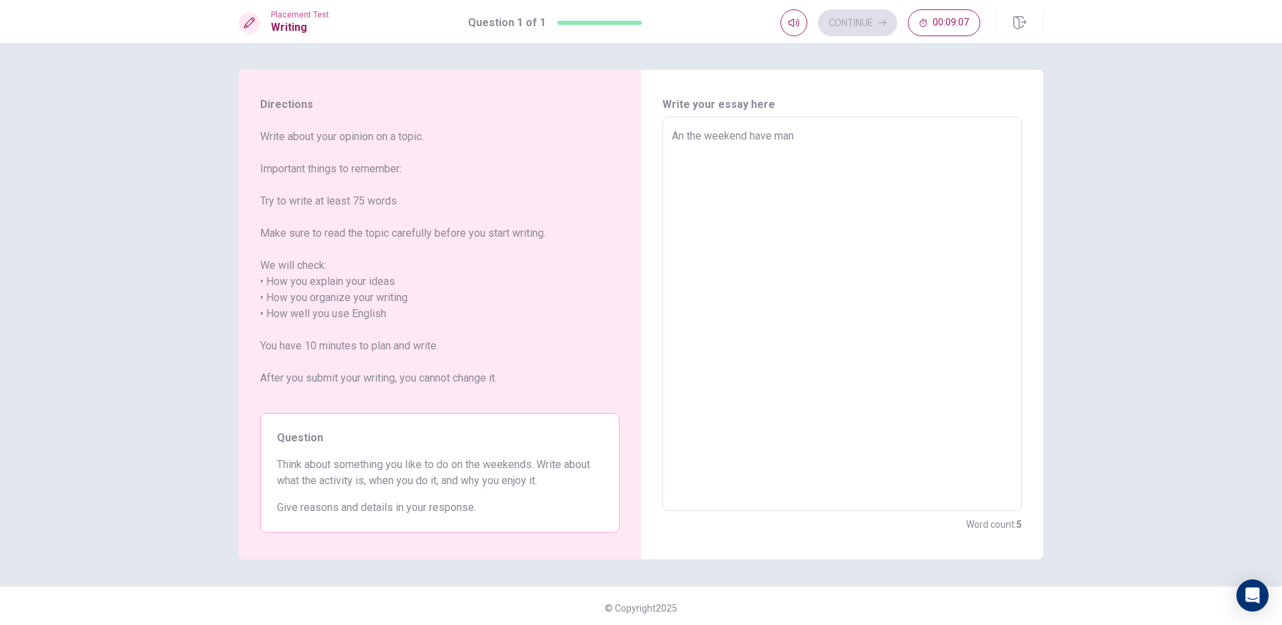
type textarea "An the weekend have many"
type textarea "x"
type textarea "An the weekend have many"
type textarea "x"
type textarea "An the weekend have many t"
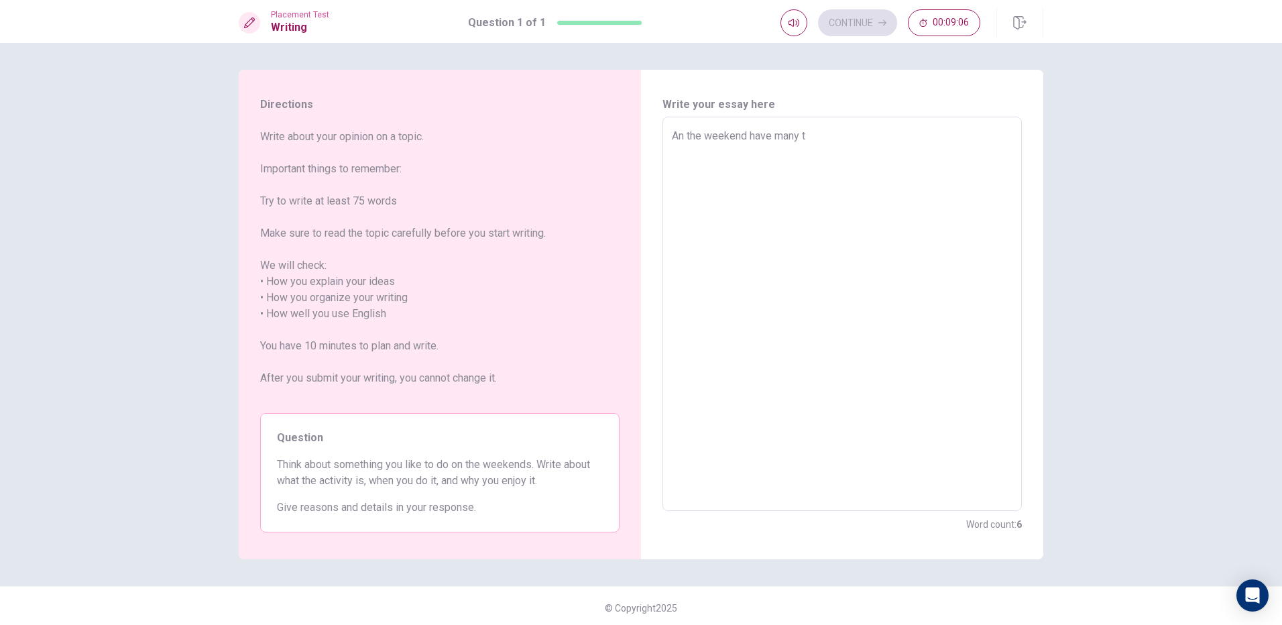
type textarea "x"
type textarea "An the weekend have many ti"
type textarea "x"
type textarea "An the weekend have many [PERSON_NAME]"
type textarea "x"
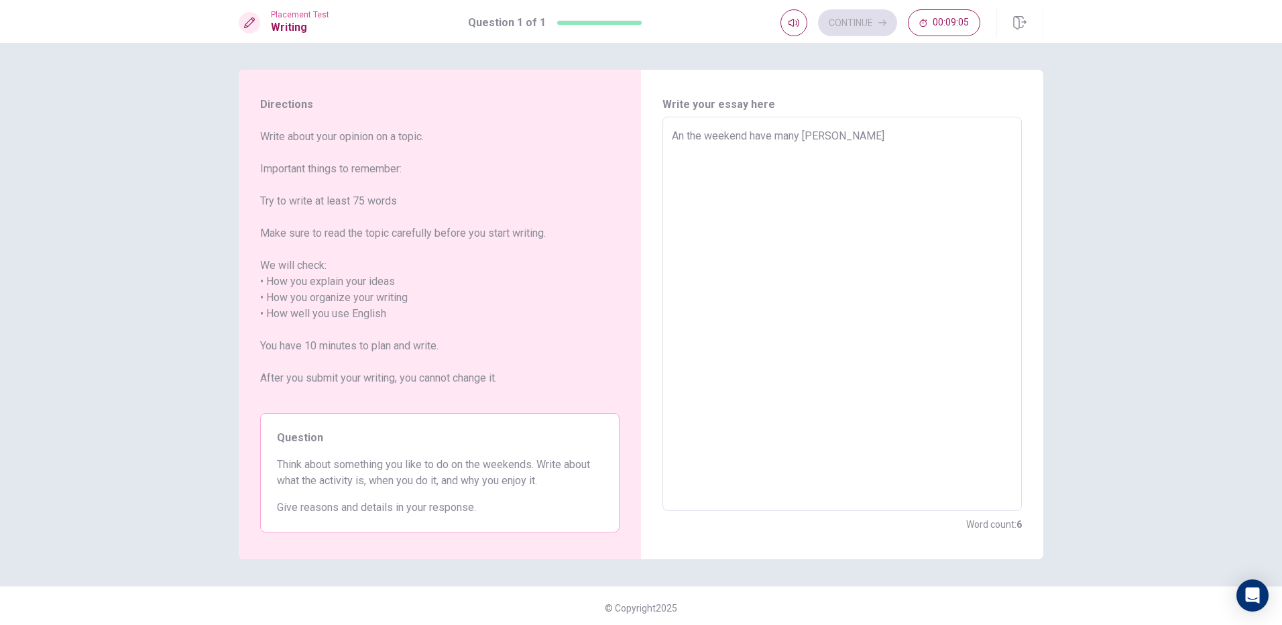
type textarea "An the weekend have many time"
type textarea "x"
type textarea "An the weekend have many time"
type textarea "x"
type textarea "An the weekend have many time f"
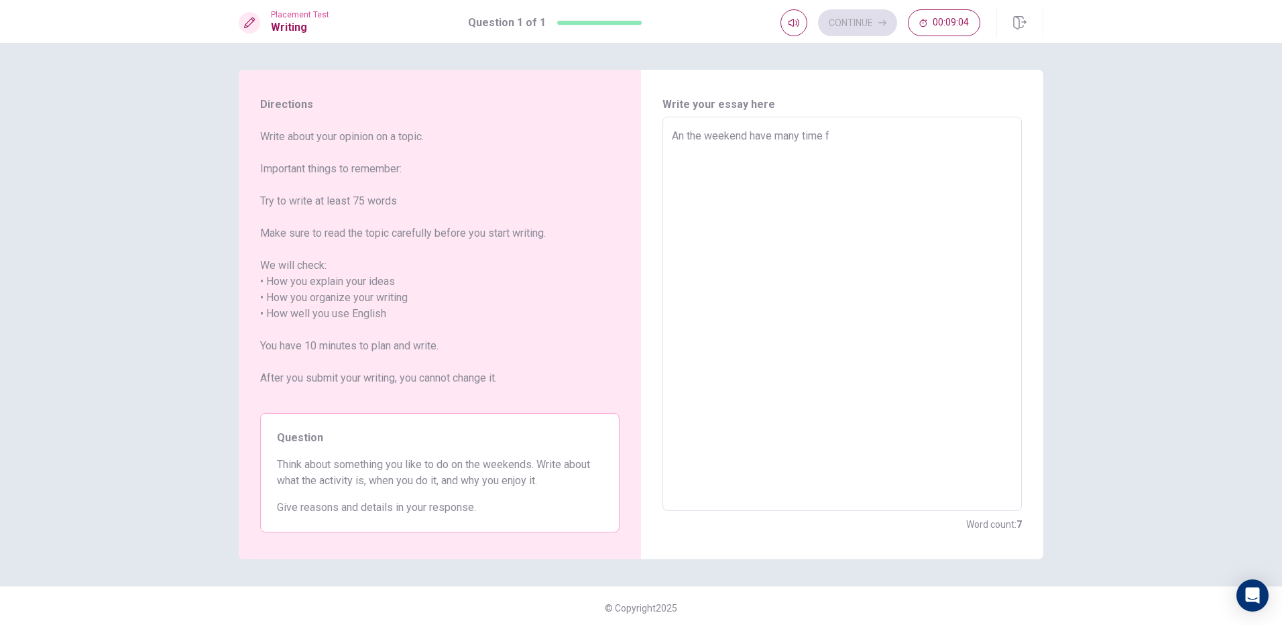
type textarea "x"
type textarea "An the weekend have many time fo"
type textarea "x"
type textarea "An the weekend have many time fop"
type textarea "x"
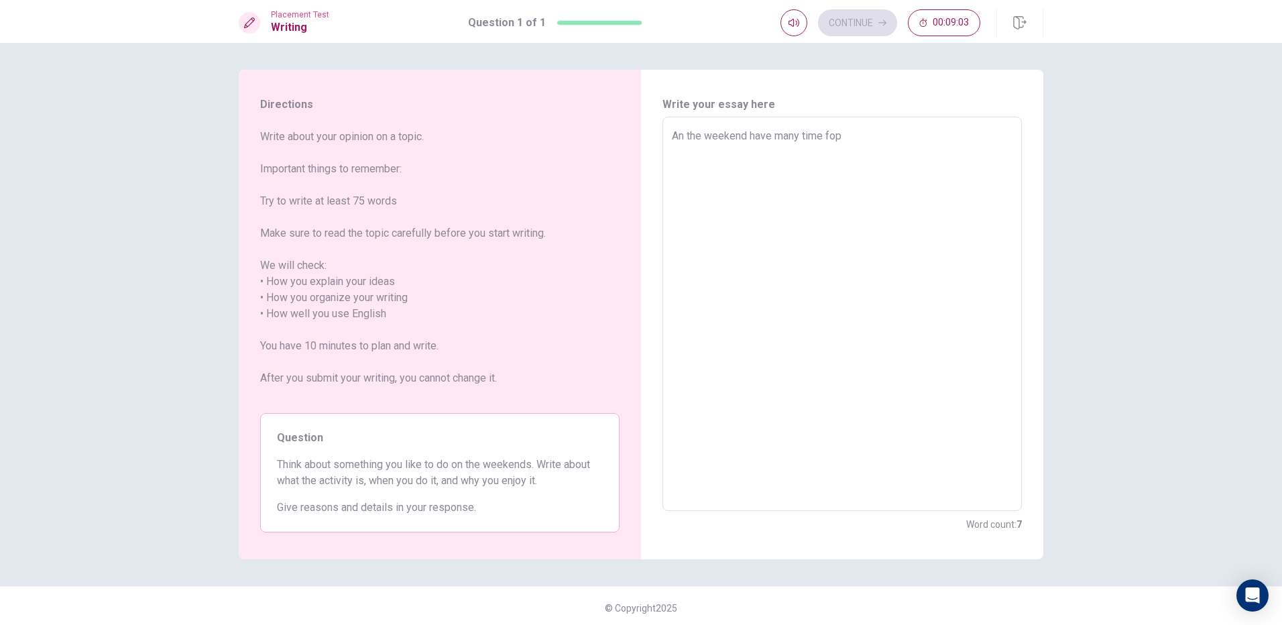
type textarea "An the weekend have many time fo"
type textarea "x"
type textarea "An the weekend have many time for"
type textarea "x"
type textarea "An the weekend have many time for"
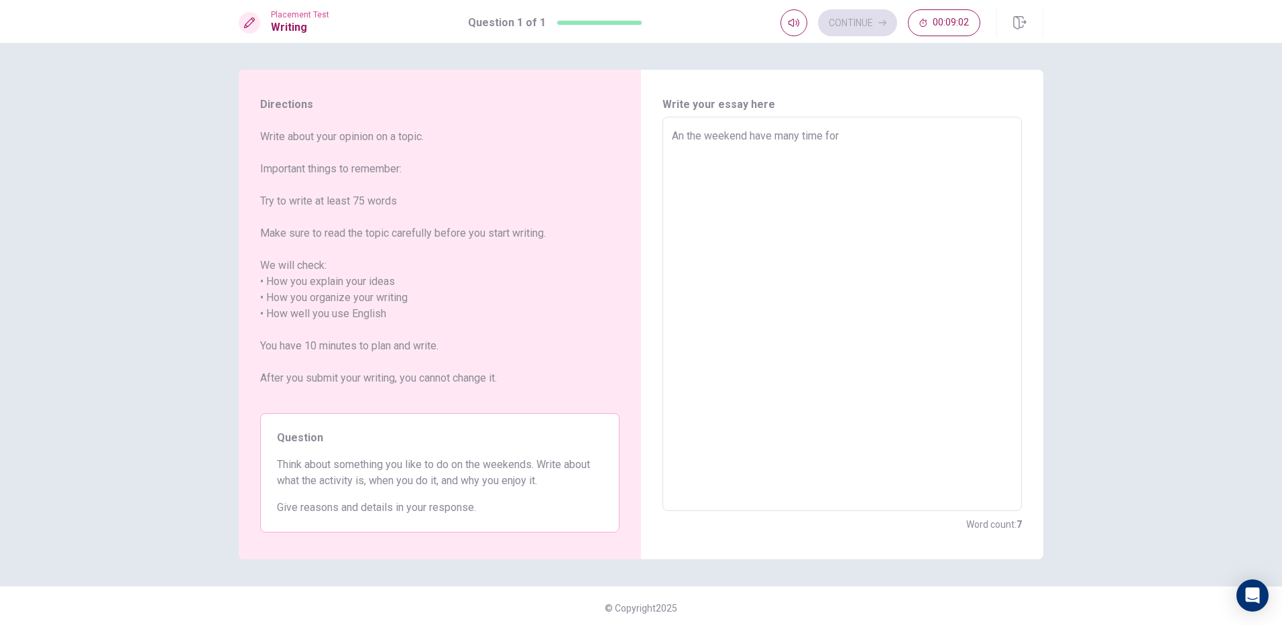
type textarea "x"
type textarea "An the weekend have many time for m"
type textarea "x"
type textarea "An the weekend have many time for me"
type textarea "x"
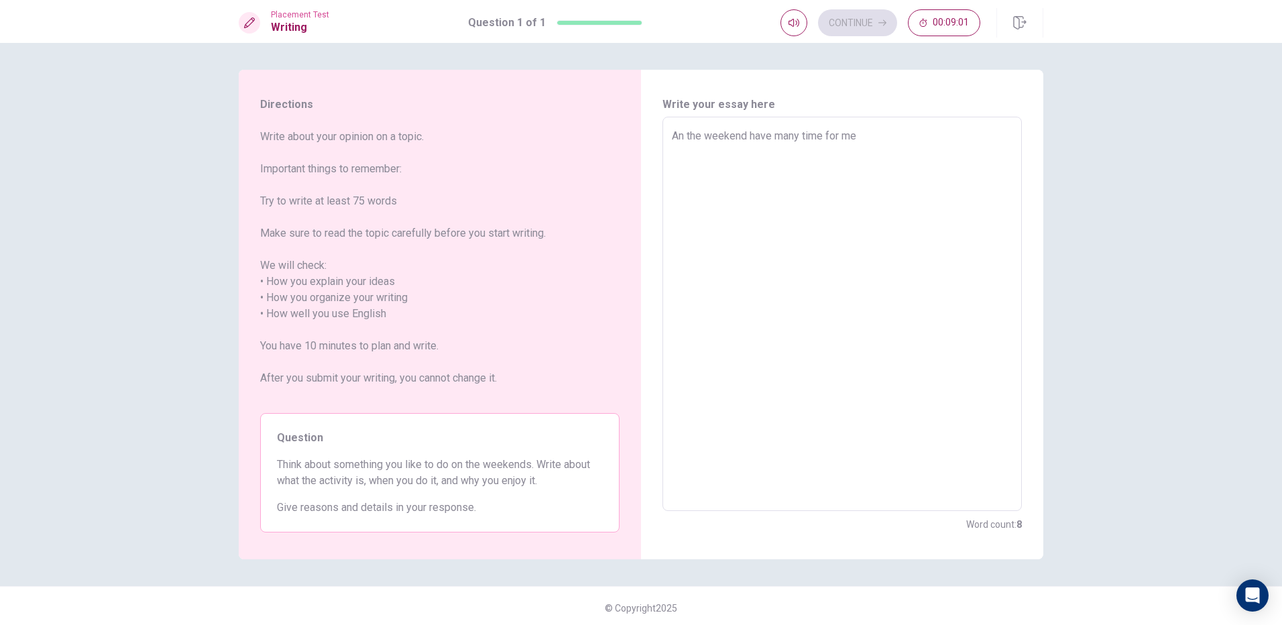
type textarea "An the weekend have many time for me"
type textarea "x"
type textarea "An the weekend have many time for me"
type textarea "x"
type textarea "An the weekend have many time for me,"
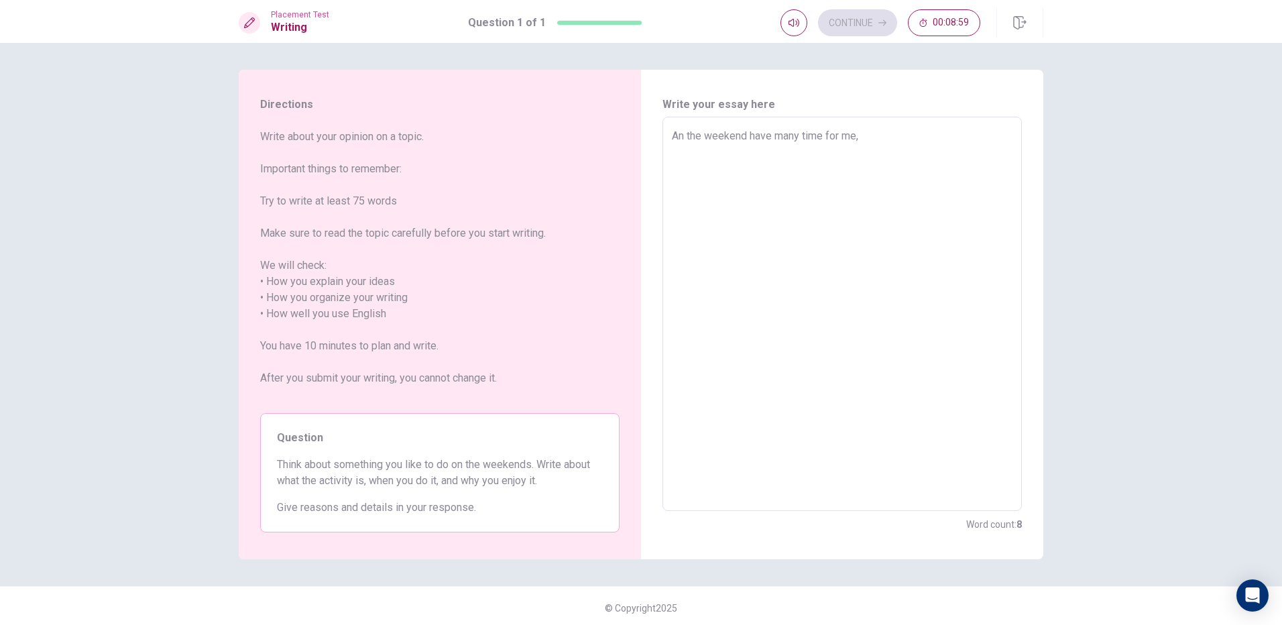
type textarea "x"
type textarea "An the weekend have many time for me,"
type textarea "x"
type textarea "An the weekend have many time for me, i"
type textarea "x"
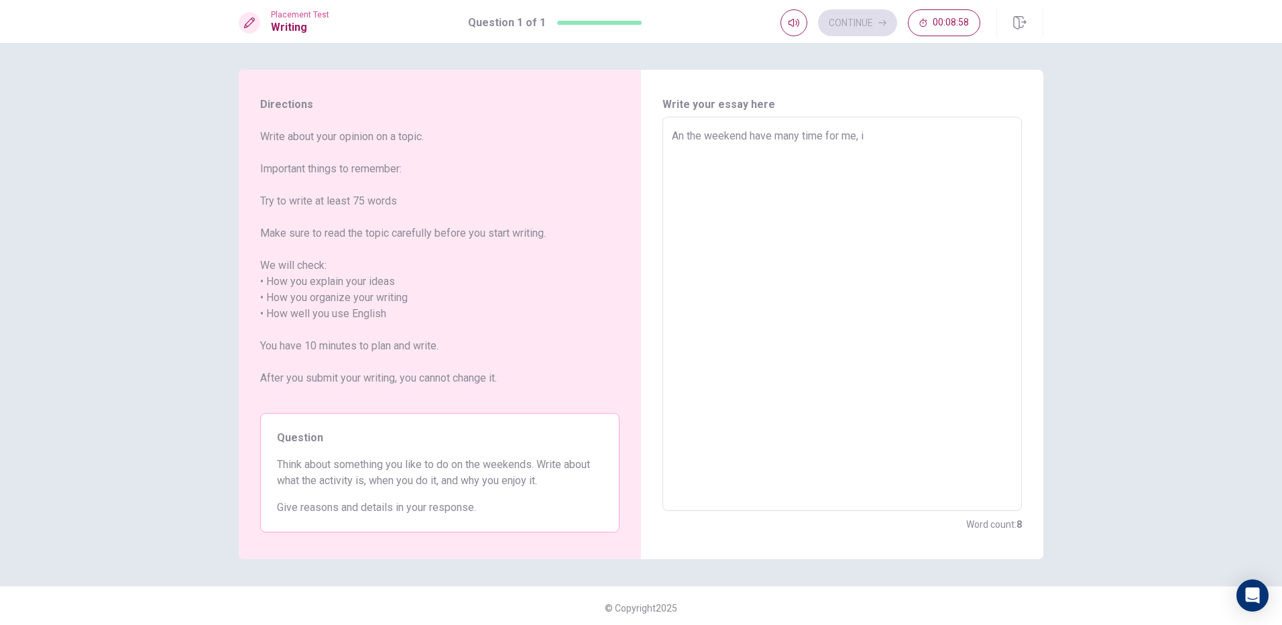
type textarea "An the weekend have many time for me, is"
type textarea "x"
type textarea "An the weekend have many time for me, is"
type textarea "x"
type textarea "An the weekend have many time for me, is v"
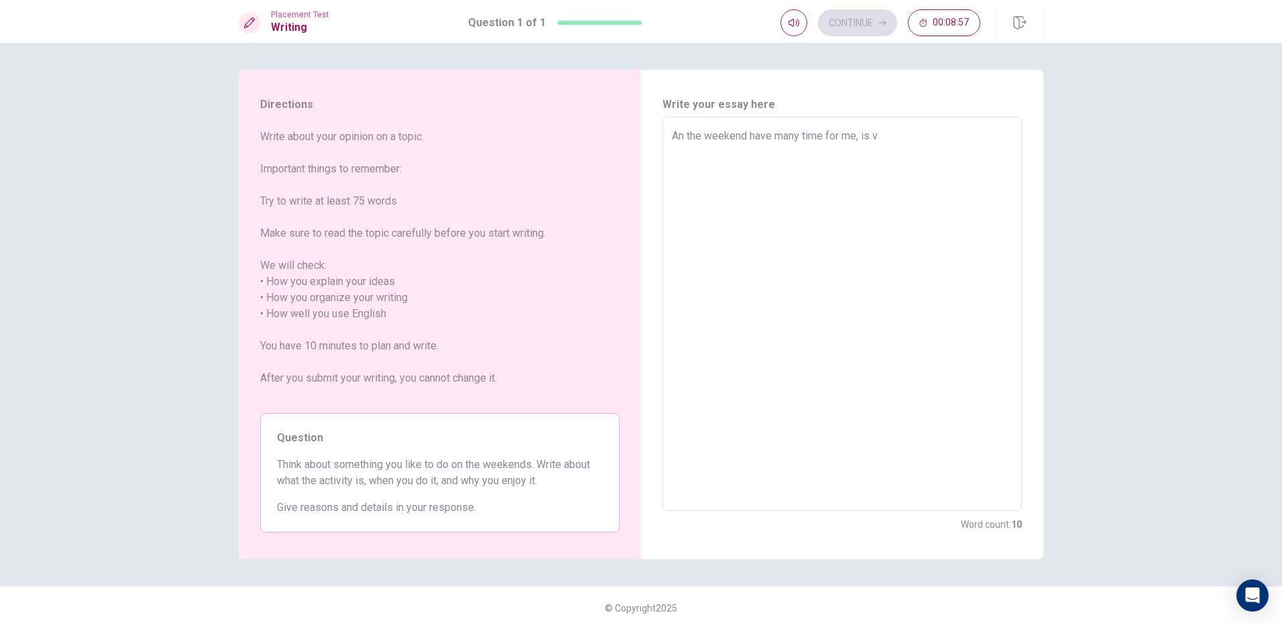
type textarea "x"
type textarea "An the weekend have many time for me, is ve"
type textarea "x"
type textarea "An the weekend have many time for me, is ver"
type textarea "x"
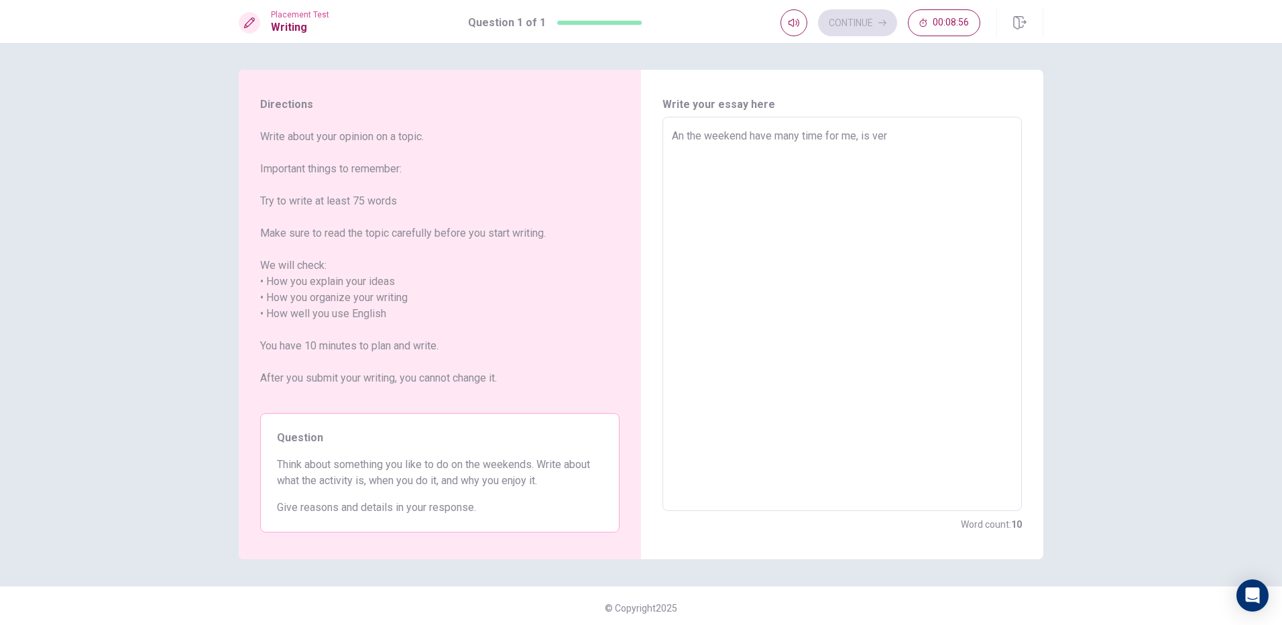
type textarea "An the weekend have many time for me, is vert"
type textarea "x"
type textarea "An the weekend have many time for me, is ver"
type textarea "x"
type textarea "An the weekend have many time for me, is very"
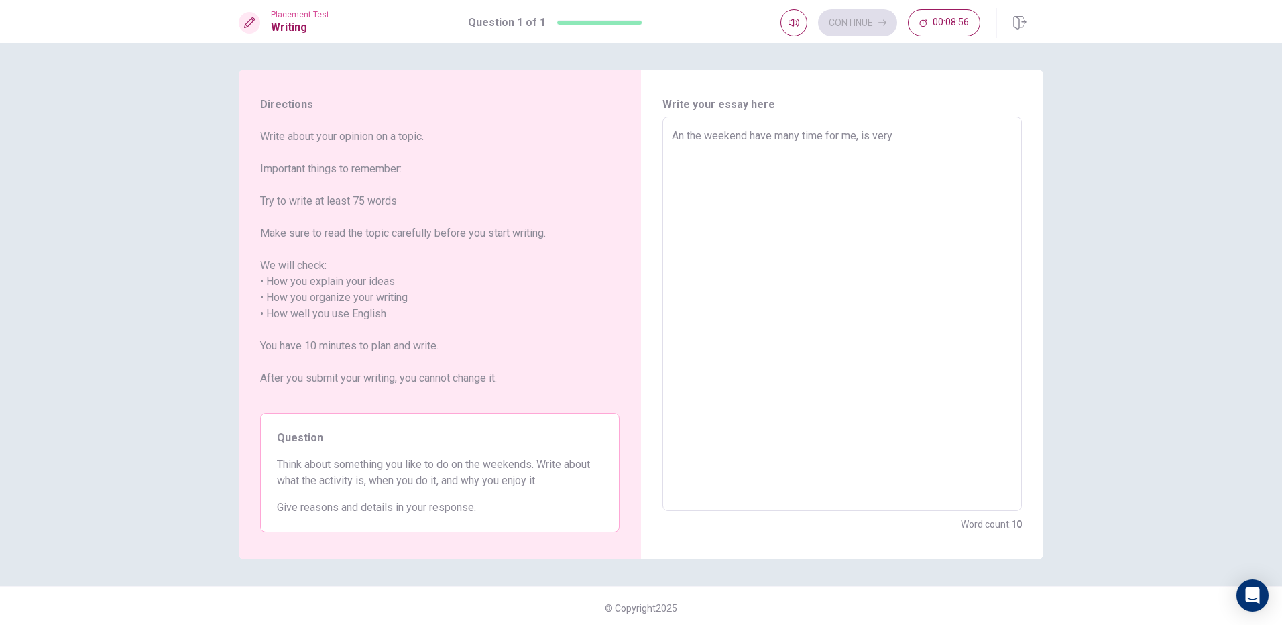
type textarea "x"
type textarea "An the weekend have many time for me, is very"
type textarea "x"
type textarea "An the weekend have many time for me, is very g"
type textarea "x"
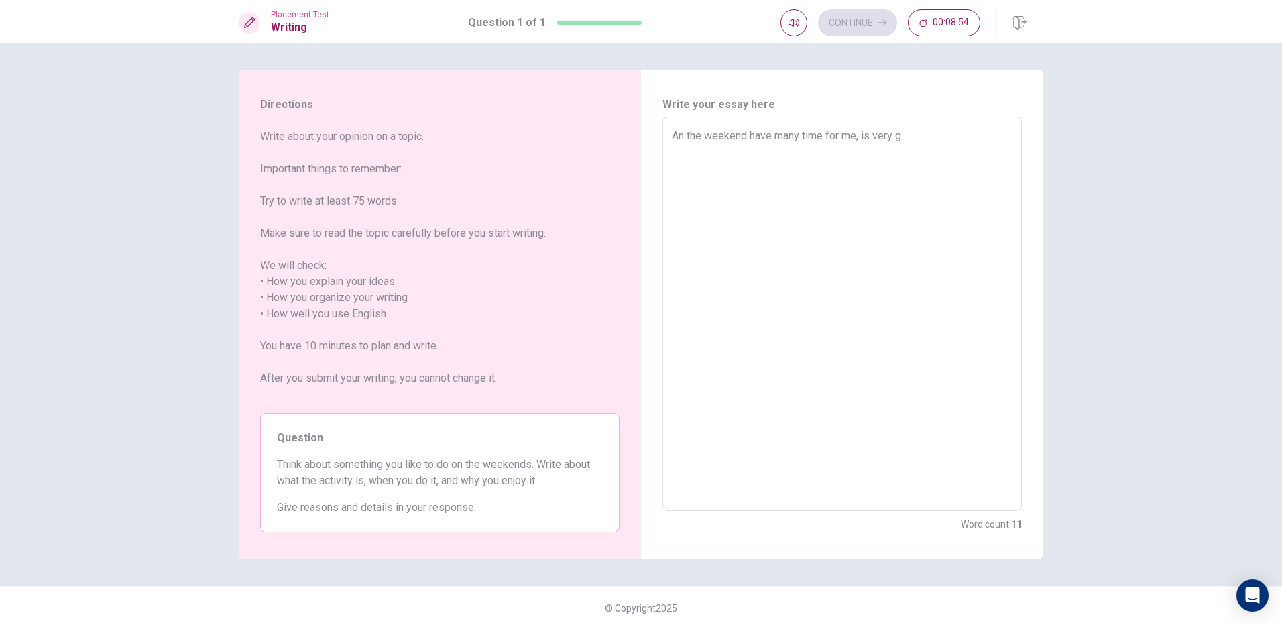
type textarea "An the weekend have many time for me, is very go"
type textarea "x"
type textarea "An the weekend have many time for me, is very goo"
type textarea "x"
type textarea "An the weekend have many time for me, is very good"
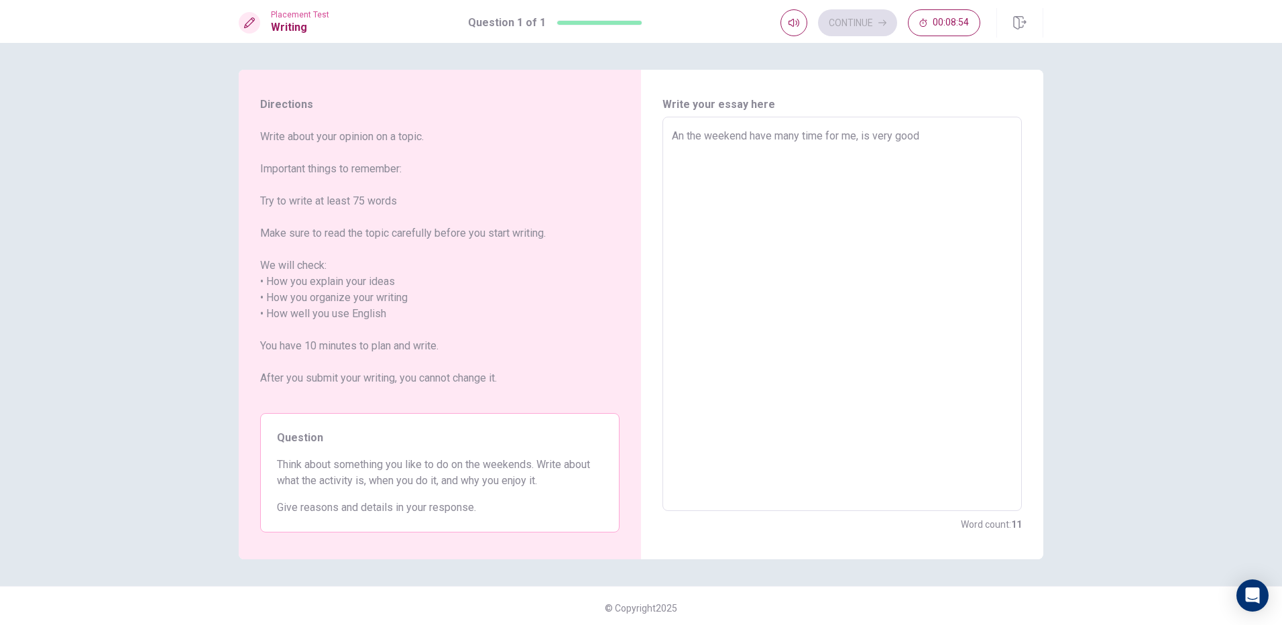
type textarea "x"
type textarea "An the weekend have many time for me, is very good"
type textarea "x"
type textarea "An the weekend have many time for me, is very good t"
type textarea "x"
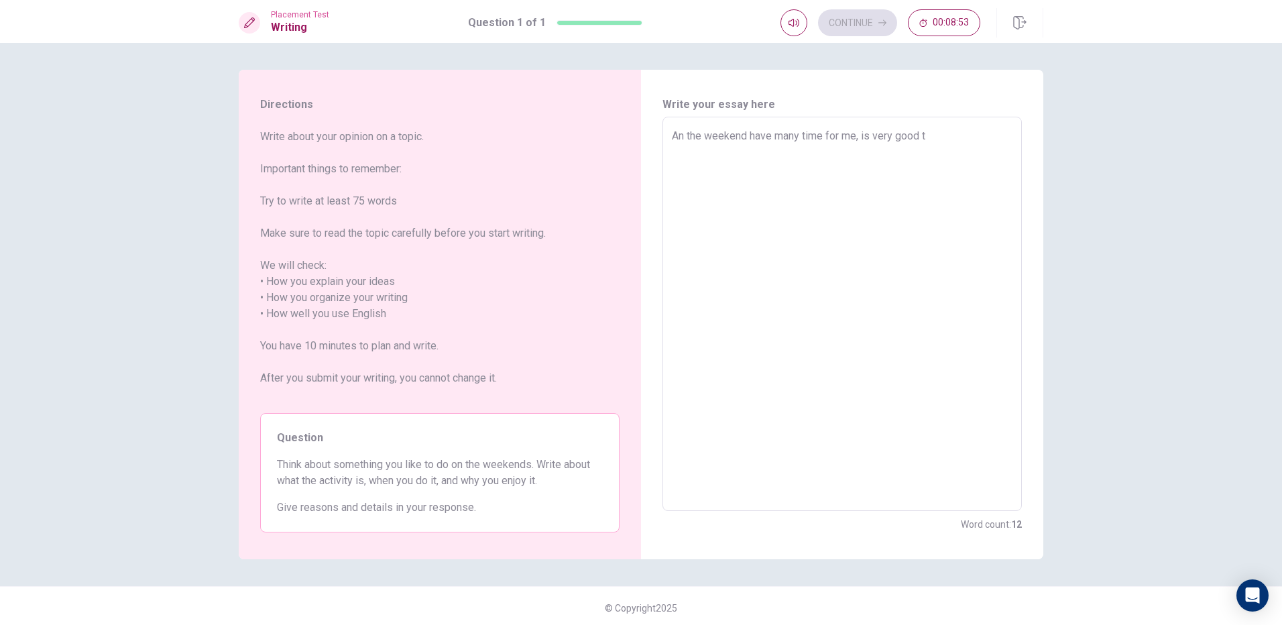
type textarea "An the weekend have many time for me, is very good ti"
type textarea "x"
type textarea "An the weekend have many time for me, is very good [PERSON_NAME]"
type textarea "x"
type textarea "An the weekend have many time for me, is very good time"
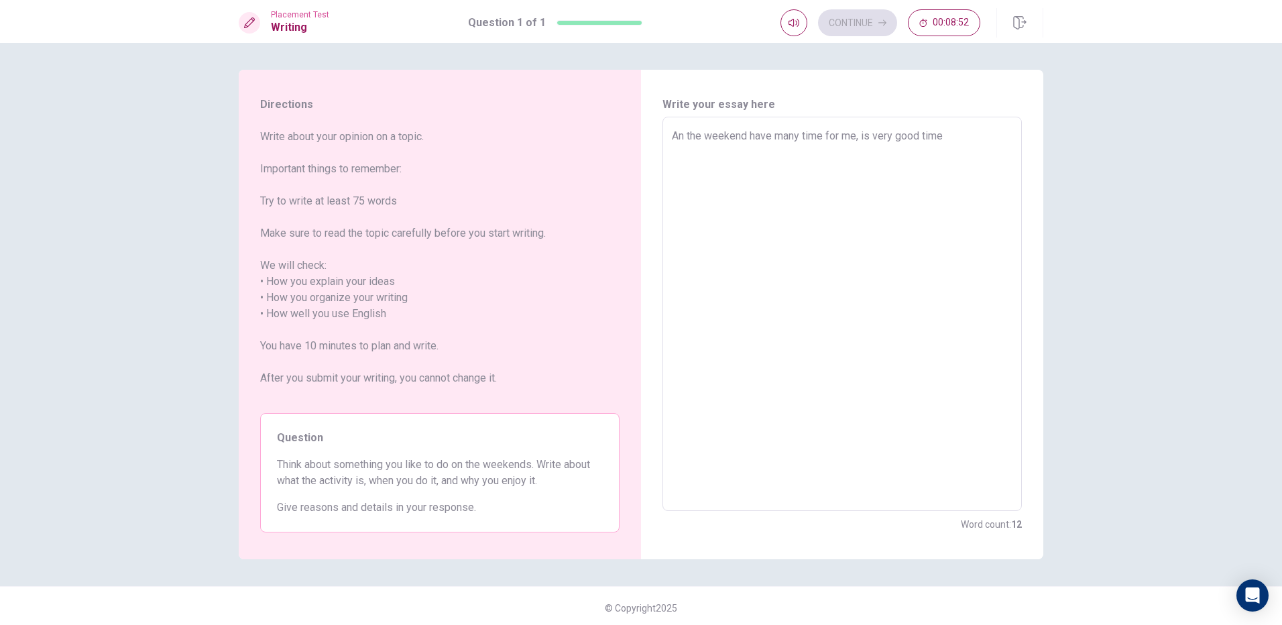
type textarea "x"
type textarea "An the weekend have many time for me, is very good time"
type textarea "x"
type textarea "An the weekend have many time for me, is very good time ="
type textarea "x"
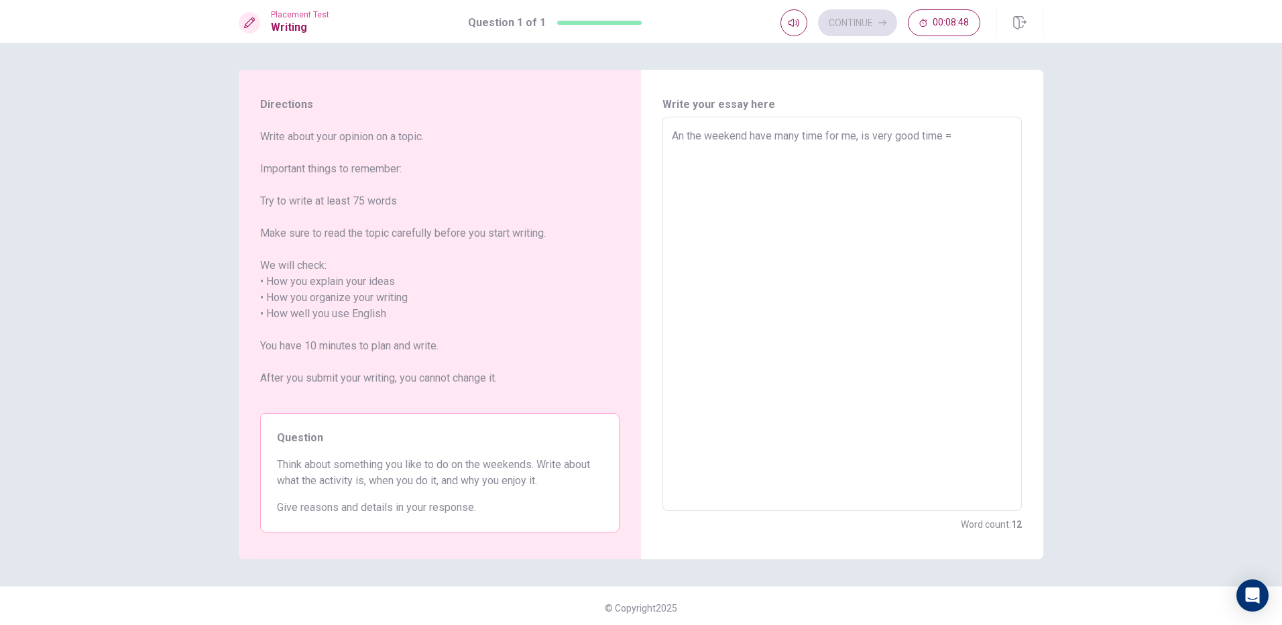
type textarea "An the weekend have many time for me, is very good time"
type textarea "x"
type textarea "An the weekend have many time for me, is very good time"
type textarea "x"
type textarea "An the weekend have many time for me, is very good time,"
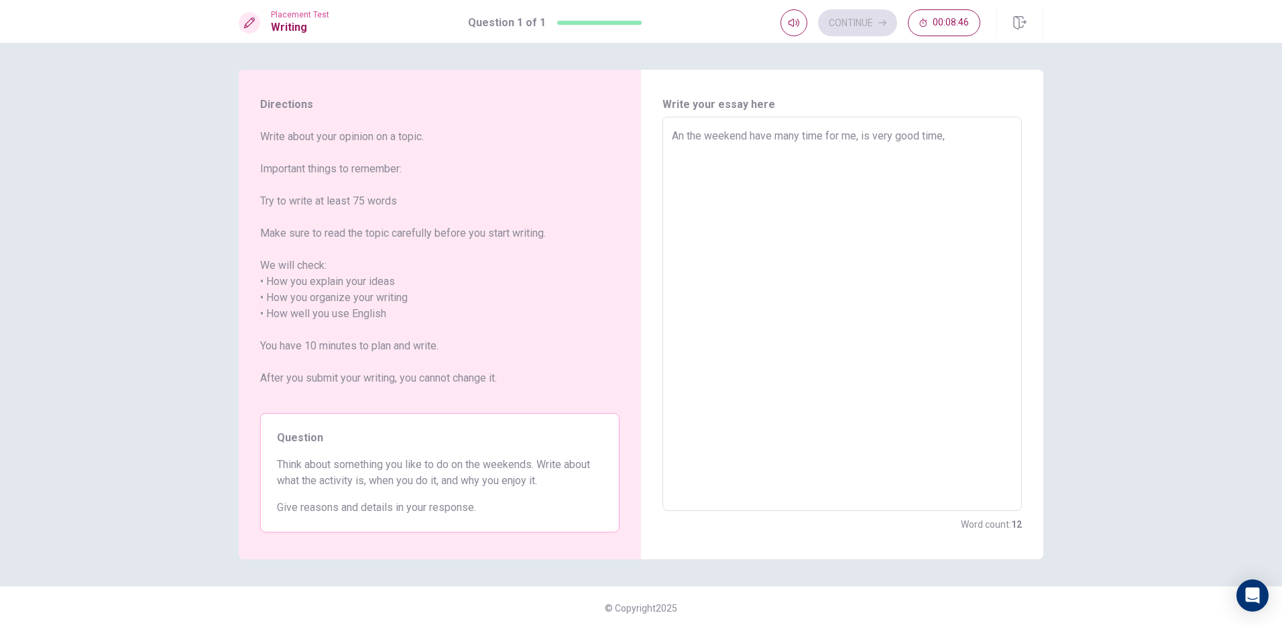
type textarea "x"
type textarea "An the weekend have many time for me, is very good time,t"
type textarea "x"
type textarea "An the weekend have many time for me, is very good time,th"
type textarea "x"
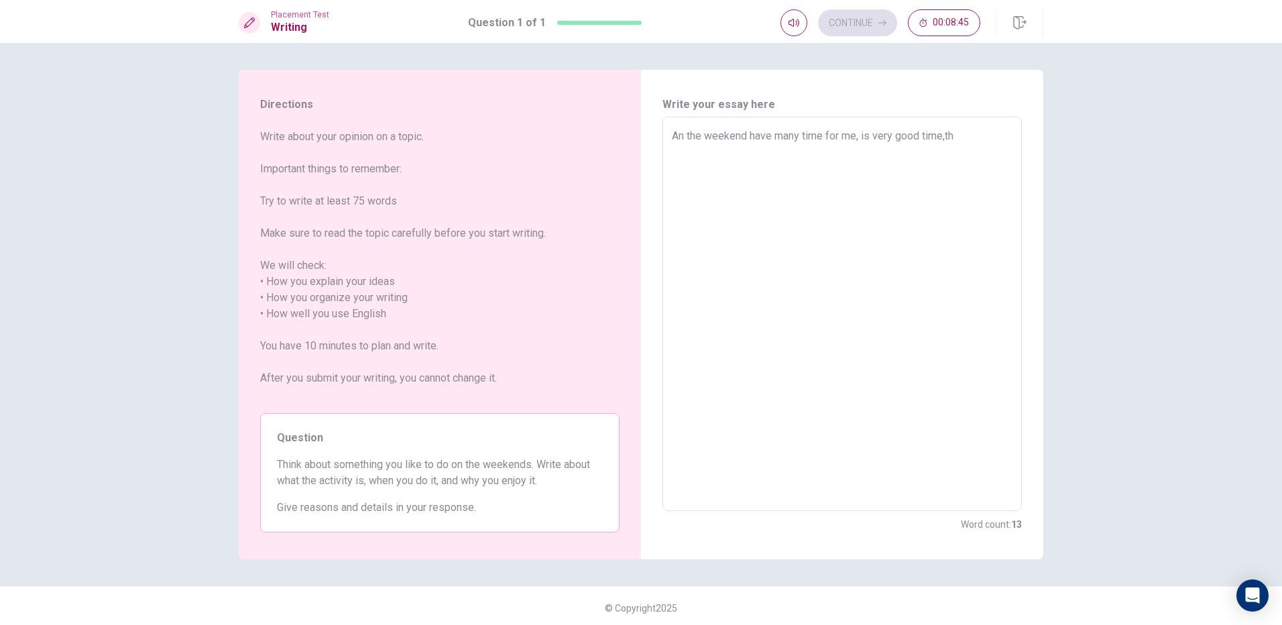
type textarea "An the weekend have many time for me, is very good time,t"
type textarea "x"
type textarea "An the weekend have many time for me, is very good time,"
type textarea "x"
type textarea "An the weekend have many time for me, is very good time,"
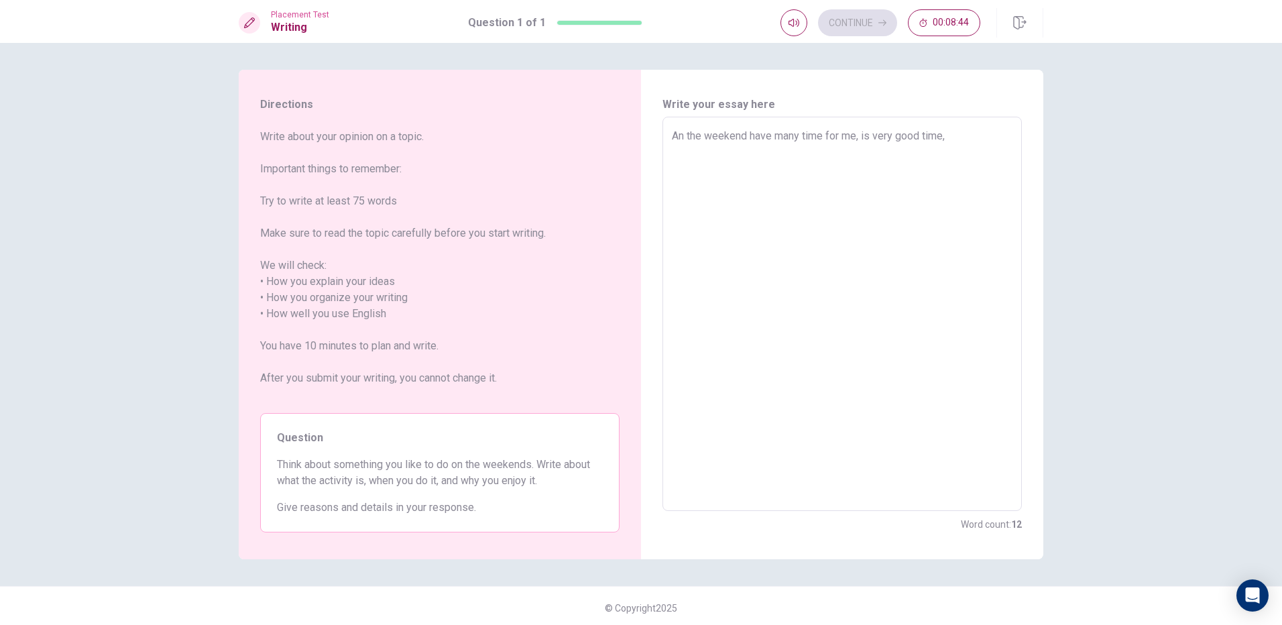
type textarea "x"
type textarea "An the weekend have many time for me, is very good time, t"
type textarea "x"
type textarea "An the weekend have many time for me, is very good time, th"
type textarea "x"
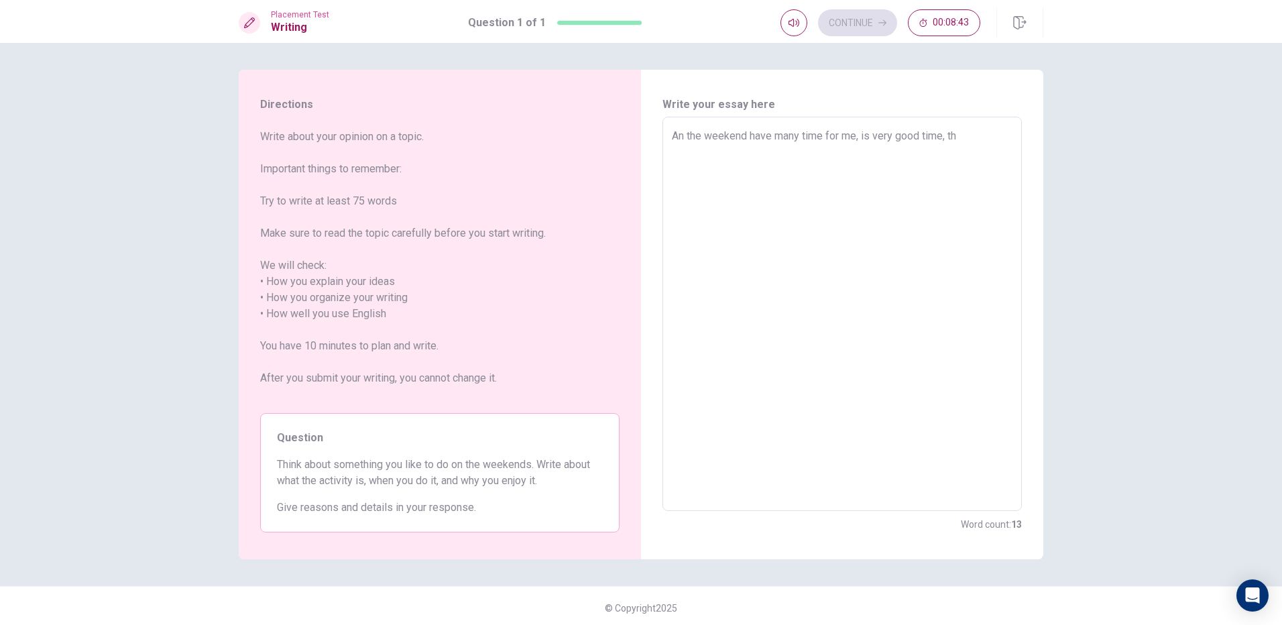
type textarea "An the weekend have many time for me, is very good time, the"
type textarea "x"
type textarea "An the weekend have many time for me, is very good time, th"
type textarea "x"
type textarea "An the weekend have many time for me, is very good time, t"
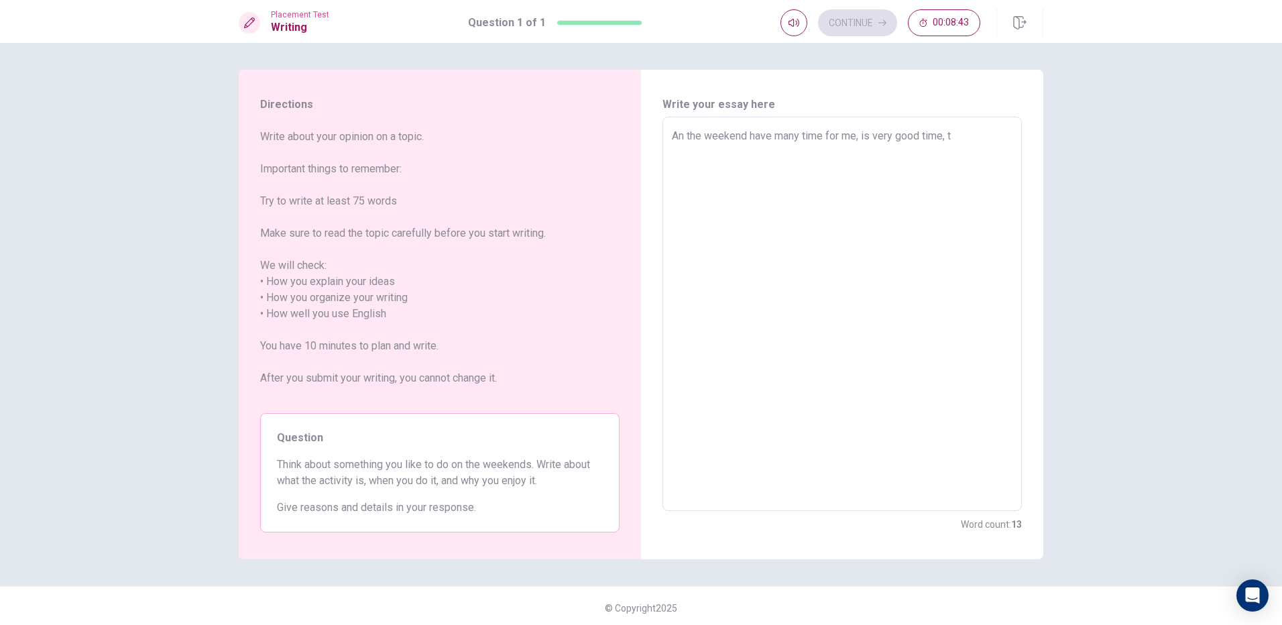
type textarea "x"
type textarea "An the weekend have many time for me, is very good time,"
type textarea "x"
type textarea "An the weekend have many time for me, is very good time, a"
type textarea "x"
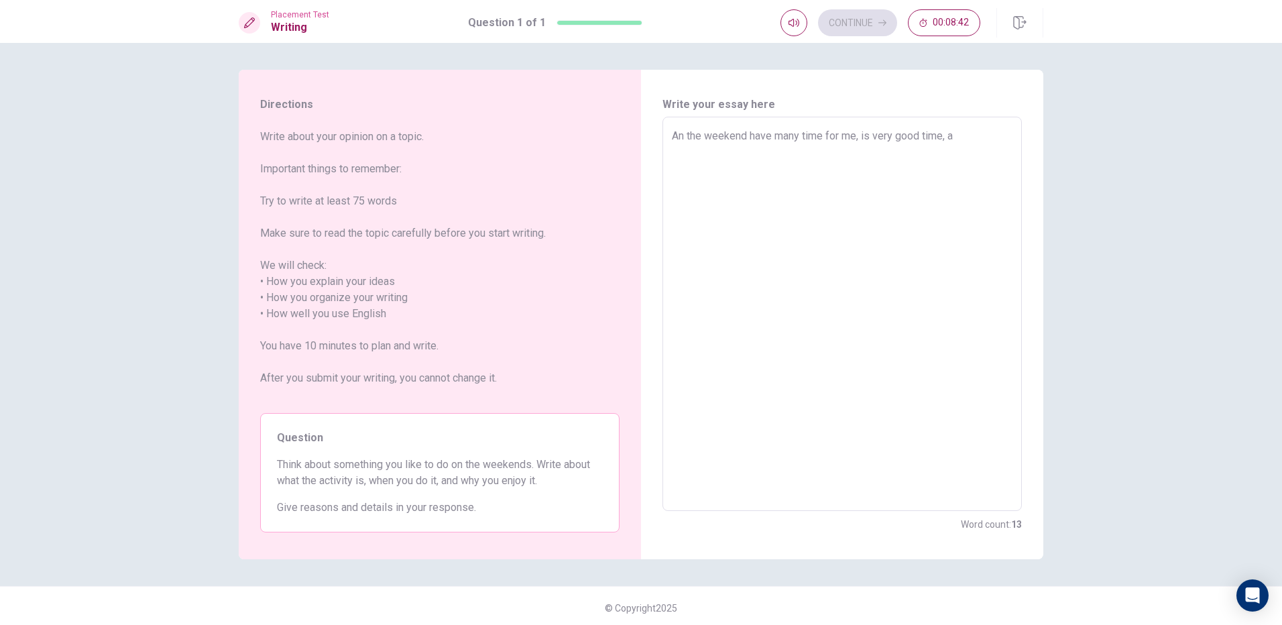
type textarea "An the weekend have many time for me, is very good time, a"
type textarea "x"
type textarea "An the weekend have many time for me, is very good time, a"
type textarea "x"
type textarea "An the weekend have many time for me, is very good time, at"
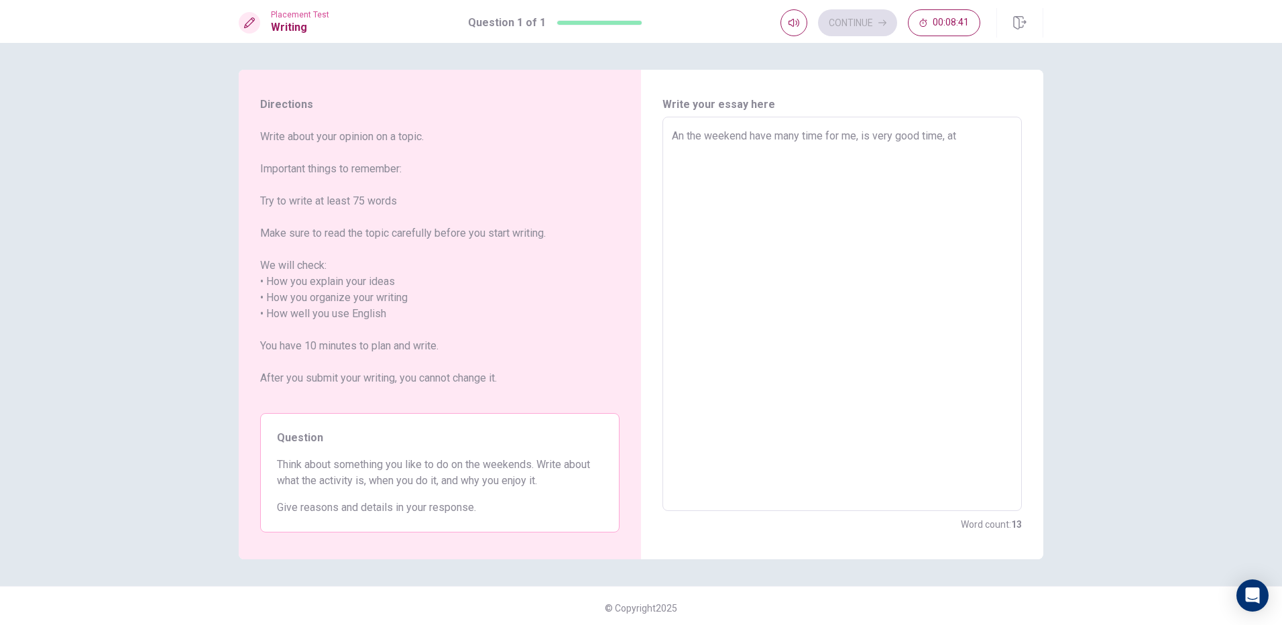
type textarea "x"
type textarea "An the weekend have many time for me, is very good time, ath"
type textarea "x"
type textarea "An the weekend have many time for me, is very good time, at"
type textarea "x"
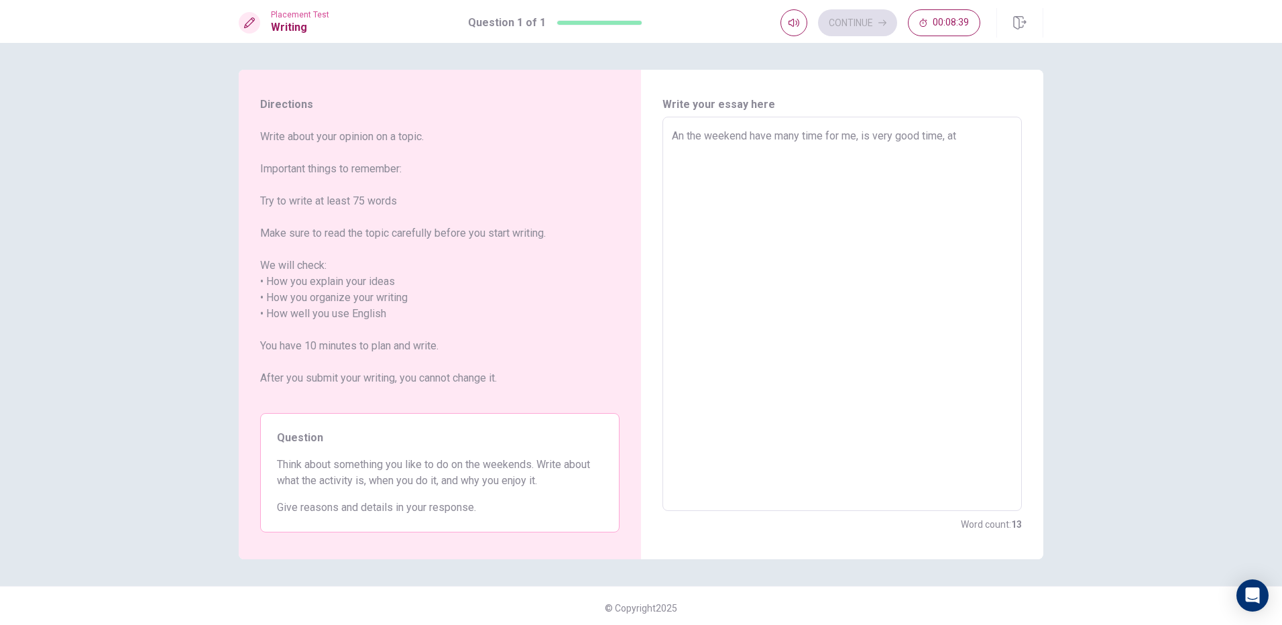
type textarea "An the weekend have many time for me, is very good time, a"
type textarea "x"
type textarea "An the weekend have many time for me, is very good time, a"
type textarea "x"
type textarea "An the weekend have many time for me, is very good time, a t"
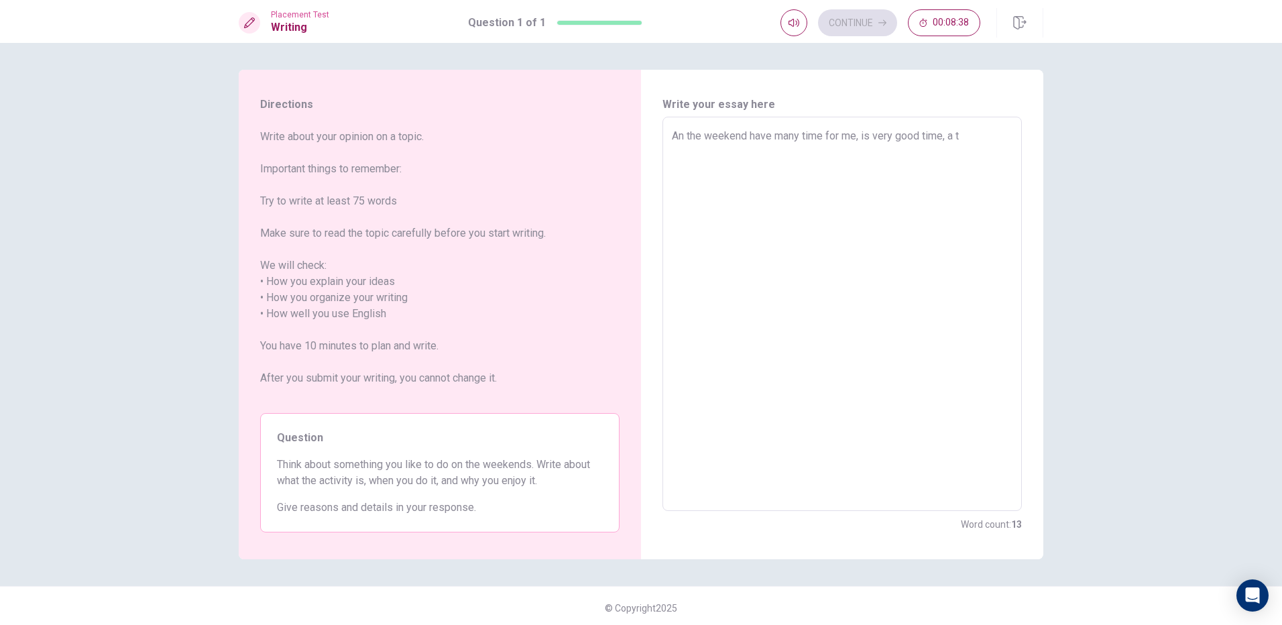
type textarea "x"
type textarea "An the weekend have many time for me, is very good time, a th"
type textarea "x"
type textarea "An the weekend have many time for me, is very good time, a the"
type textarea "x"
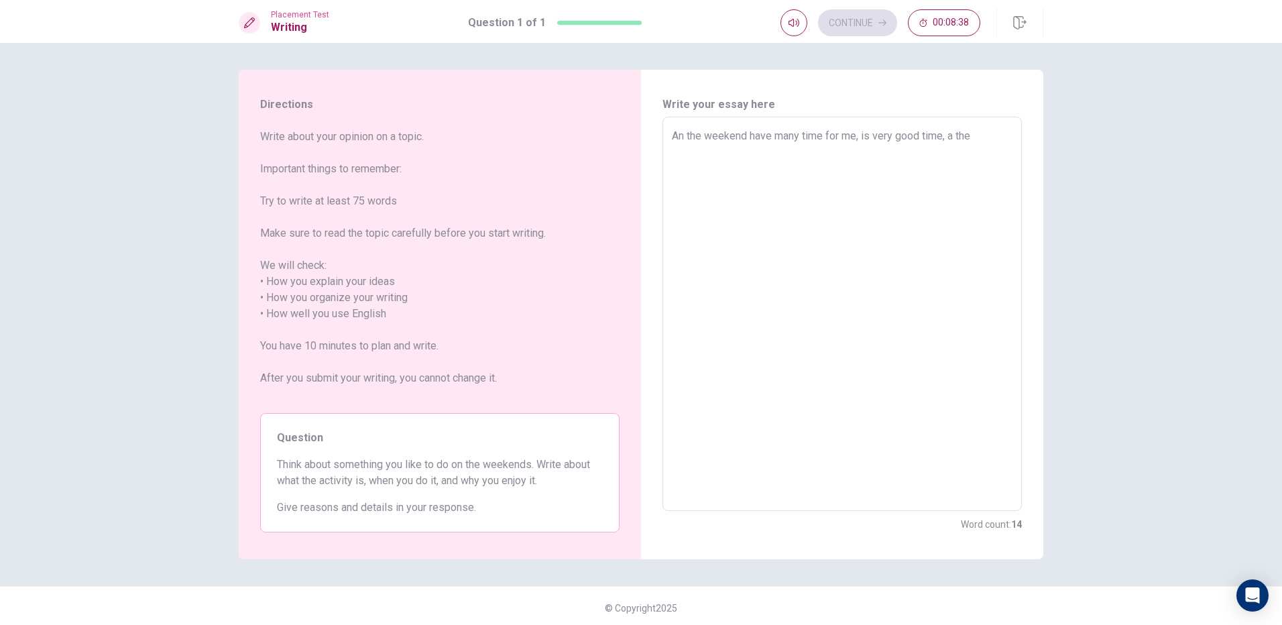
type textarea "An the weekend have many time for me, is very good time, a the"
type textarea "x"
type textarea "An the weekend have many time for me, is very good time, a the w"
type textarea "x"
type textarea "An the weekend have many time for me, is very good time, a the we"
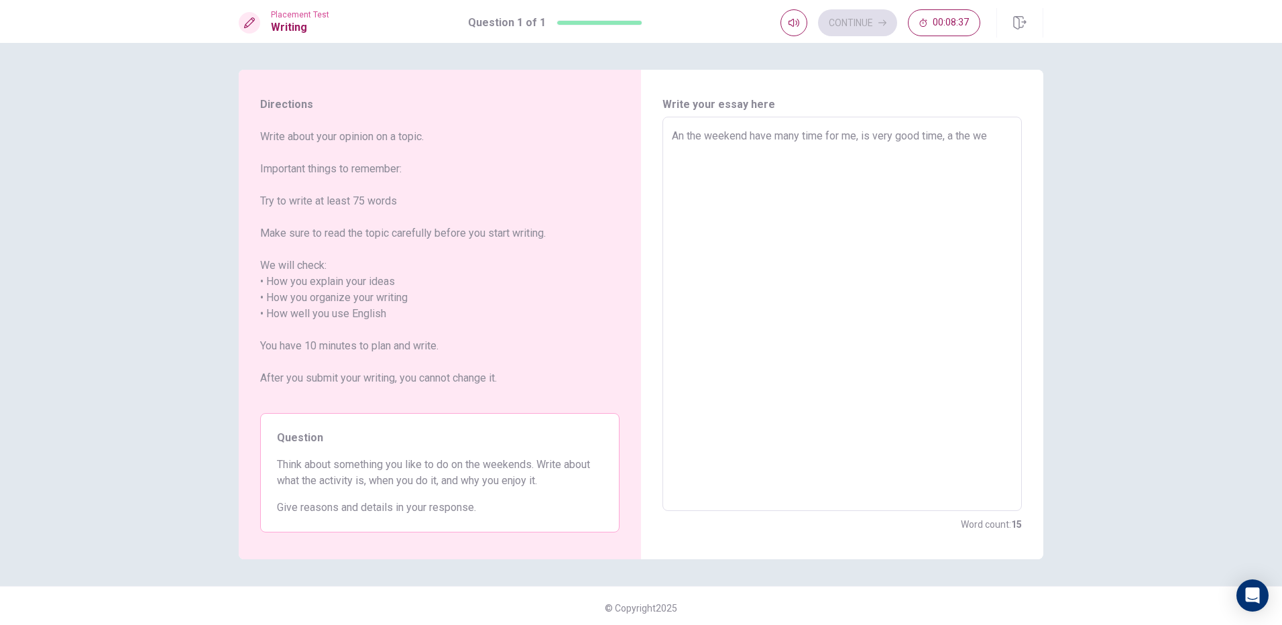
type textarea "x"
type textarea "An the weekend have many time for me, is very good time, a the wee"
type textarea "x"
type textarea "An the weekend have many time for me, is very good time, a the week"
type textarea "x"
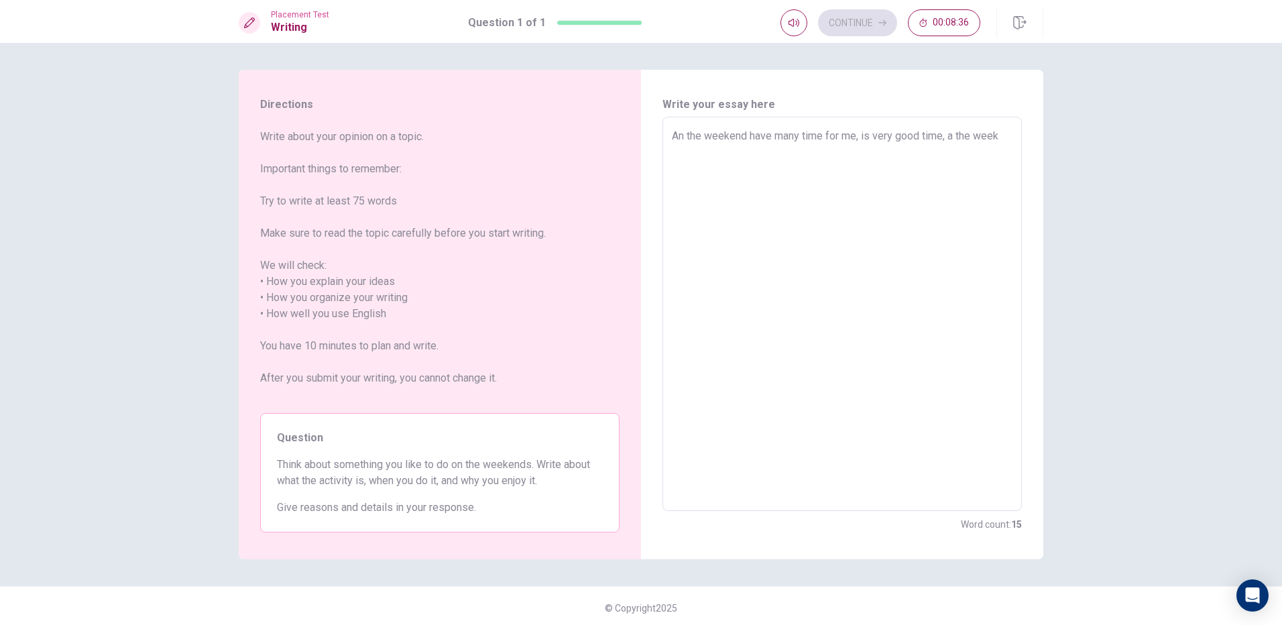
type textarea "An the weekend have many time for me, is very good time, a the weeke"
type textarea "x"
type textarea "An the weekend have many time for me, is very good time, a the weeken"
type textarea "x"
type textarea "An the weekend have many time for me, is very good time, a the weekend"
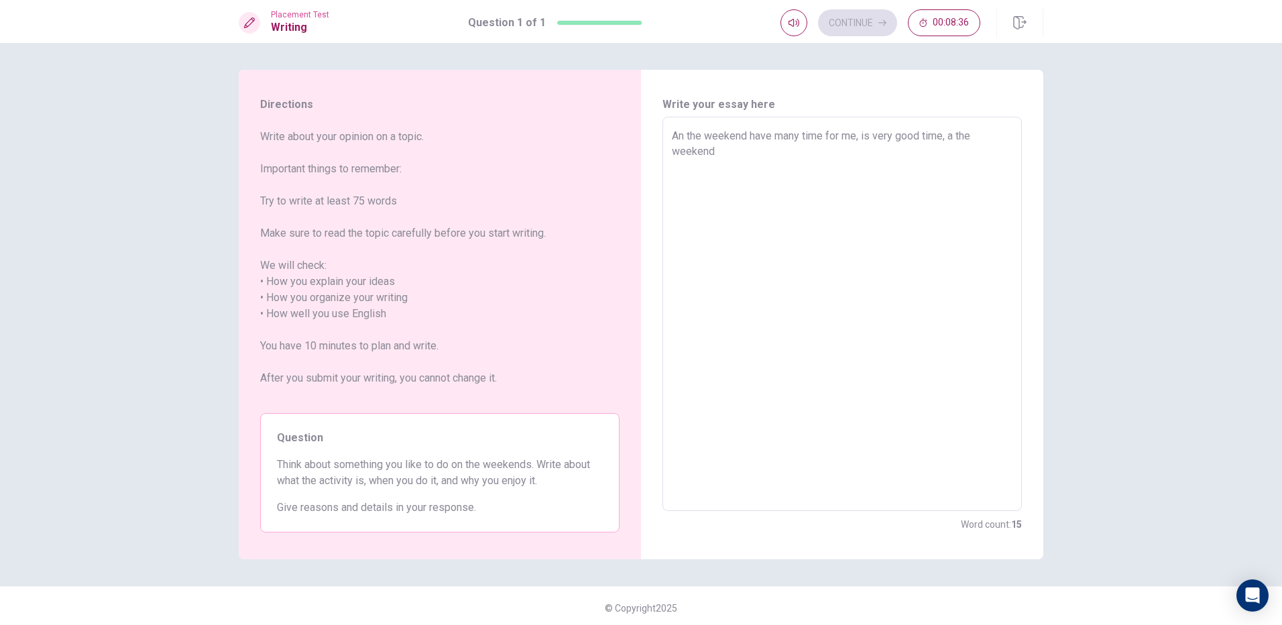
type textarea "x"
type textarea "An the weekend have many time for me, is very good time, a the weekend"
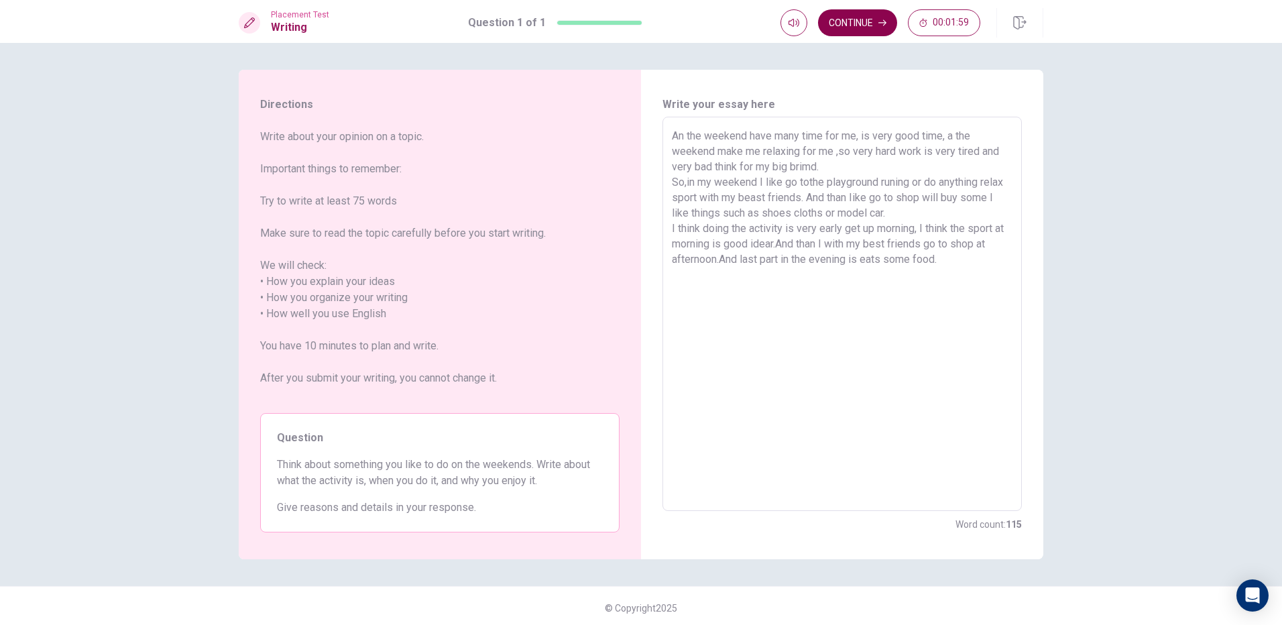
click at [856, 21] on button "Continue" at bounding box center [857, 22] width 79 height 27
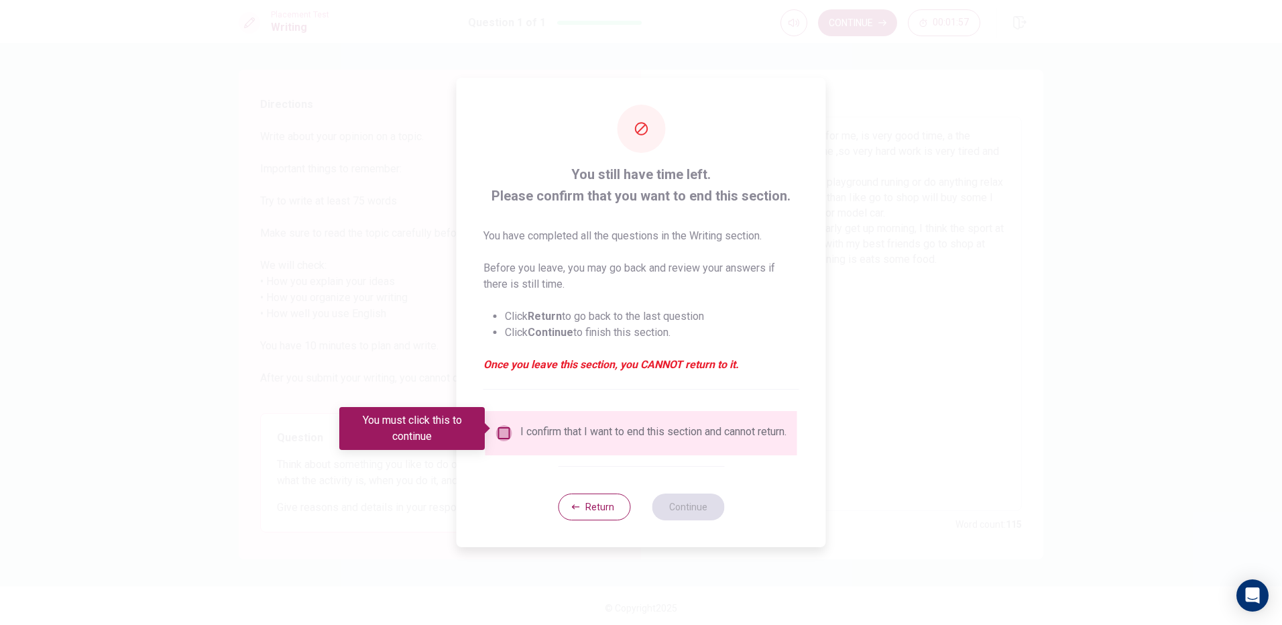
click at [507, 431] on input "You must click this to continue" at bounding box center [504, 433] width 16 height 16
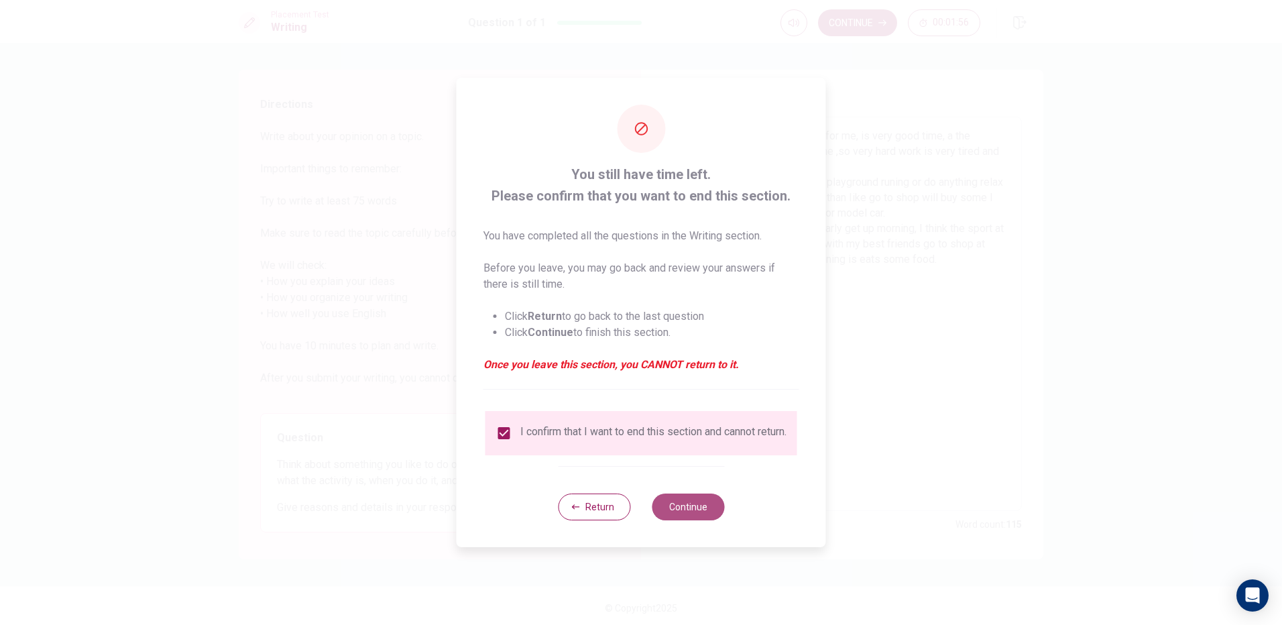
click at [687, 502] on button "Continue" at bounding box center [688, 506] width 72 height 27
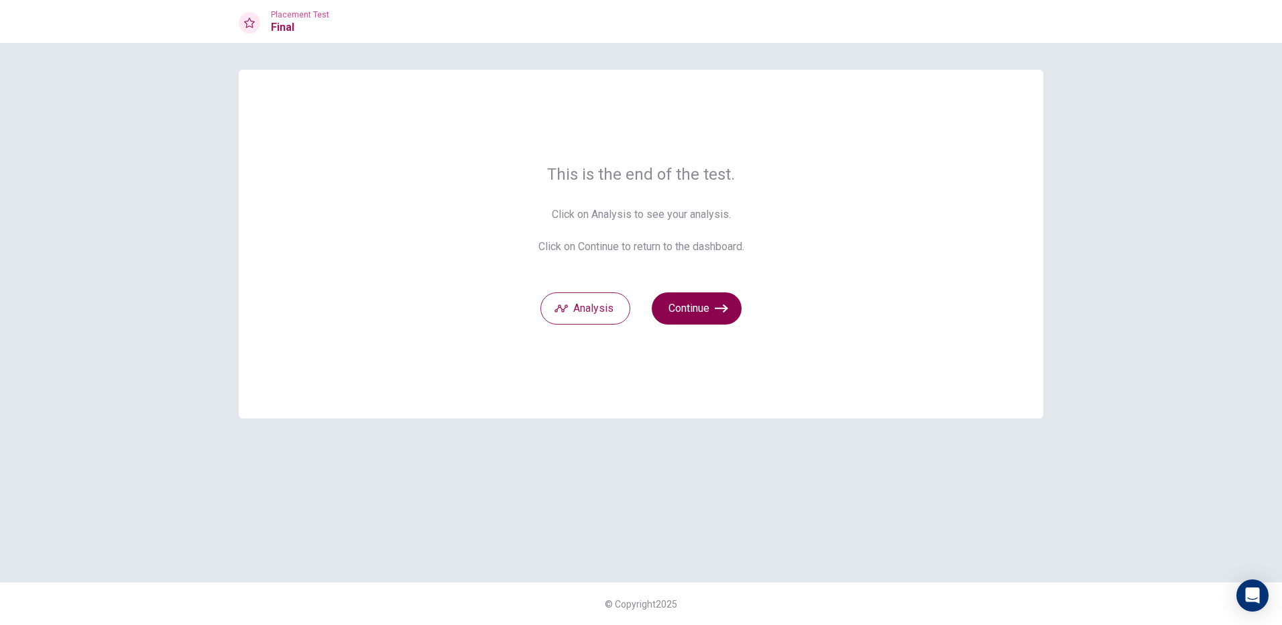
click at [692, 313] on button "Continue" at bounding box center [697, 308] width 90 height 32
